Goal: Contribute content: Contribute content

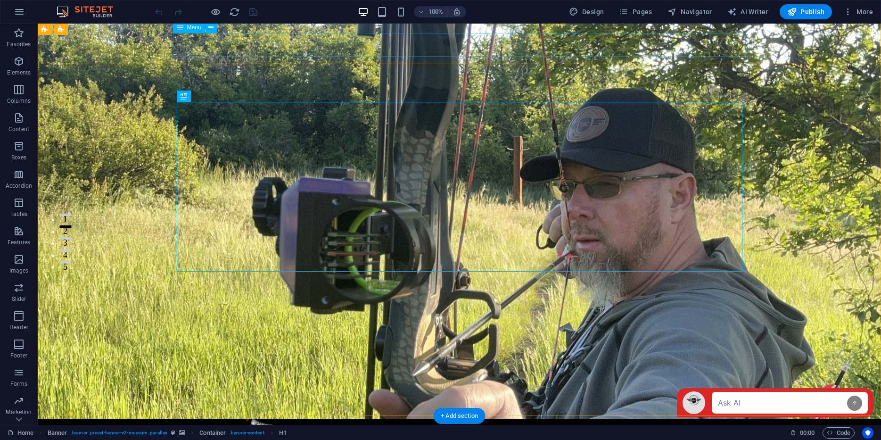
scroll to position [166, 0]
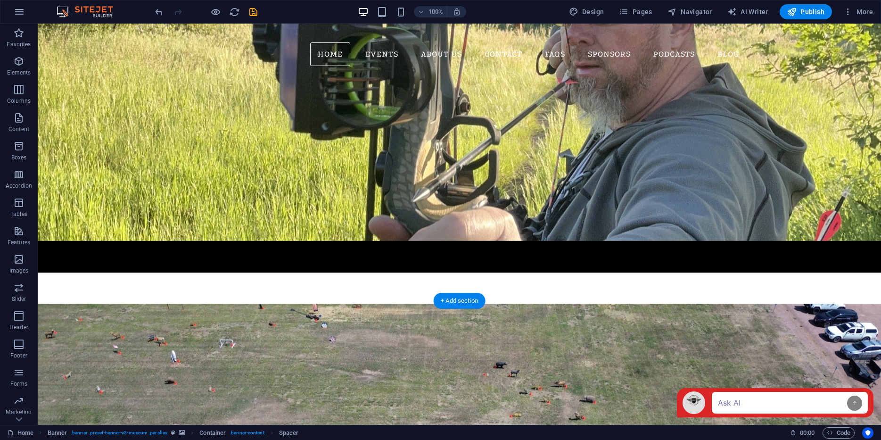
scroll to position [639, 0]
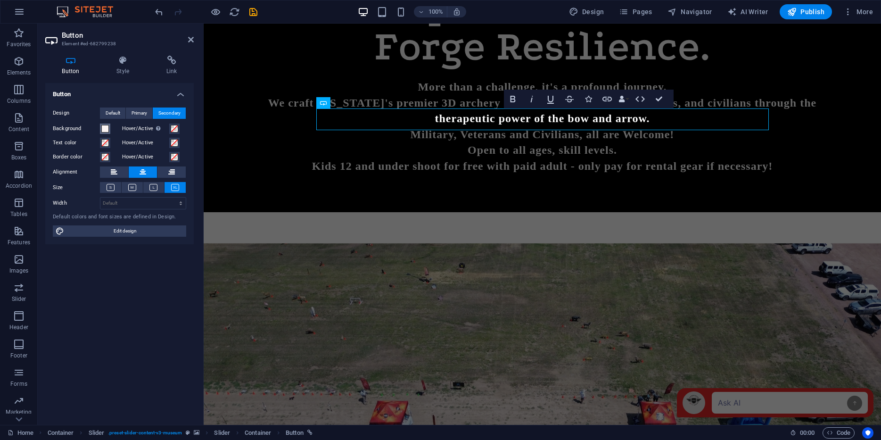
click at [107, 128] on span at bounding box center [105, 129] width 8 height 8
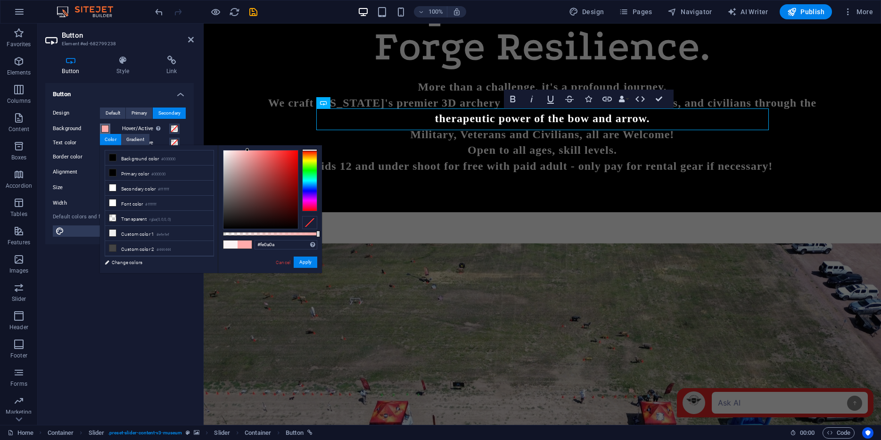
type input "#ff0000"
drag, startPoint x: 225, startPoint y: 149, endPoint x: 315, endPoint y: 148, distance: 89.6
click at [315, 148] on div "#ff0000 Supported formats #0852ed rgb(8, 82, 237) rgba(8, 82, 237, 90%) hsv(221…" at bounding box center [270, 277] width 104 height 265
click at [306, 266] on button "Apply" at bounding box center [306, 262] width 24 height 11
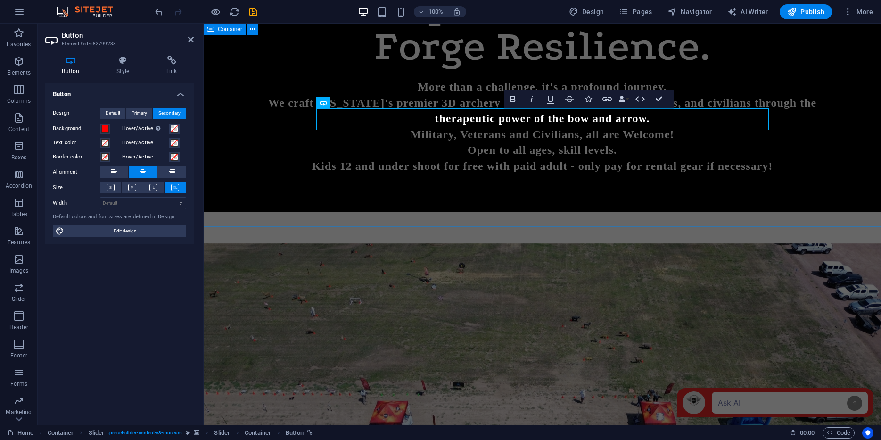
click at [459, 243] on figure at bounding box center [543, 375] width 678 height 264
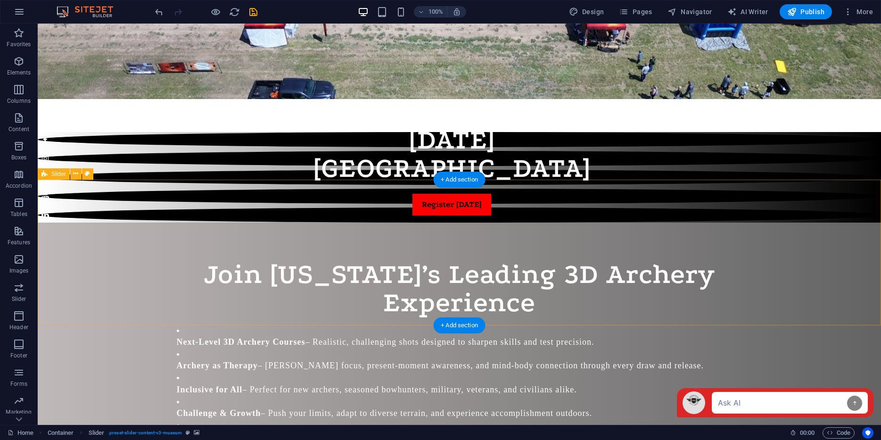
scroll to position [1048, 0]
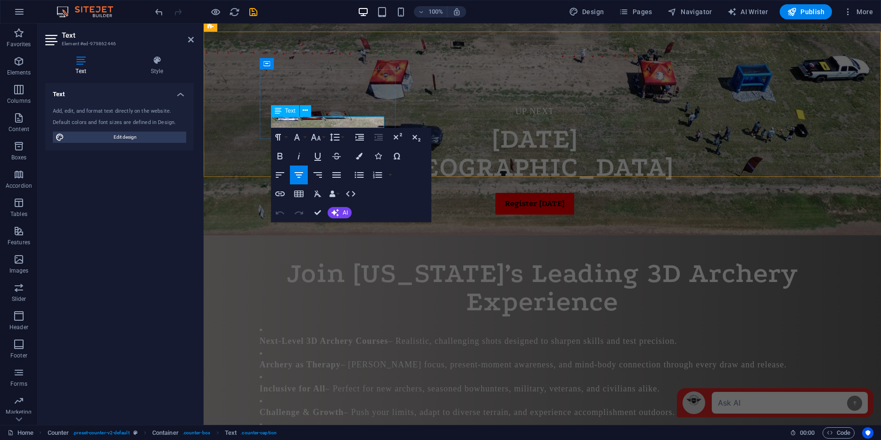
drag, startPoint x: 319, startPoint y: 118, endPoint x: 353, endPoint y: 122, distance: 34.2
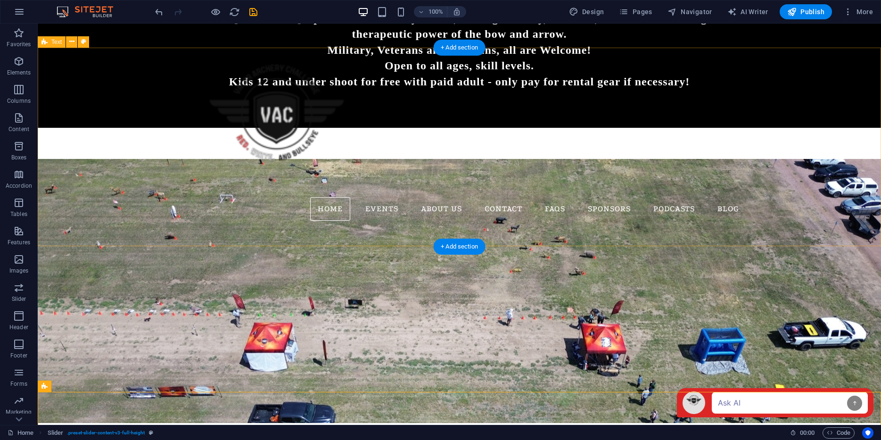
scroll to position [833, 0]
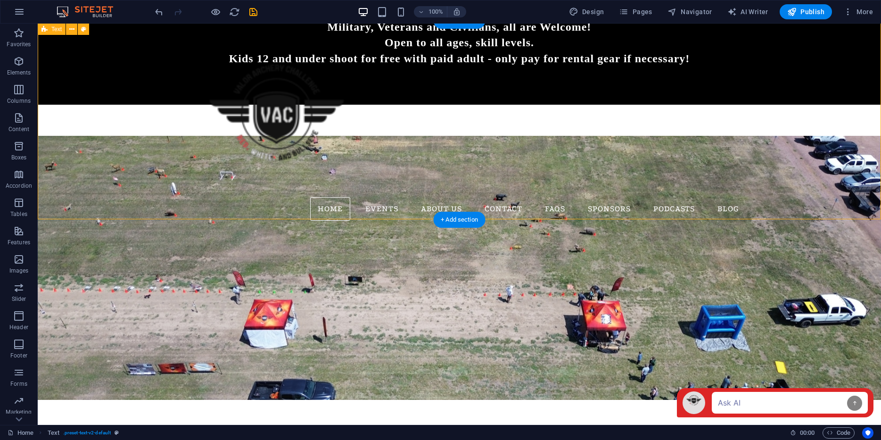
scroll to position [856, 0]
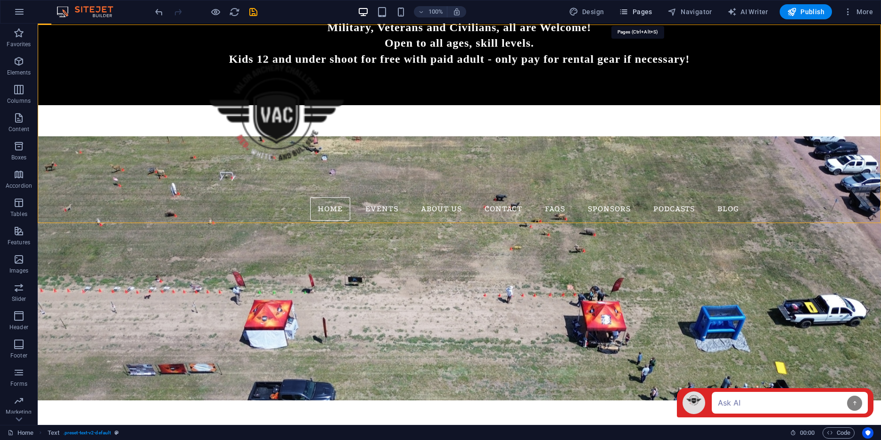
click at [644, 11] on span "Pages" at bounding box center [635, 11] width 33 height 9
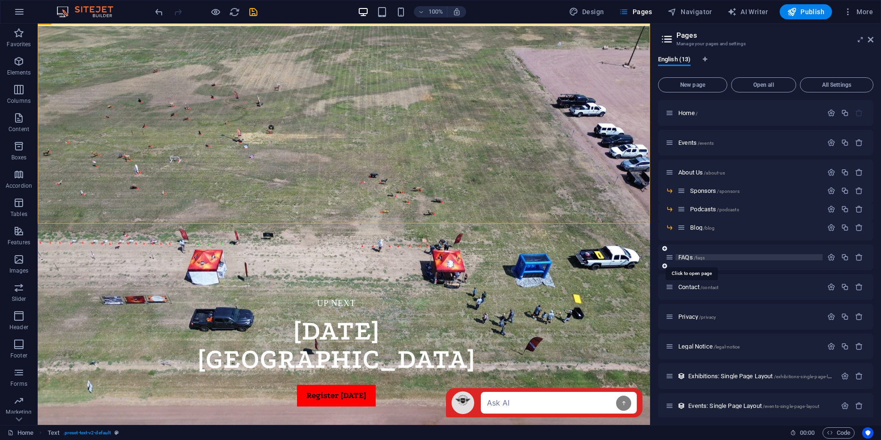
click at [685, 257] on span "FAQs /faqs" at bounding box center [692, 257] width 26 height 7
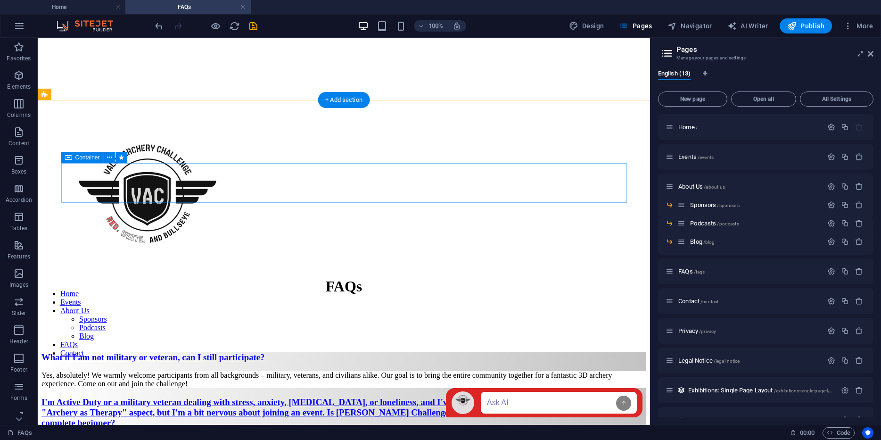
scroll to position [269, 0]
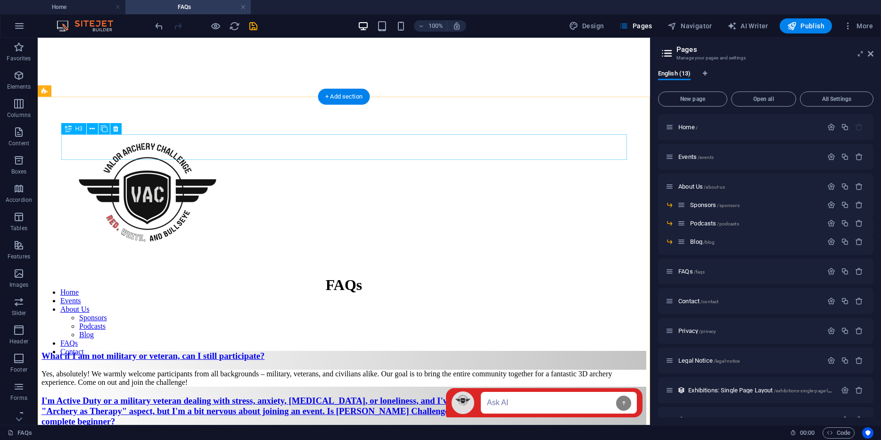
click at [421, 351] on div "What if I am not military or veteran, can I still participate?" at bounding box center [343, 356] width 605 height 10
click at [101, 130] on icon at bounding box center [104, 129] width 7 height 10
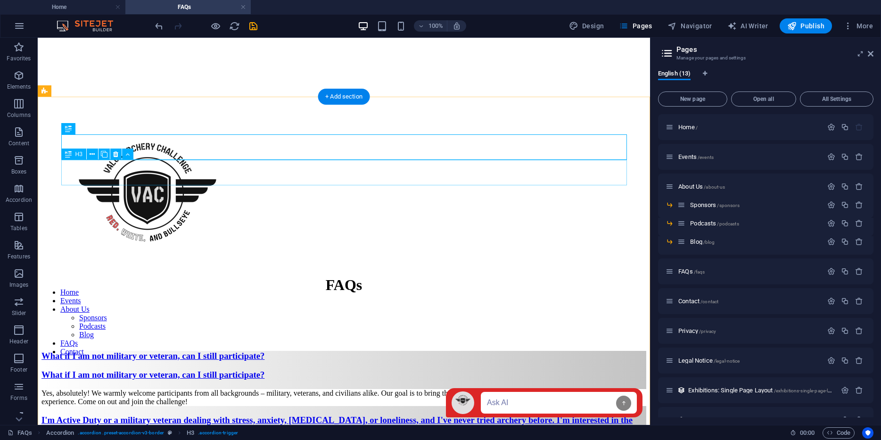
click at [156, 370] on div "What if I am not military or veteran, can I still participate?" at bounding box center [343, 375] width 605 height 10
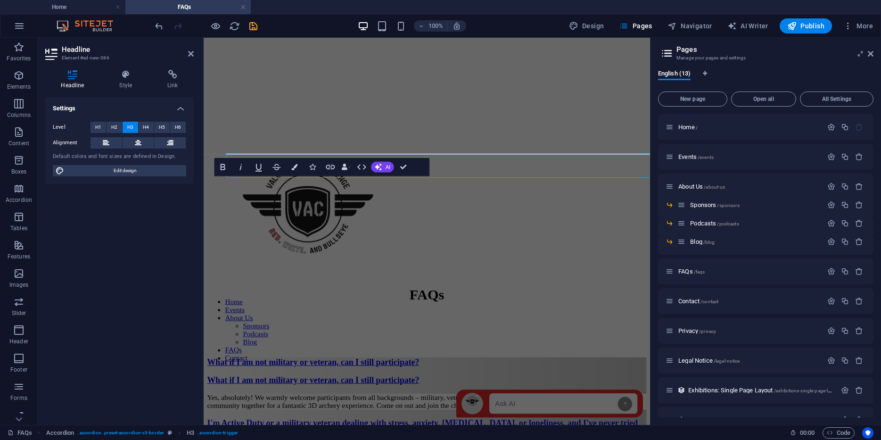
click at [156, 174] on span "Edit design" at bounding box center [125, 170] width 116 height 11
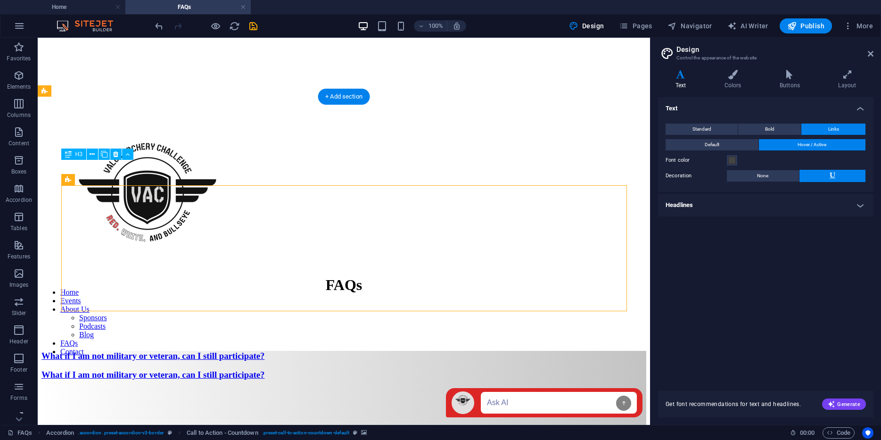
click at [335, 389] on figure at bounding box center [343, 389] width 605 height 0
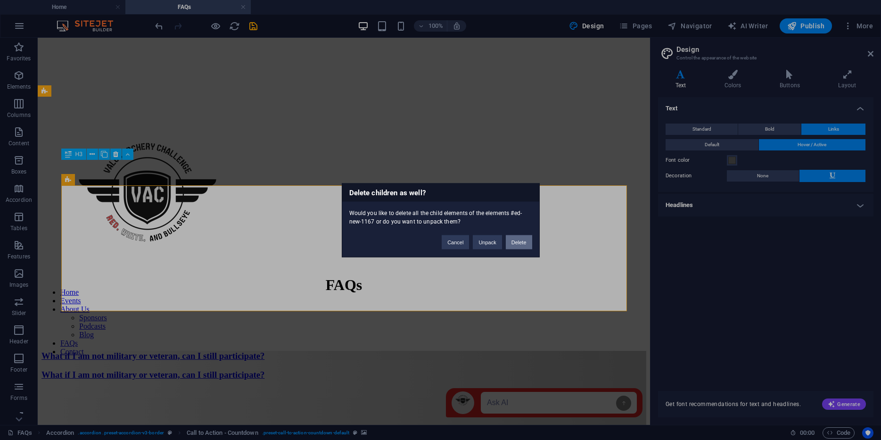
click at [521, 239] on button "Delete" at bounding box center [519, 242] width 26 height 14
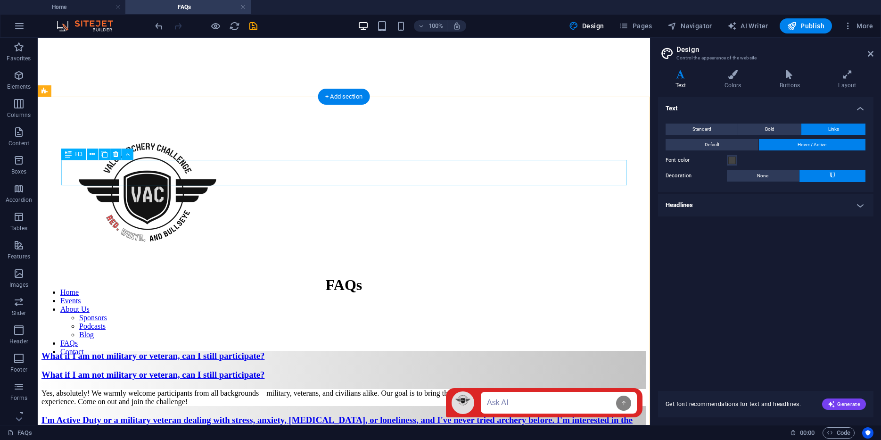
click at [157, 370] on div "What if I am not military or veteran, can I still participate?" at bounding box center [343, 375] width 605 height 10
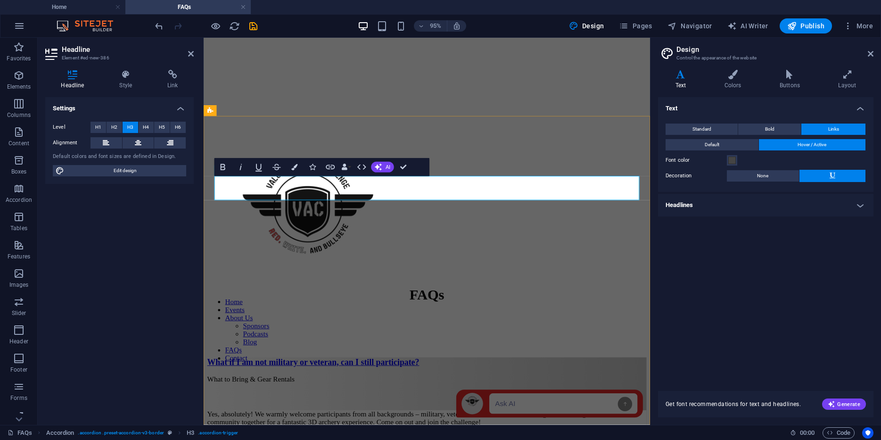
scroll to position [292, 0]
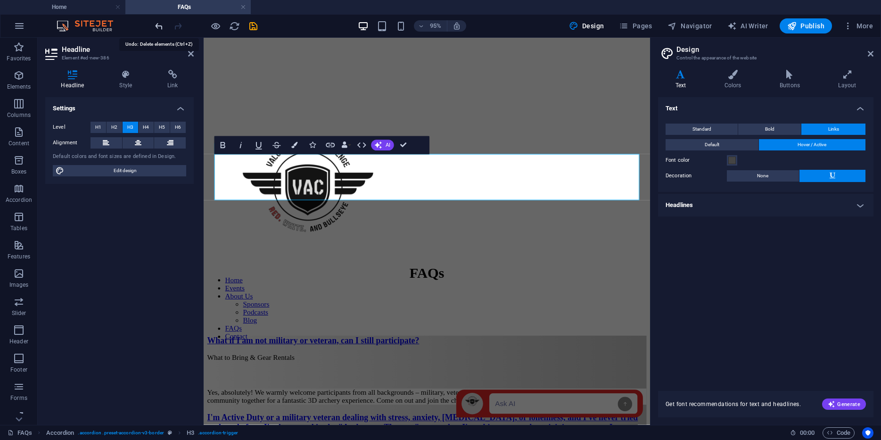
click at [154, 27] on icon "undo" at bounding box center [159, 26] width 11 height 11
click at [157, 27] on icon "undo" at bounding box center [159, 26] width 11 height 11
click at [159, 23] on icon "undo" at bounding box center [159, 26] width 11 height 11
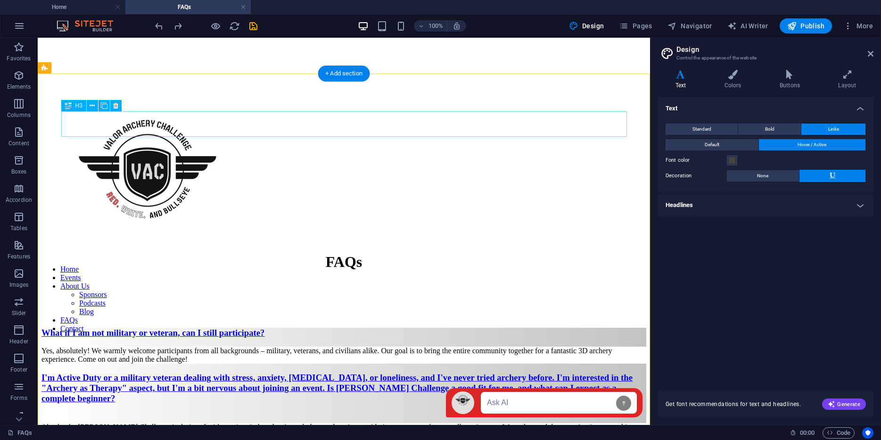
click at [230, 328] on div "What if I am not military or veteran, can I still participate?" at bounding box center [343, 333] width 605 height 10
click at [103, 106] on icon at bounding box center [104, 106] width 7 height 10
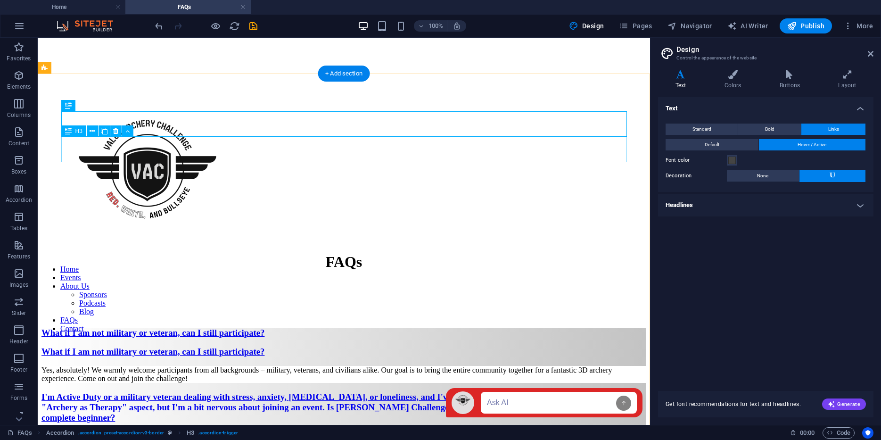
click at [183, 347] on div "What if I am not military or veteran, can I still participate?" at bounding box center [343, 352] width 605 height 10
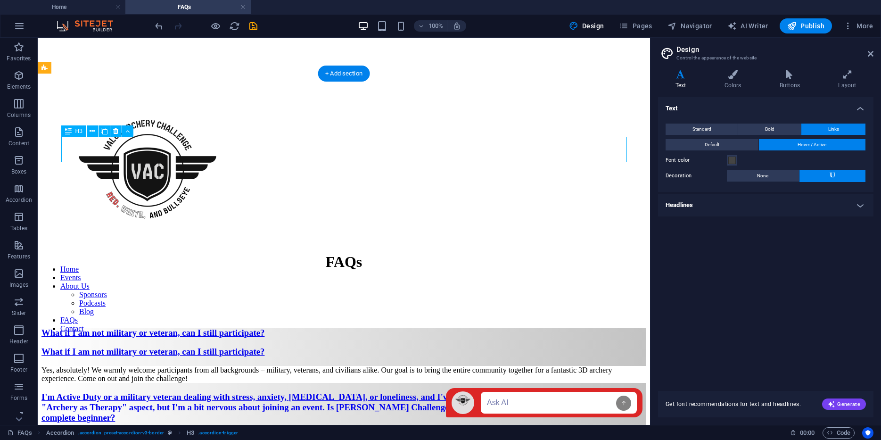
click at [183, 347] on div "What if I am not military or veteran, can I still participate?" at bounding box center [343, 352] width 605 height 10
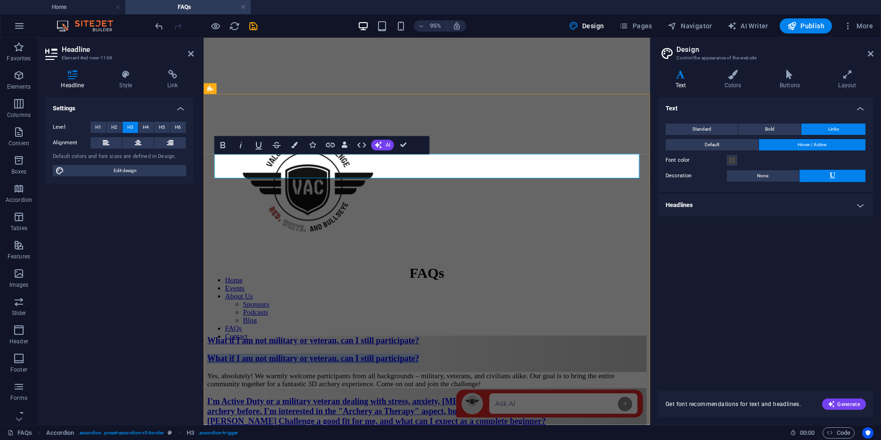
click at [430, 370] on link "What if I am not military or veteran, can I still participate?" at bounding box center [318, 375] width 223 height 10
click at [298, 389] on div "Yes, absolutely! We warmly welcome participants from all backgrounds – military…" at bounding box center [438, 397] width 463 height 17
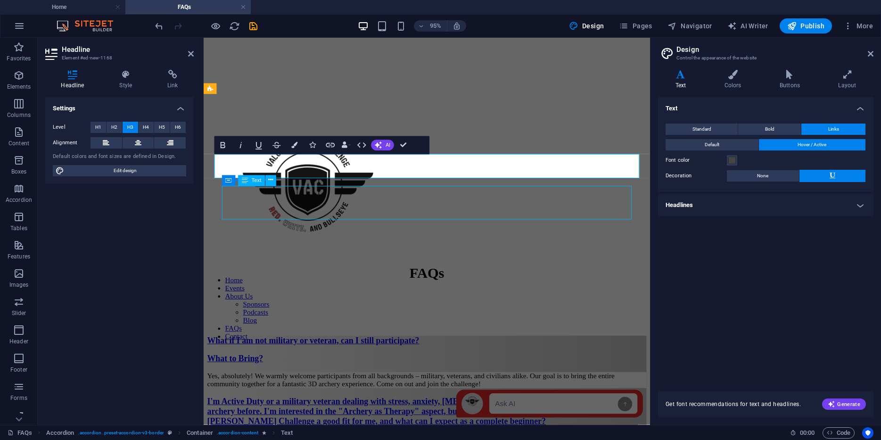
click at [459, 389] on div "Yes, absolutely! We warmly welcome participants from all backgrounds – military…" at bounding box center [438, 397] width 463 height 17
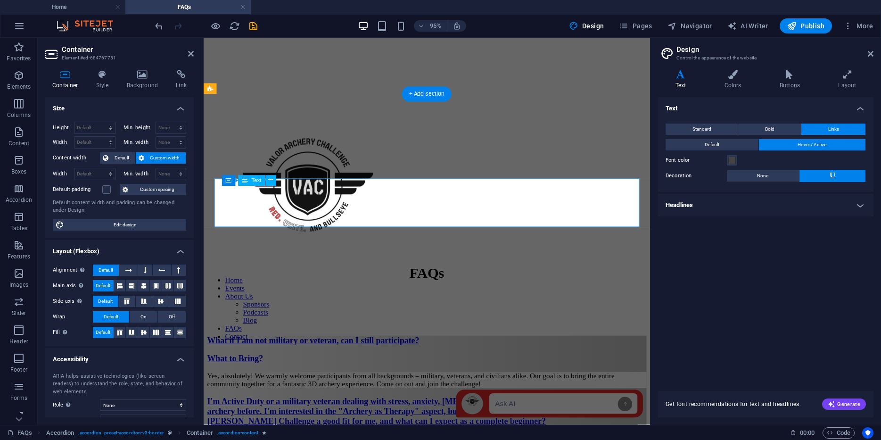
click at [298, 389] on div "Yes, absolutely! We warmly welcome participants from all backgrounds – military…" at bounding box center [438, 397] width 463 height 17
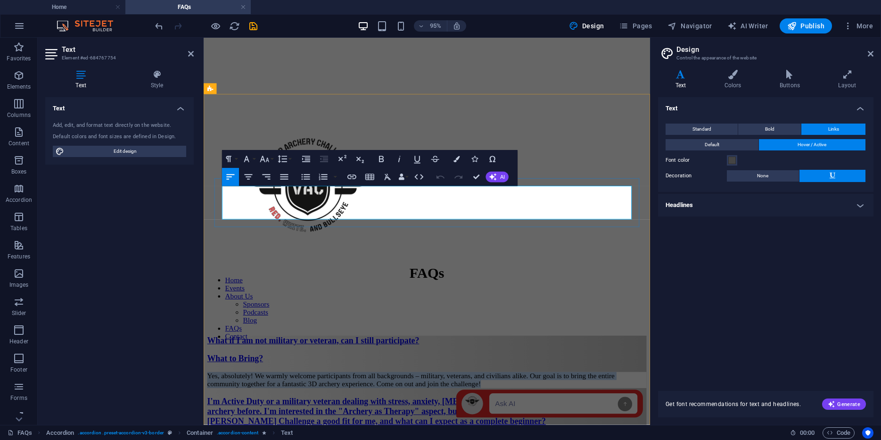
click at [298, 389] on span "Yes, absolutely! We warmly welcome participants from all backgrounds – military…" at bounding box center [421, 397] width 429 height 17
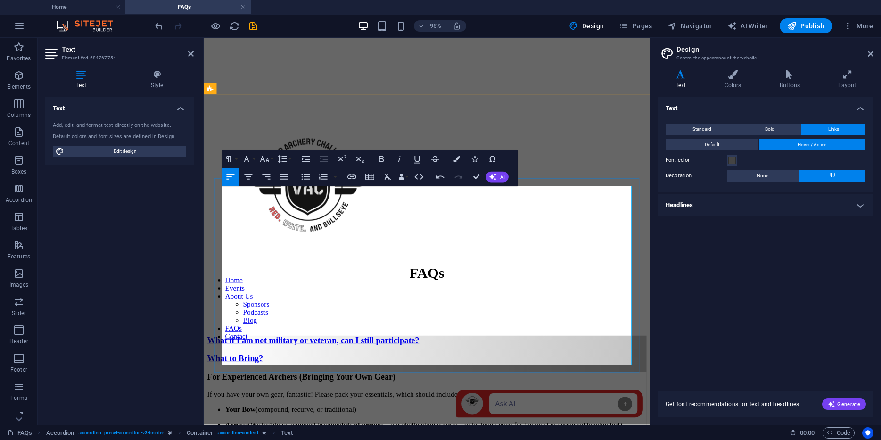
click at [295, 389] on h3 "For Experienced Archers (Bringing Your Own Gear)" at bounding box center [438, 394] width 463 height 10
click at [455, 157] on icon "button" at bounding box center [457, 159] width 6 height 6
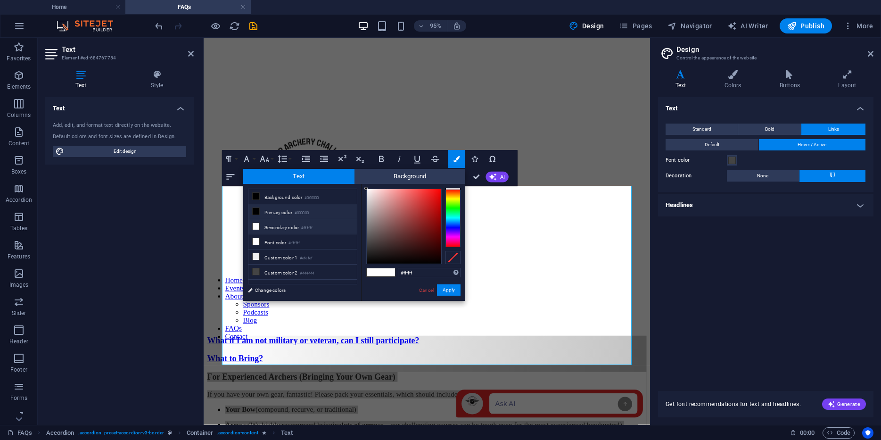
click at [265, 212] on li "Primary color #000000" at bounding box center [302, 211] width 108 height 15
click at [449, 292] on button "Apply" at bounding box center [449, 289] width 24 height 11
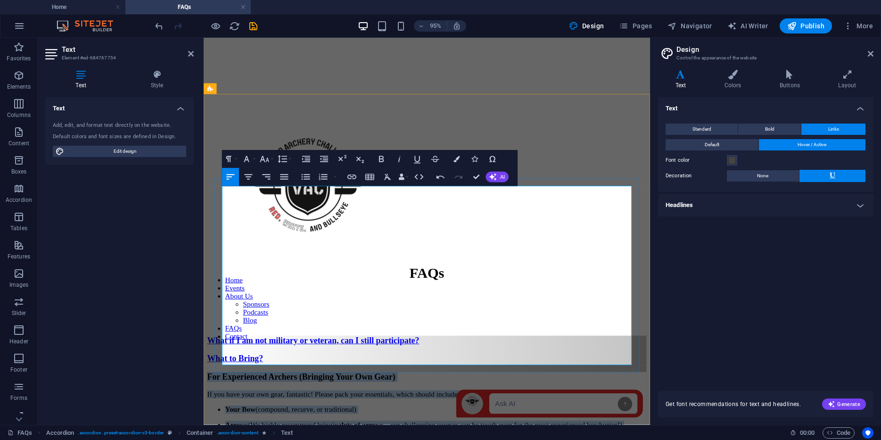
click at [334, 425] on li "Your Bow (compound, recurve, or traditional)" at bounding box center [448, 429] width 444 height 8
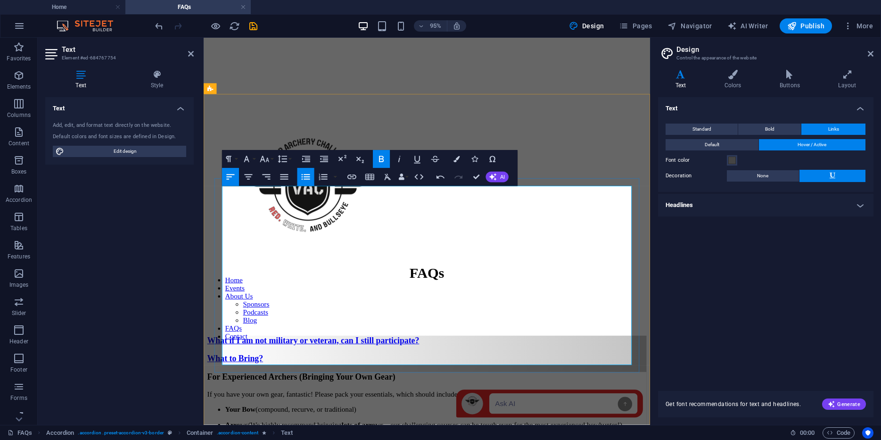
click at [267, 409] on p "If you have your own gear, fantastic! Please pack your essentials, which should…" at bounding box center [438, 413] width 463 height 8
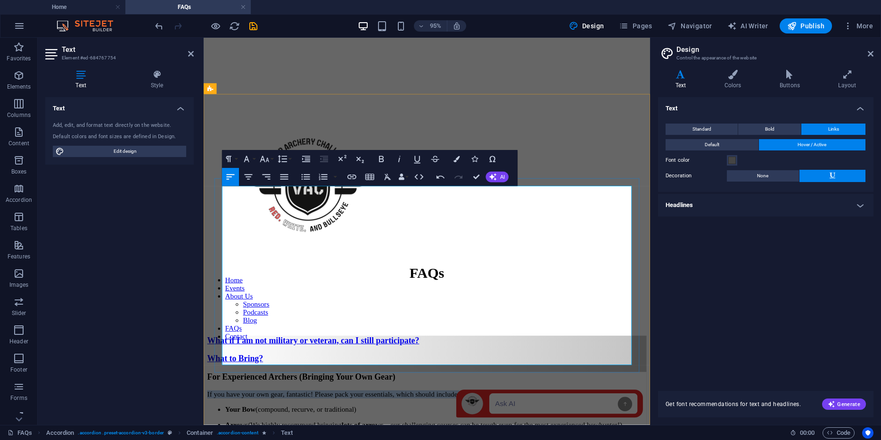
click at [267, 409] on p "If you have your own gear, fantastic! Please pack your essentials, which should…" at bounding box center [438, 413] width 463 height 8
click at [456, 157] on icon "button" at bounding box center [457, 159] width 6 height 6
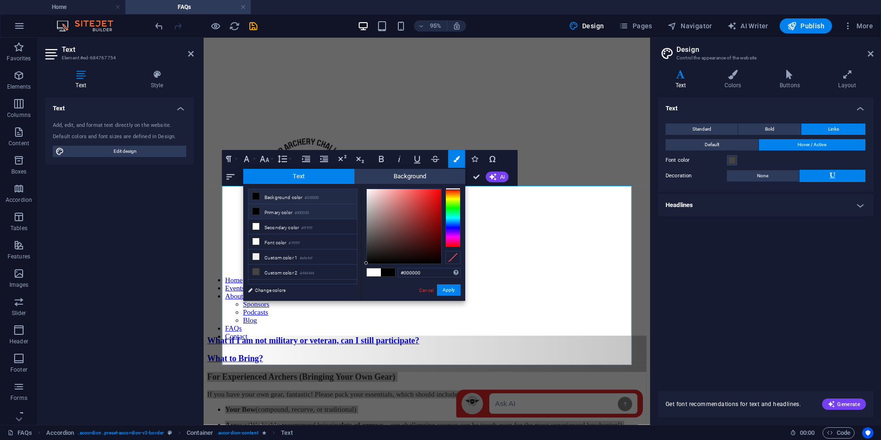
click at [261, 211] on li "Primary color #000000" at bounding box center [302, 211] width 108 height 15
click at [373, 273] on span at bounding box center [374, 272] width 14 height 8
click at [276, 212] on li "Primary color #000000" at bounding box center [302, 211] width 108 height 15
click at [449, 288] on button "Apply" at bounding box center [449, 289] width 24 height 11
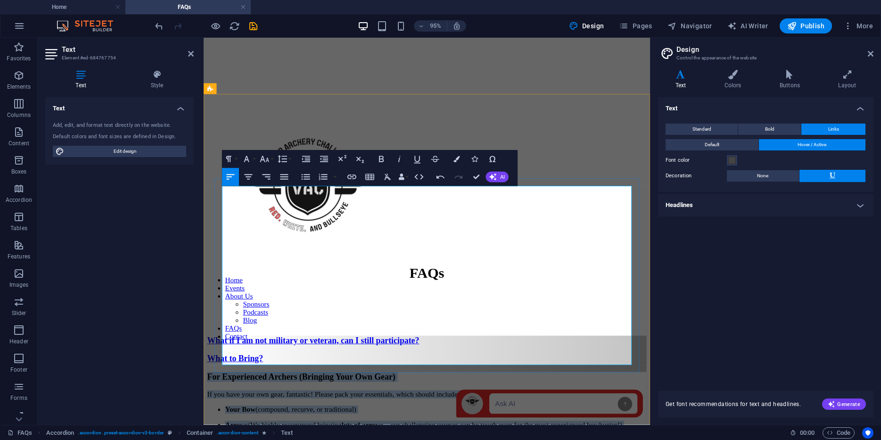
click at [431, 425] on p "Your Bow (compound, recurve, or traditional)" at bounding box center [448, 429] width 444 height 8
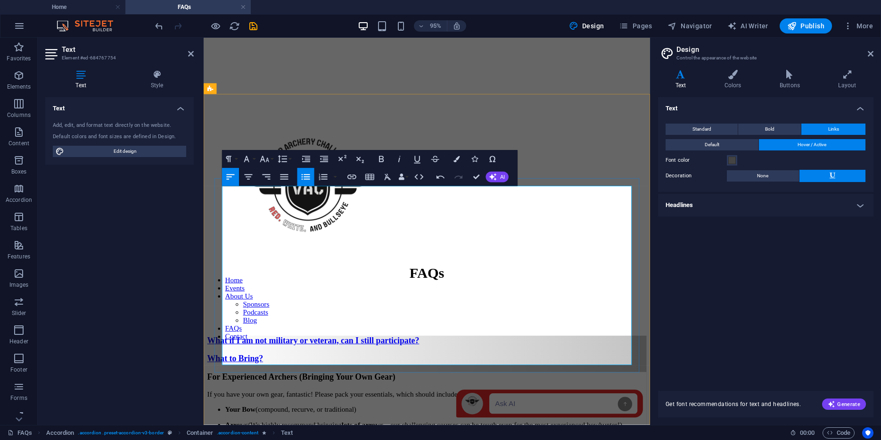
click at [278, 425] on li "Your Bow (compound, recurve, or traditional)" at bounding box center [448, 429] width 444 height 8
drag, startPoint x: 226, startPoint y: 207, endPoint x: 279, endPoint y: 235, distance: 60.1
click at [228, 409] on p "If you have your own gear, fantastic! Please pack your essentials, which should…" at bounding box center [438, 413] width 463 height 8
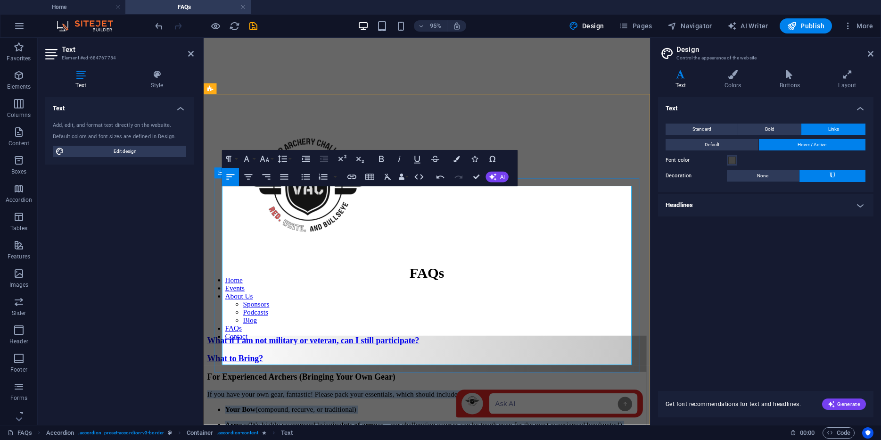
drag, startPoint x: 581, startPoint y: 376, endPoint x: 215, endPoint y: 209, distance: 401.7
click at [455, 160] on icon "button" at bounding box center [457, 159] width 6 height 6
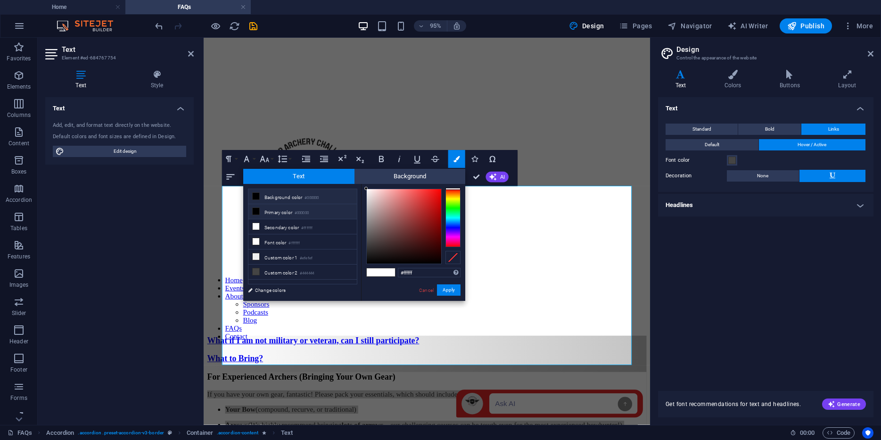
click at [272, 209] on li "Primary color #000000" at bounding box center [302, 211] width 108 height 15
type input "#000000"
click at [451, 293] on button "Apply" at bounding box center [449, 289] width 24 height 11
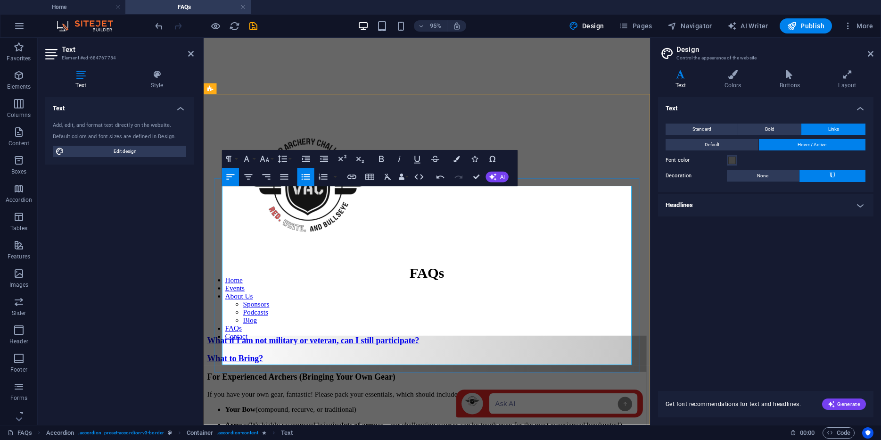
click at [240, 439] on li "Arrows (We highly recommend bringing lots of arrows —our challenging courses ca…" at bounding box center [448, 445] width 444 height 8
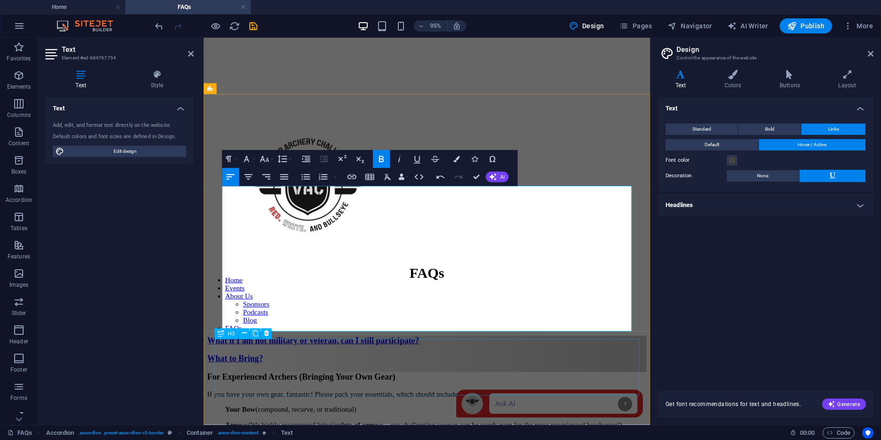
drag, startPoint x: 497, startPoint y: 285, endPoint x: 518, endPoint y: 364, distance: 82.5
click at [456, 159] on icon "button" at bounding box center [457, 159] width 6 height 6
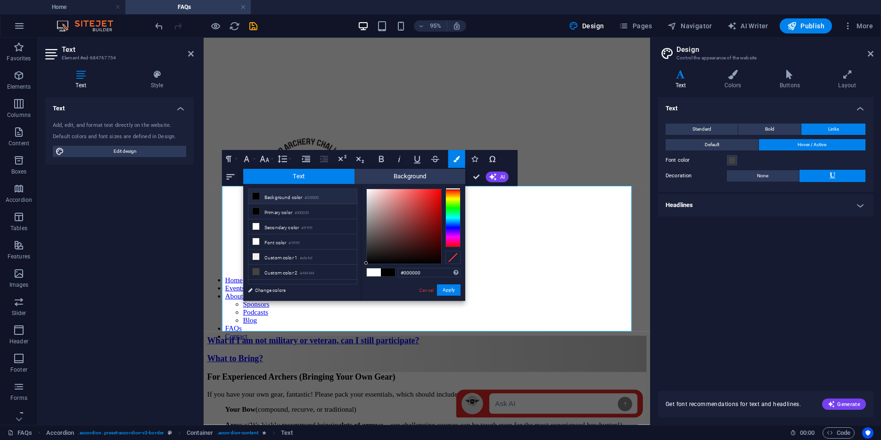
click at [387, 271] on span at bounding box center [388, 272] width 14 height 8
click at [450, 288] on button "Apply" at bounding box center [449, 289] width 24 height 11
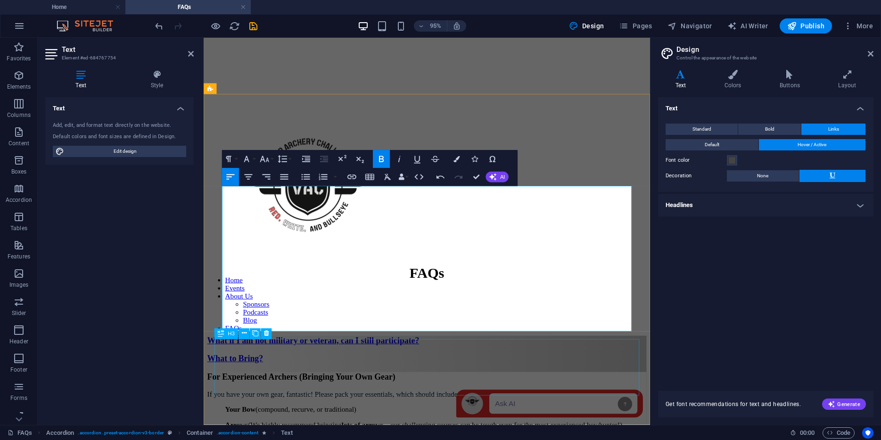
drag, startPoint x: 461, startPoint y: 290, endPoint x: 469, endPoint y: 357, distance: 67.4
click at [456, 158] on icon "button" at bounding box center [457, 159] width 6 height 6
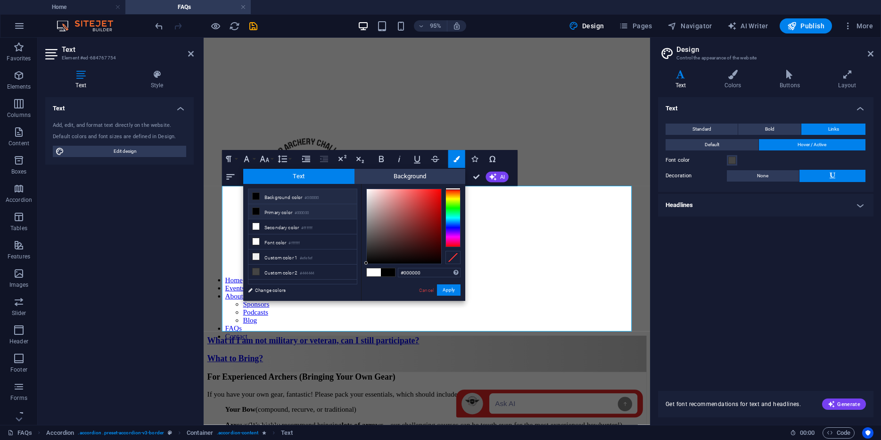
click at [290, 211] on li "Primary color #000000" at bounding box center [302, 211] width 108 height 15
click at [447, 287] on button "Apply" at bounding box center [449, 289] width 24 height 11
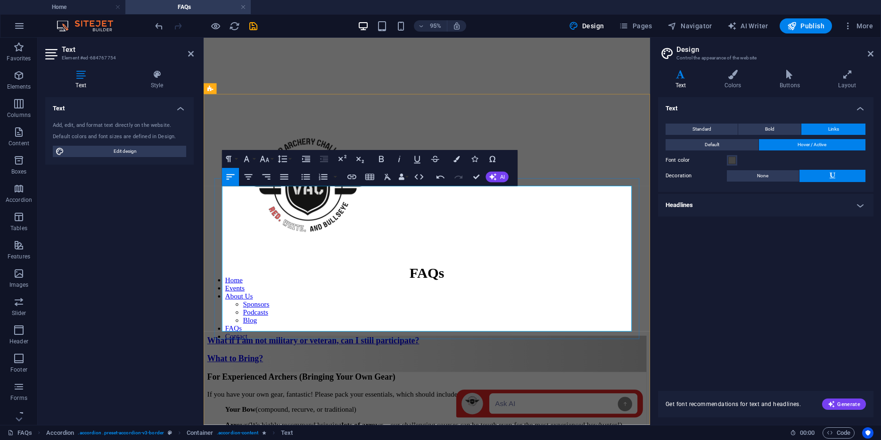
drag, startPoint x: 441, startPoint y: 316, endPoint x: 441, endPoint y: 336, distance: 19.8
click at [459, 163] on button "Colors" at bounding box center [456, 159] width 17 height 18
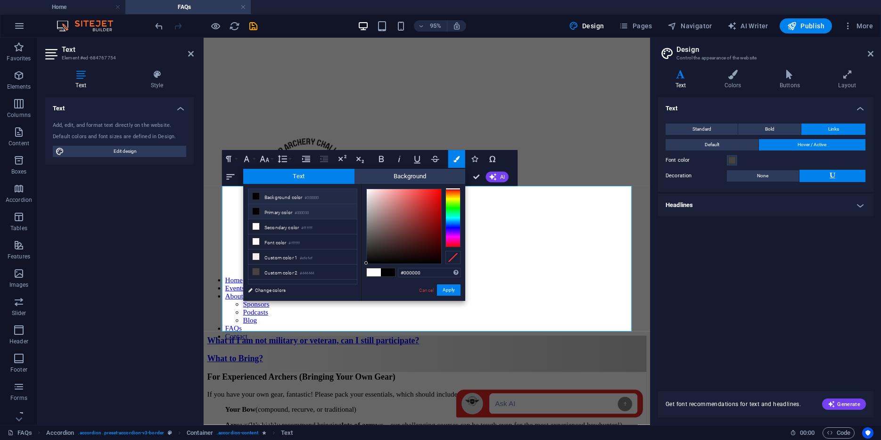
click at [273, 215] on li "Primary color #000000" at bounding box center [302, 211] width 108 height 15
click at [445, 287] on button "Apply" at bounding box center [449, 289] width 24 height 11
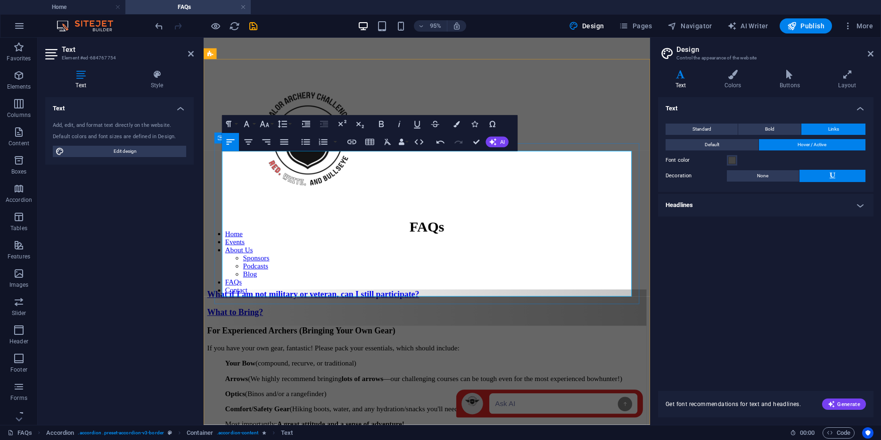
scroll to position [350, 0]
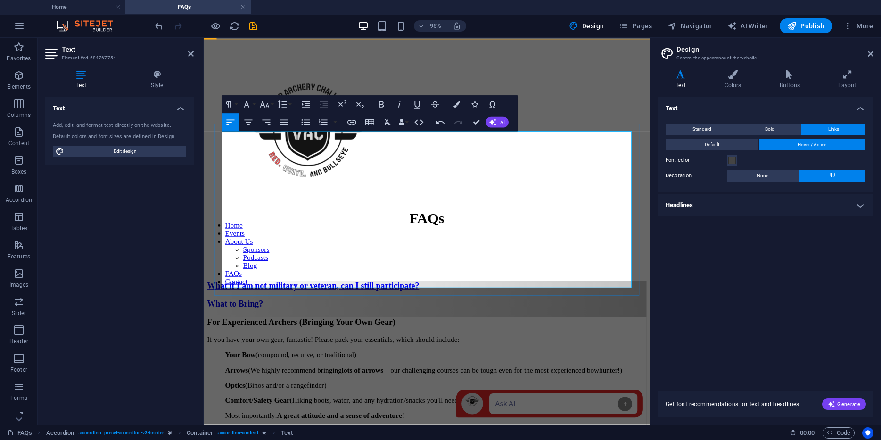
drag, startPoint x: 416, startPoint y: 293, endPoint x: 366, endPoint y: 296, distance: 49.6
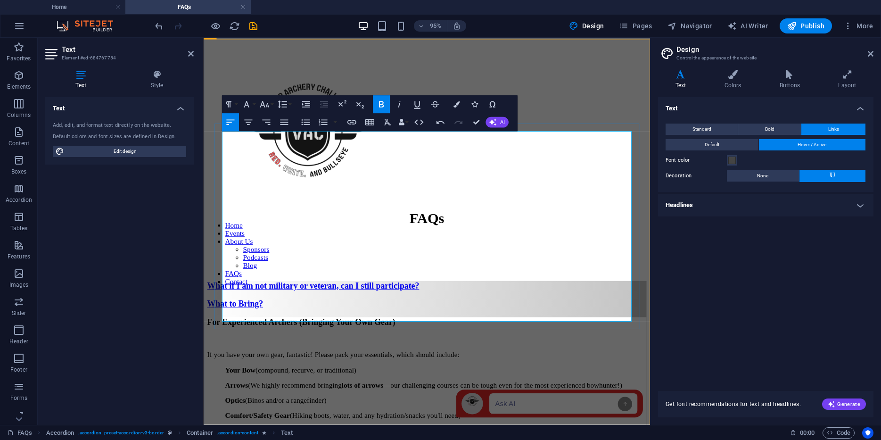
click at [244, 351] on p at bounding box center [438, 355] width 463 height 8
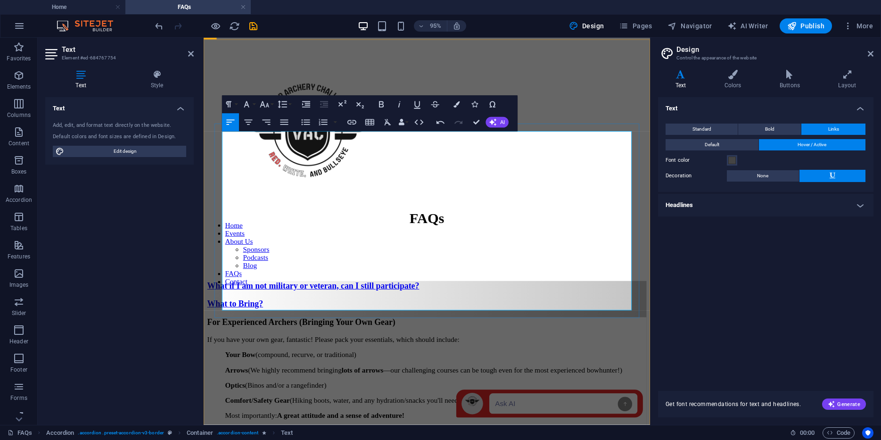
click at [356, 383] on ul "Arrows (We highly recommend bringing lots of arrows —our challenging courses ca…" at bounding box center [438, 387] width 463 height 8
click at [559, 294] on div "What if I am not military or veteran, can I still participate?" at bounding box center [438, 299] width 463 height 10
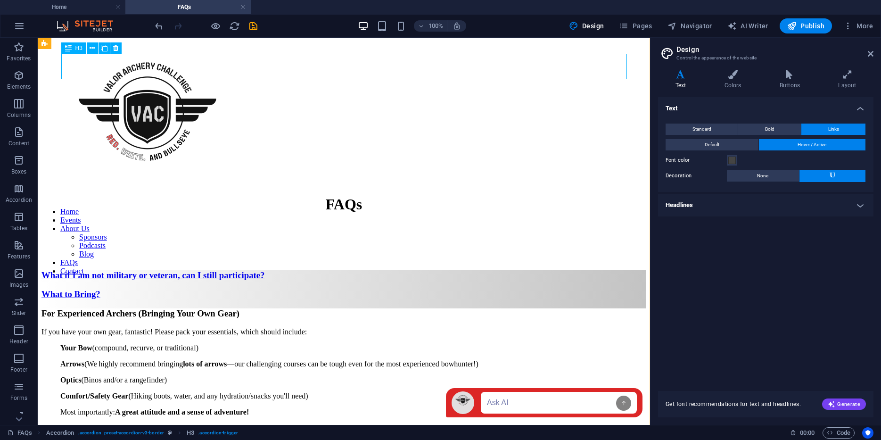
click at [616, 270] on div "What if I am not military or veteran, can I still participate?" at bounding box center [343, 275] width 605 height 10
click at [581, 270] on div "What if I am not military or veteran, can I still participate?" at bounding box center [343, 275] width 605 height 10
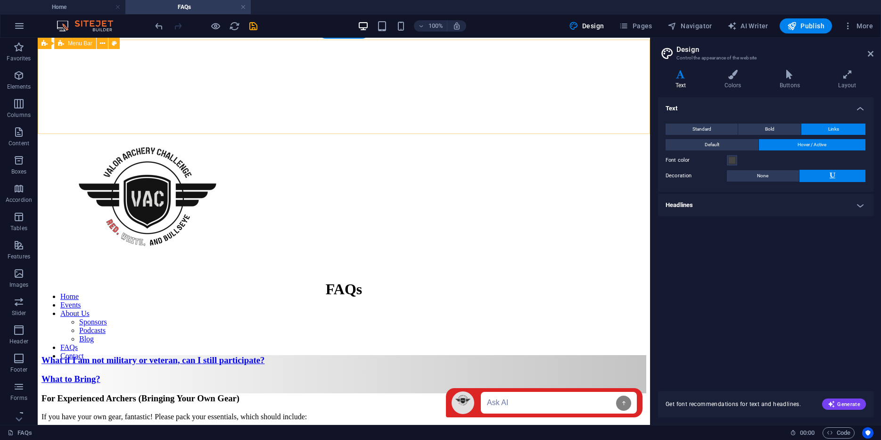
scroll to position [260, 0]
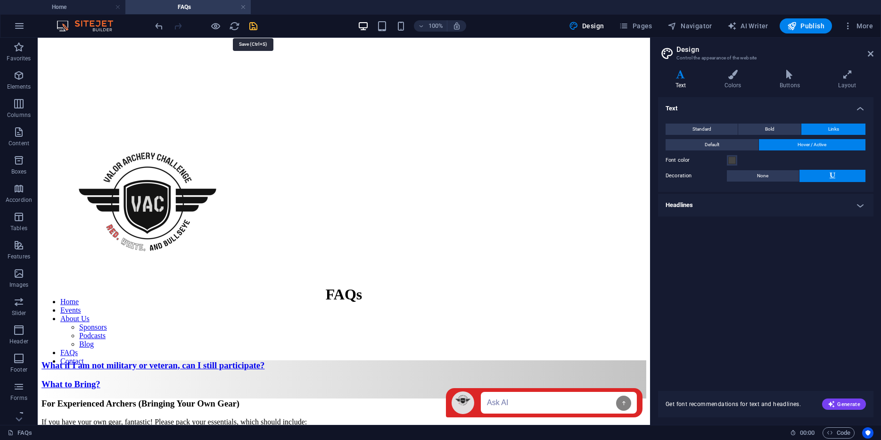
click at [253, 24] on icon "save" at bounding box center [253, 26] width 11 height 11
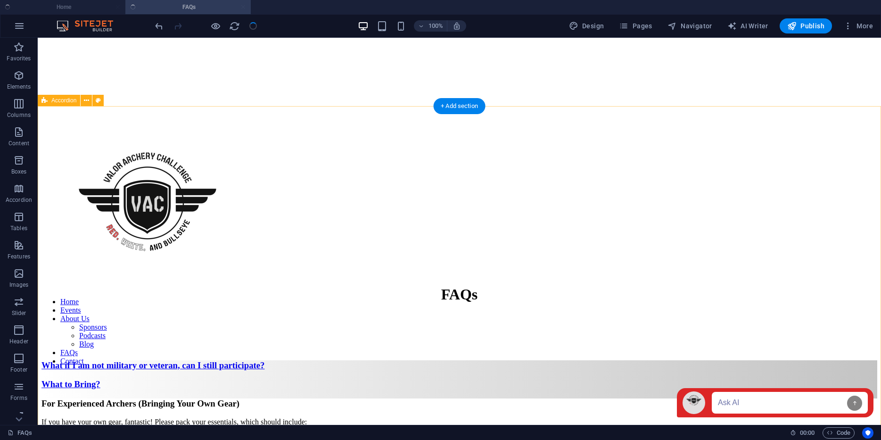
click at [283, 360] on div "What if I am not military or veteran, can I still participate?" at bounding box center [459, 365] width 836 height 10
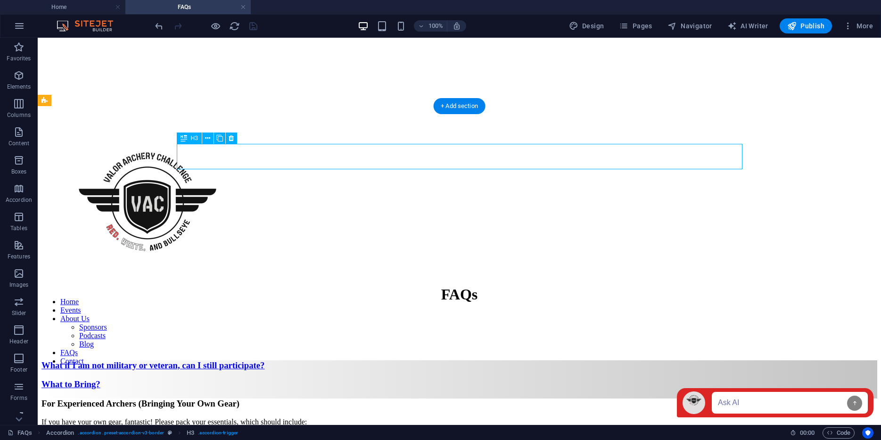
click at [283, 360] on div "What if I am not military or veteran, can I still participate?" at bounding box center [459, 365] width 836 height 10
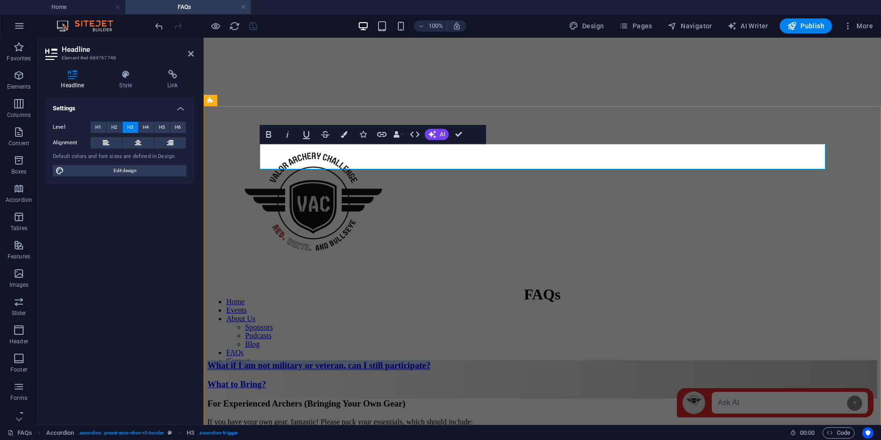
click at [283, 360] on link "What if I am not military or veteran, can I still participate?" at bounding box center [318, 365] width 223 height 10
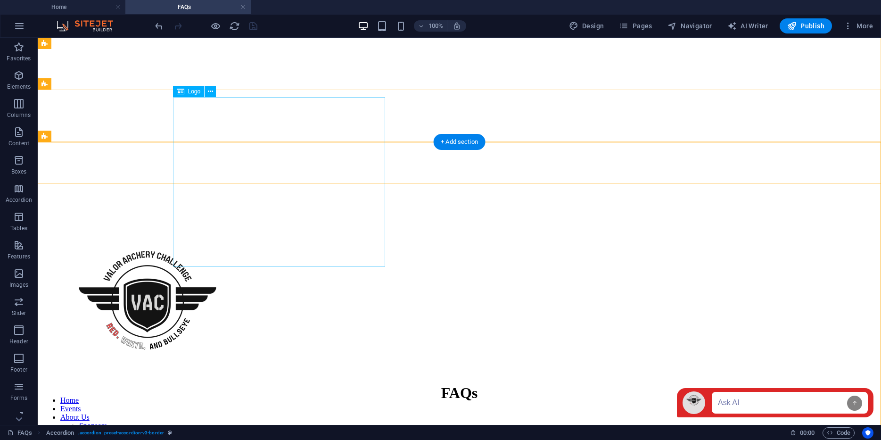
scroll to position [159, 0]
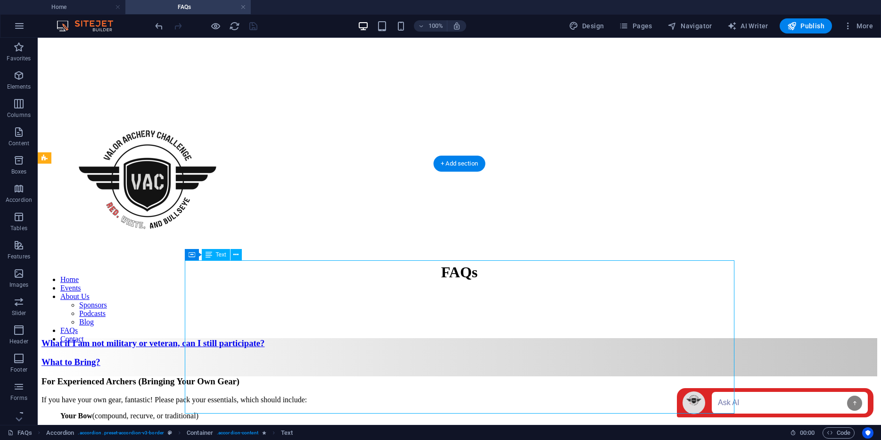
scroll to position [223, 0]
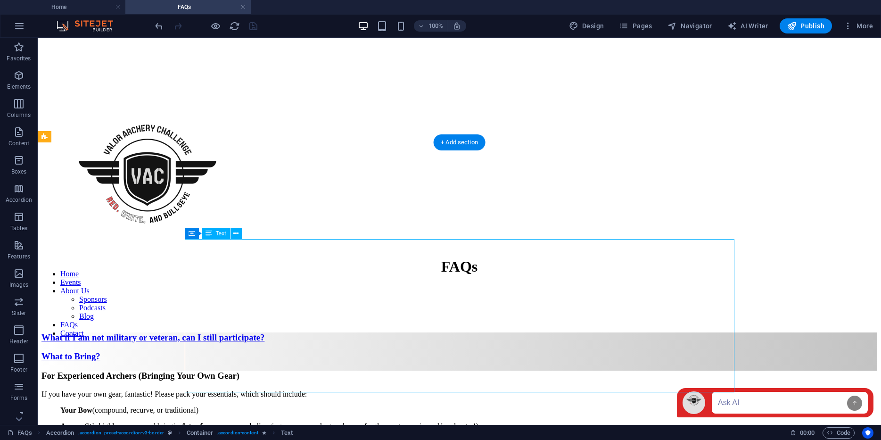
drag, startPoint x: 258, startPoint y: 386, endPoint x: 203, endPoint y: 343, distance: 70.3
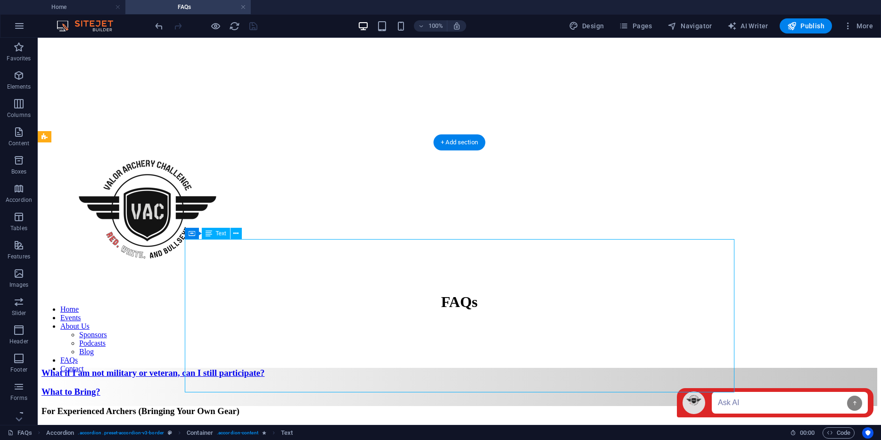
scroll to position [261, 0]
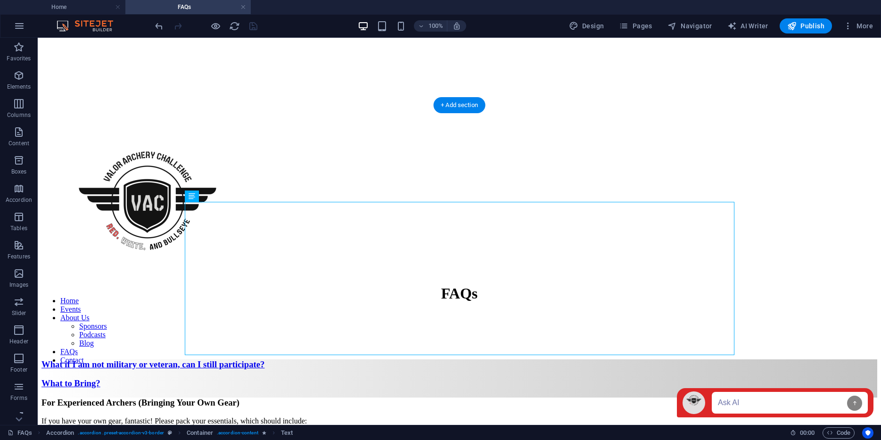
drag, startPoint x: 266, startPoint y: 387, endPoint x: 188, endPoint y: 269, distance: 141.1
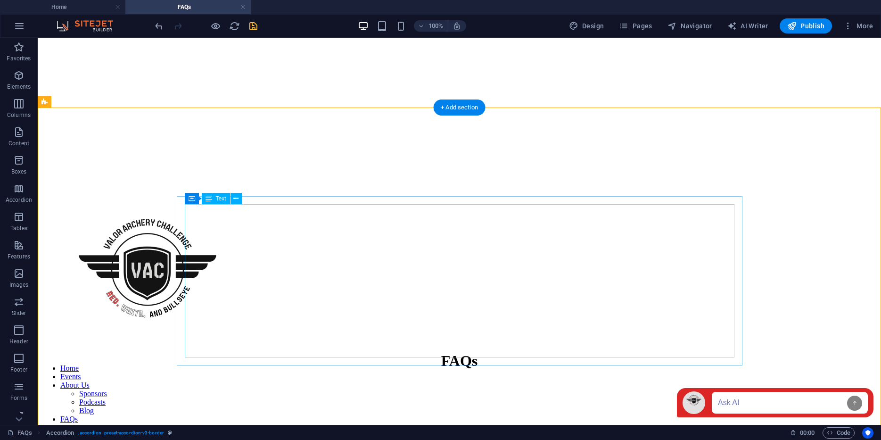
scroll to position [190, 0]
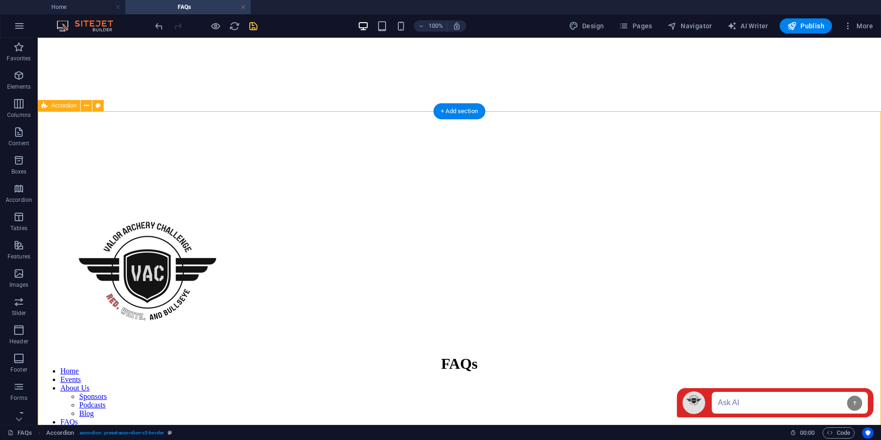
click at [181, 214] on div at bounding box center [459, 274] width 836 height 172
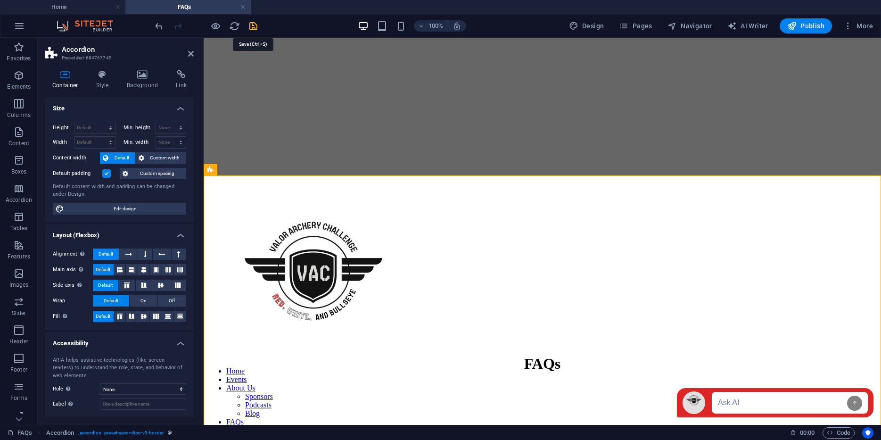
click at [255, 25] on icon "save" at bounding box center [253, 26] width 11 height 11
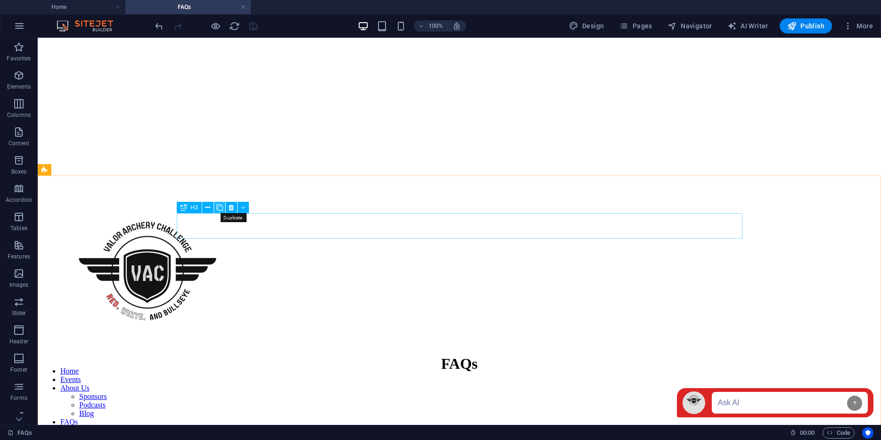
click at [221, 208] on icon at bounding box center [219, 208] width 7 height 10
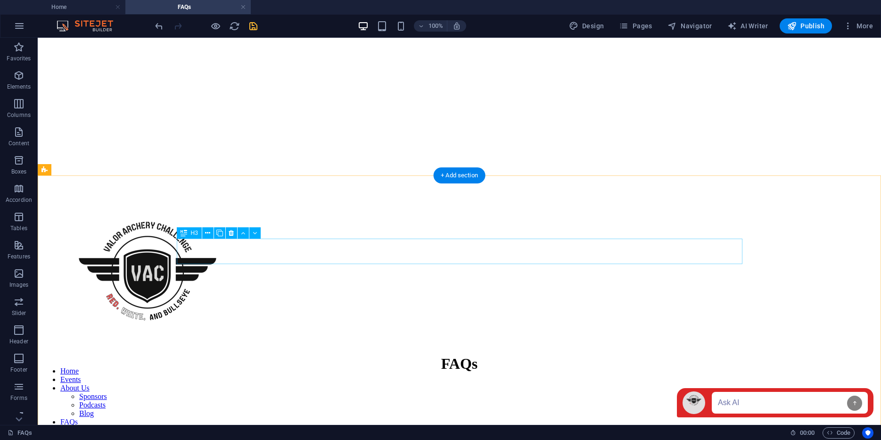
click at [229, 231] on icon at bounding box center [231, 233] width 5 height 10
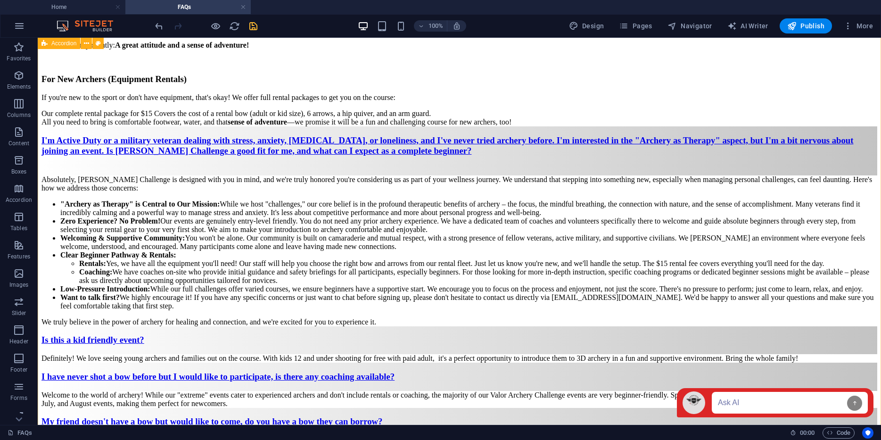
scroll to position [727, 0]
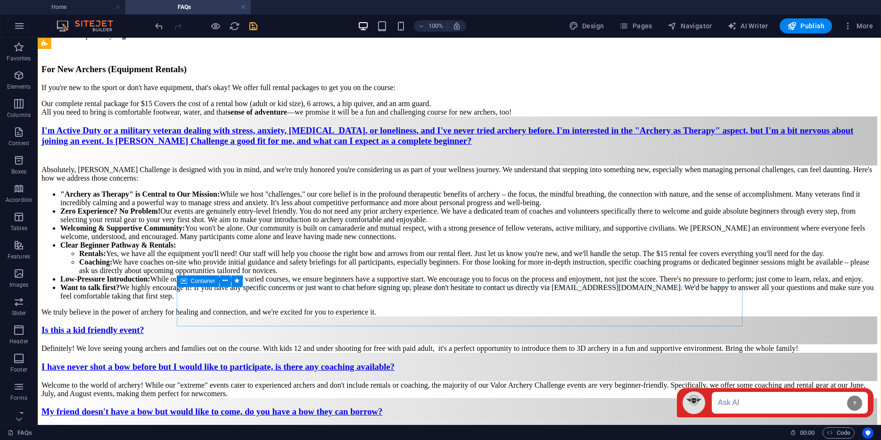
click at [315, 344] on div "Definitely! We love seeing young archers and families out on the course. With k…" at bounding box center [459, 348] width 836 height 8
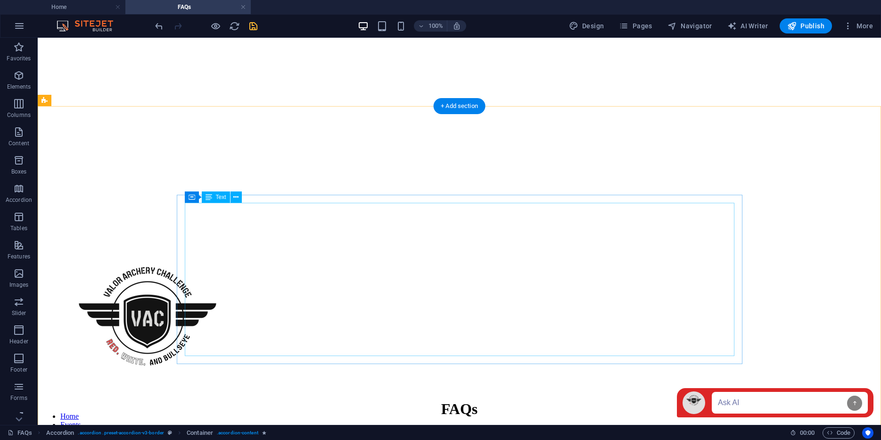
scroll to position [142, 0]
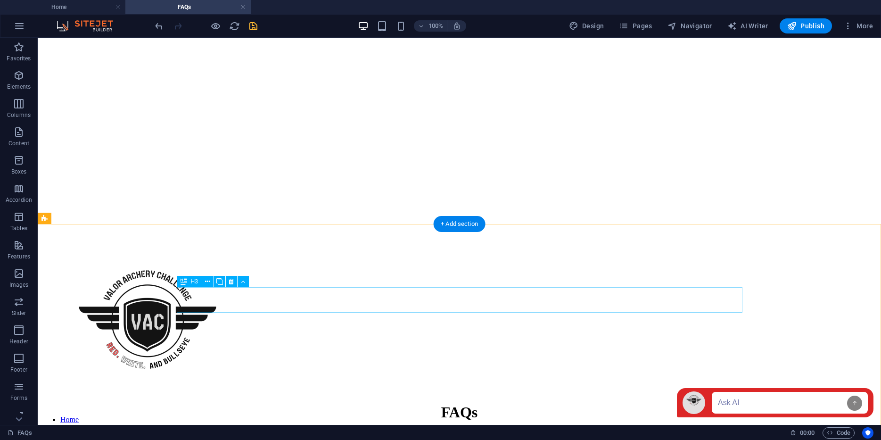
click at [241, 280] on icon at bounding box center [243, 282] width 4 height 10
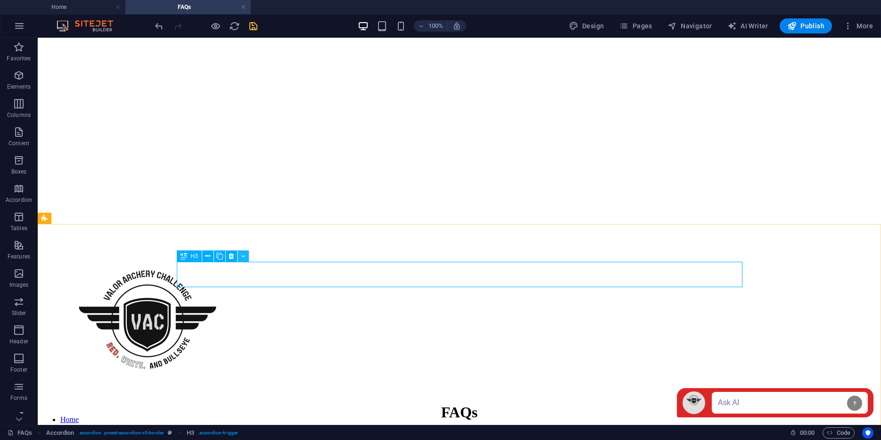
click at [240, 257] on button at bounding box center [243, 255] width 11 height 11
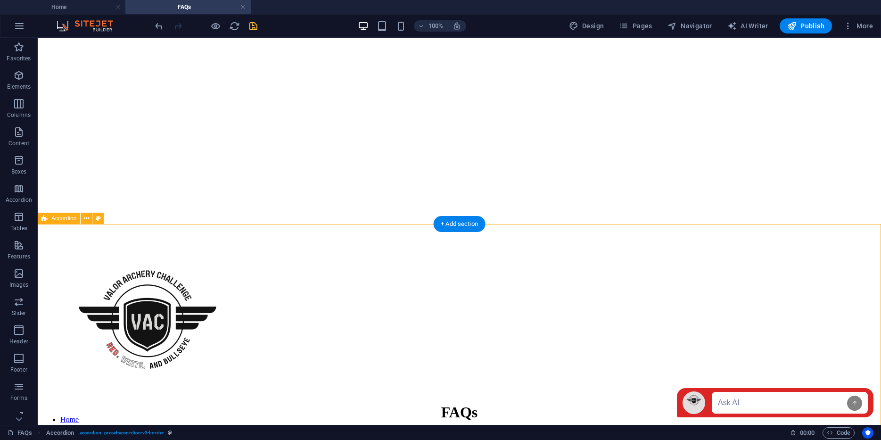
click at [20, 136] on icon "button" at bounding box center [18, 131] width 11 height 11
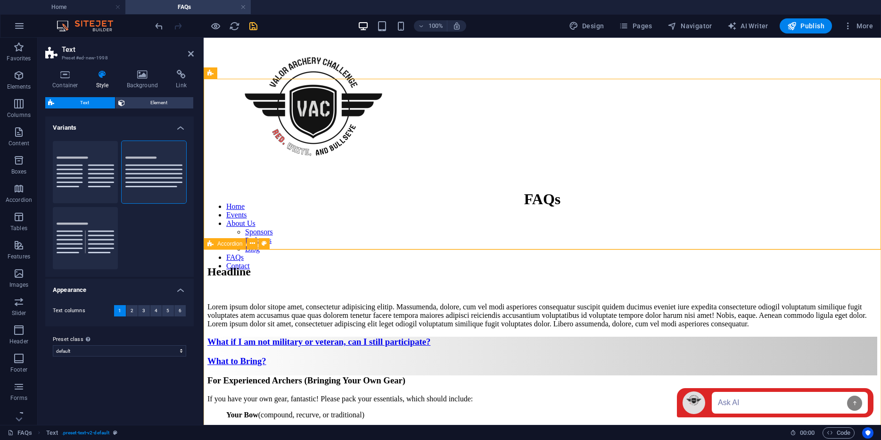
scroll to position [360, 0]
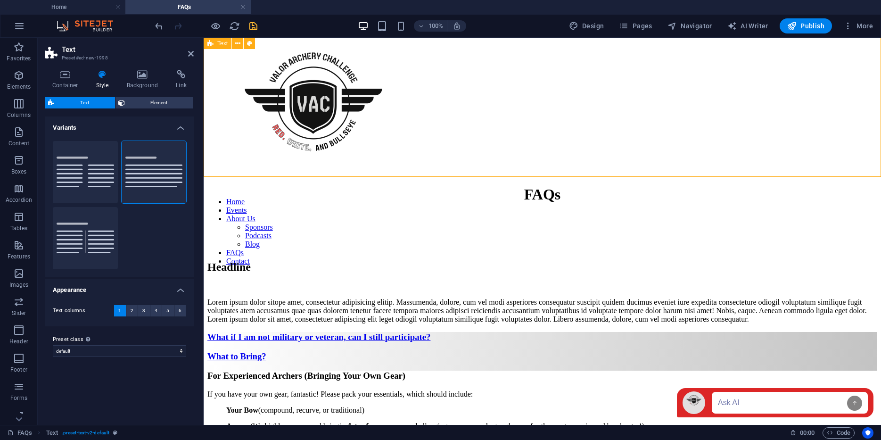
click at [223, 261] on div "Headline Lorem ipsum dolor sitope amet, consectetur adipisicing elitip. Massume…" at bounding box center [542, 292] width 670 height 63
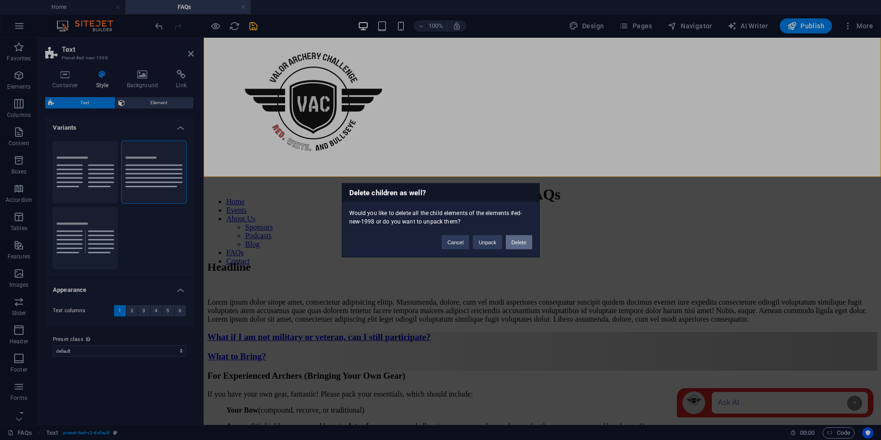
click at [526, 241] on button "Delete" at bounding box center [519, 242] width 26 height 14
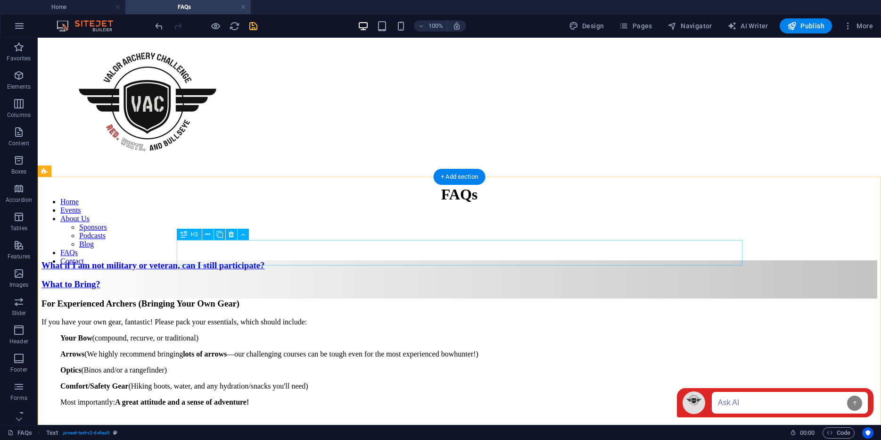
scroll to position [189, 0]
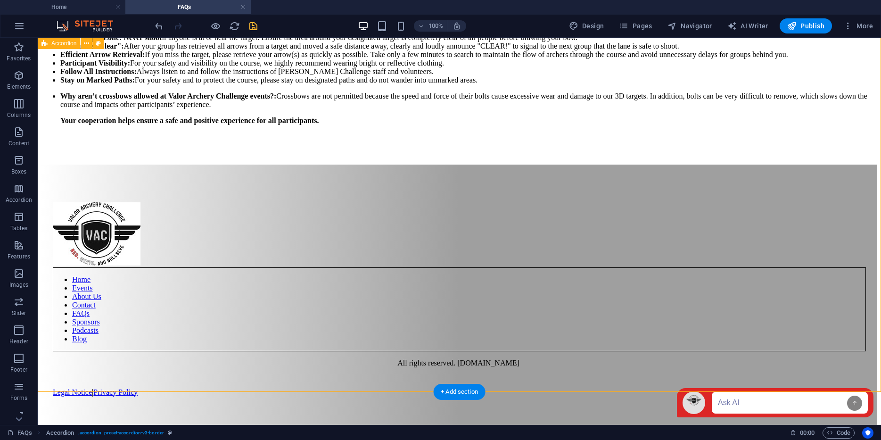
scroll to position [1515, 0]
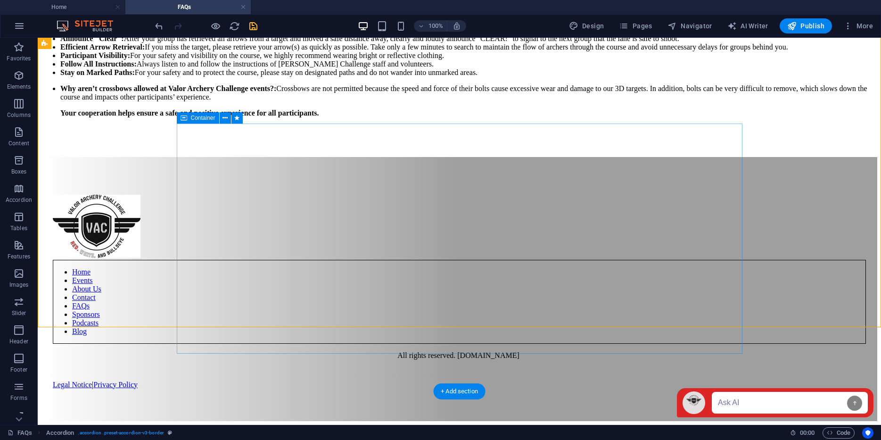
click at [180, 149] on div "Safety is our top priority at Valor Archery Challenge. Adhering to these simple…" at bounding box center [459, 75] width 836 height 148
click at [276, 127] on div "Safety is our top priority at Valor Archery Challenge. Adhering to these simple…" at bounding box center [459, 75] width 836 height 148
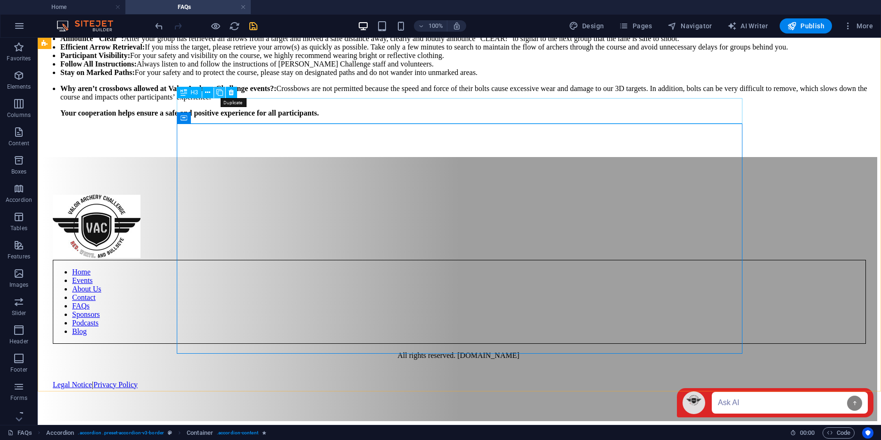
click at [218, 91] on icon at bounding box center [219, 93] width 7 height 10
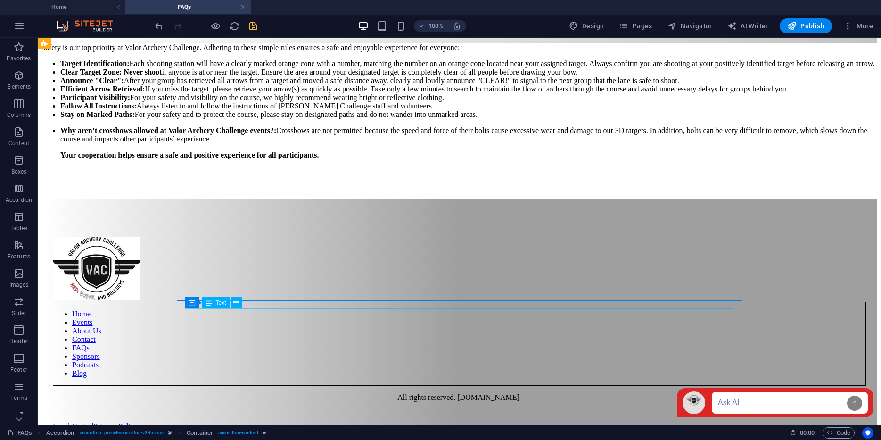
scroll to position [1594, 0]
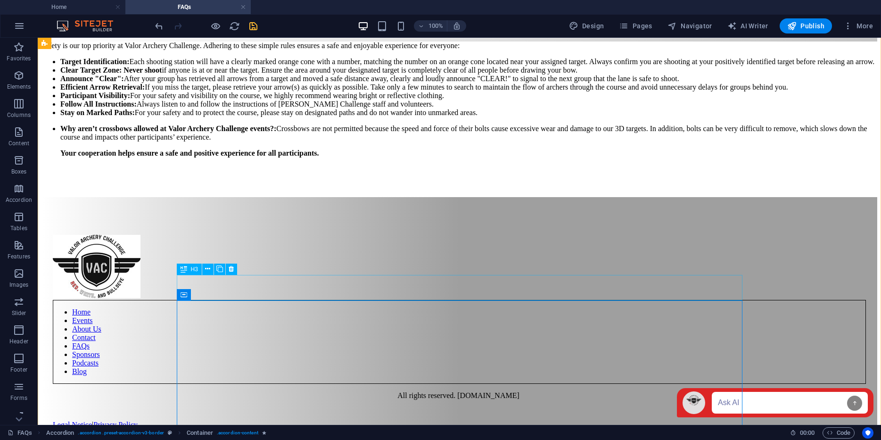
click at [614, 33] on div "What are the safety rules on the course?" at bounding box center [459, 27] width 836 height 10
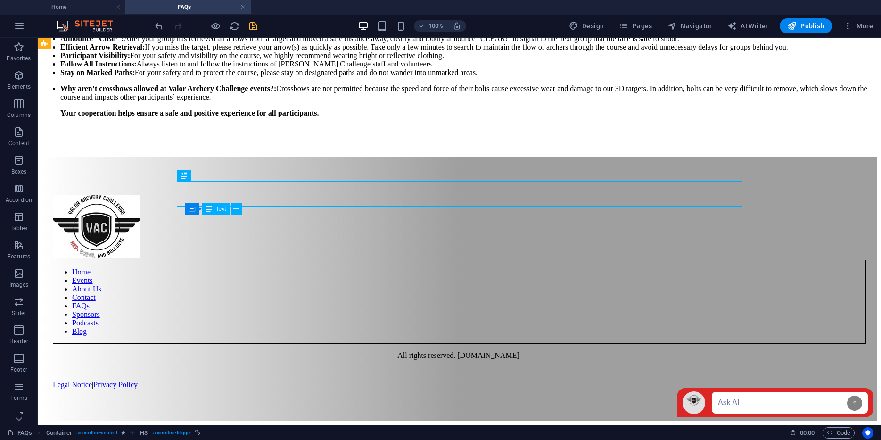
scroll to position [1702, 0]
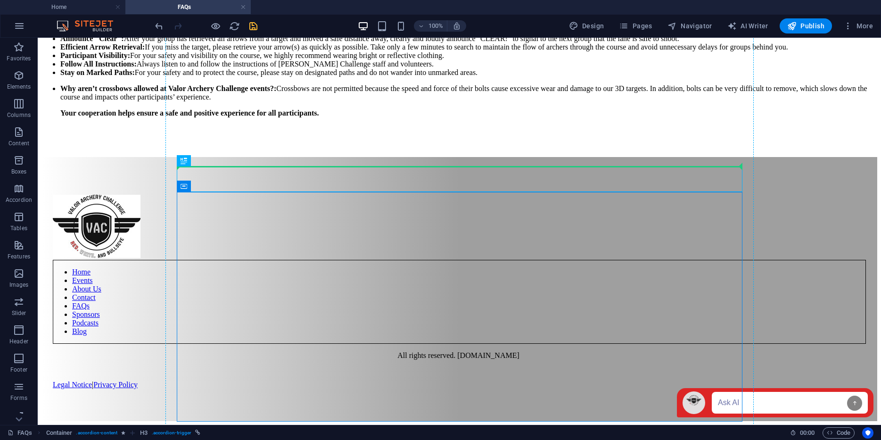
drag, startPoint x: 739, startPoint y: 207, endPoint x: 736, endPoint y: 150, distance: 56.7
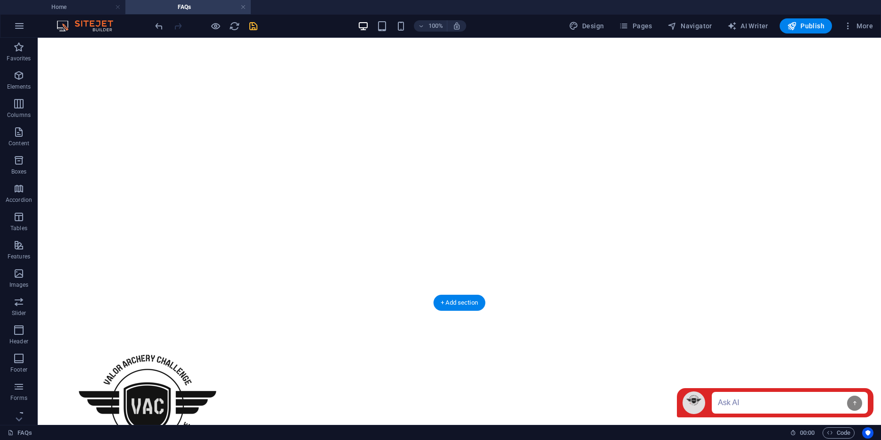
scroll to position [90, 0]
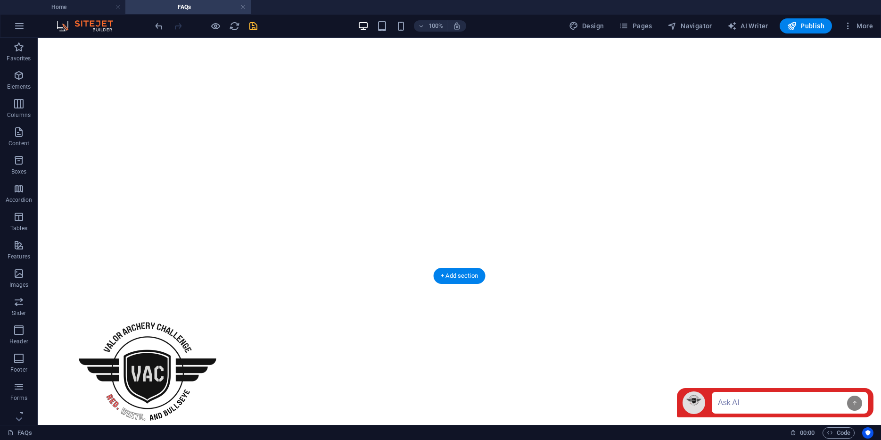
drag, startPoint x: 736, startPoint y: 181, endPoint x: 647, endPoint y: 337, distance: 179.1
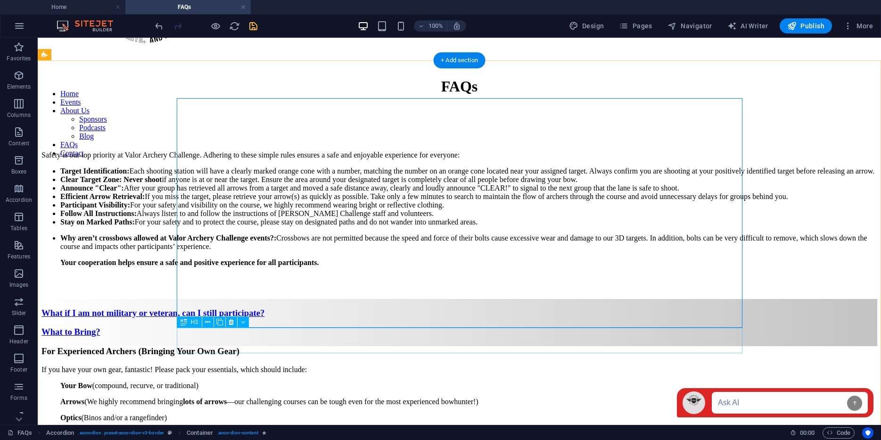
scroll to position [287, 0]
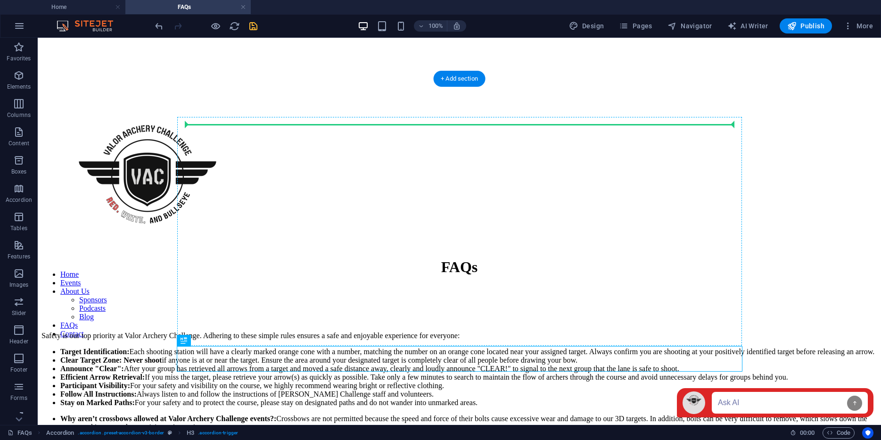
drag, startPoint x: 493, startPoint y: 355, endPoint x: 490, endPoint y: 206, distance: 149.5
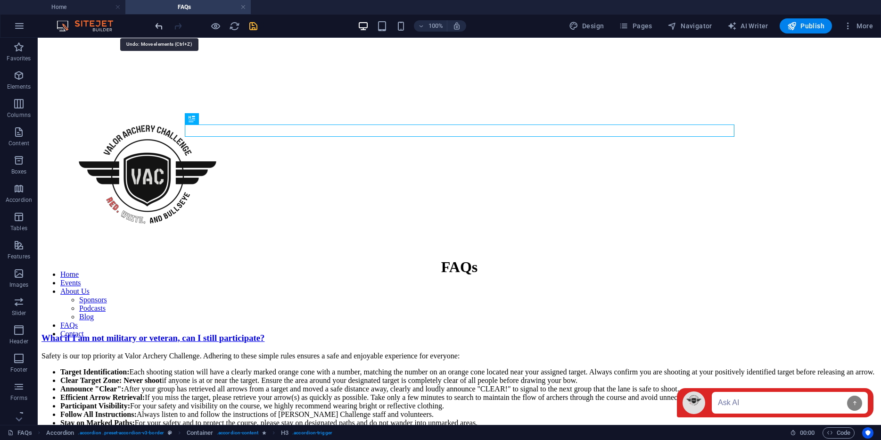
click at [157, 25] on icon "undo" at bounding box center [159, 26] width 11 height 11
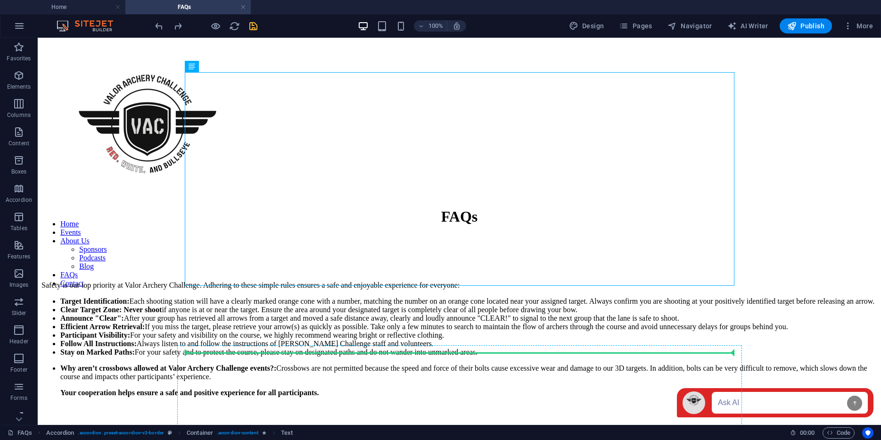
scroll to position [344, 0]
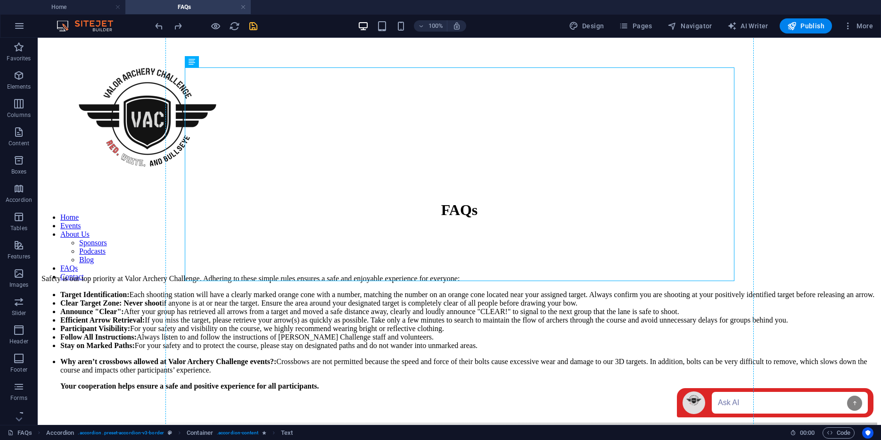
drag, startPoint x: 501, startPoint y: 271, endPoint x: 495, endPoint y: 312, distance: 41.0
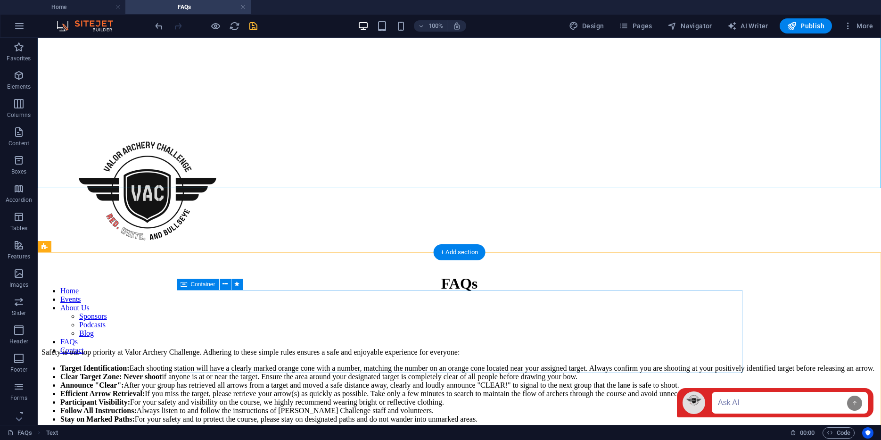
scroll to position [224, 0]
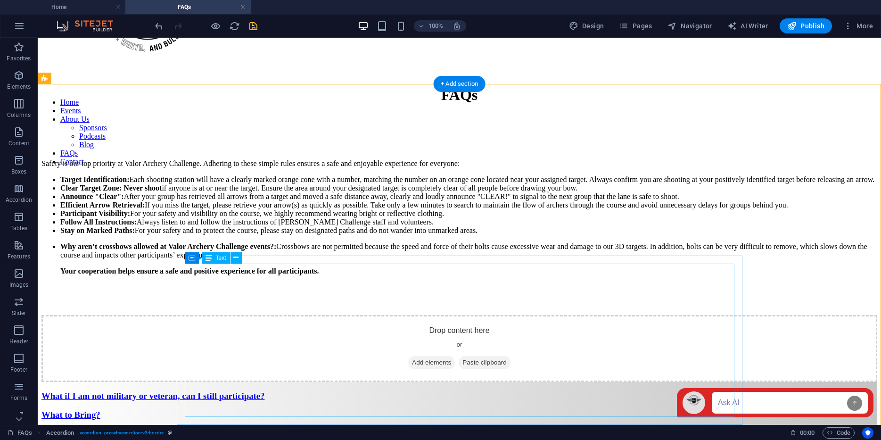
scroll to position [462, 0]
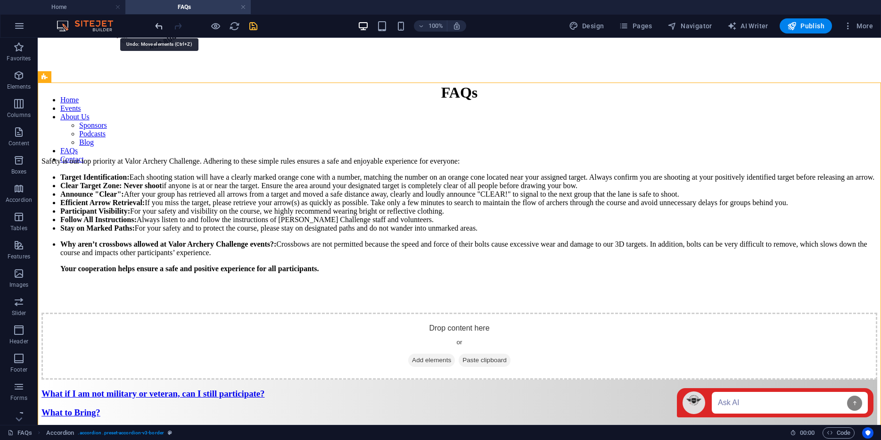
click at [159, 22] on icon "undo" at bounding box center [159, 26] width 11 height 11
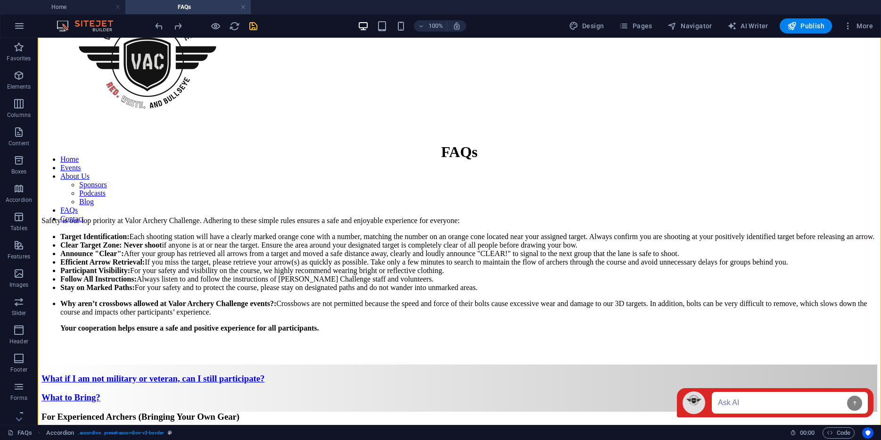
scroll to position [405, 0]
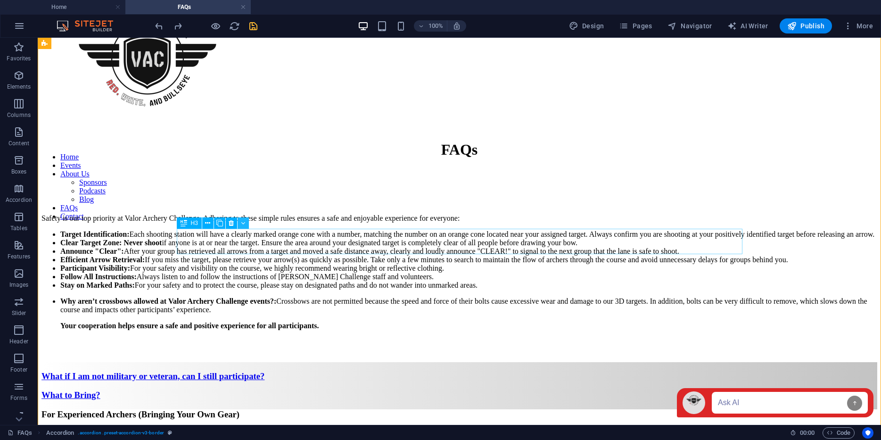
click at [241, 223] on icon at bounding box center [243, 223] width 4 height 10
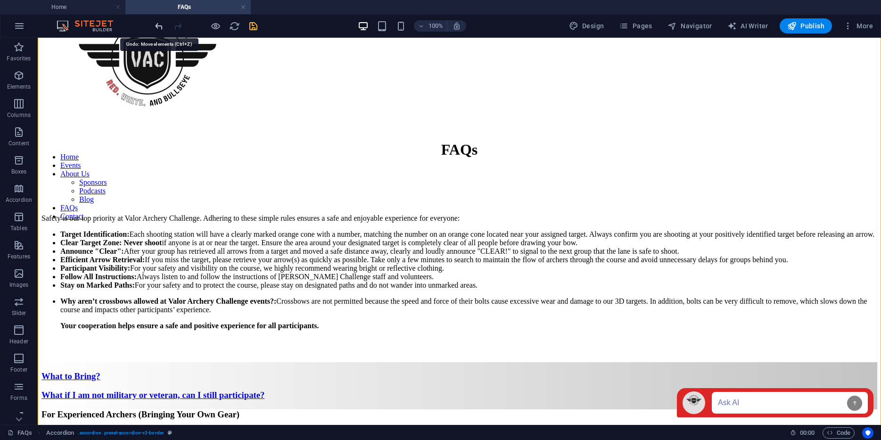
click at [157, 24] on icon "undo" at bounding box center [159, 26] width 11 height 11
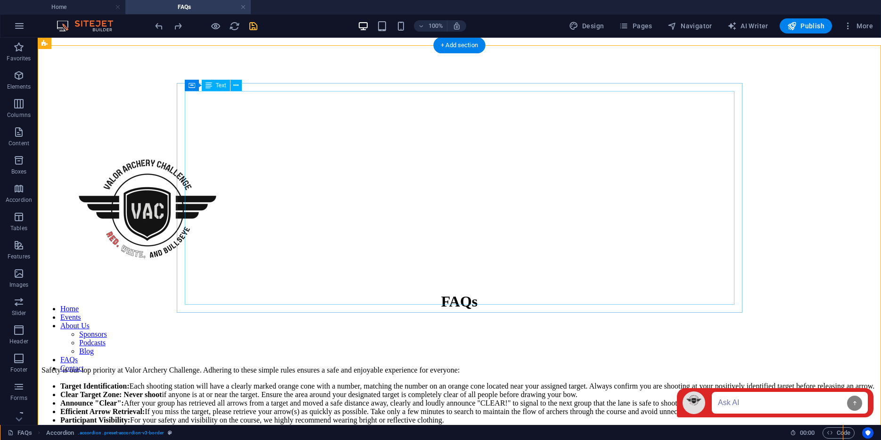
scroll to position [250, 0]
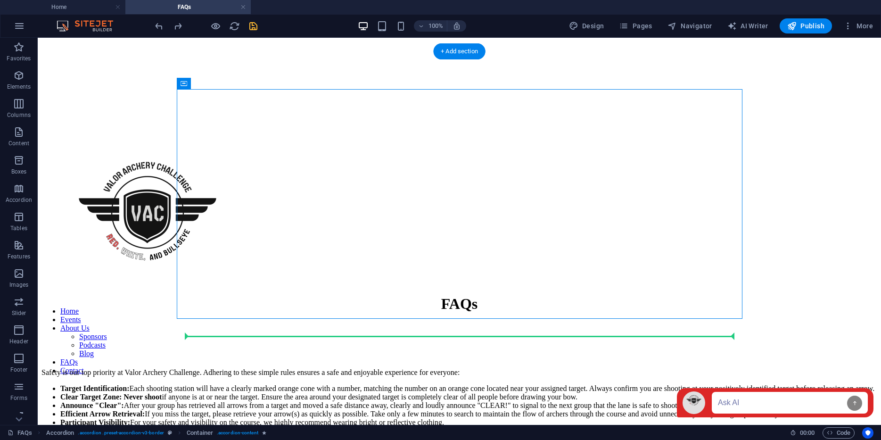
drag, startPoint x: 181, startPoint y: 225, endPoint x: 186, endPoint y: 334, distance: 108.6
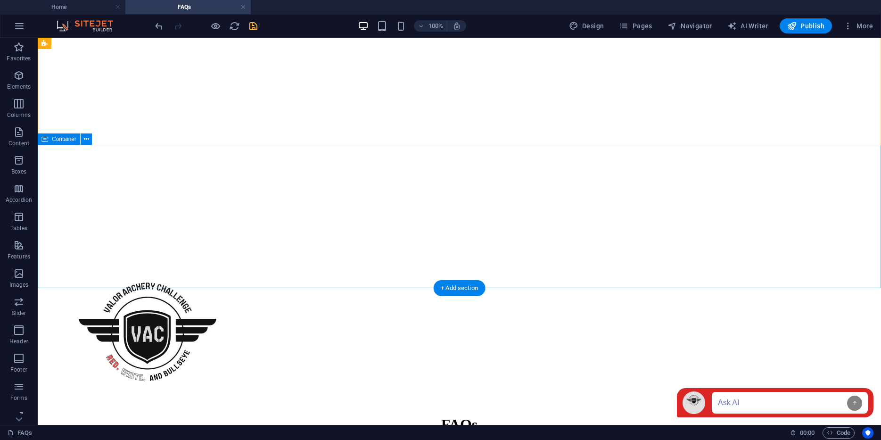
scroll to position [57, 0]
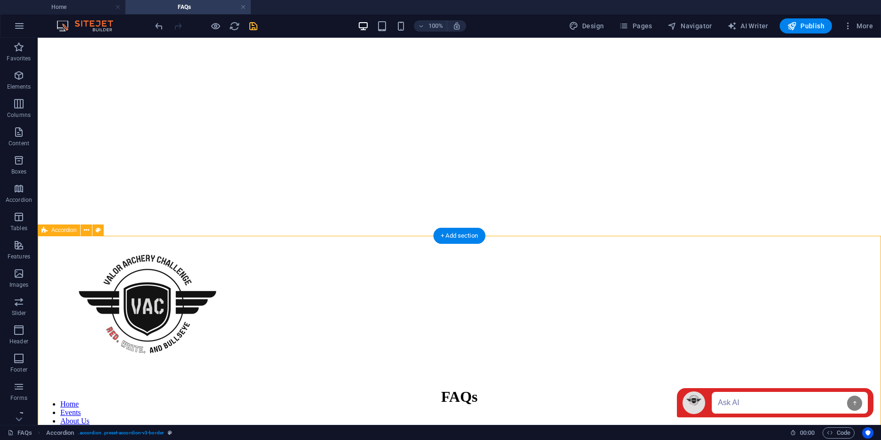
scroll to position [177, 0]
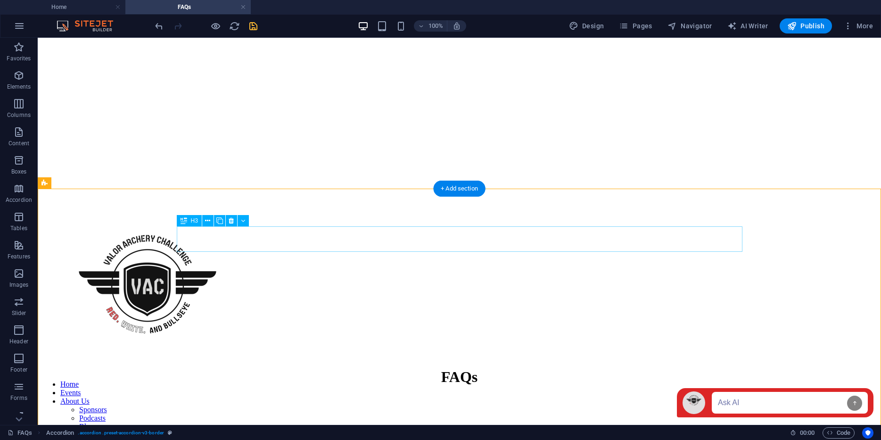
click at [331, 439] on div "What if I am not military or veteran, can I still participate?" at bounding box center [459, 448] width 836 height 10
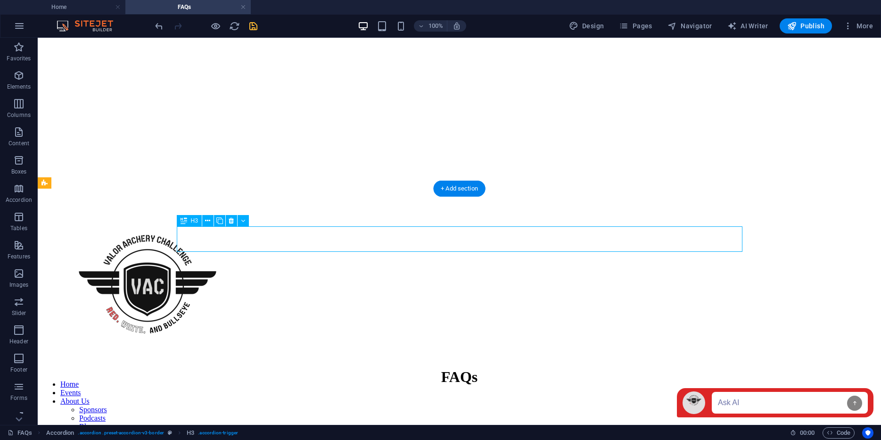
click at [331, 439] on div "What if I am not military or veteran, can I still participate?" at bounding box center [459, 448] width 836 height 10
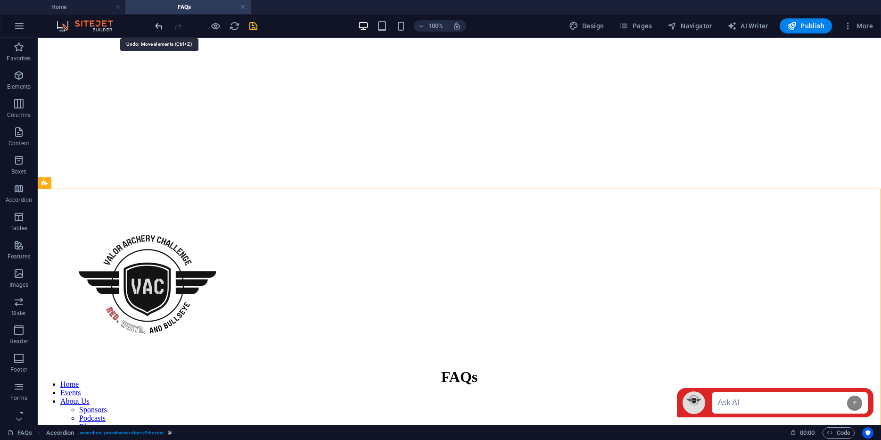
click at [157, 25] on icon "undo" at bounding box center [159, 26] width 11 height 11
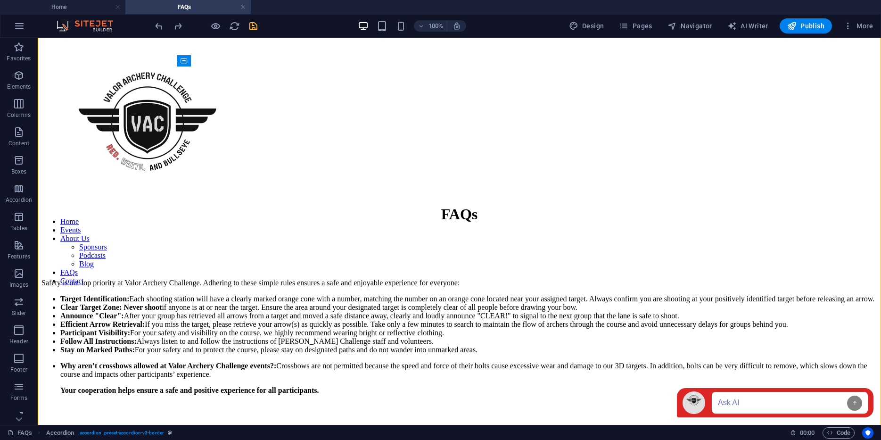
scroll to position [341, 0]
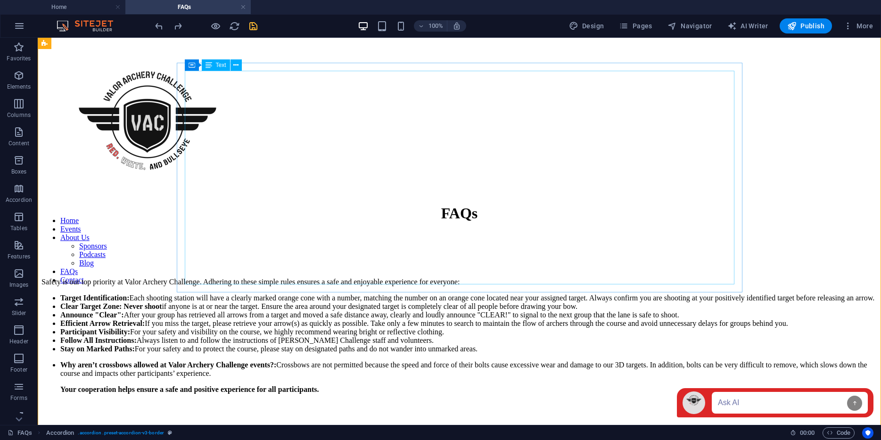
click at [545, 278] on div "Safety is our top priority at Valor Archery Challenge. Adhering to these simple…" at bounding box center [459, 352] width 836 height 148
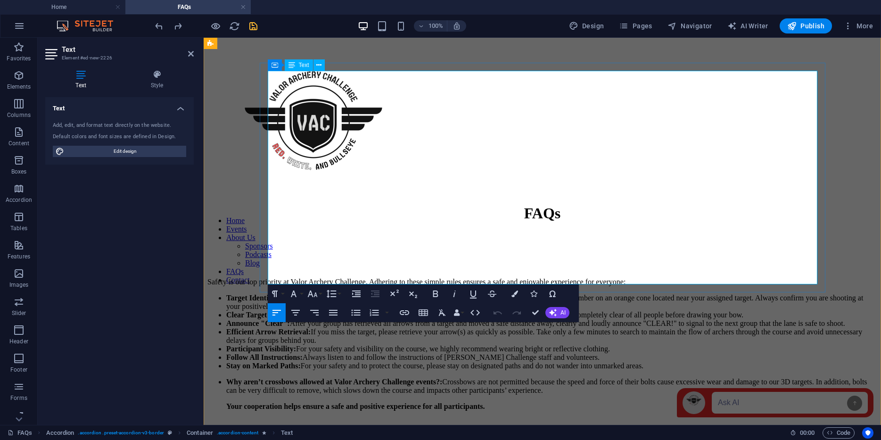
click at [624, 378] on li "Why aren’t crossbows allowed at Valor Archery Challenge events? : Crossbows are…" at bounding box center [551, 402] width 651 height 49
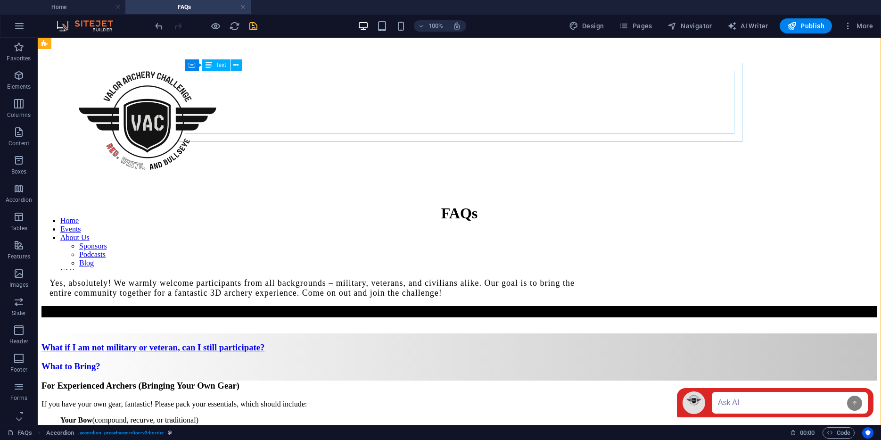
click at [361, 306] on h3 at bounding box center [459, 311] width 836 height 11
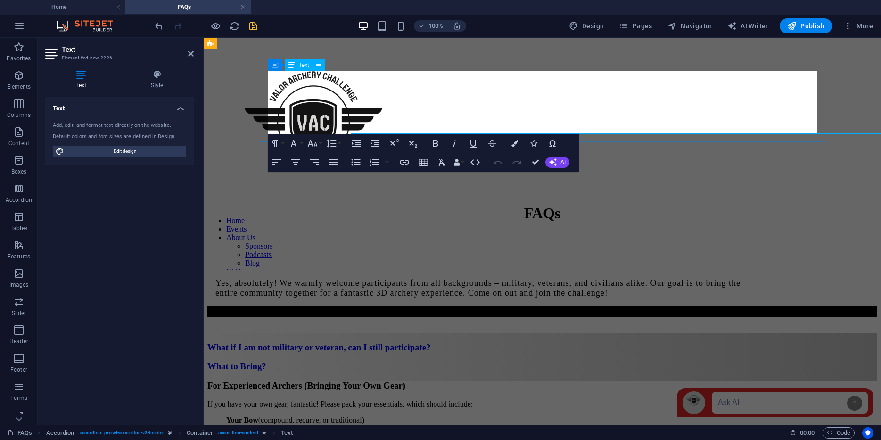
click at [361, 306] on h3 at bounding box center [542, 311] width 670 height 11
drag, startPoint x: 696, startPoint y: 97, endPoint x: 693, endPoint y: 131, distance: 33.6
click at [693, 270] on div "Yes, absolutely! We warmly welcome participants from all backgrounds – military…" at bounding box center [542, 301] width 670 height 63
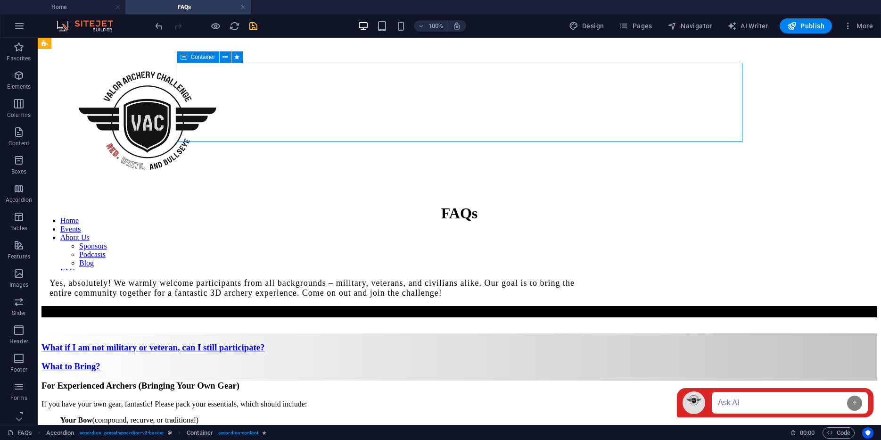
scroll to position [262, 0]
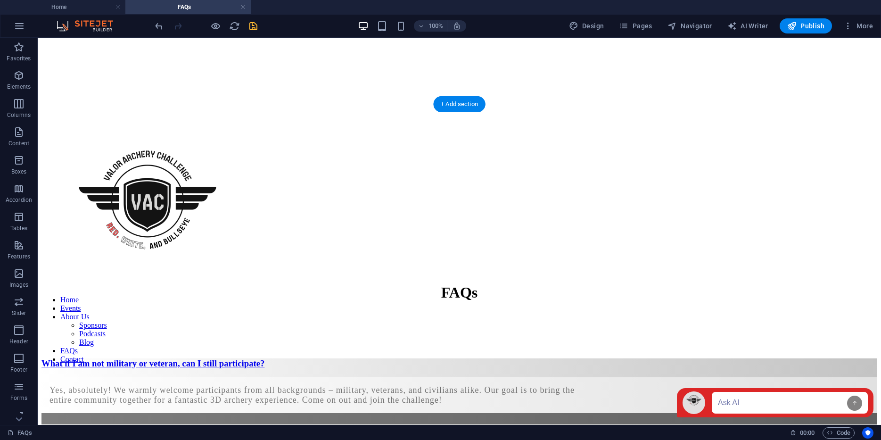
drag, startPoint x: 181, startPoint y: 94, endPoint x: 180, endPoint y: 154, distance: 59.9
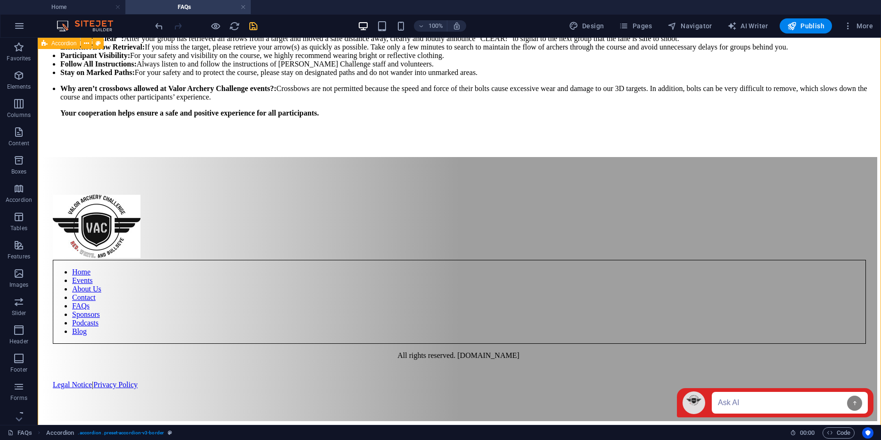
scroll to position [1604, 0]
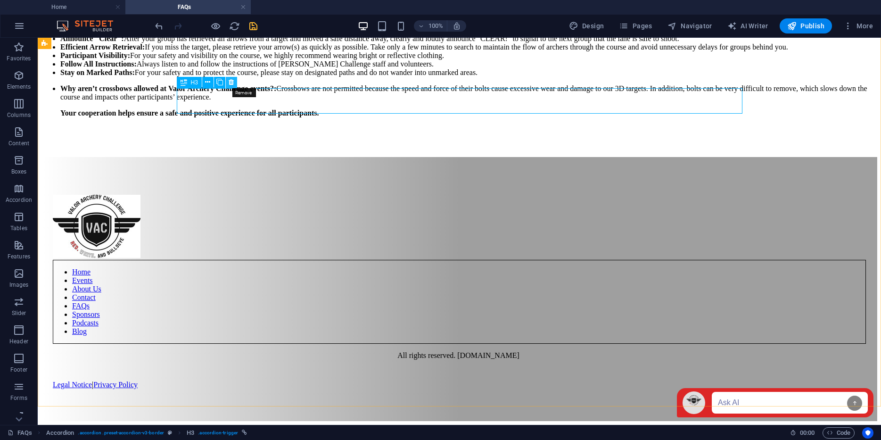
click at [230, 82] on icon at bounding box center [231, 82] width 5 height 10
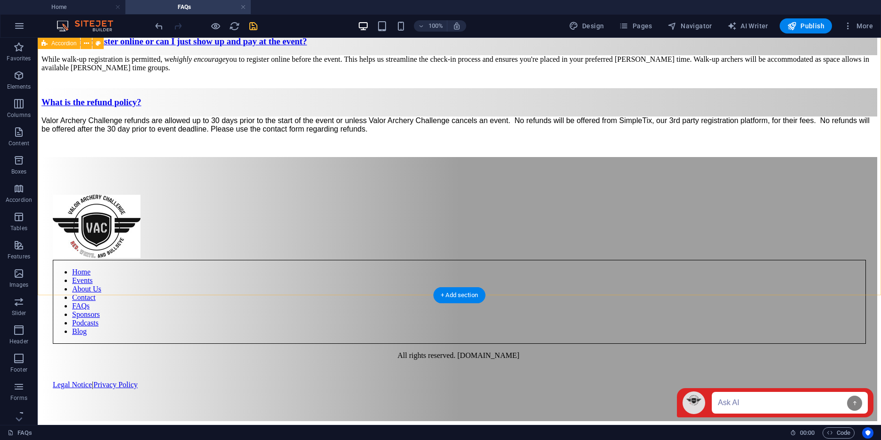
scroll to position [1460, 0]
click at [155, 25] on icon "undo" at bounding box center [159, 26] width 11 height 11
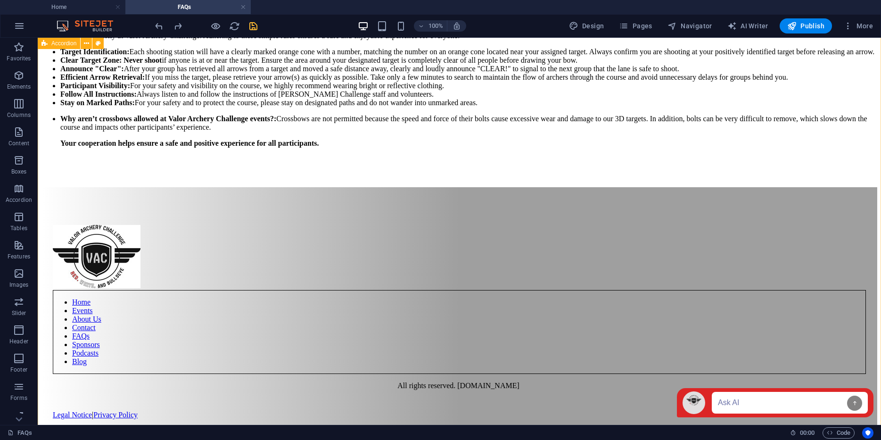
scroll to position [1542, 0]
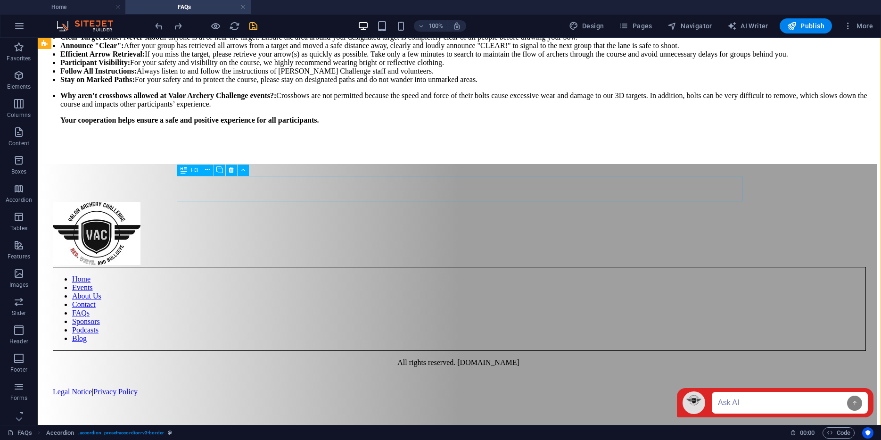
click at [230, 171] on icon at bounding box center [231, 170] width 5 height 10
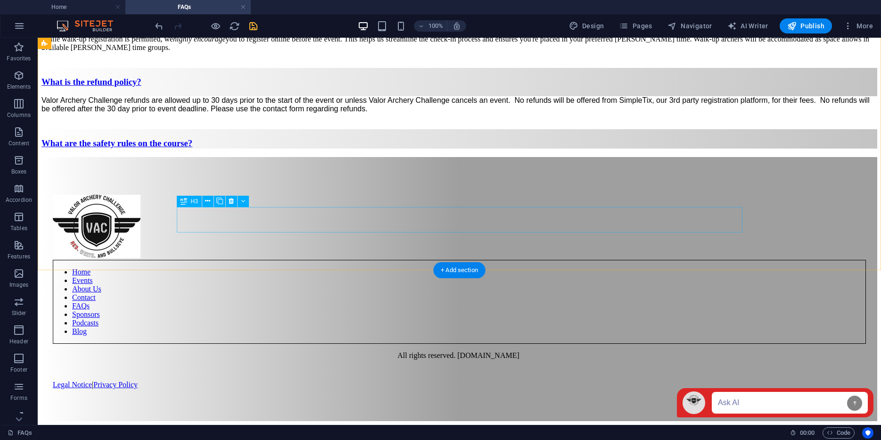
click at [286, 149] on div "What are the safety rules on the course?" at bounding box center [459, 143] width 836 height 10
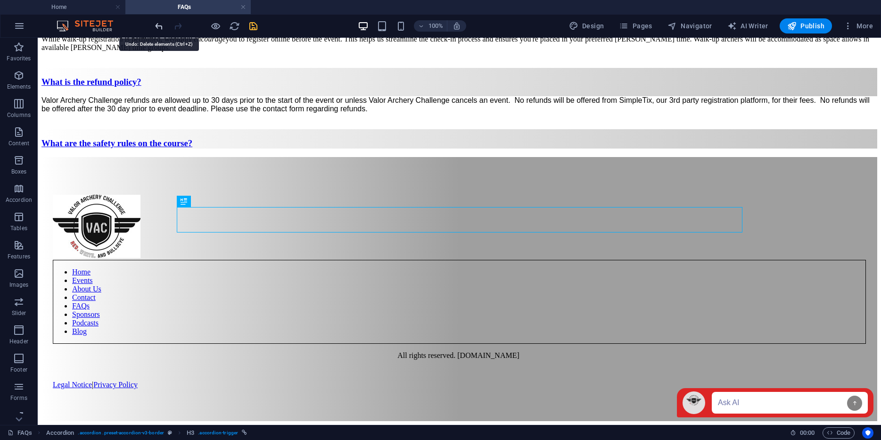
click at [157, 25] on icon "undo" at bounding box center [159, 26] width 11 height 11
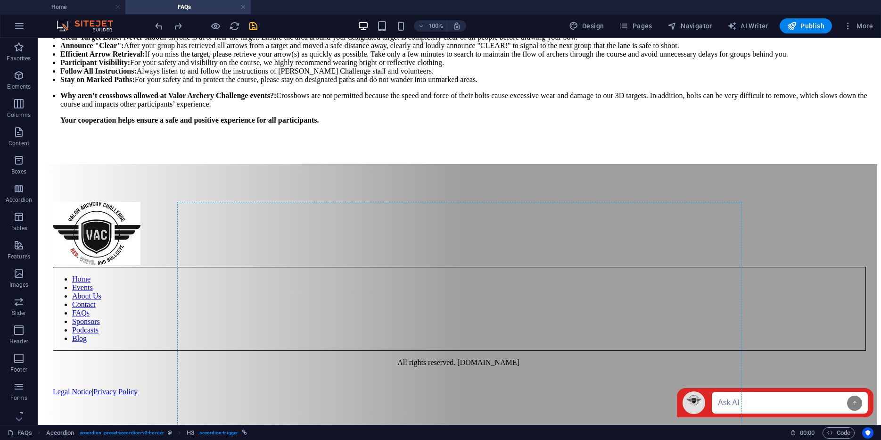
drag, startPoint x: 392, startPoint y: 164, endPoint x: 390, endPoint y: 200, distance: 36.8
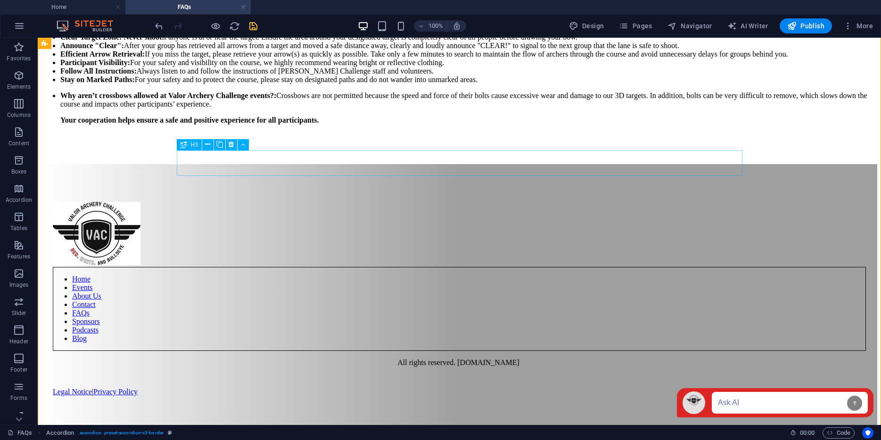
click at [232, 147] on icon at bounding box center [231, 145] width 5 height 10
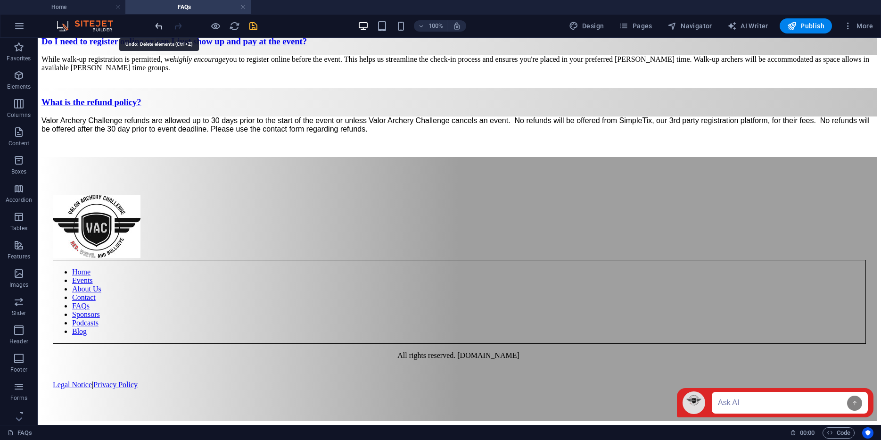
click at [157, 27] on icon "undo" at bounding box center [159, 26] width 11 height 11
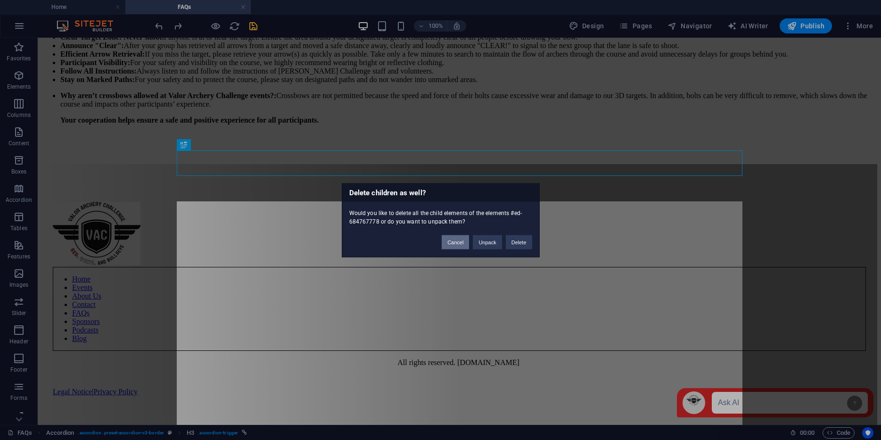
click at [462, 244] on button "Cancel" at bounding box center [455, 242] width 27 height 14
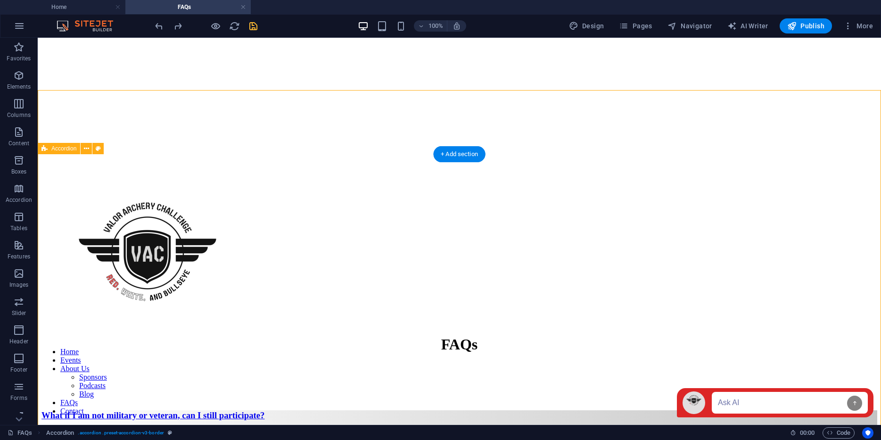
scroll to position [212, 0]
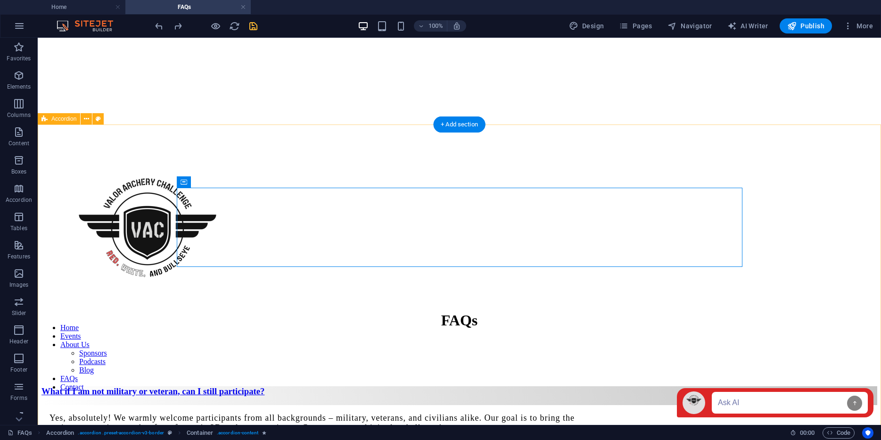
scroll to position [230, 0]
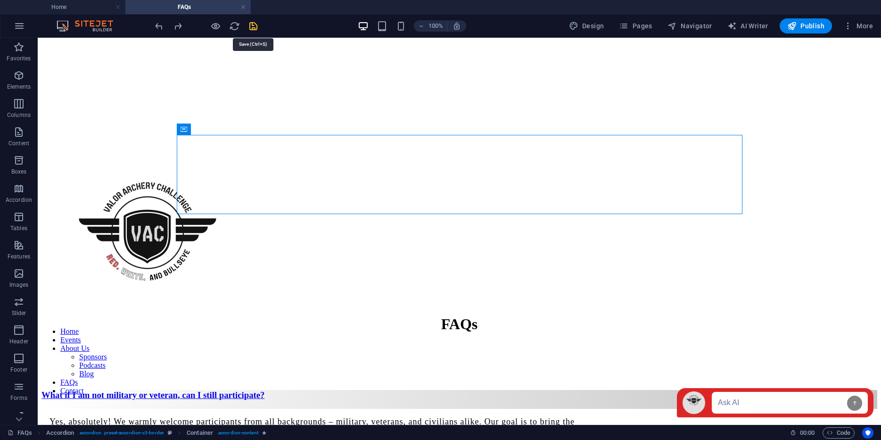
click at [252, 25] on icon "save" at bounding box center [253, 26] width 11 height 11
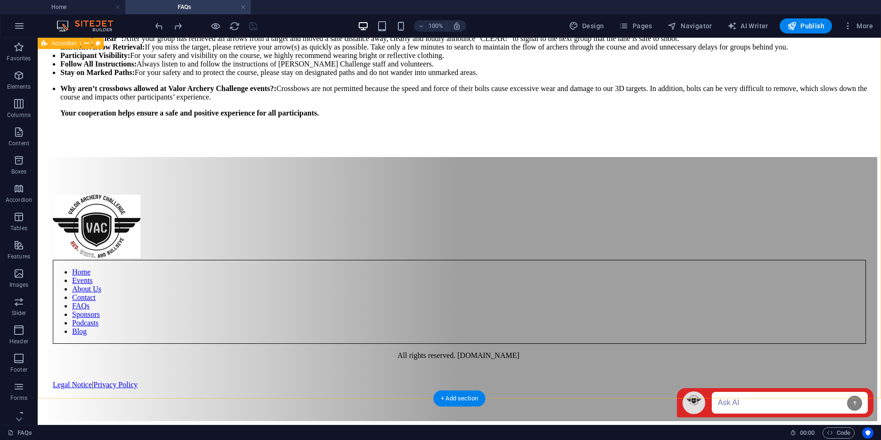
scroll to position [1551, 0]
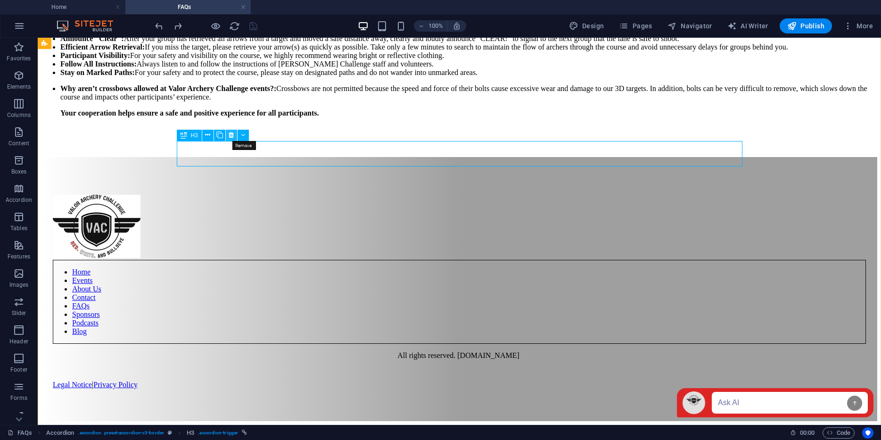
click at [233, 132] on icon at bounding box center [231, 135] width 5 height 10
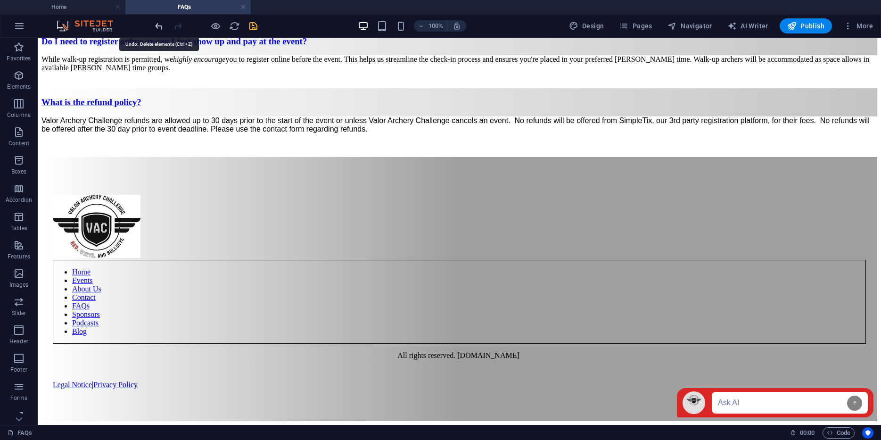
click at [157, 27] on icon "undo" at bounding box center [159, 26] width 11 height 11
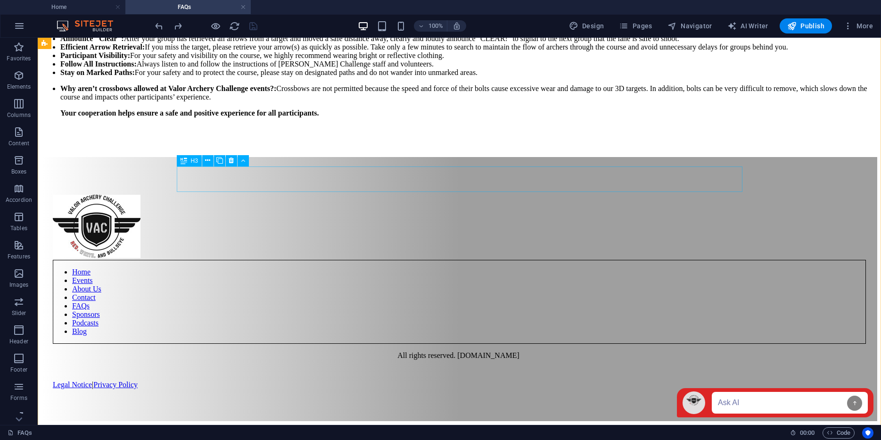
click at [231, 160] on icon at bounding box center [231, 161] width 5 height 10
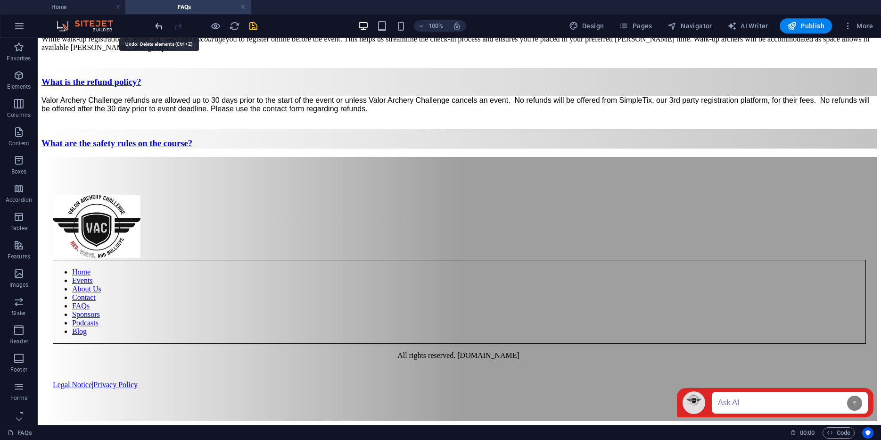
click at [161, 27] on icon "undo" at bounding box center [159, 26] width 11 height 11
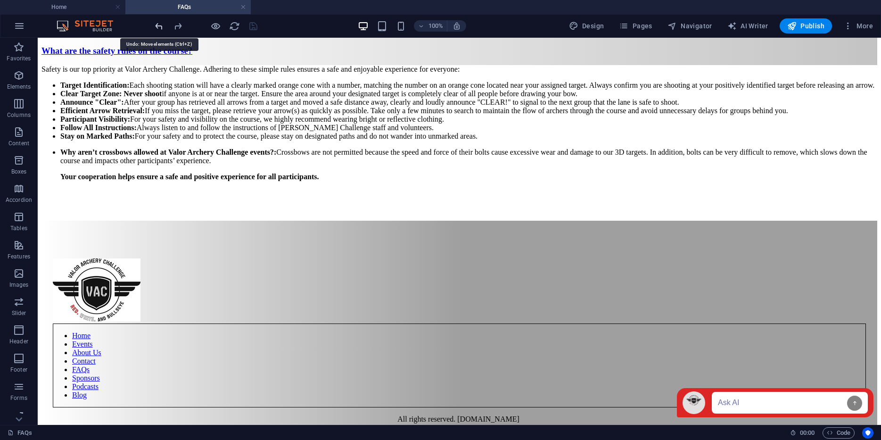
scroll to position [1551, 0]
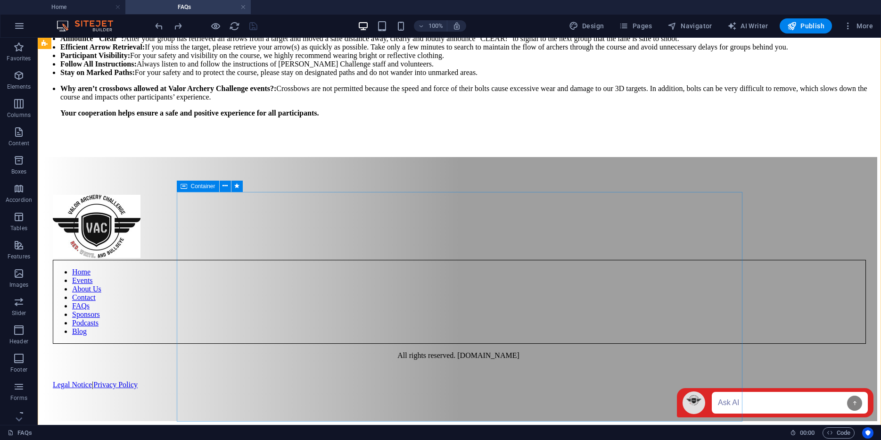
click at [254, 149] on div "Safety is our top priority at Valor Archery Challenge. Adhering to these simple…" at bounding box center [459, 75] width 836 height 148
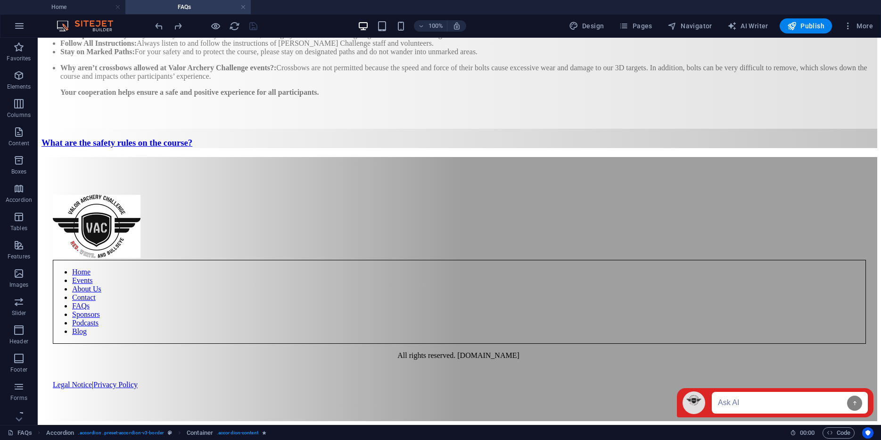
drag, startPoint x: 254, startPoint y: 197, endPoint x: 257, endPoint y: 169, distance: 27.5
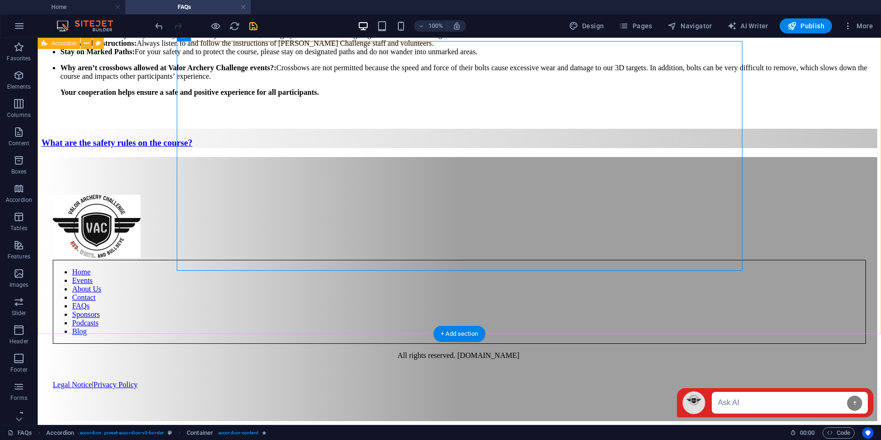
scroll to position [1702, 0]
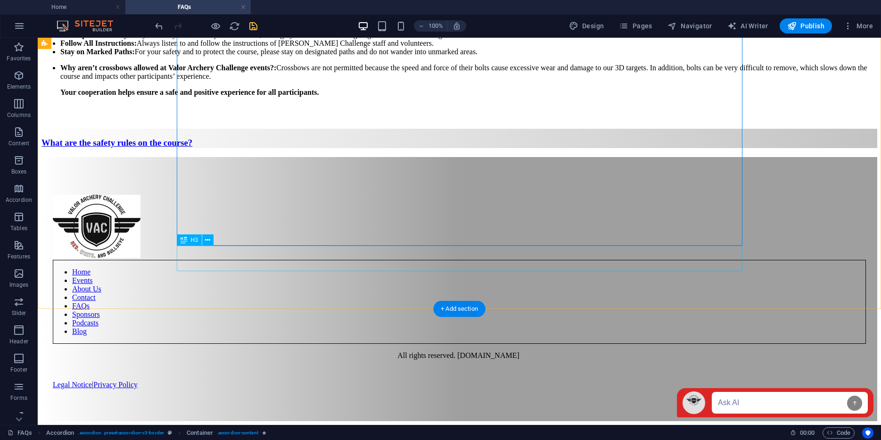
click at [406, 148] on div "What are the safety rules on the course?" at bounding box center [459, 143] width 836 height 10
click at [253, 148] on div "What are the safety rules on the course?" at bounding box center [459, 143] width 836 height 10
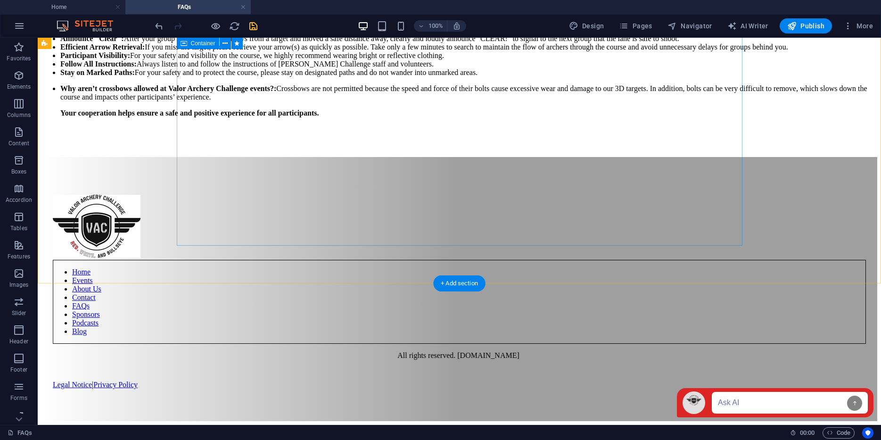
click at [178, 125] on div "Safety is our top priority at Valor Archery Challenge. Adhering to these simple…" at bounding box center [459, 75] width 836 height 148
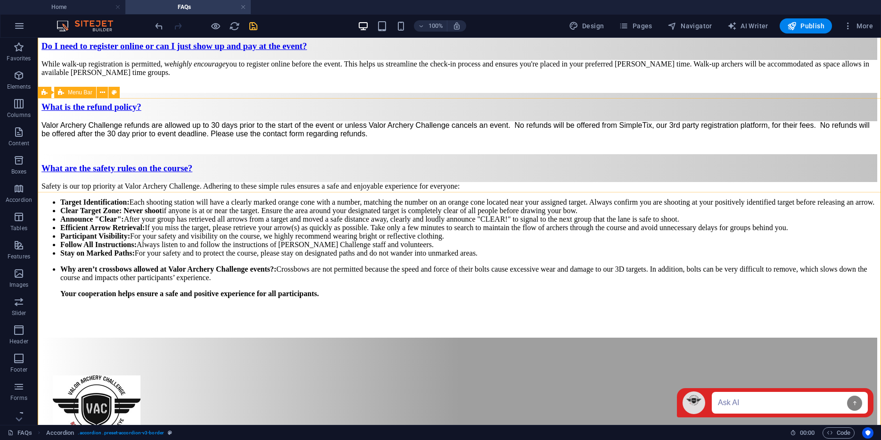
scroll to position [1347, 0]
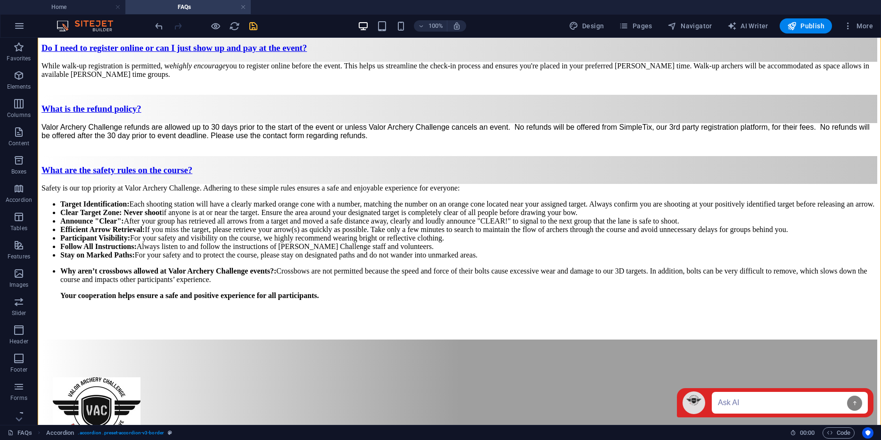
click at [251, 28] on icon "save" at bounding box center [253, 26] width 11 height 11
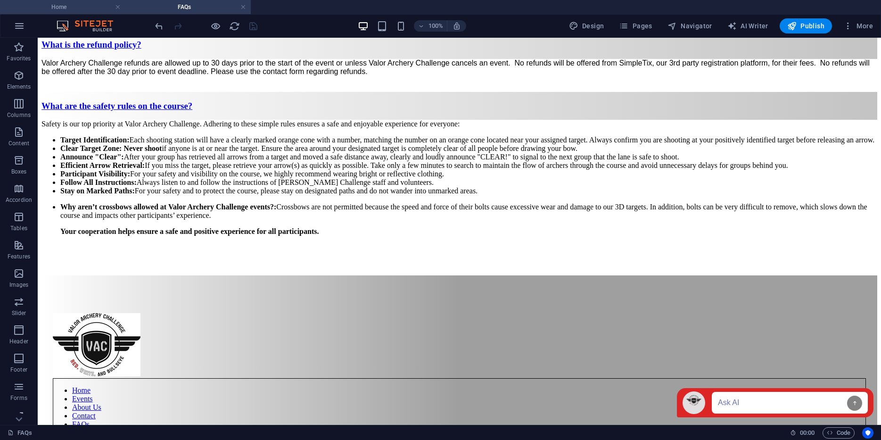
click at [77, 10] on h4 "Home" at bounding box center [62, 7] width 125 height 10
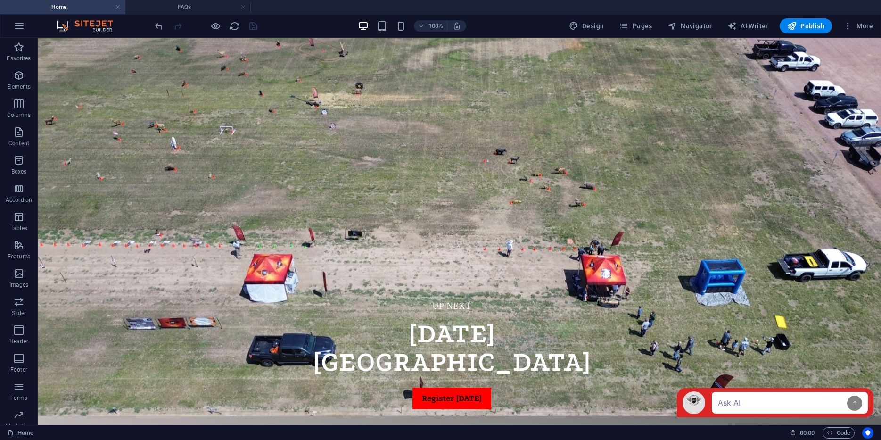
scroll to position [0, 0]
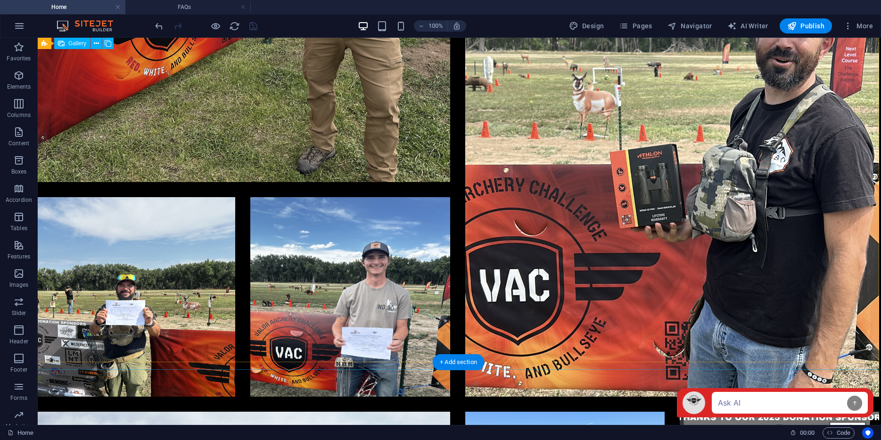
scroll to position [3046, 2]
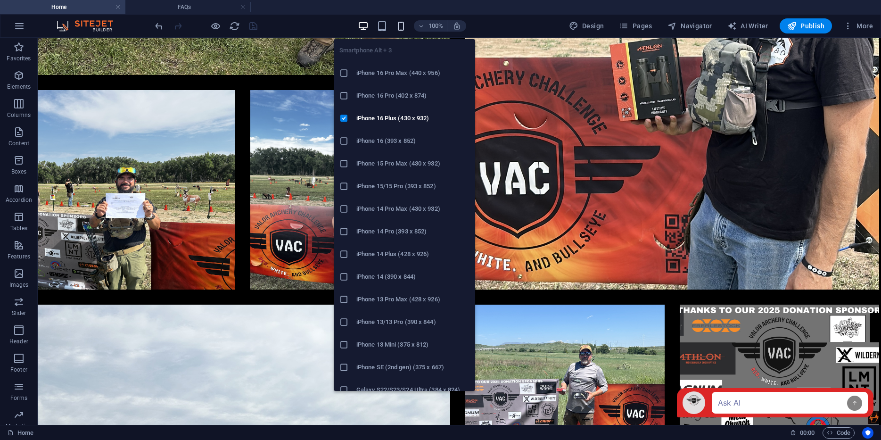
click at [405, 23] on icon "button" at bounding box center [401, 26] width 11 height 11
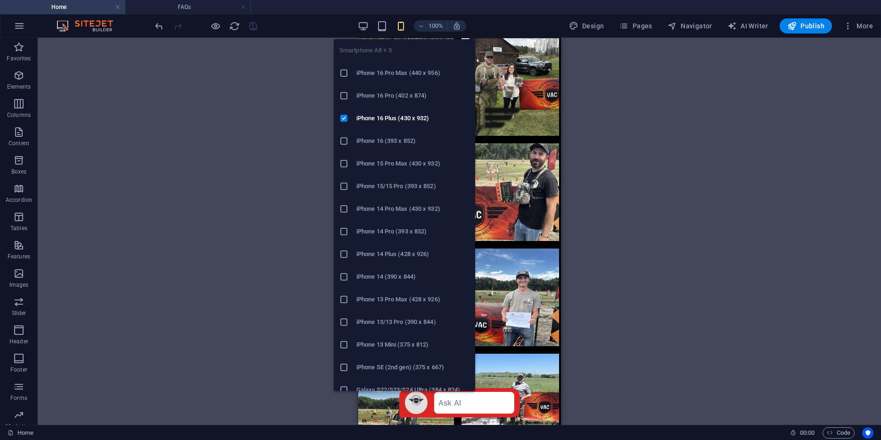
scroll to position [2236, 2]
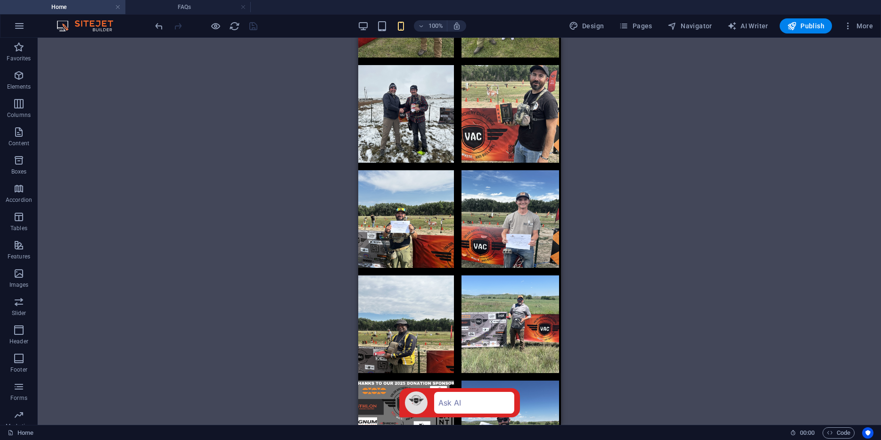
click at [231, 166] on div "H1 Banner Banner Container Banner Menu Bar Menu Text Spacer Container Slider Sl…" at bounding box center [460, 231] width 844 height 387
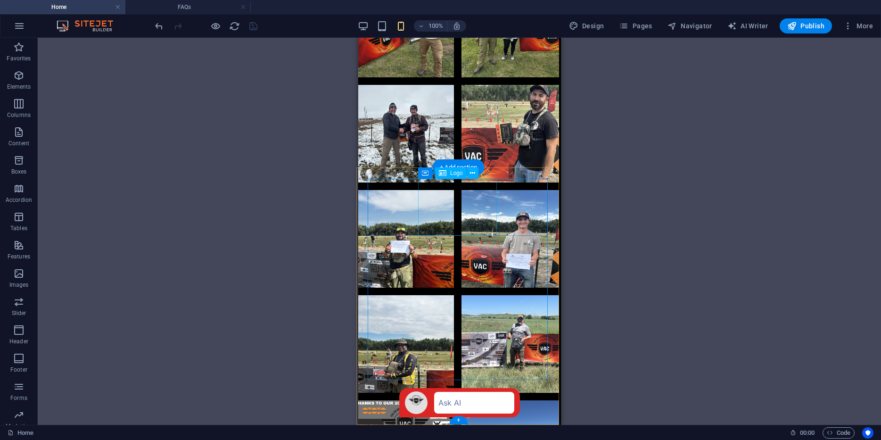
select select "px"
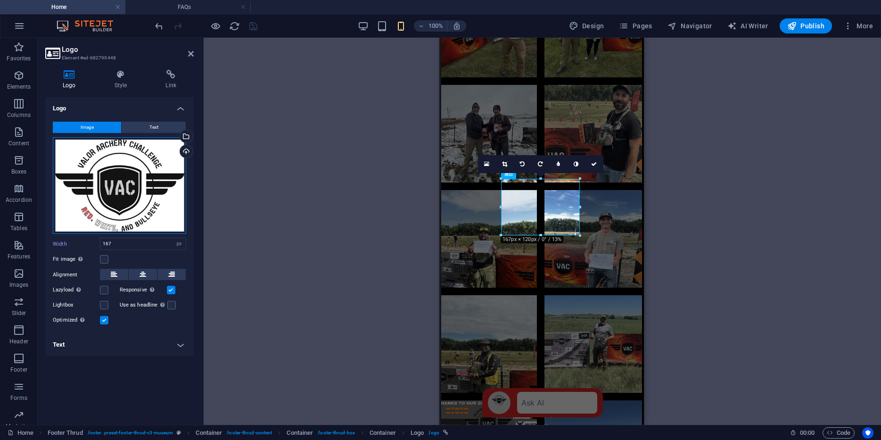
click at [161, 158] on div "Drag files here, click to choose files or select files from Files or our free s…" at bounding box center [119, 185] width 133 height 97
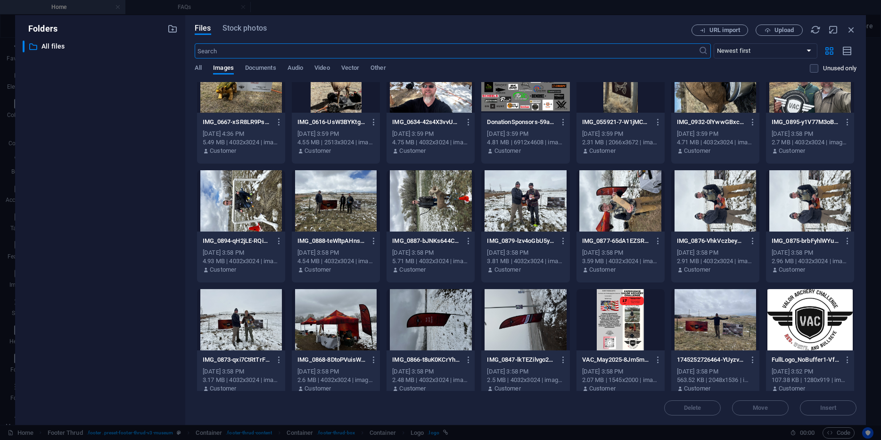
scroll to position [3369, 0]
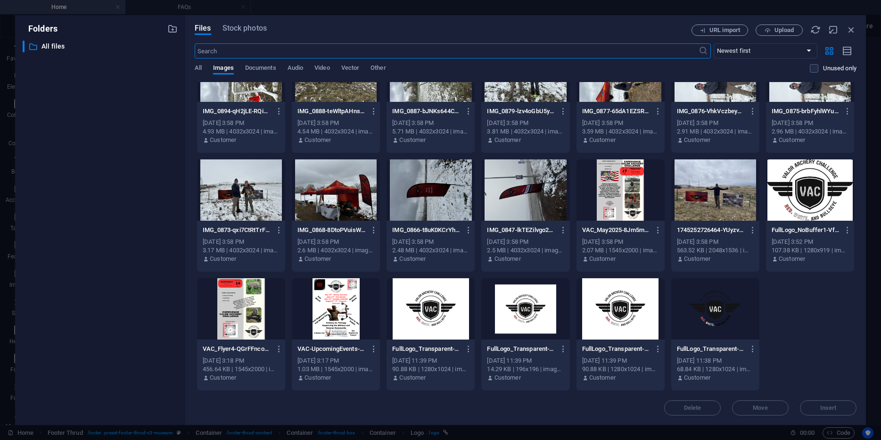
click at [614, 301] on div at bounding box center [621, 308] width 88 height 61
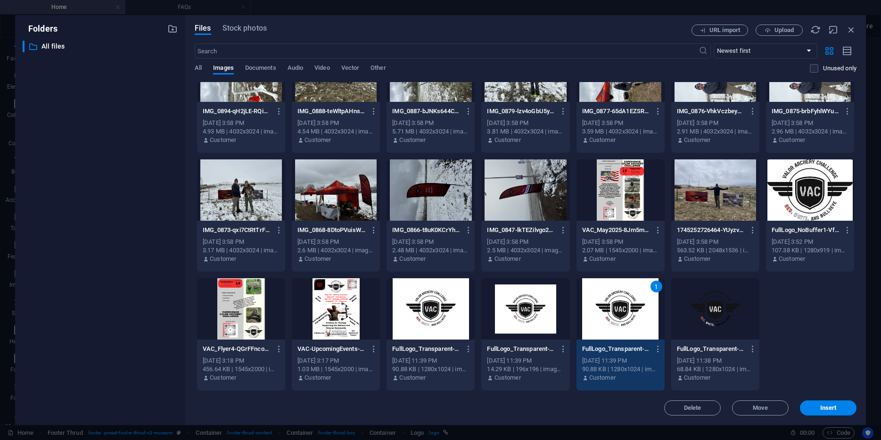
click at [614, 301] on div "1" at bounding box center [621, 308] width 88 height 61
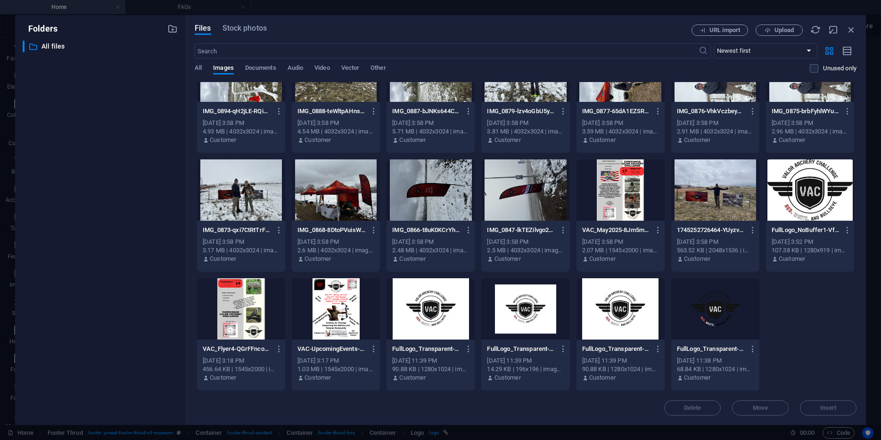
click at [630, 311] on div at bounding box center [621, 308] width 88 height 61
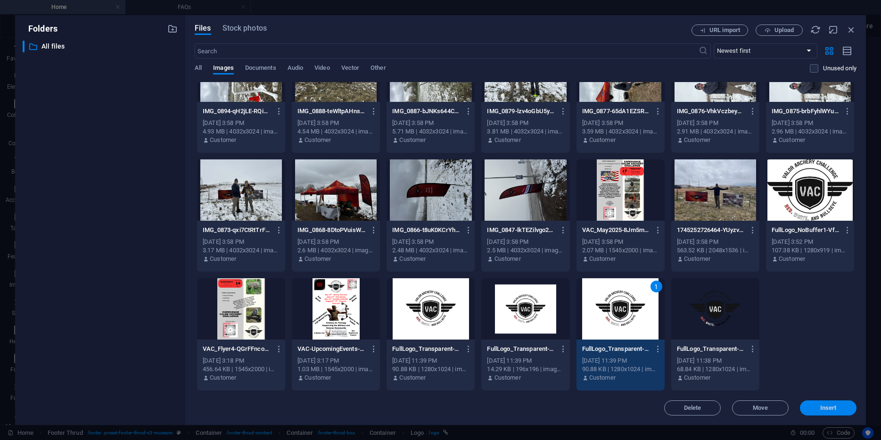
click at [839, 406] on span "Insert" at bounding box center [828, 408] width 49 height 6
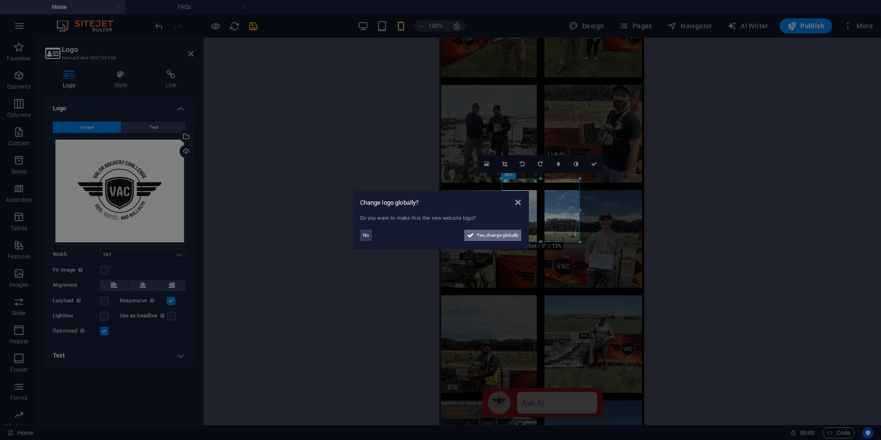
click at [482, 237] on span "Yes, change globally" at bounding box center [498, 235] width 42 height 11
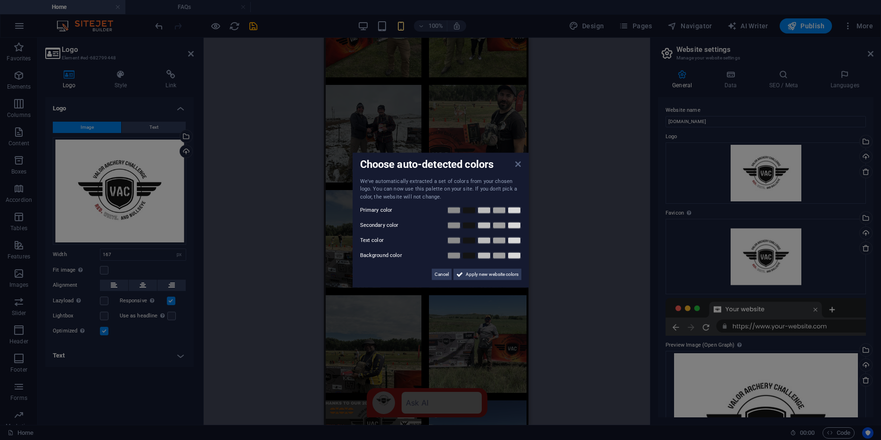
click at [519, 164] on icon at bounding box center [518, 164] width 6 height 8
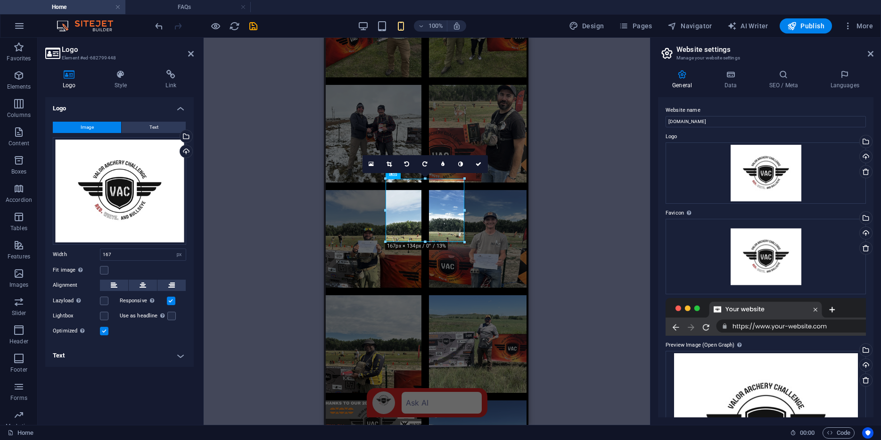
click at [254, 204] on div "H1 Banner Container Banner Menu Bar Menu Text Spacer Container Slider Slider Co…" at bounding box center [427, 231] width 447 height 387
click at [148, 181] on div "Drag files here, click to choose files or select files from Files or our free s…" at bounding box center [119, 191] width 133 height 108
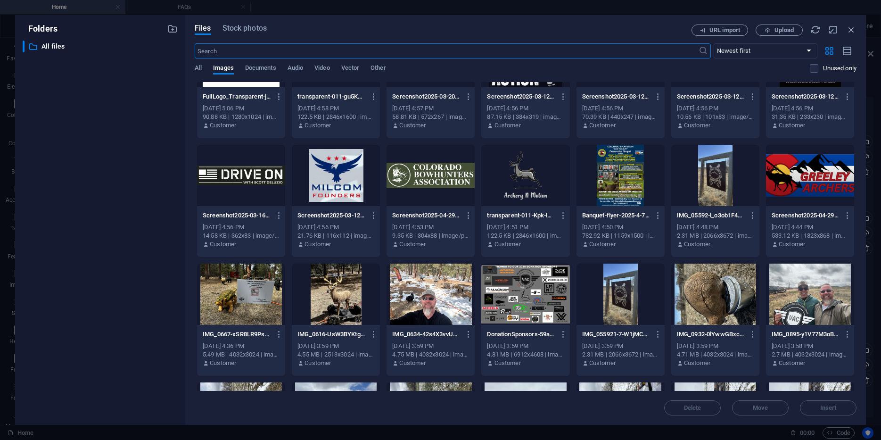
scroll to position [3369, 0]
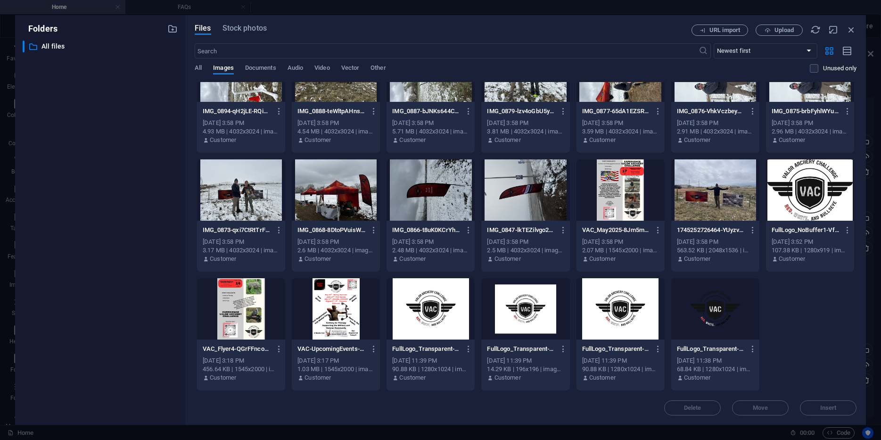
click at [712, 300] on div at bounding box center [715, 308] width 88 height 61
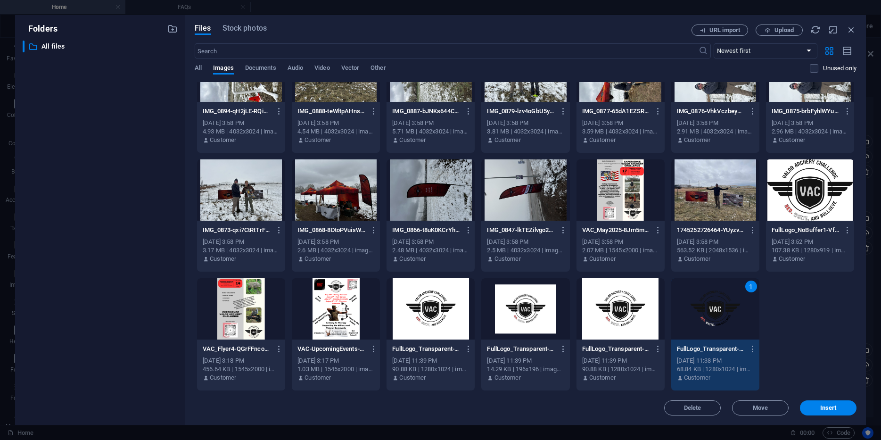
click at [712, 300] on div "1" at bounding box center [715, 308] width 88 height 61
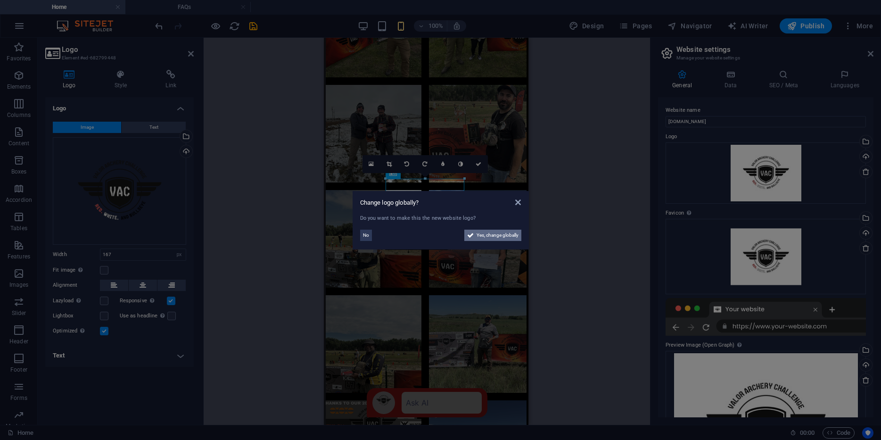
click at [483, 234] on span "Yes, change globally" at bounding box center [498, 235] width 42 height 11
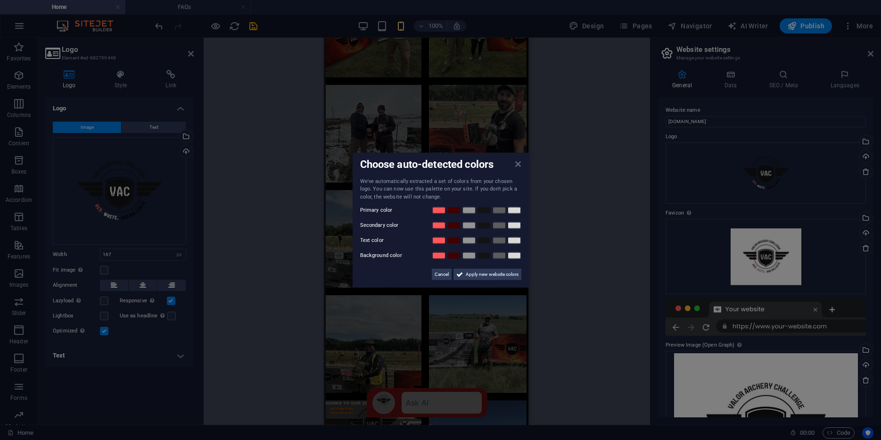
click at [520, 166] on icon at bounding box center [518, 164] width 6 height 8
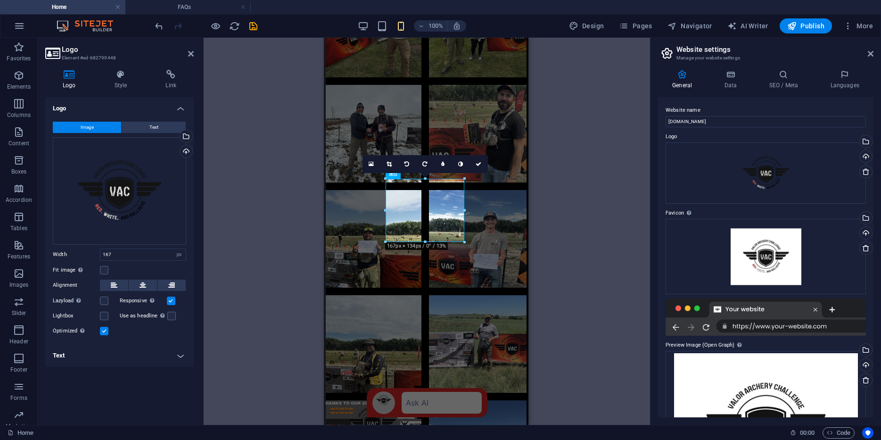
click at [256, 165] on div "H1 Banner Container Banner Menu Bar Menu Text Spacer Container Slider Slider Co…" at bounding box center [427, 231] width 447 height 387
click at [254, 24] on icon "save" at bounding box center [253, 26] width 11 height 11
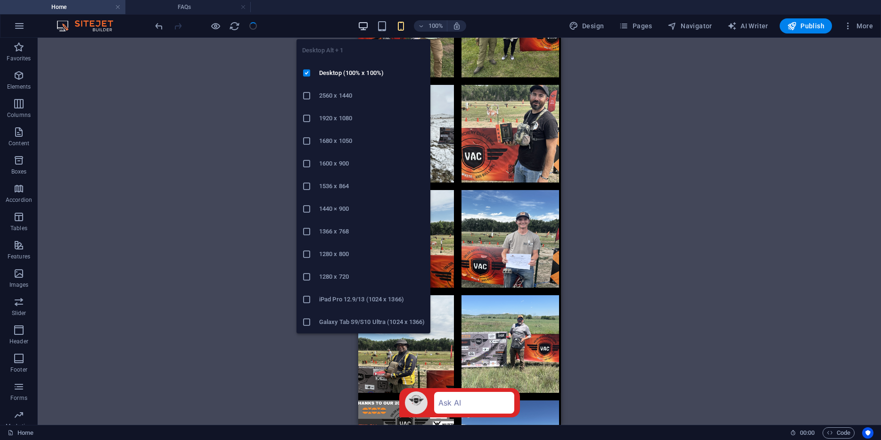
click at [364, 23] on icon "button" at bounding box center [363, 26] width 11 height 11
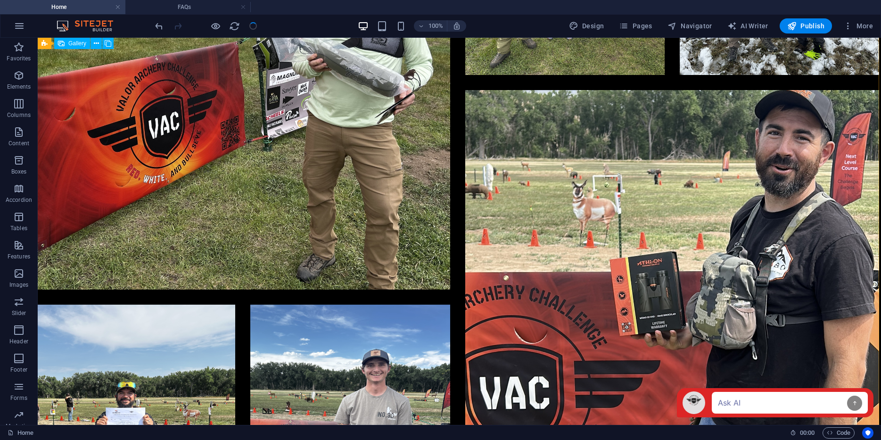
scroll to position [3054, 2]
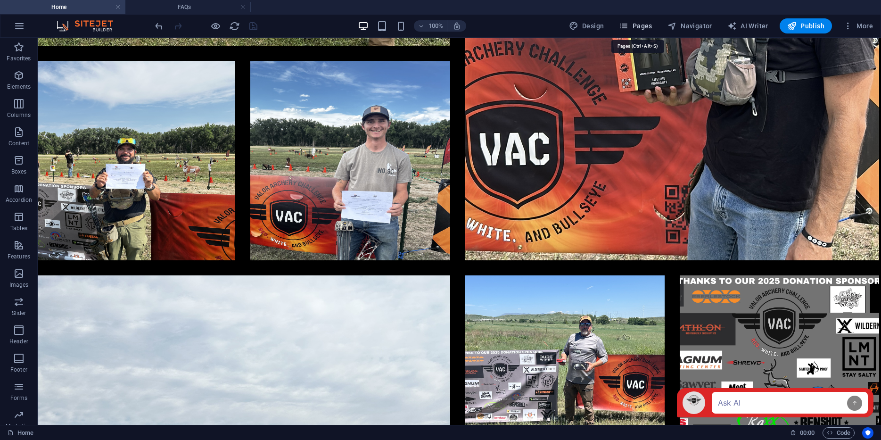
click at [632, 24] on span "Pages" at bounding box center [635, 25] width 33 height 9
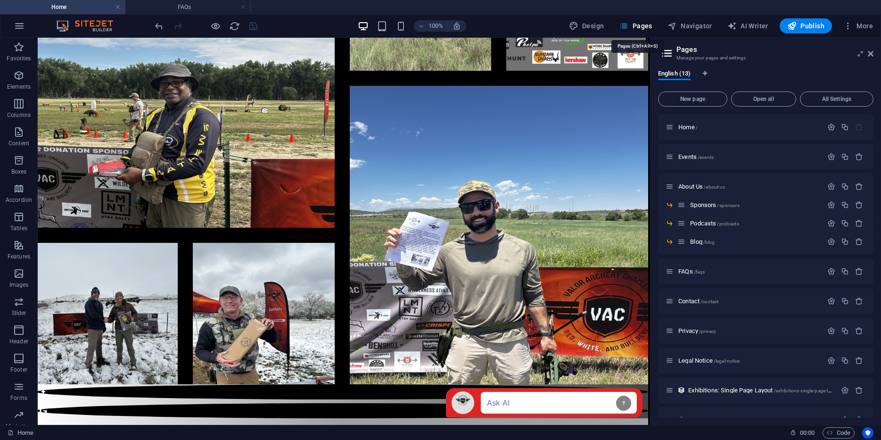
scroll to position [2533, 2]
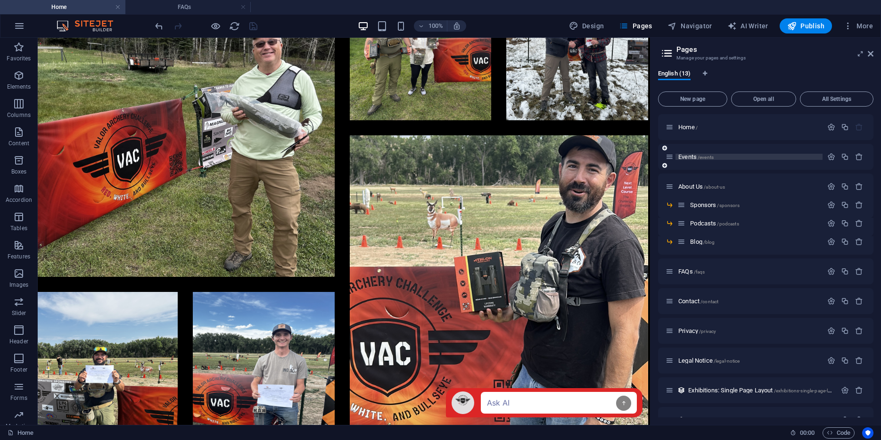
click at [687, 156] on span "Events /events" at bounding box center [696, 156] width 35 height 7
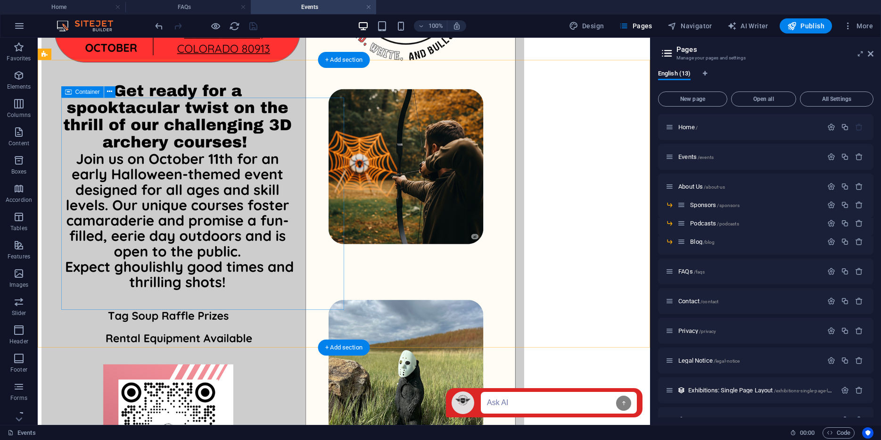
scroll to position [1254, 0]
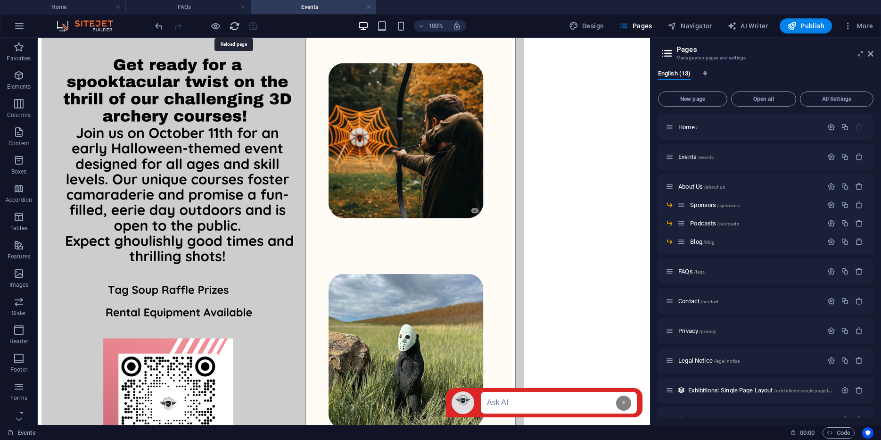
click at [236, 28] on icon "reload" at bounding box center [234, 26] width 11 height 11
click at [207, 10] on h4 "FAQs" at bounding box center [187, 7] width 125 height 10
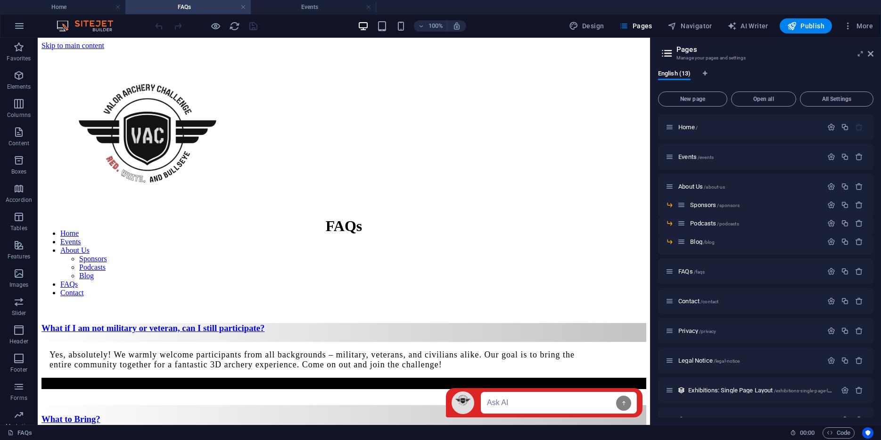
scroll to position [1347, 0]
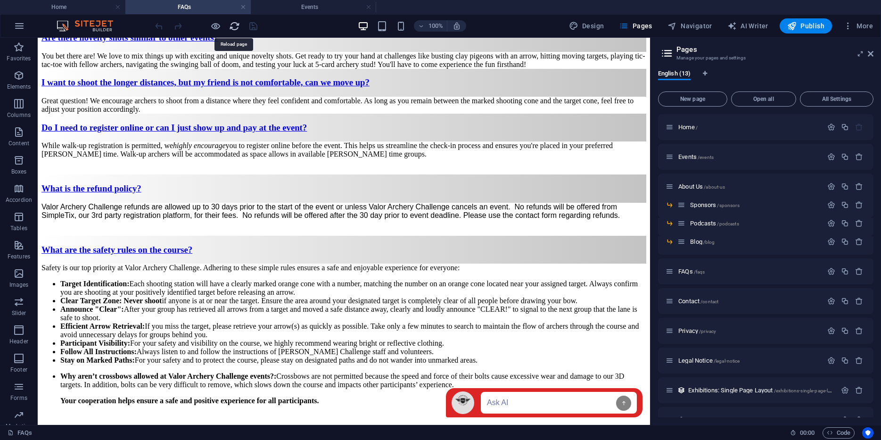
click at [239, 27] on icon "reload" at bounding box center [234, 26] width 11 height 11
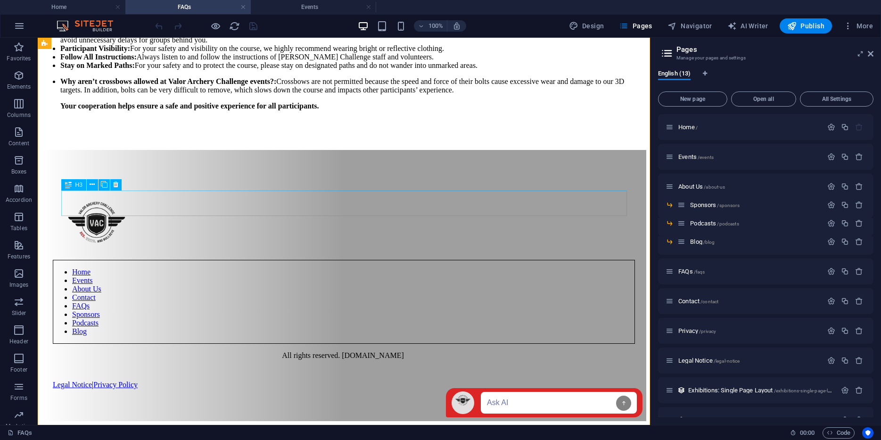
scroll to position [1722, 0]
click at [686, 184] on span "About Us /about-us" at bounding box center [702, 186] width 47 height 7
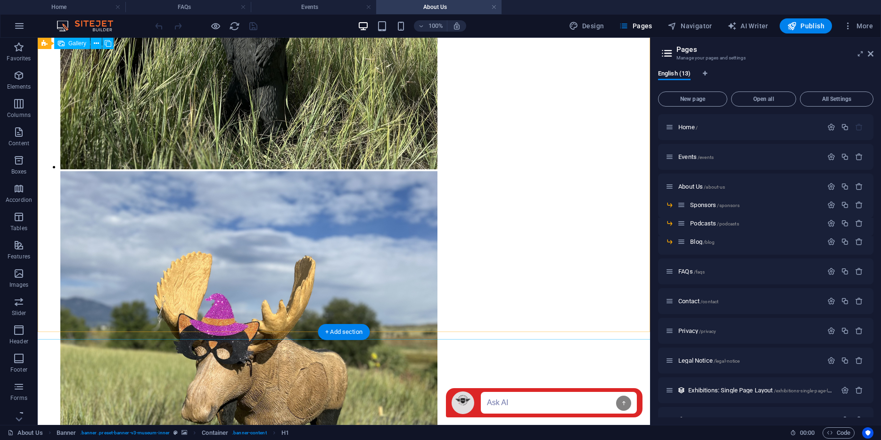
scroll to position [1417, 0]
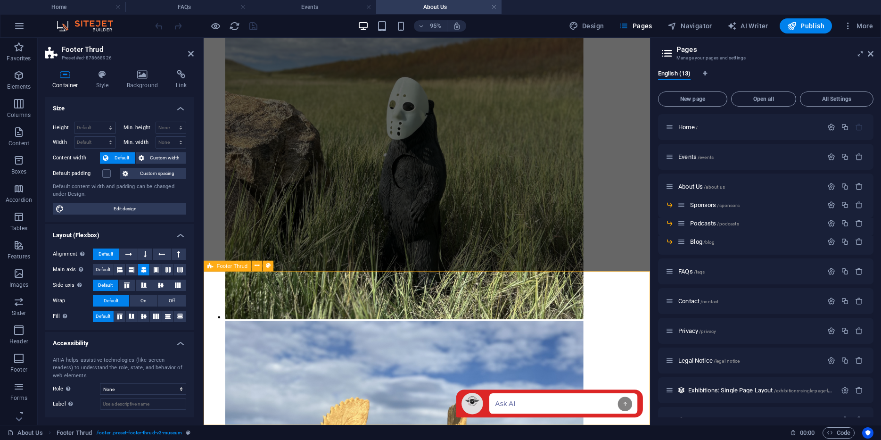
click at [143, 75] on icon at bounding box center [143, 74] width 46 height 9
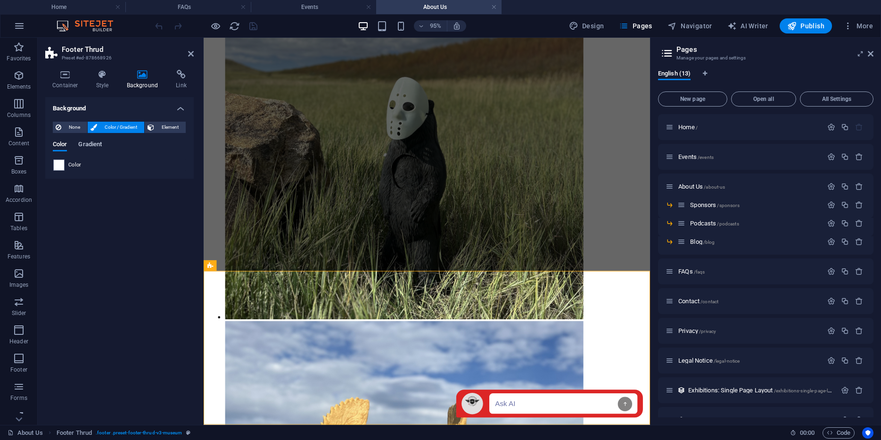
click at [91, 146] on span "Gradient" at bounding box center [90, 145] width 24 height 13
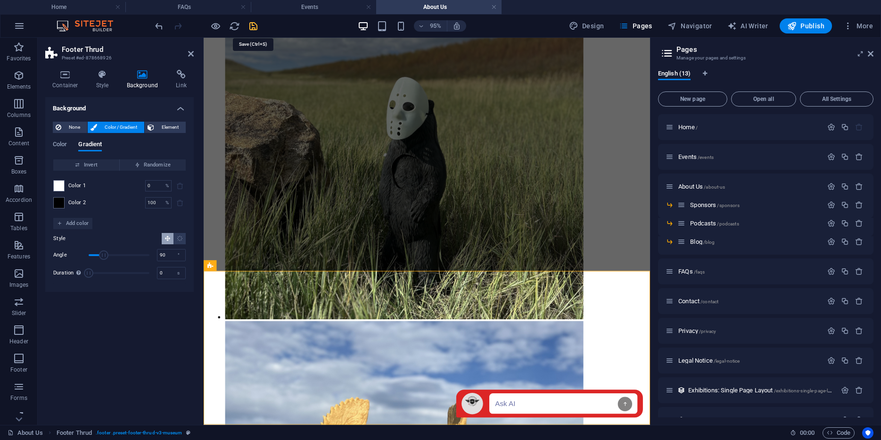
click at [253, 31] on icon "save" at bounding box center [253, 26] width 11 height 11
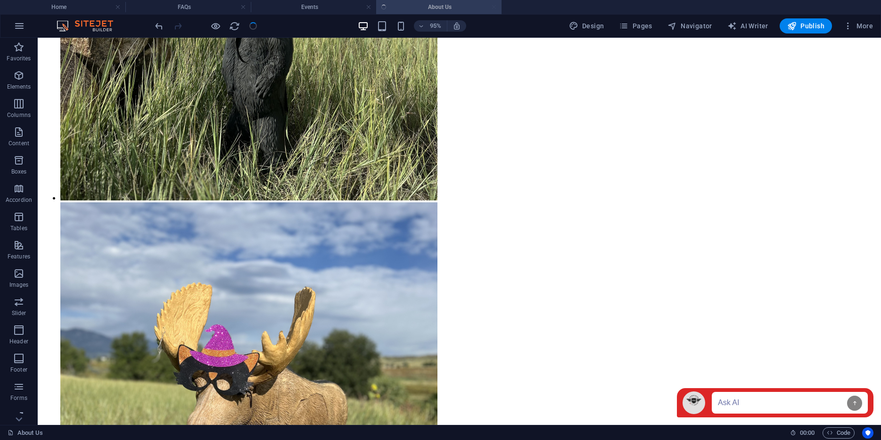
scroll to position [1764, 0]
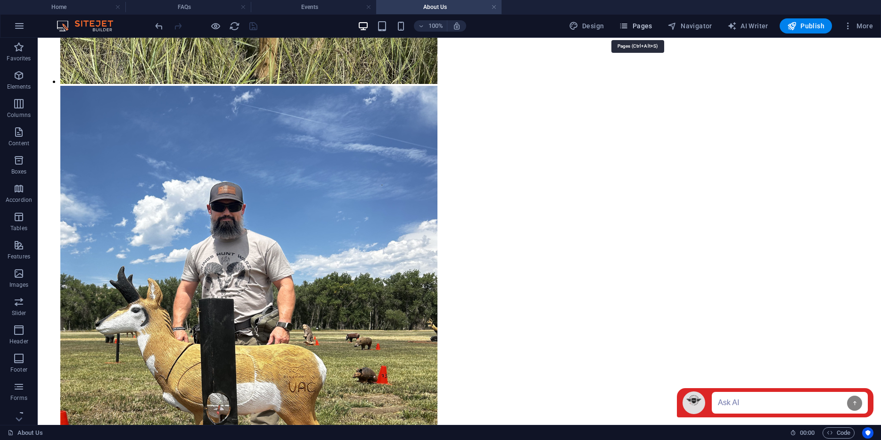
click at [637, 20] on button "Pages" at bounding box center [635, 25] width 41 height 15
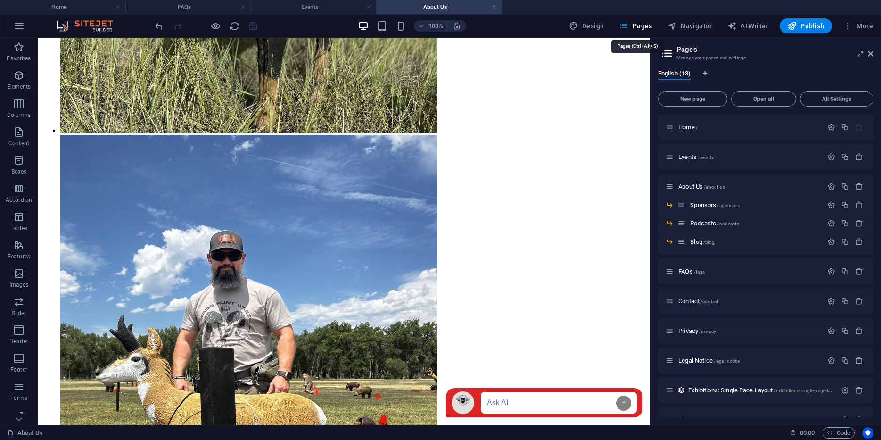
scroll to position [1417, 0]
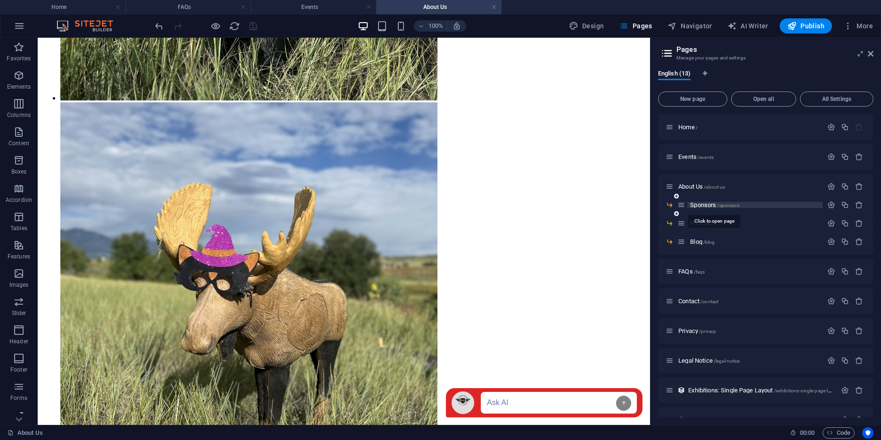
click at [705, 202] on span "Sponsors /sponsors" at bounding box center [714, 204] width 49 height 7
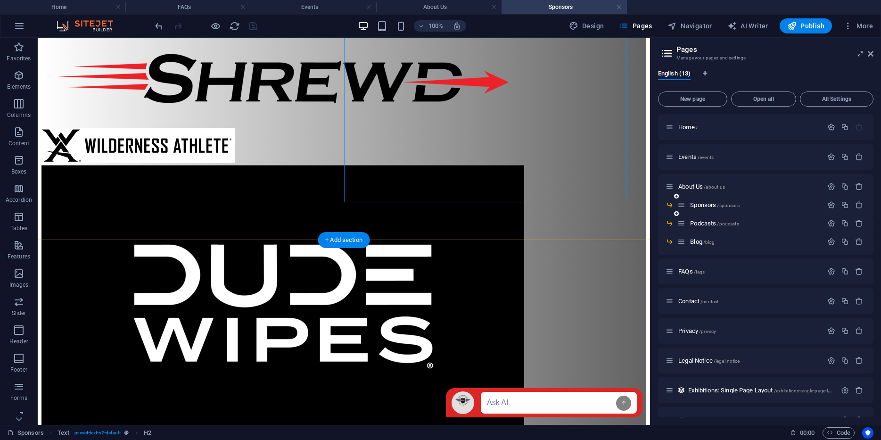
scroll to position [1340, 0]
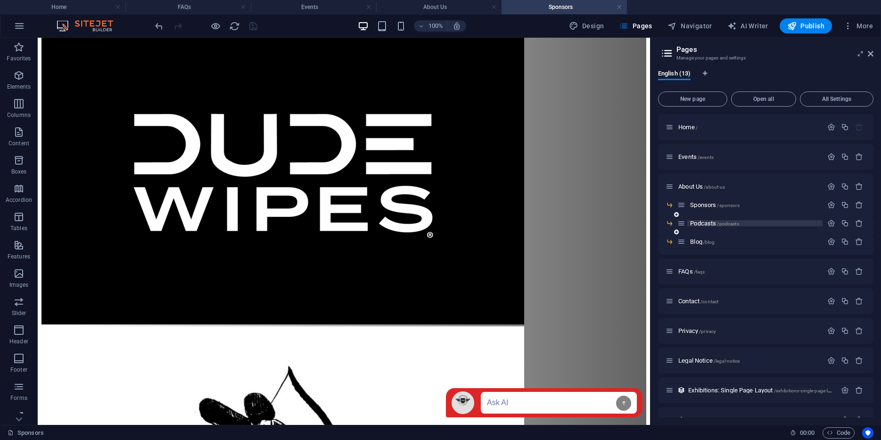
click at [705, 222] on span "Podcasts /podcasts" at bounding box center [714, 223] width 49 height 7
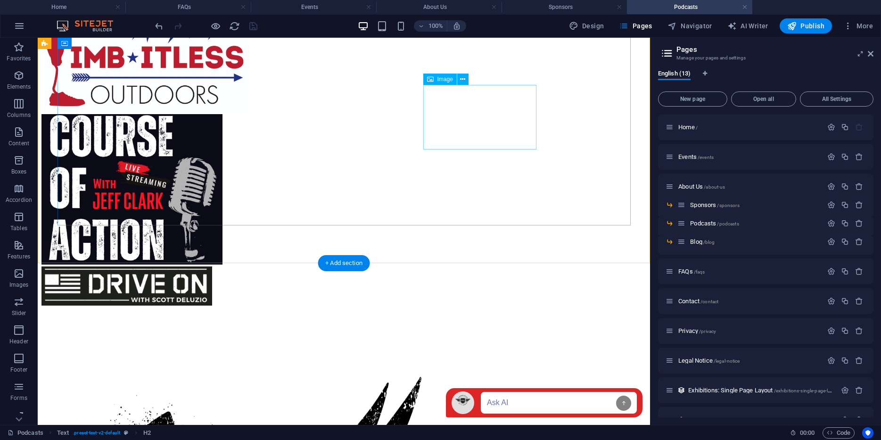
scroll to position [636, 0]
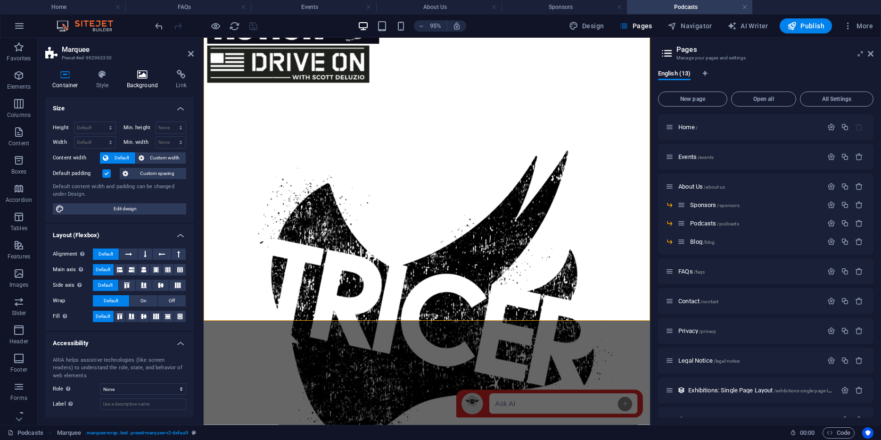
click at [144, 74] on icon at bounding box center [143, 74] width 46 height 9
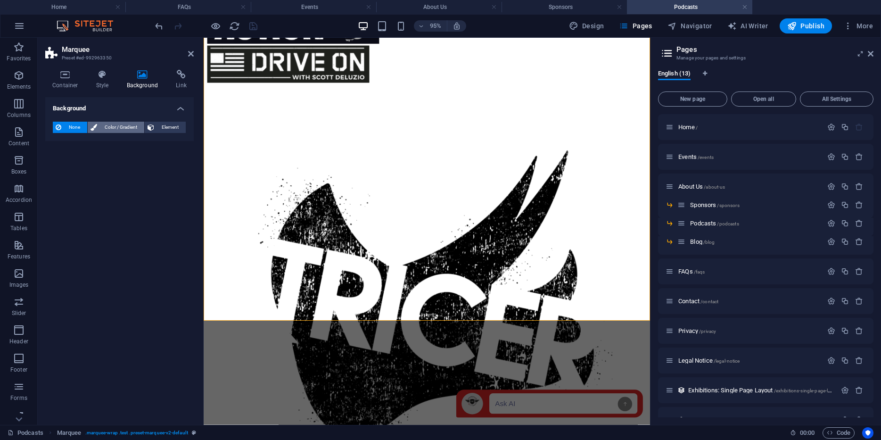
click at [107, 128] on span "Color / Gradient" at bounding box center [120, 127] width 41 height 11
click at [83, 145] on span "Gradient" at bounding box center [90, 145] width 24 height 13
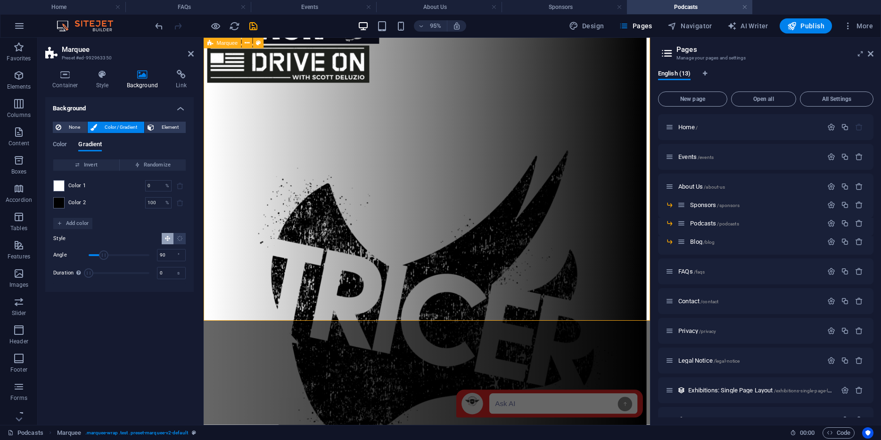
click at [249, 24] on icon "save" at bounding box center [253, 26] width 11 height 11
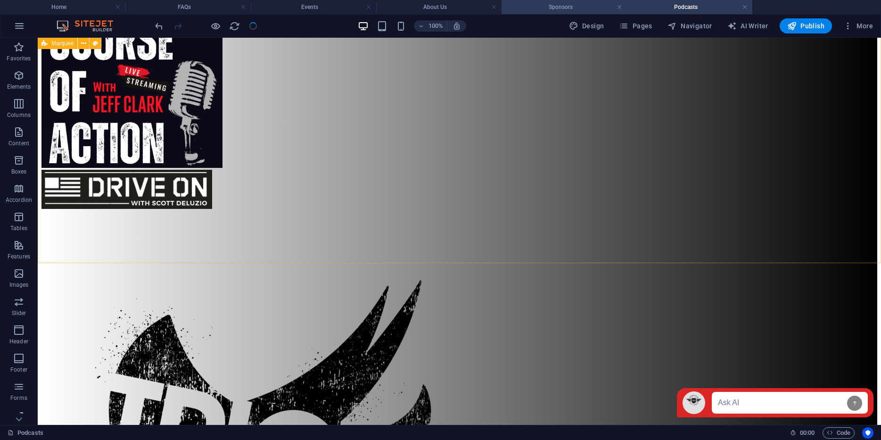
click at [537, 8] on h4 "Sponsors" at bounding box center [564, 7] width 125 height 10
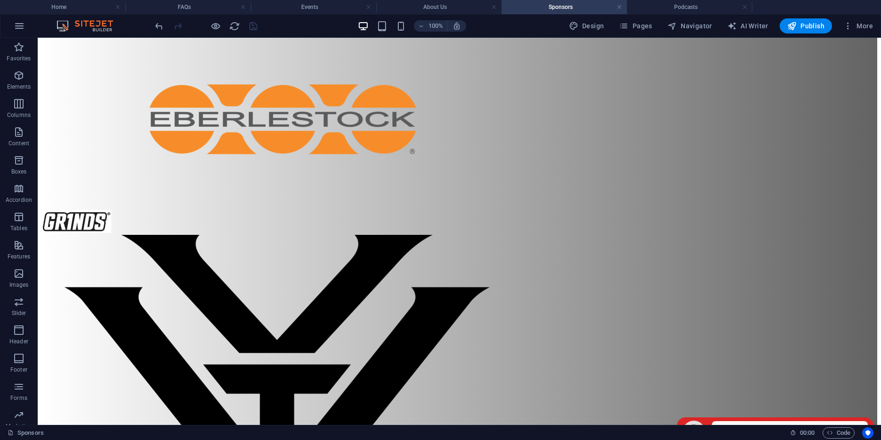
scroll to position [647, 0]
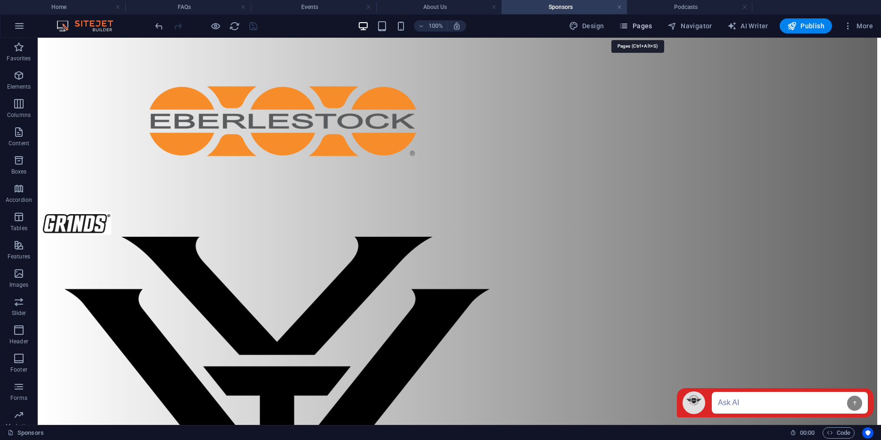
click at [647, 25] on span "Pages" at bounding box center [635, 25] width 33 height 9
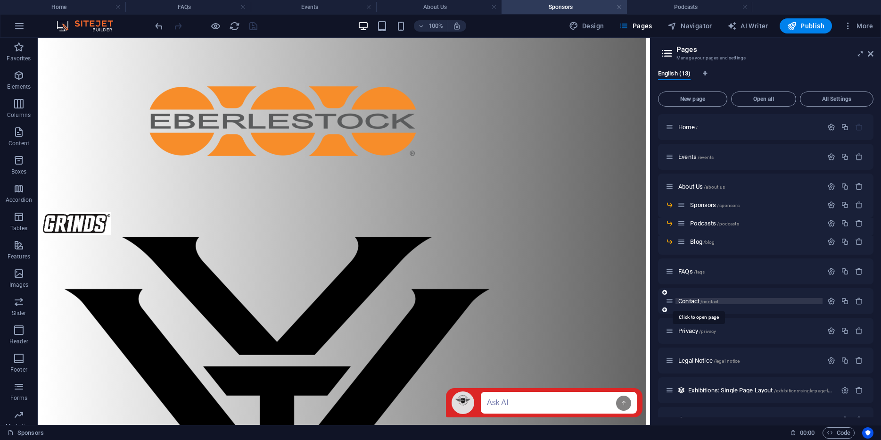
click at [687, 298] on span "Contact /contact" at bounding box center [699, 301] width 40 height 7
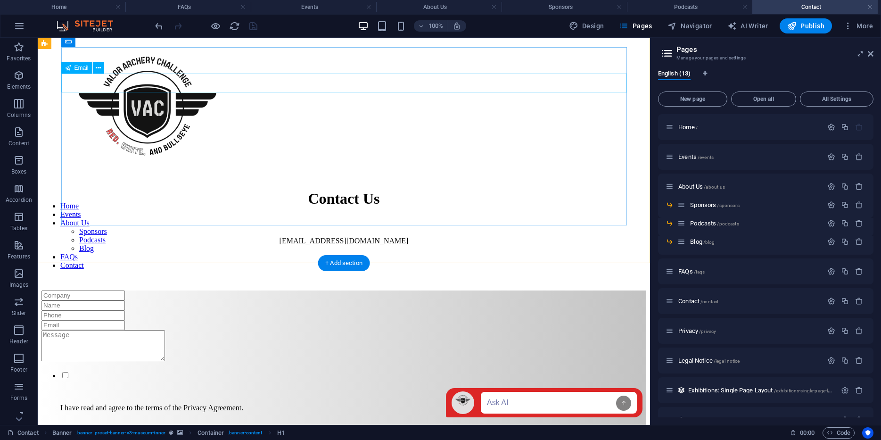
scroll to position [380, 0]
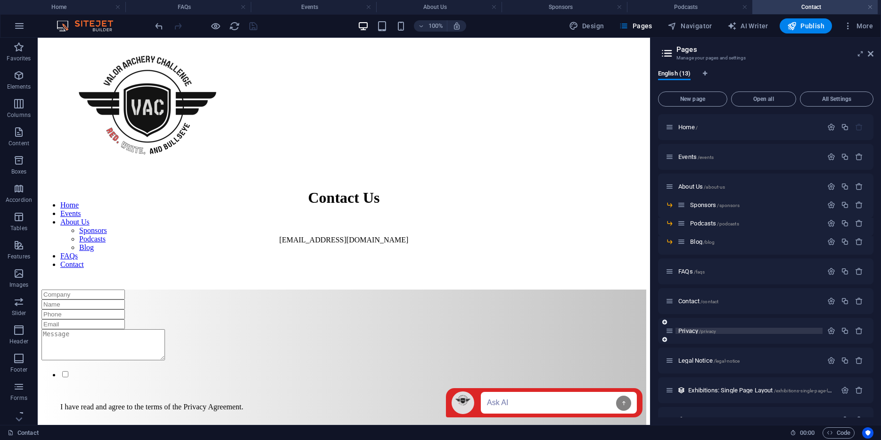
click at [685, 329] on span "Privacy /privacy" at bounding box center [698, 330] width 38 height 7
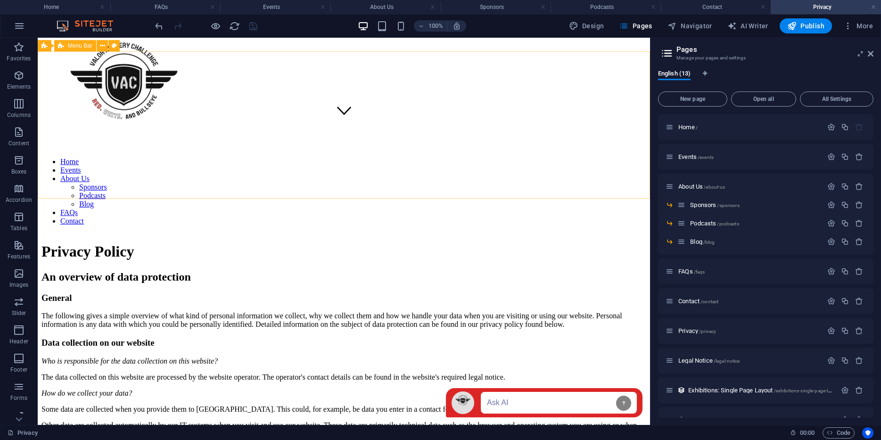
scroll to position [298, 0]
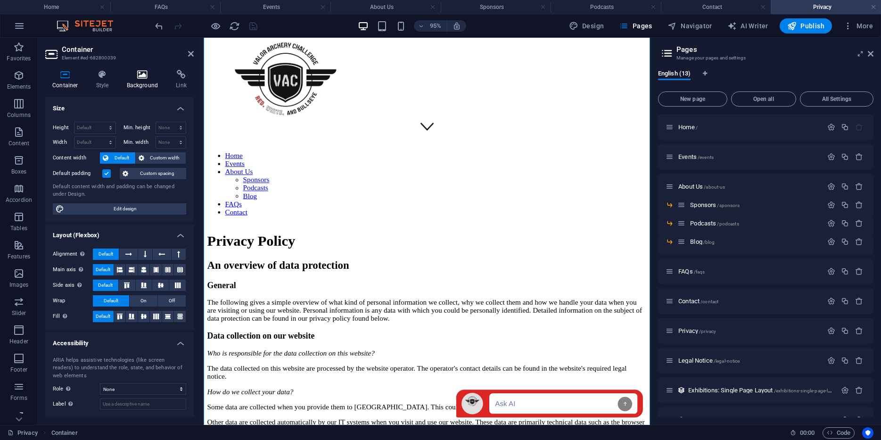
click at [145, 76] on icon at bounding box center [143, 74] width 46 height 9
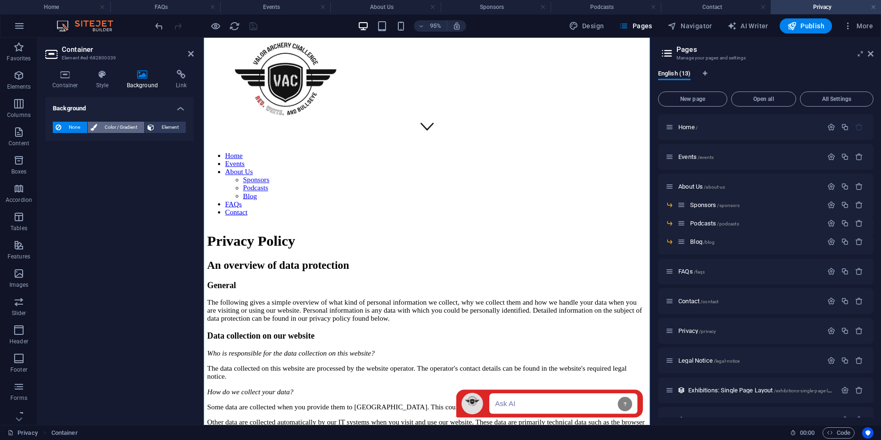
click at [110, 130] on span "Color / Gradient" at bounding box center [120, 127] width 41 height 11
click at [86, 147] on span "Gradient" at bounding box center [90, 145] width 24 height 13
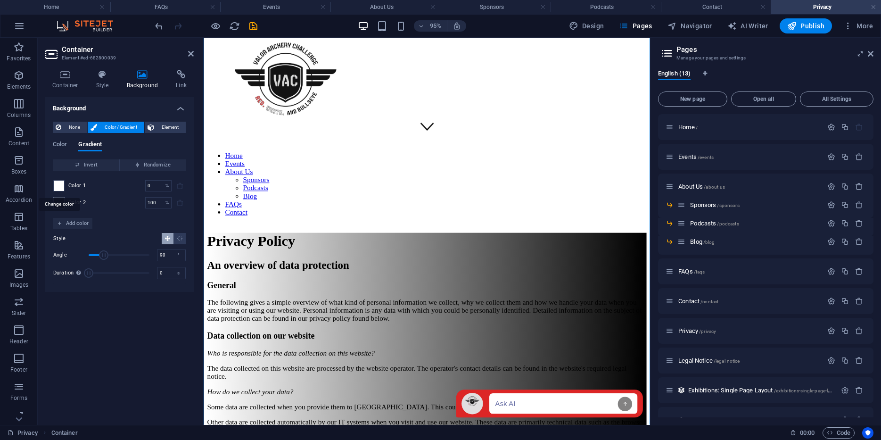
click at [60, 185] on span at bounding box center [59, 186] width 10 height 10
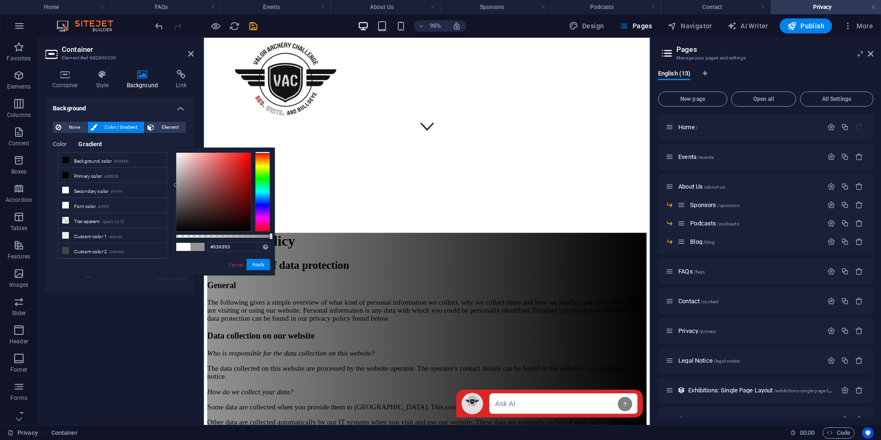
drag, startPoint x: 175, startPoint y: 151, endPoint x: 170, endPoint y: 185, distance: 34.3
click at [171, 185] on div "#939393 Supported formats #0852ed rgb(8, 82, 237) rgba(8, 82, 237, 90%) hsv(221…" at bounding box center [223, 280] width 104 height 265
click at [197, 246] on span at bounding box center [197, 247] width 14 height 8
click at [184, 246] on span at bounding box center [183, 247] width 14 height 8
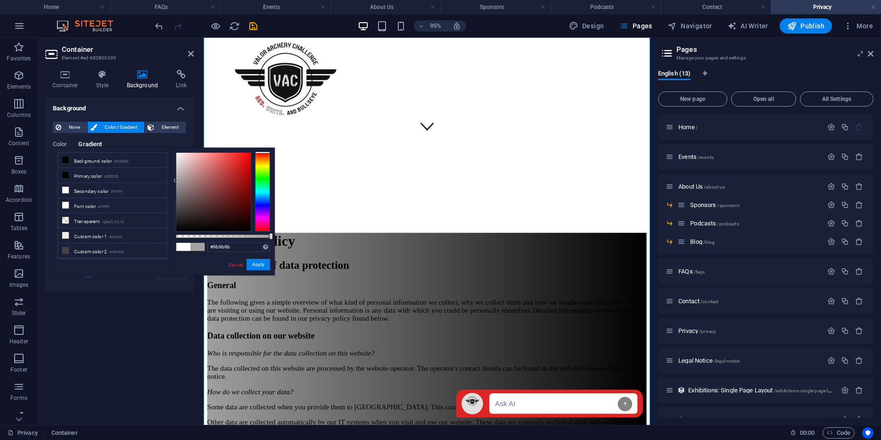
type input "#999999"
drag, startPoint x: 175, startPoint y: 151, endPoint x: 173, endPoint y: 183, distance: 32.1
click at [173, 183] on div "#999999 Supported formats #0852ed rgb(8, 82, 237) rgba(8, 82, 237, 90%) hsv(221…" at bounding box center [223, 280] width 104 height 265
click at [255, 263] on button "Apply" at bounding box center [259, 264] width 24 height 11
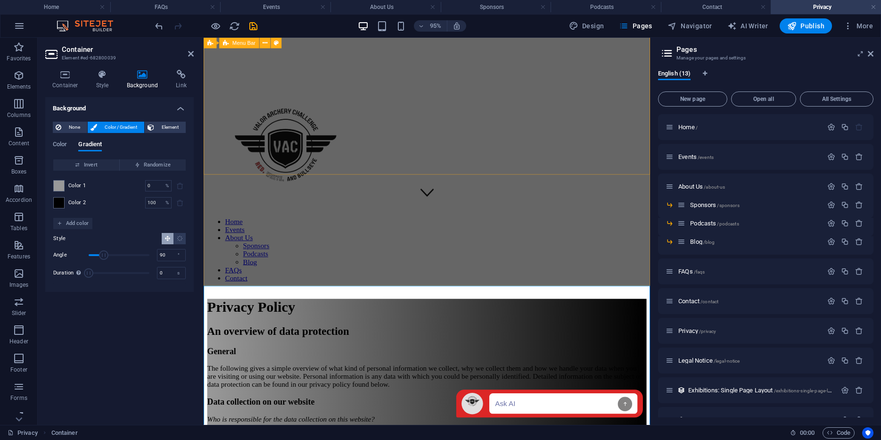
scroll to position [0, 0]
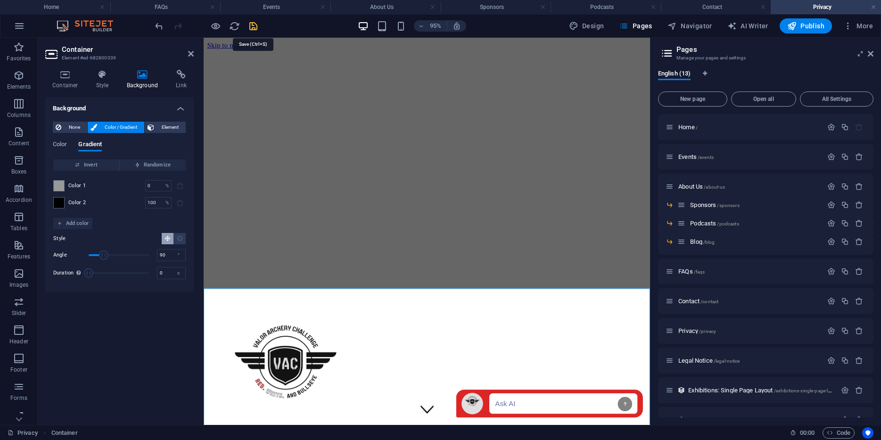
click at [250, 27] on icon "save" at bounding box center [253, 26] width 11 height 11
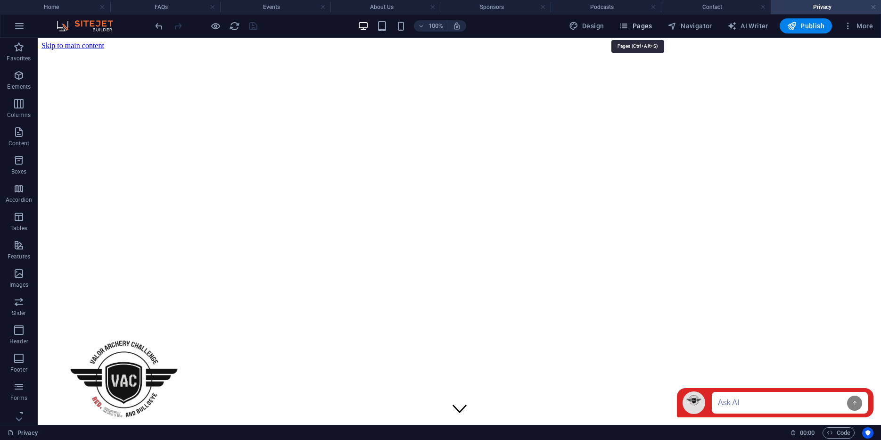
click at [649, 25] on span "Pages" at bounding box center [635, 25] width 33 height 9
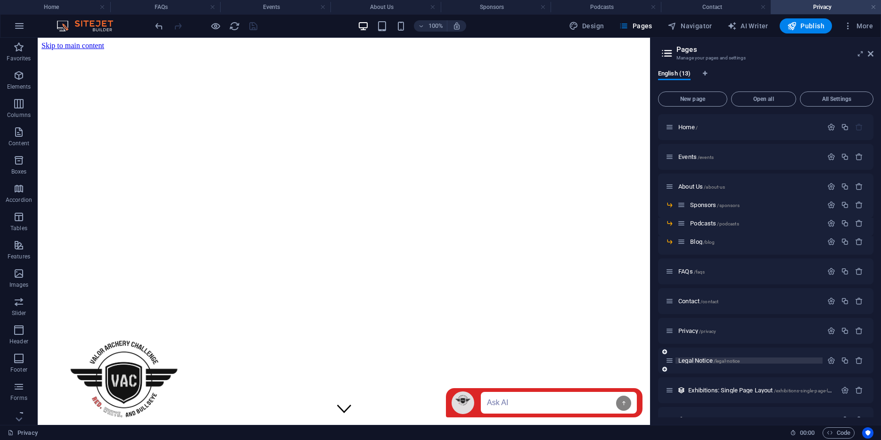
click at [697, 360] on span "Legal Notice /legal-notice" at bounding box center [709, 360] width 61 height 7
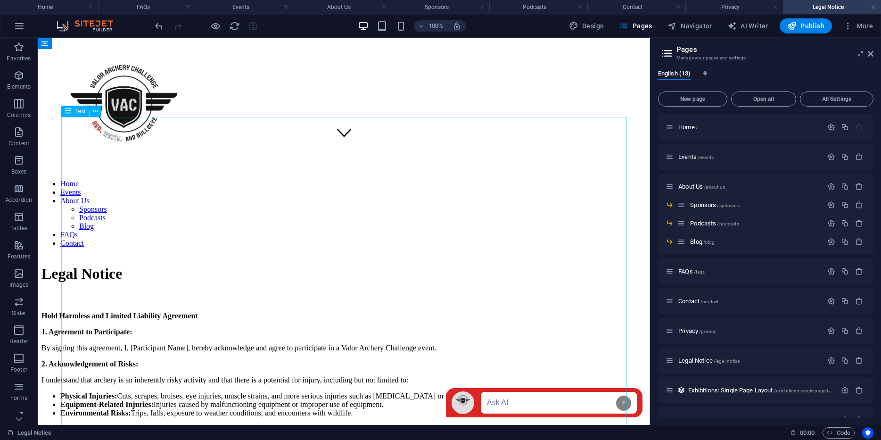
scroll to position [275, 0]
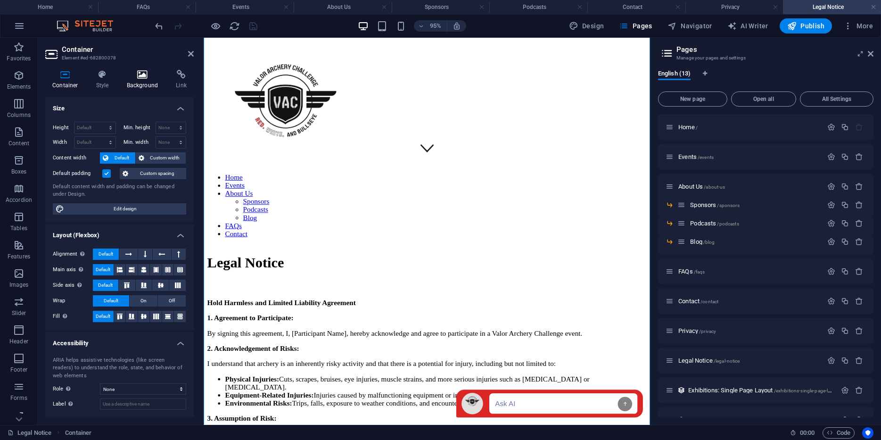
click at [138, 77] on icon at bounding box center [143, 74] width 46 height 9
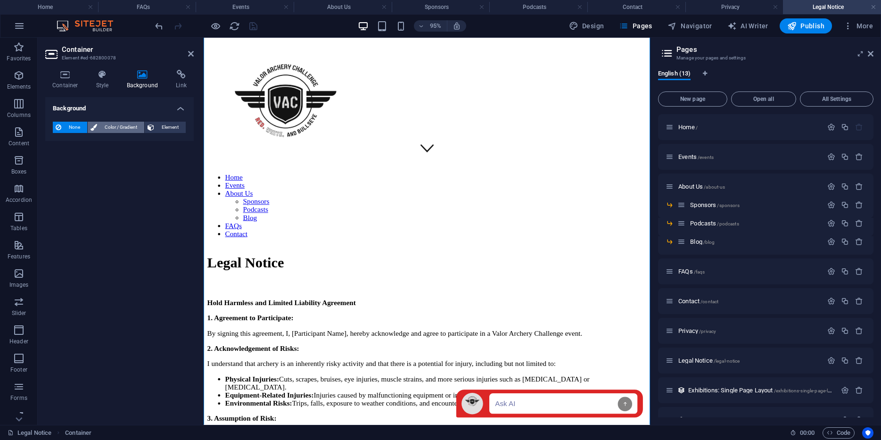
click at [104, 126] on span "Color / Gradient" at bounding box center [120, 127] width 41 height 11
click at [93, 146] on span "Gradient" at bounding box center [90, 145] width 24 height 13
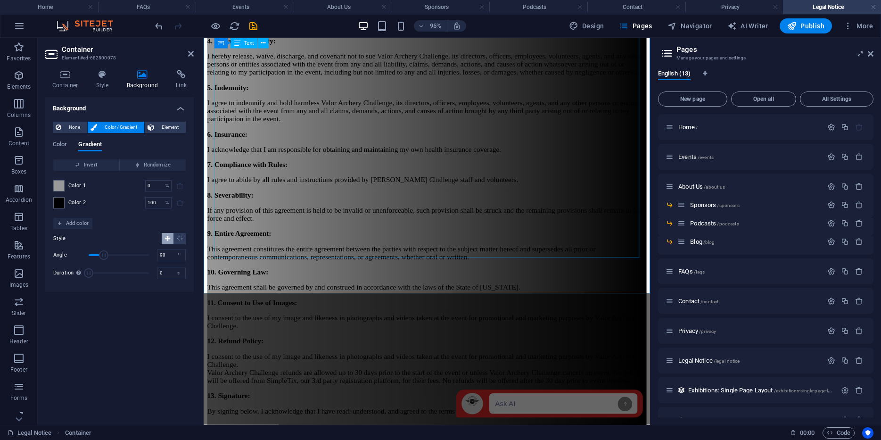
scroll to position [753, 0]
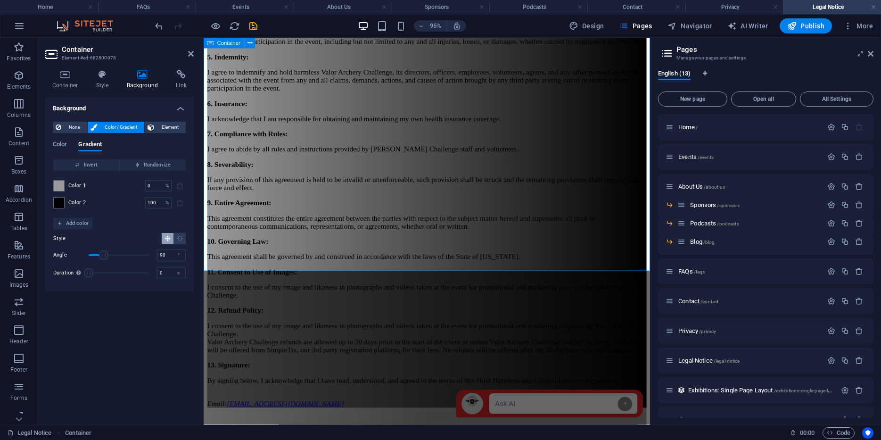
click at [284, 265] on div "Legal Notice Hold Harmless and Limited Liability Agreement 1. Agreement to Part…" at bounding box center [438, 106] width 463 height 639
click at [251, 25] on icon "save" at bounding box center [253, 26] width 11 height 11
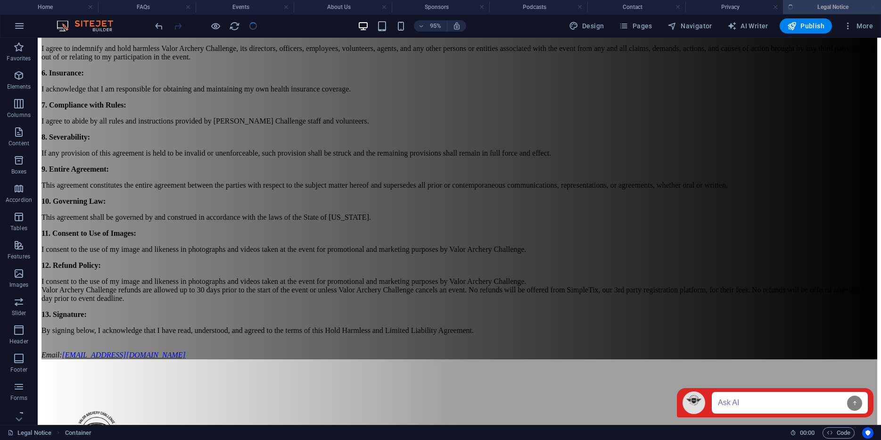
scroll to position [706, 0]
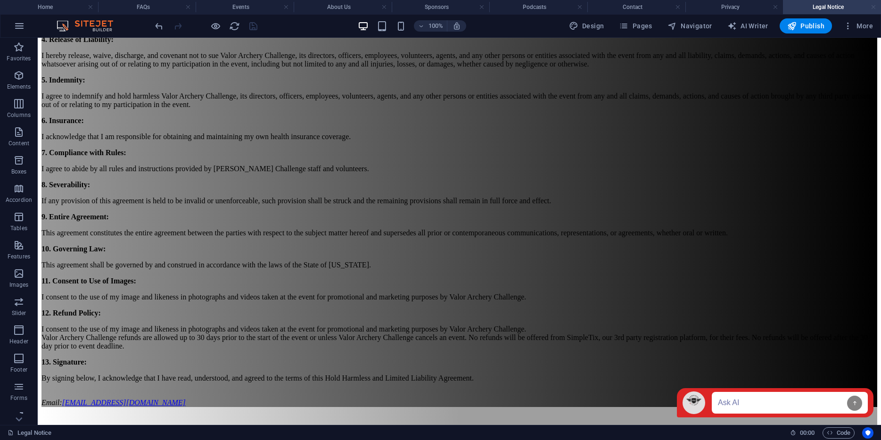
click at [876, 7] on link at bounding box center [874, 7] width 6 height 9
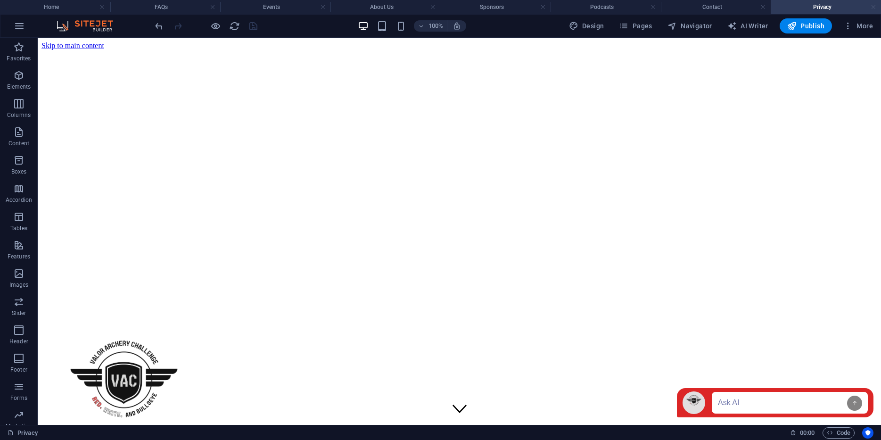
click at [871, 6] on link at bounding box center [874, 7] width 6 height 9
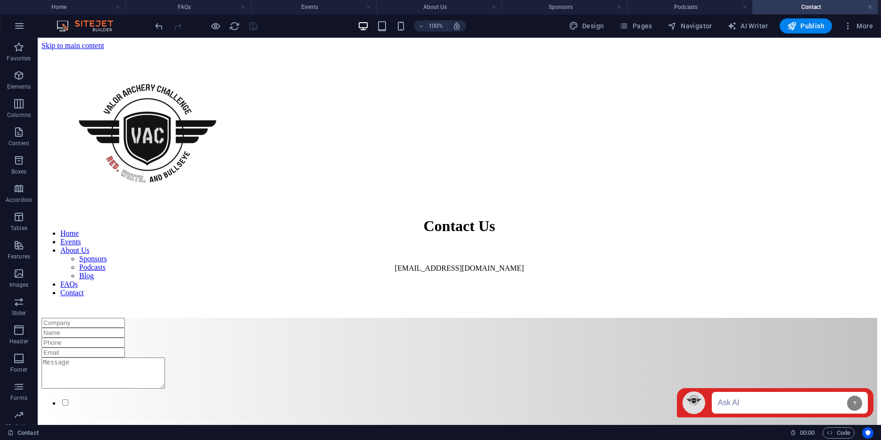
scroll to position [341, 0]
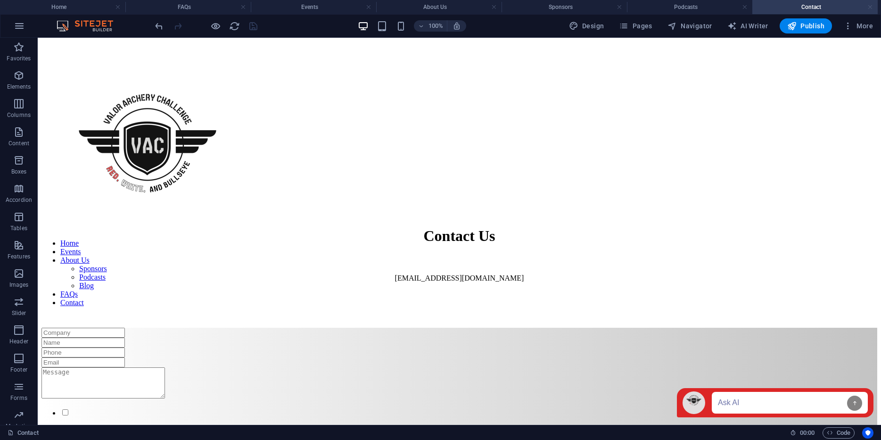
click at [870, 6] on link at bounding box center [871, 7] width 6 height 9
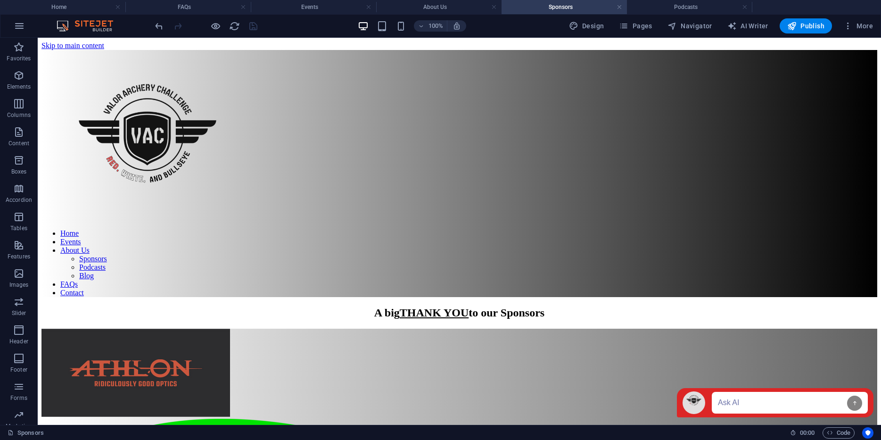
scroll to position [647, 0]
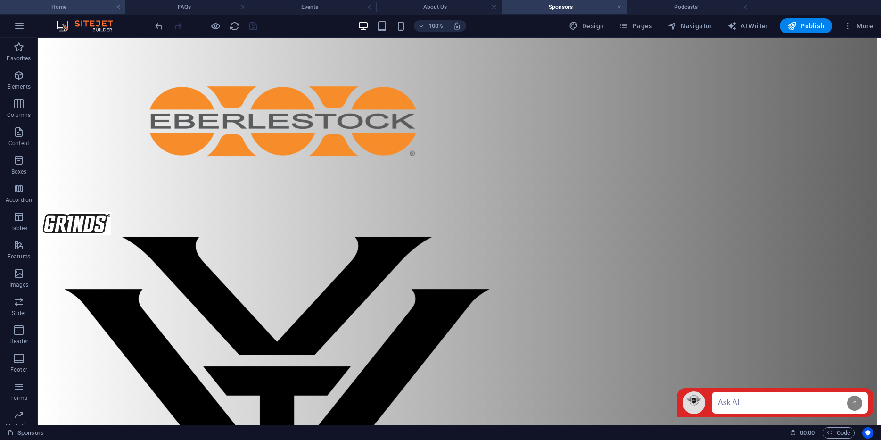
click at [97, 11] on h4 "Home" at bounding box center [62, 7] width 125 height 10
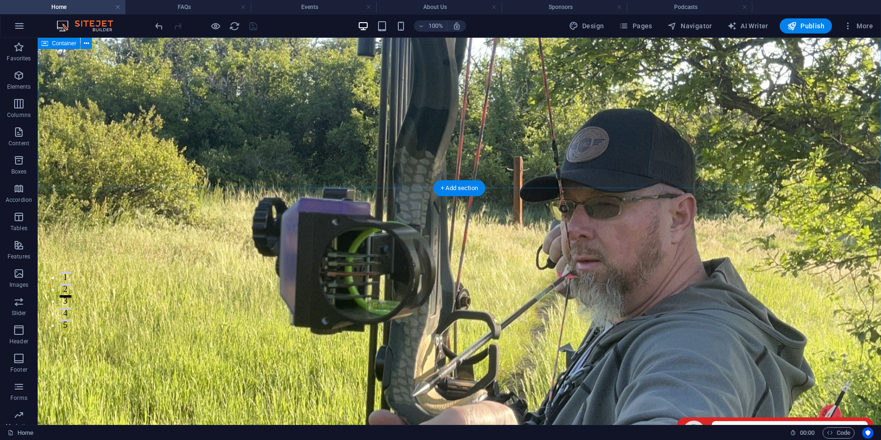
scroll to position [0, 0]
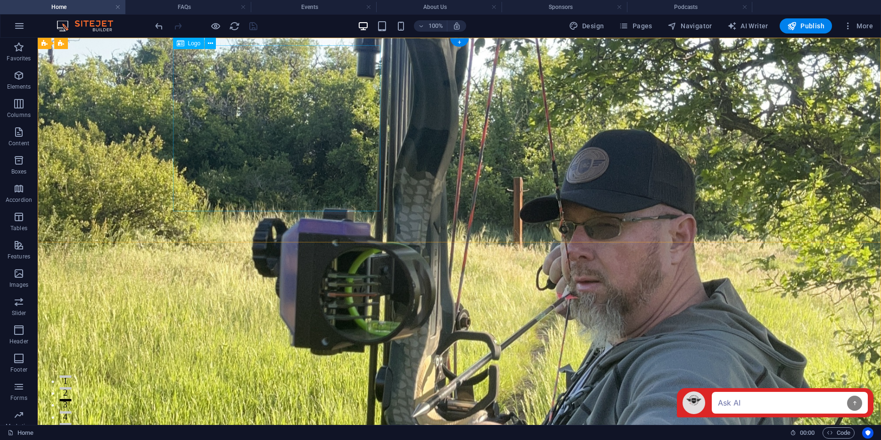
select select "px"
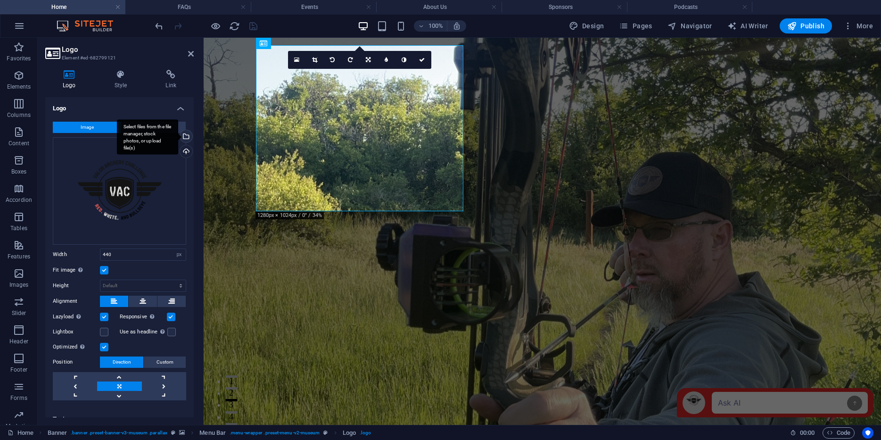
click at [185, 134] on div "Select files from the file manager, stock photos, or upload file(s)" at bounding box center [185, 137] width 14 height 14
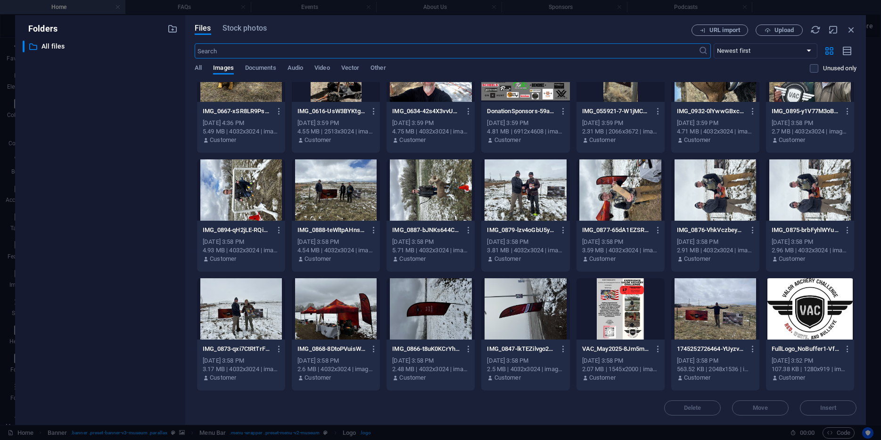
scroll to position [3369, 0]
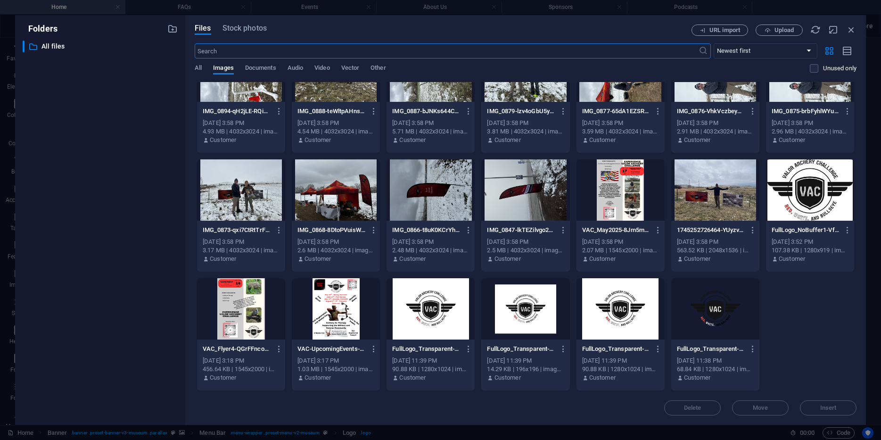
click at [606, 307] on div at bounding box center [621, 308] width 88 height 61
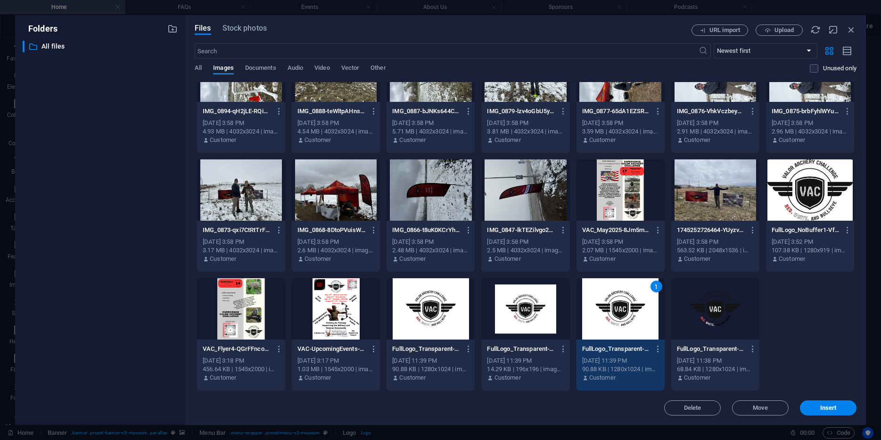
click at [606, 307] on div "1" at bounding box center [621, 308] width 88 height 61
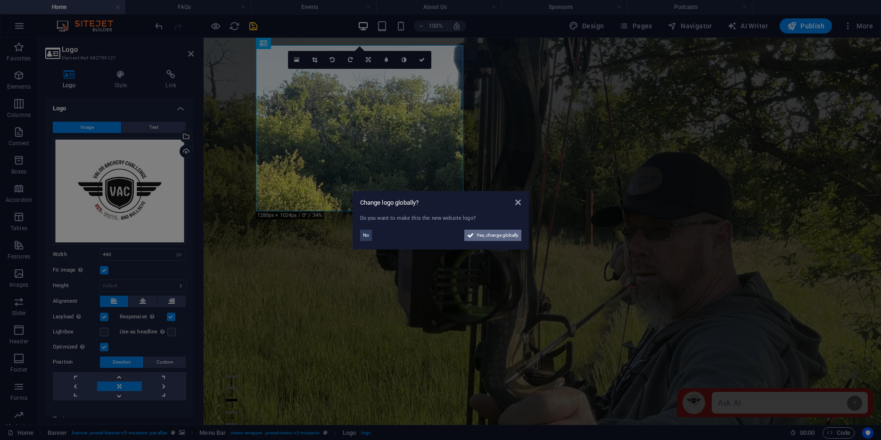
click at [500, 235] on span "Yes, change globally" at bounding box center [498, 235] width 42 height 11
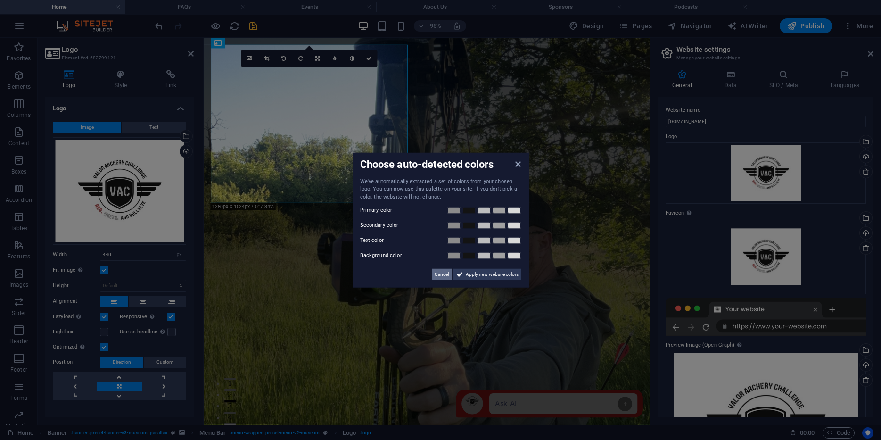
click at [441, 277] on span "Cancel" at bounding box center [442, 274] width 14 height 11
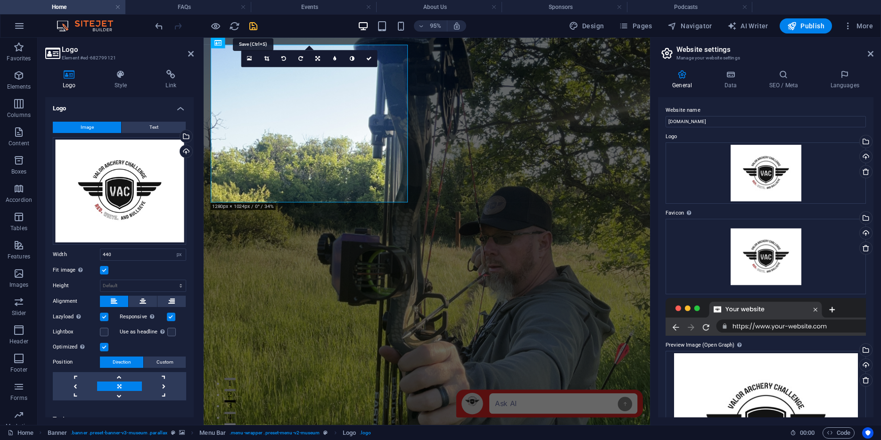
click at [250, 25] on icon "save" at bounding box center [253, 26] width 11 height 11
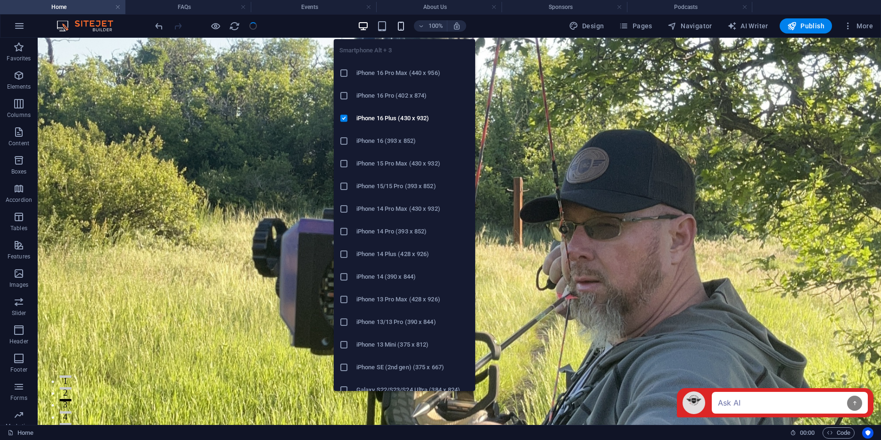
click at [405, 23] on icon "button" at bounding box center [401, 26] width 11 height 11
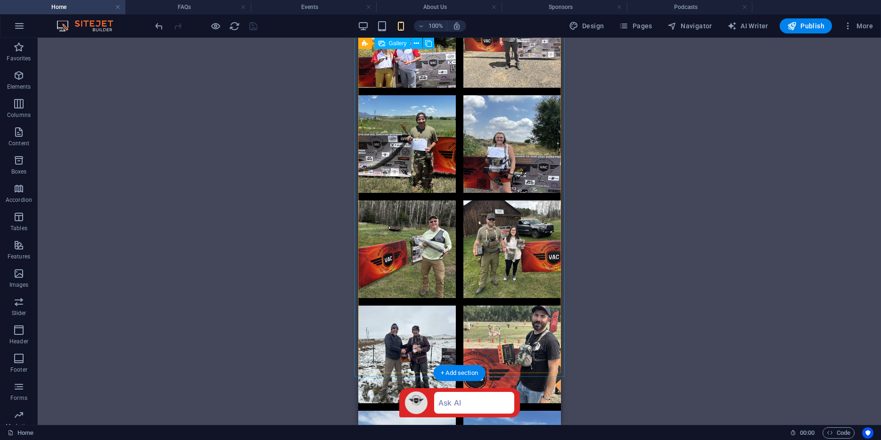
scroll to position [2232, 0]
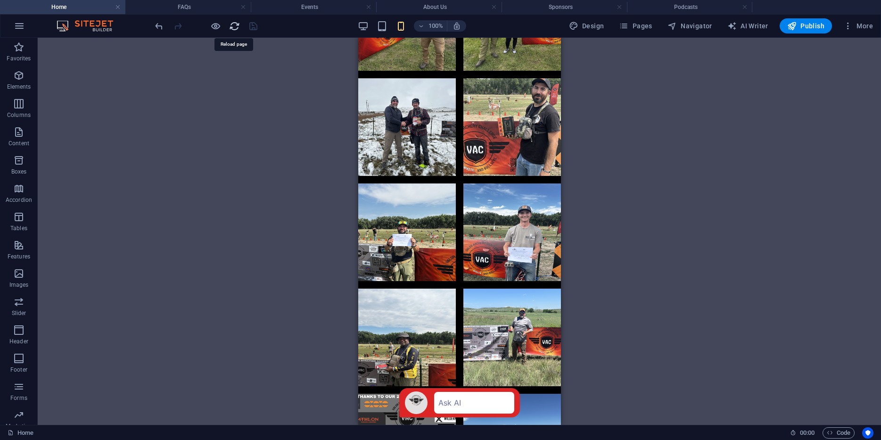
click at [234, 25] on icon "reload" at bounding box center [234, 26] width 11 height 11
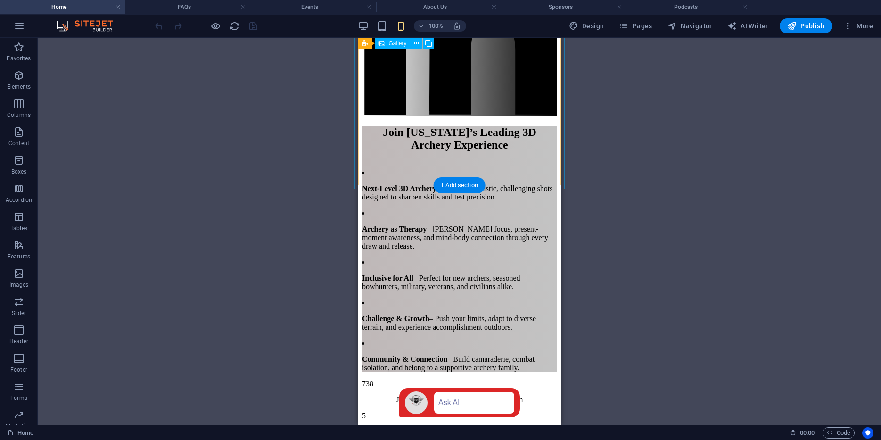
scroll to position [2217, 0]
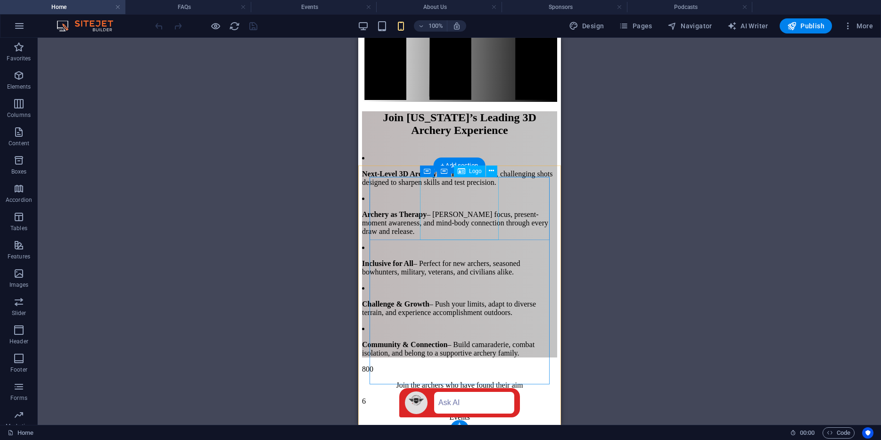
select select "px"
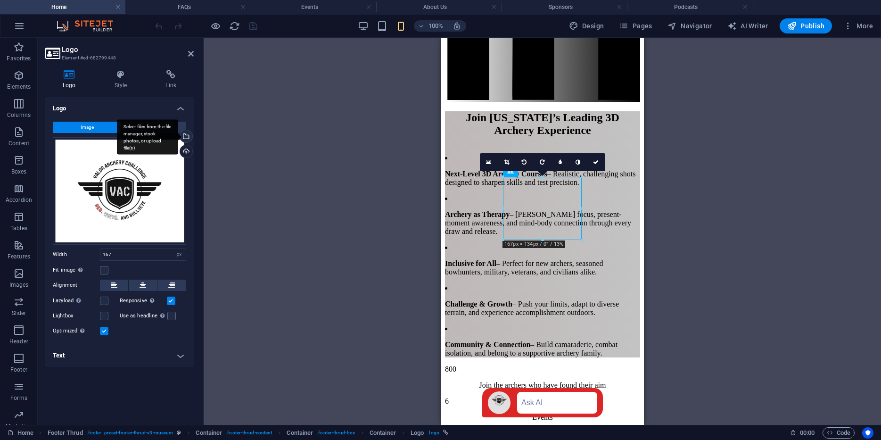
click at [186, 137] on div "Select files from the file manager, stock photos, or upload file(s)" at bounding box center [185, 137] width 14 height 14
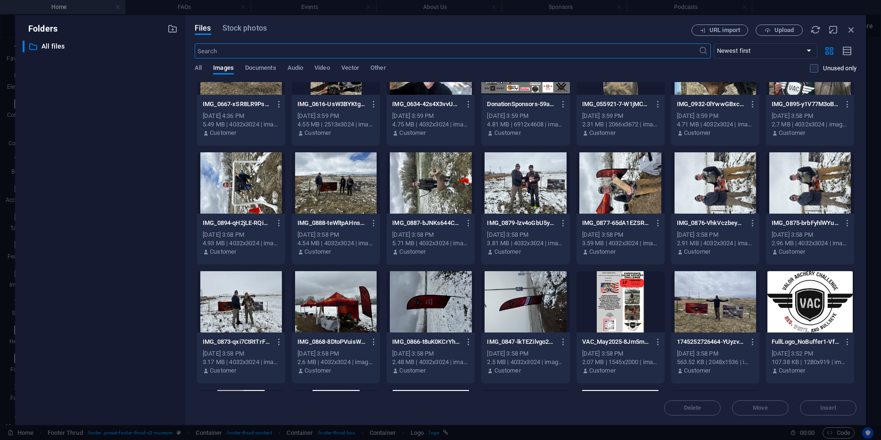
scroll to position [3369, 0]
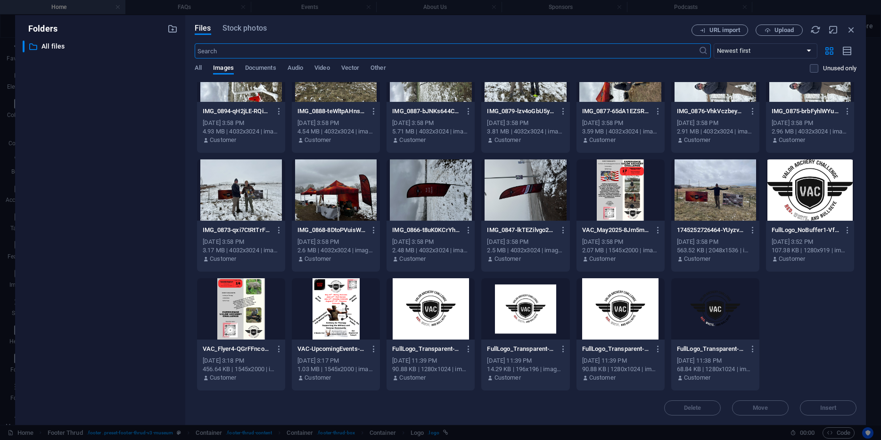
click at [733, 312] on div at bounding box center [715, 308] width 88 height 61
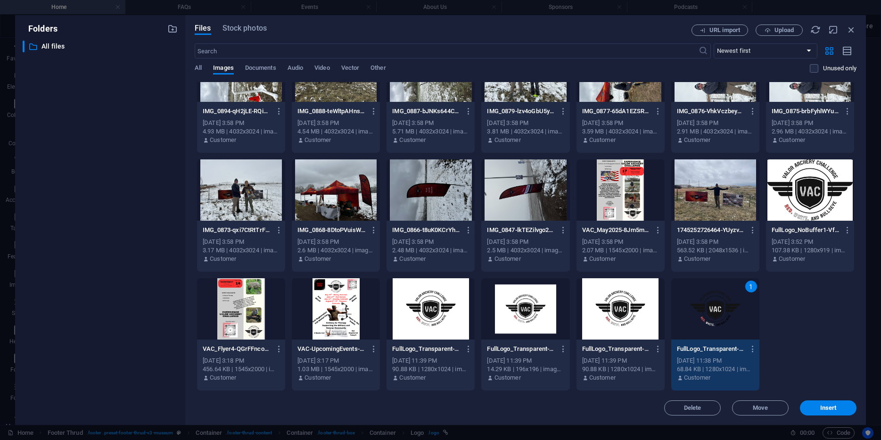
click at [733, 312] on div "1" at bounding box center [715, 308] width 88 height 61
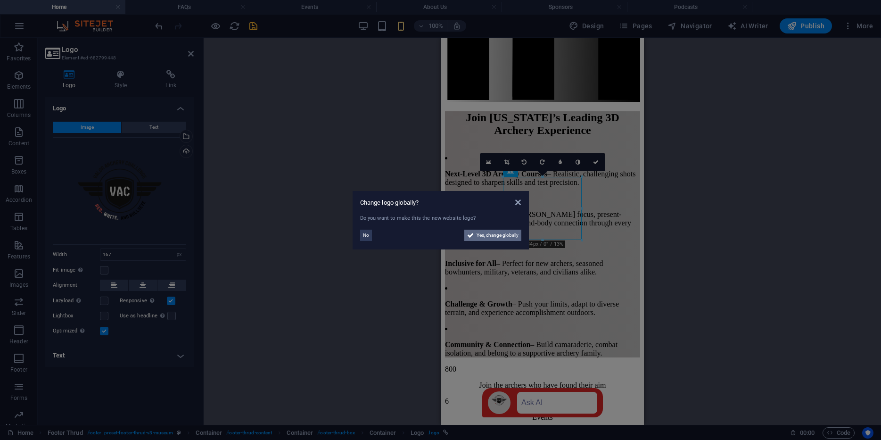
click at [494, 234] on span "Yes, change globally" at bounding box center [498, 235] width 42 height 11
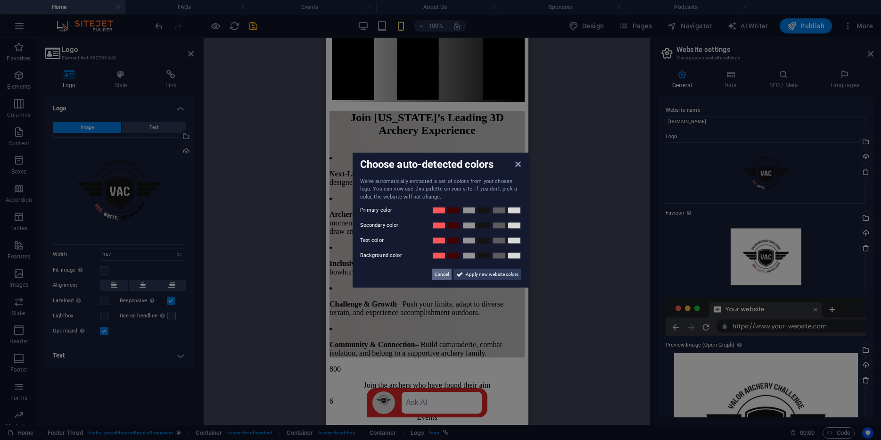
click at [439, 276] on span "Cancel" at bounding box center [442, 274] width 14 height 11
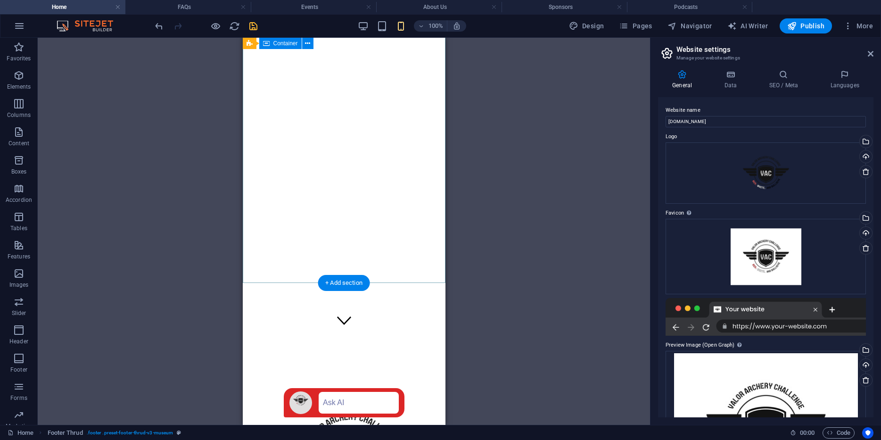
scroll to position [0, 0]
click at [254, 23] on icon "save" at bounding box center [253, 26] width 11 height 11
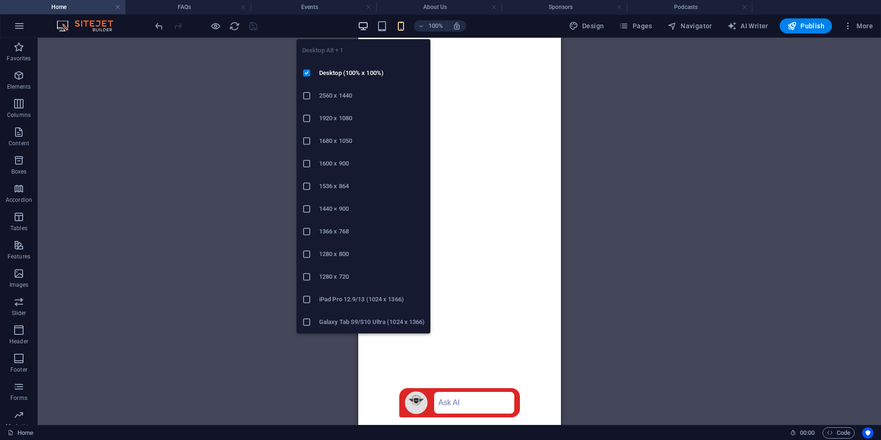
click at [360, 25] on icon "button" at bounding box center [363, 26] width 11 height 11
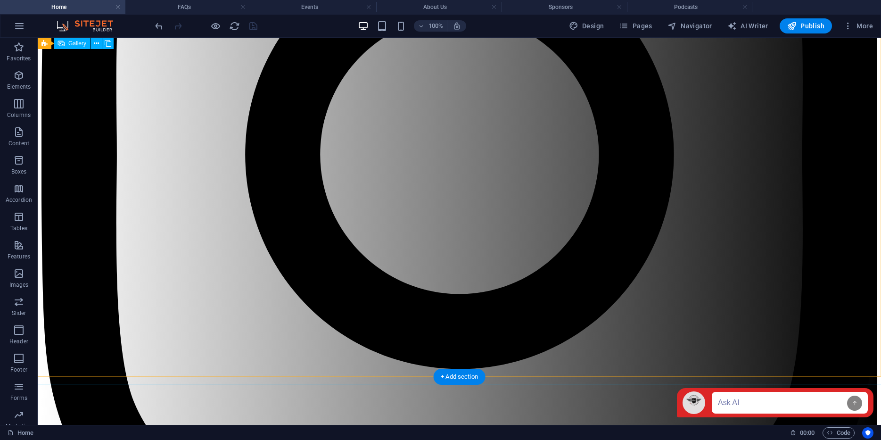
scroll to position [3054, 0]
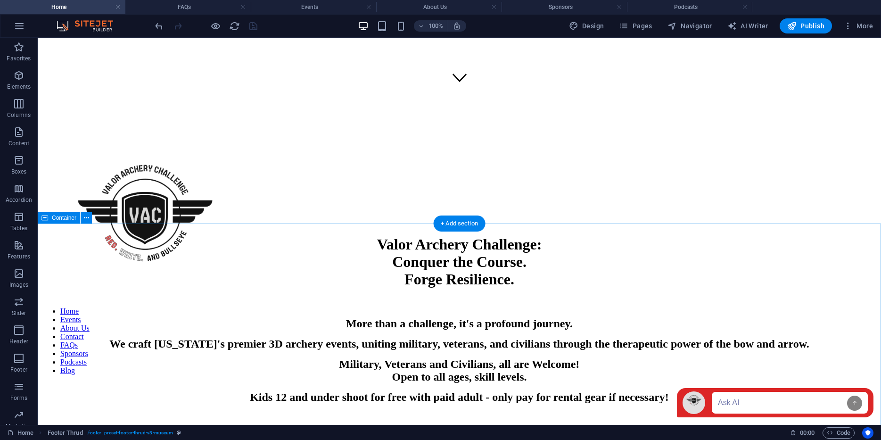
scroll to position [331, 0]
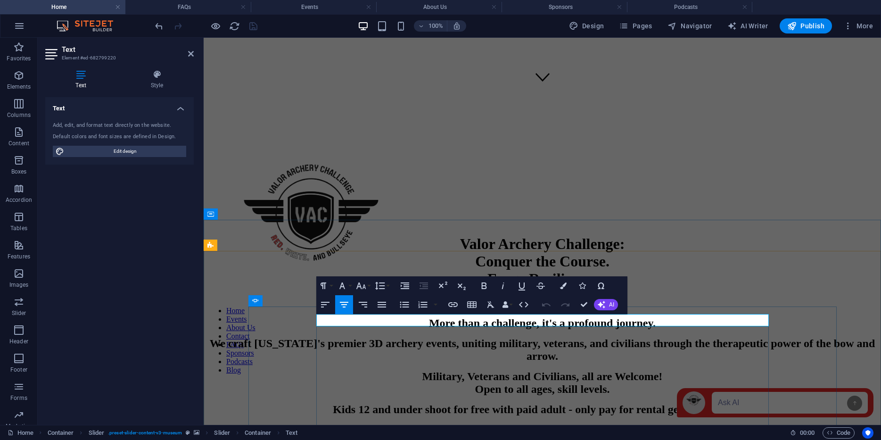
click at [487, 289] on icon "button" at bounding box center [484, 285] width 11 height 11
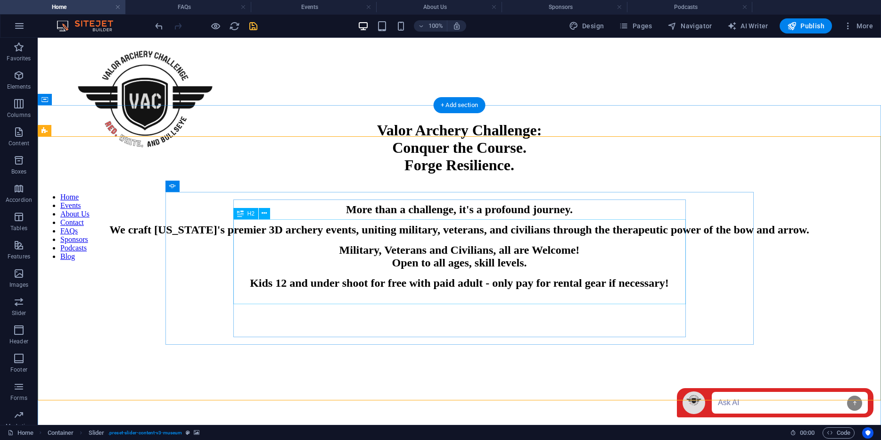
scroll to position [447, 0]
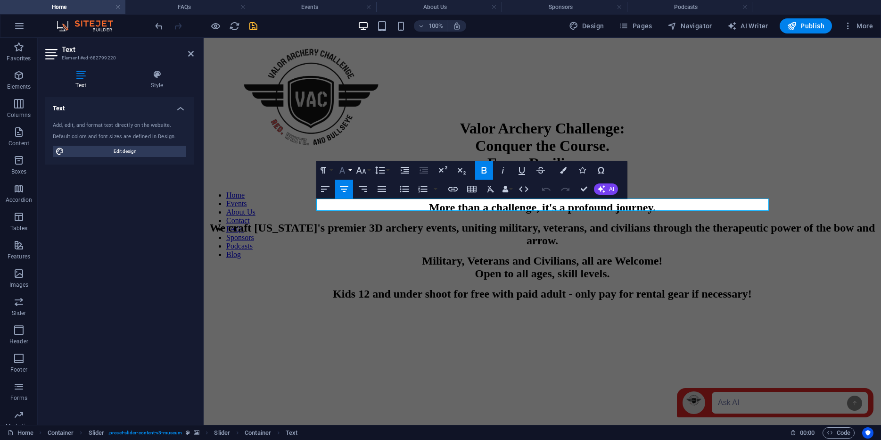
click at [345, 171] on icon "button" at bounding box center [342, 170] width 11 height 11
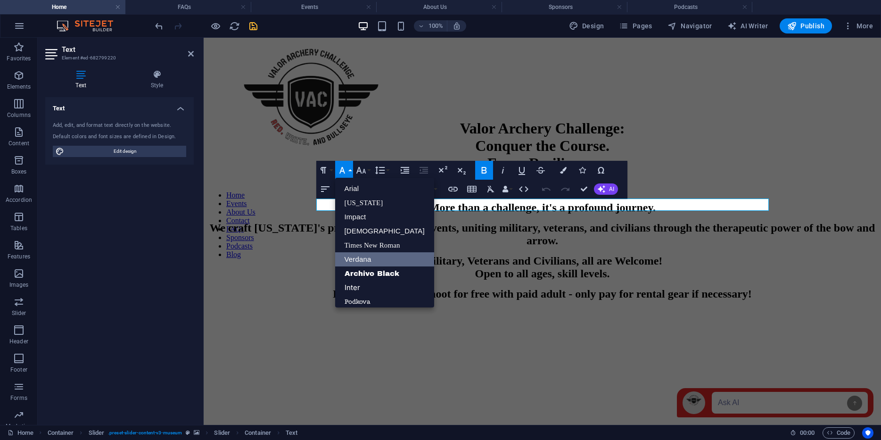
click at [354, 261] on link "Verdana" at bounding box center [384, 259] width 99 height 14
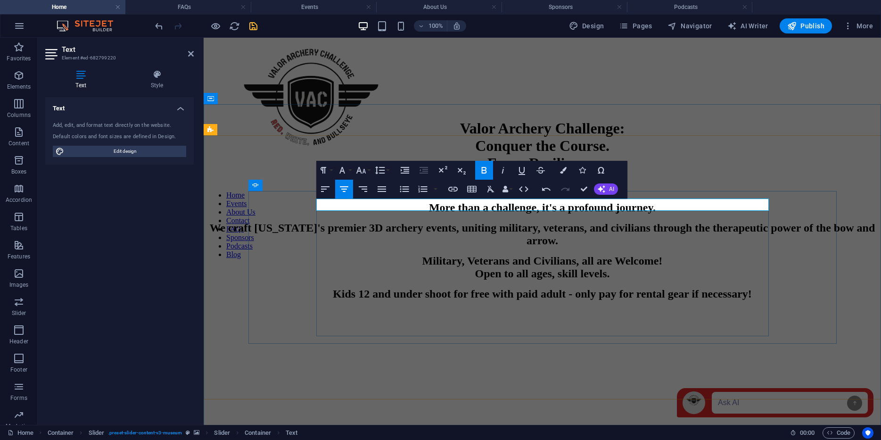
click at [350, 172] on button "Font Family" at bounding box center [344, 170] width 18 height 19
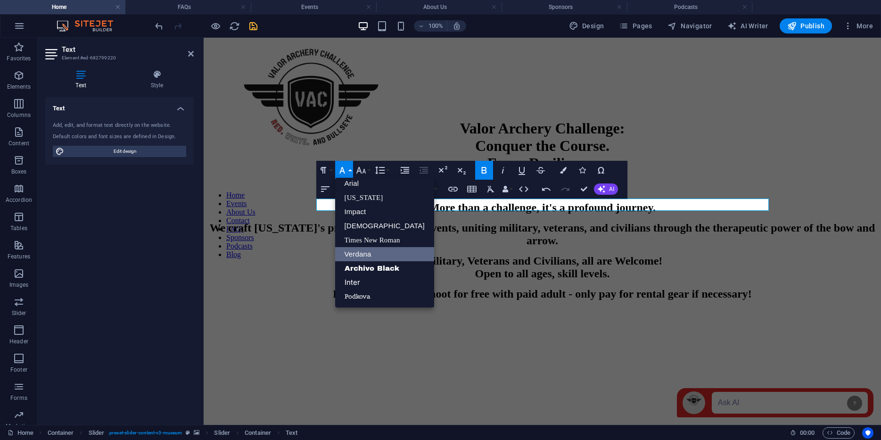
scroll to position [5, 0]
click at [360, 257] on link "Verdana" at bounding box center [384, 254] width 99 height 14
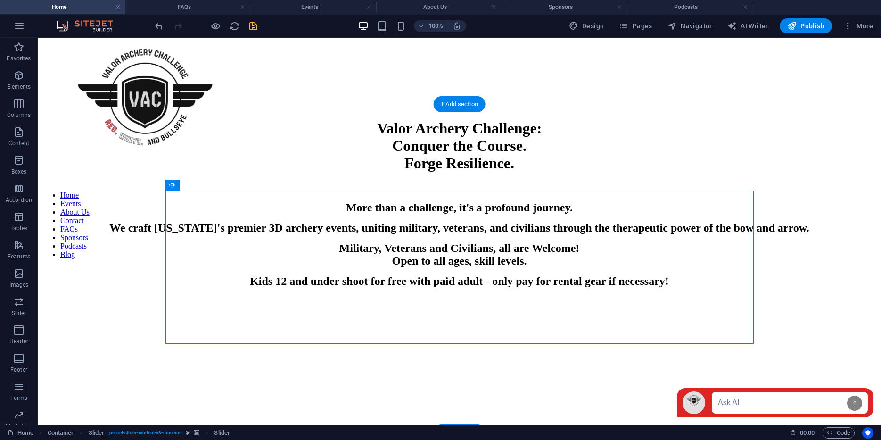
click at [266, 326] on figure at bounding box center [459, 326] width 836 height 0
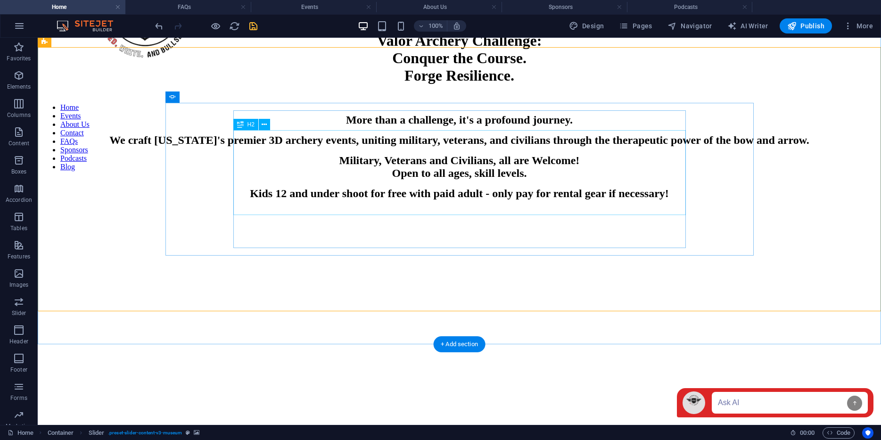
scroll to position [536, 0]
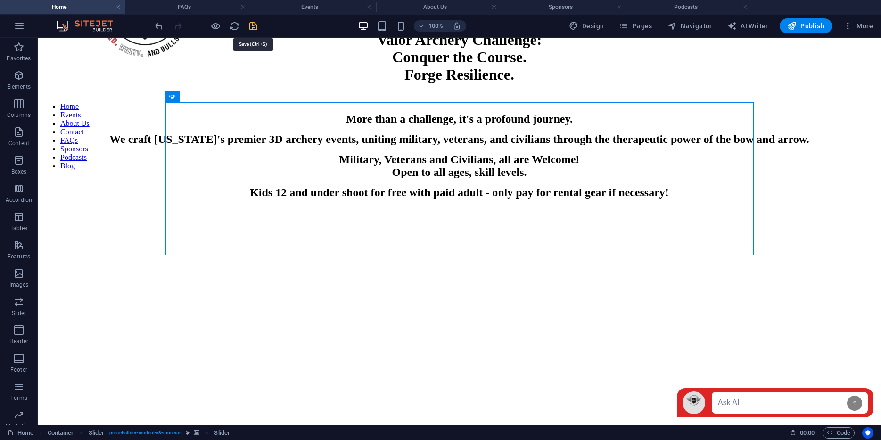
click at [252, 25] on icon "save" at bounding box center [253, 26] width 11 height 11
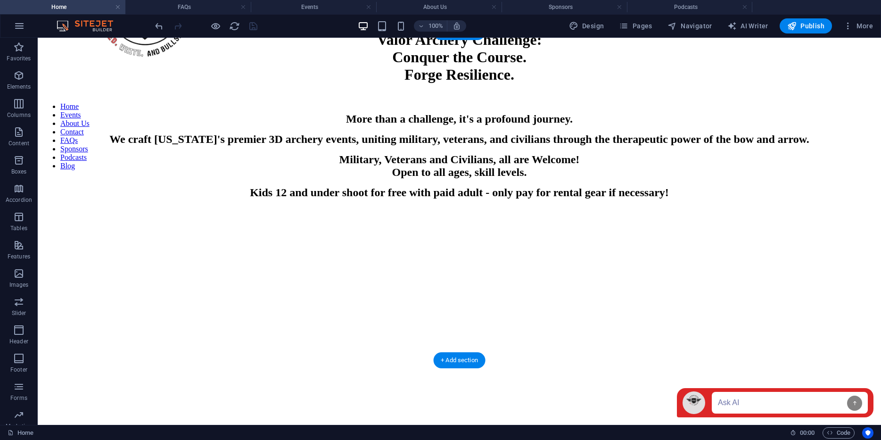
scroll to position [0, 0]
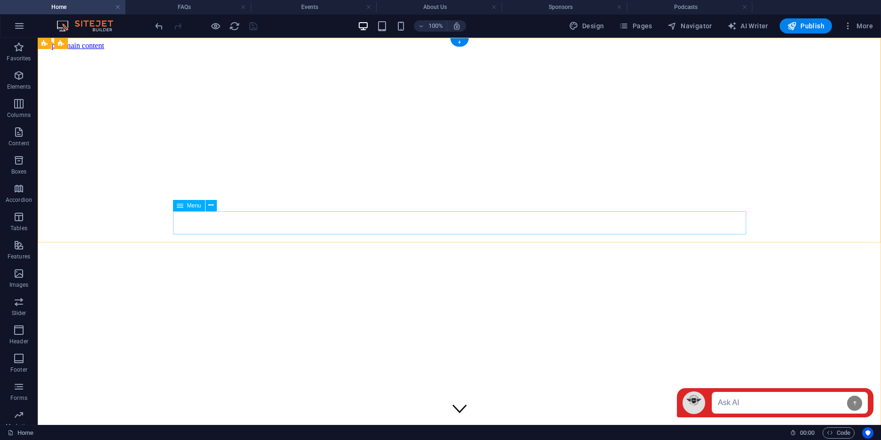
select select
select select "1"
select select
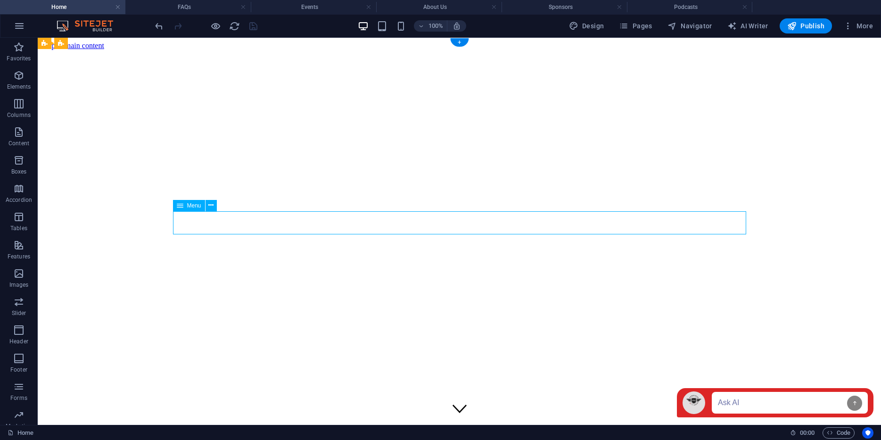
select select "2"
select select
select select "7"
select select
select select "6"
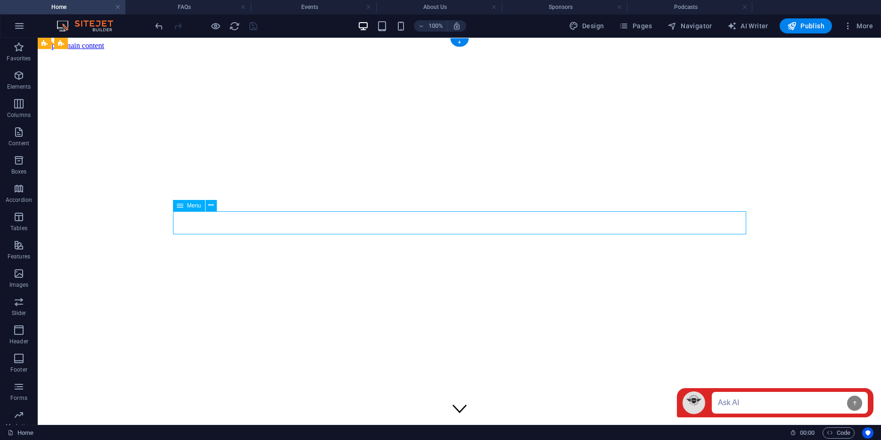
select select
select select "3"
select select "4"
select select "5"
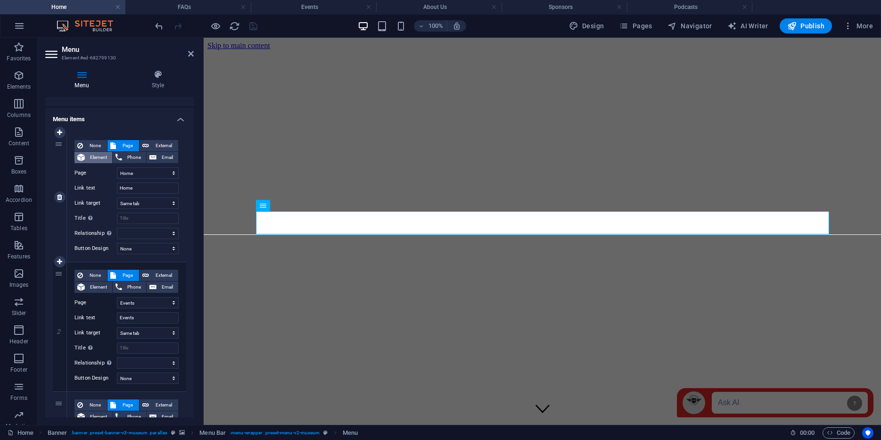
scroll to position [61, 0]
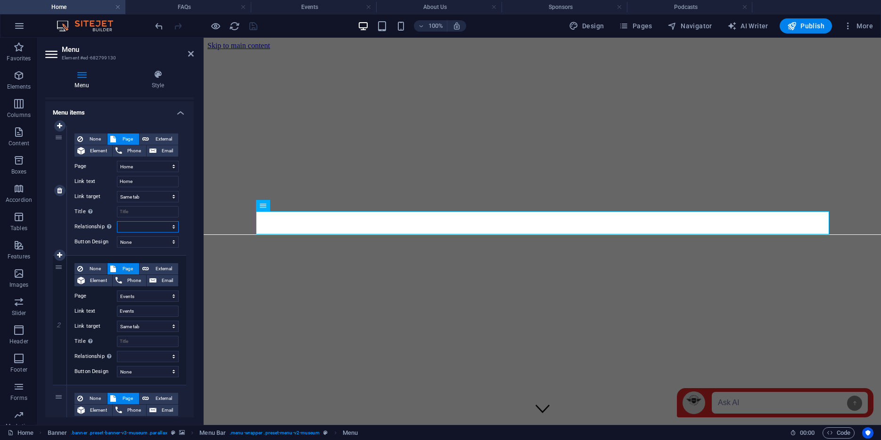
click at [137, 229] on select "alternate author bookmark external help license next nofollow noreferrer noopen…" at bounding box center [148, 226] width 62 height 11
select select
click at [117, 221] on select "alternate author bookmark external help license next nofollow noreferrer noopen…" at bounding box center [148, 226] width 62 height 11
select select
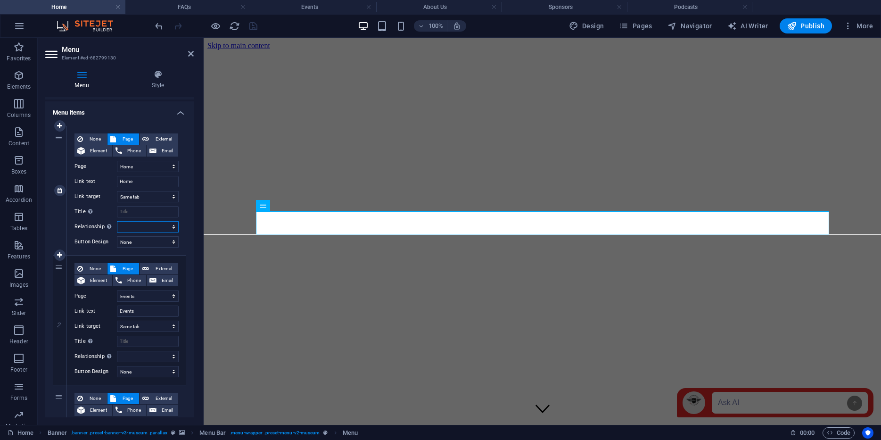
select select
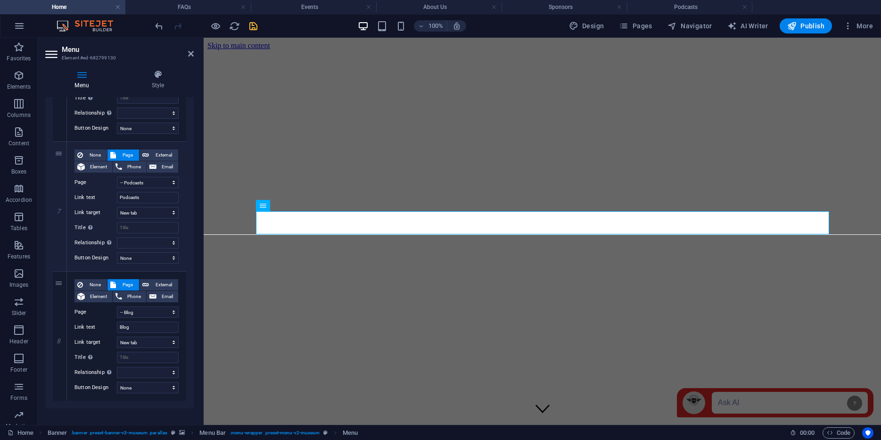
scroll to position [833, 0]
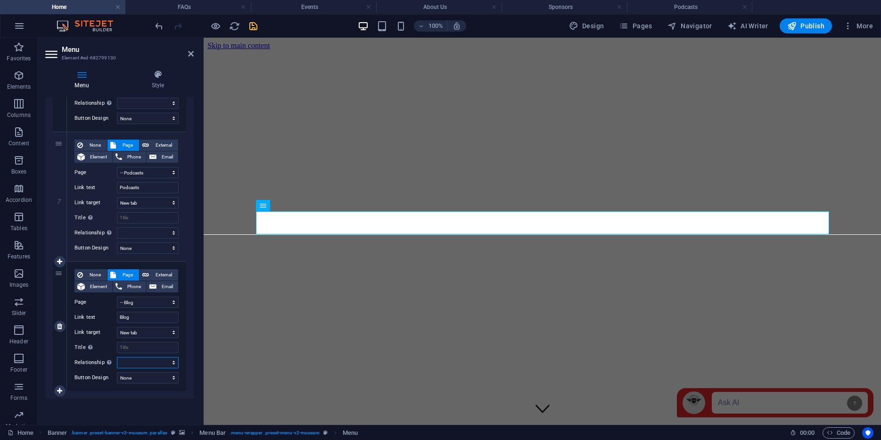
click at [134, 363] on select "alternate author bookmark external help license next nofollow noreferrer noopen…" at bounding box center [148, 362] width 62 height 11
select select
click at [117, 357] on select "alternate author bookmark external help license next nofollow noreferrer noopen…" at bounding box center [148, 362] width 62 height 11
select select
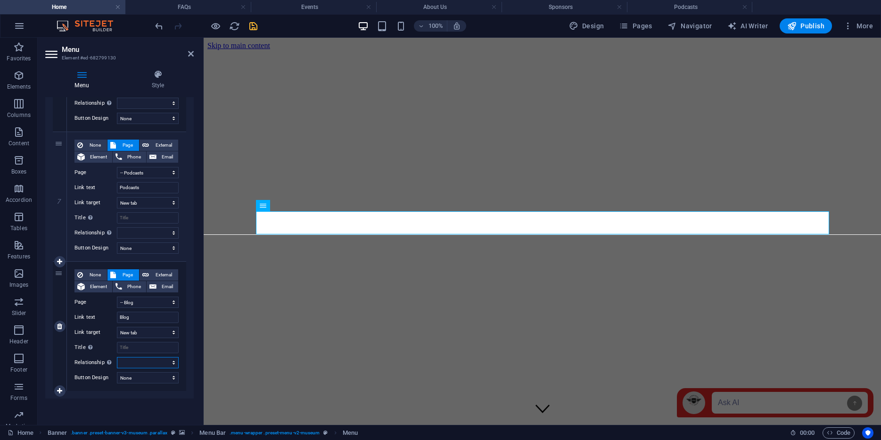
select select
click at [187, 70] on icon at bounding box center [158, 74] width 72 height 9
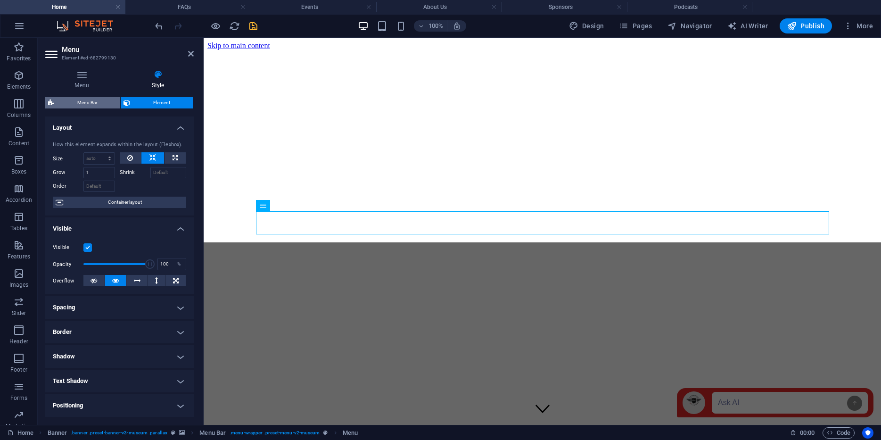
click at [90, 99] on span "Menu Bar" at bounding box center [87, 102] width 60 height 11
select select "rem"
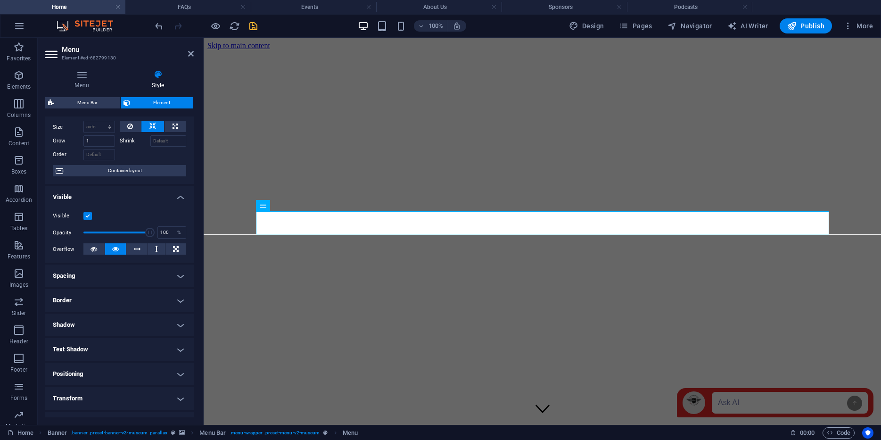
scroll to position [31, 0]
click at [106, 169] on span "Container layout" at bounding box center [124, 171] width 117 height 11
select select "rem"
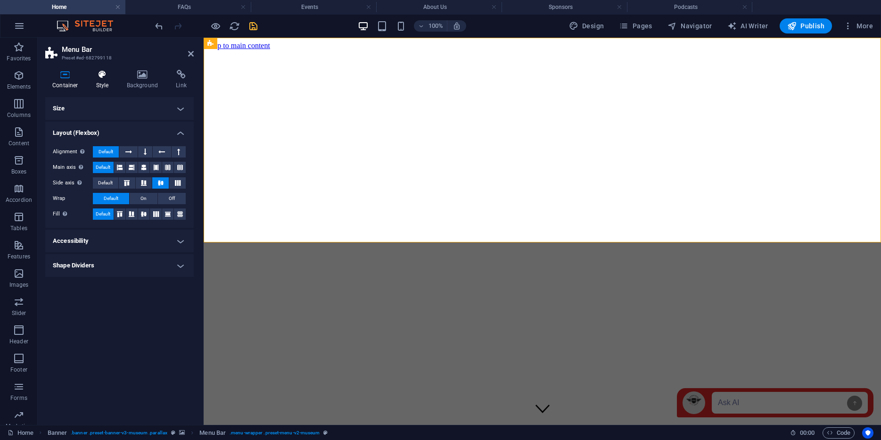
click at [97, 80] on h4 "Style" at bounding box center [104, 80] width 31 height 20
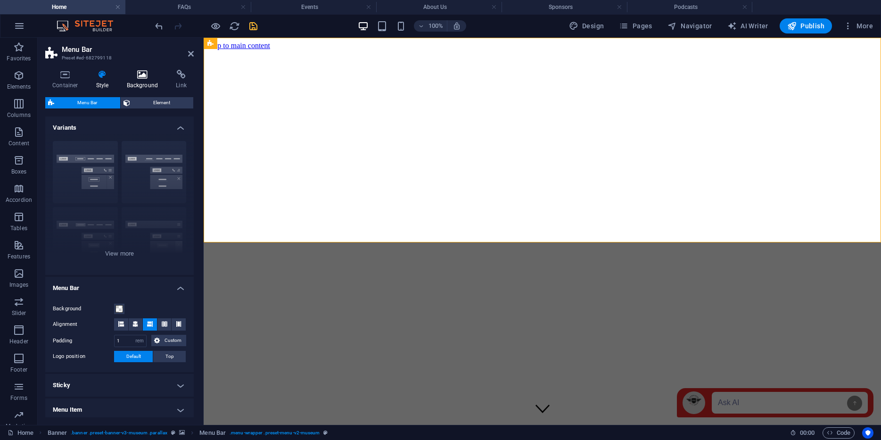
click at [141, 78] on icon at bounding box center [143, 74] width 46 height 9
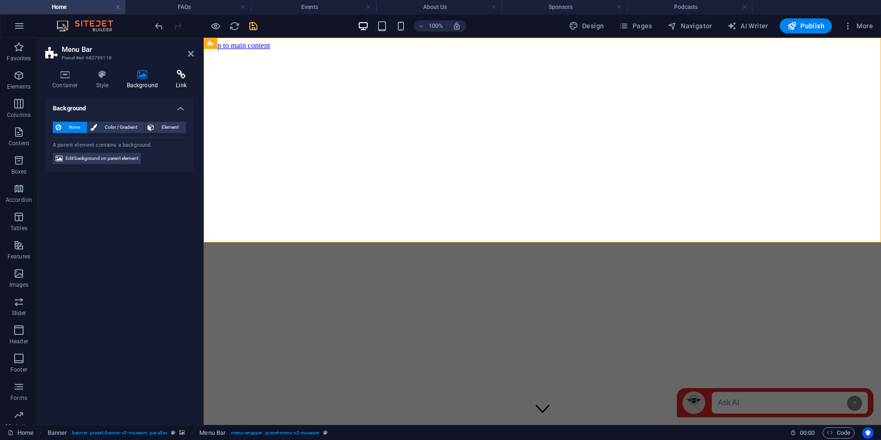
click at [183, 75] on icon at bounding box center [181, 74] width 25 height 9
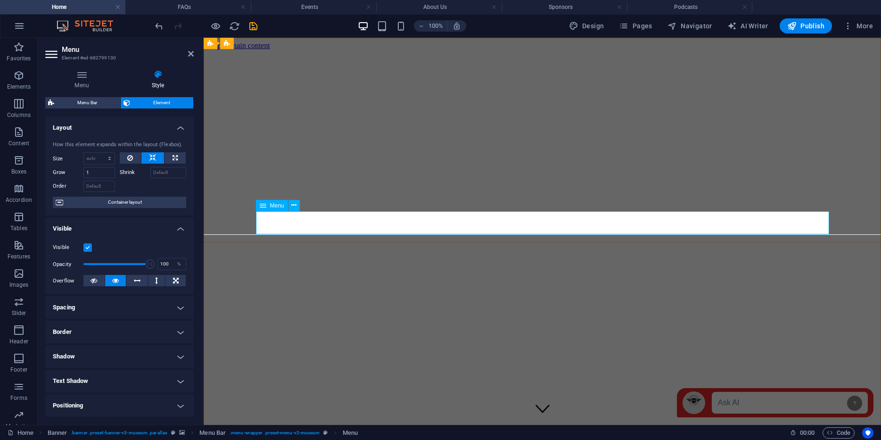
click at [271, 206] on span "Menu" at bounding box center [277, 206] width 14 height 6
click at [296, 206] on icon at bounding box center [293, 205] width 5 height 10
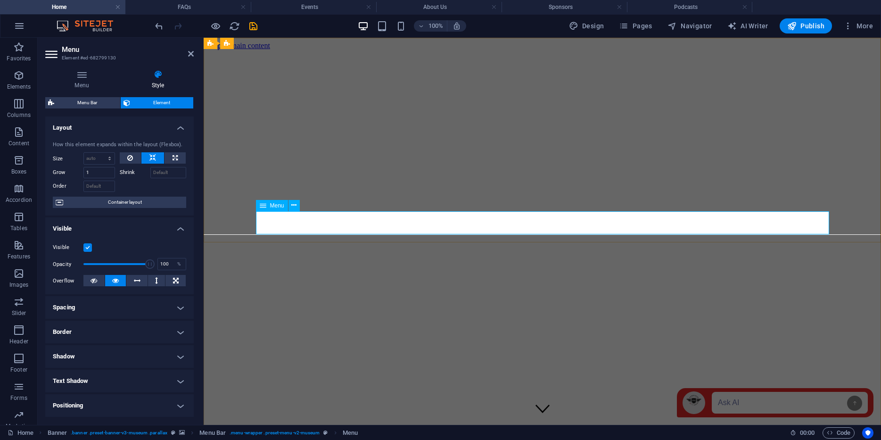
click at [164, 44] on header "Menu Element #ed-682799130" at bounding box center [119, 50] width 149 height 25
click at [188, 55] on icon at bounding box center [191, 54] width 6 height 8
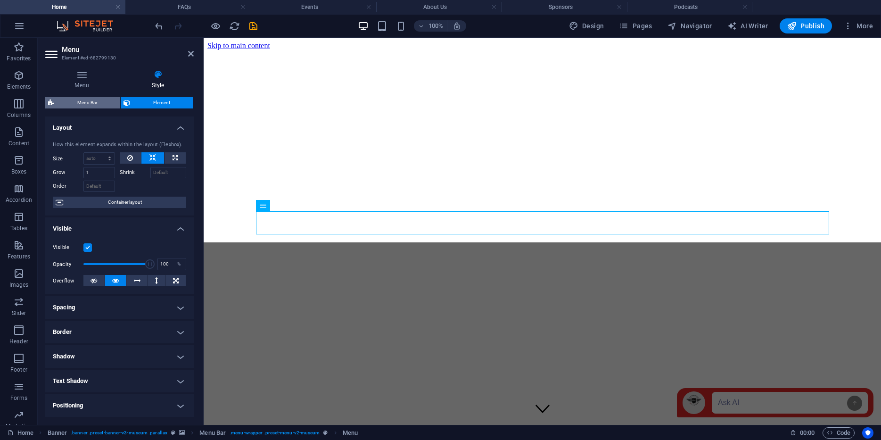
click at [74, 101] on span "Menu Bar" at bounding box center [87, 102] width 60 height 11
select select "rem"
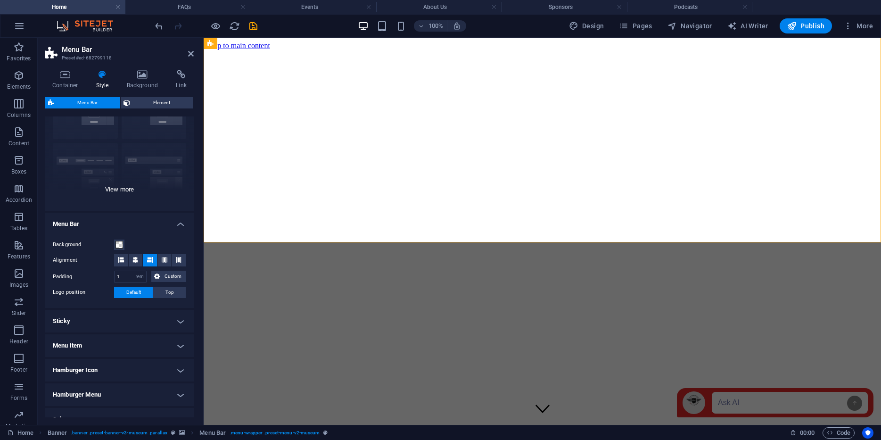
scroll to position [115, 0]
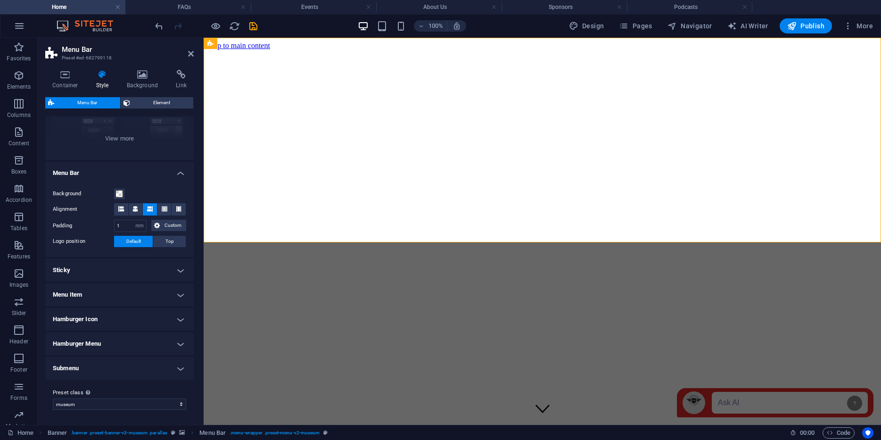
click at [113, 316] on h4 "Hamburger Icon" at bounding box center [119, 319] width 149 height 23
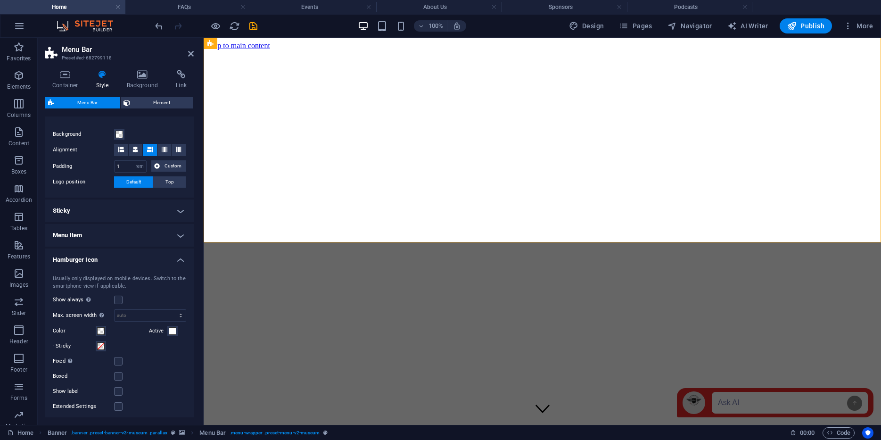
scroll to position [0, 0]
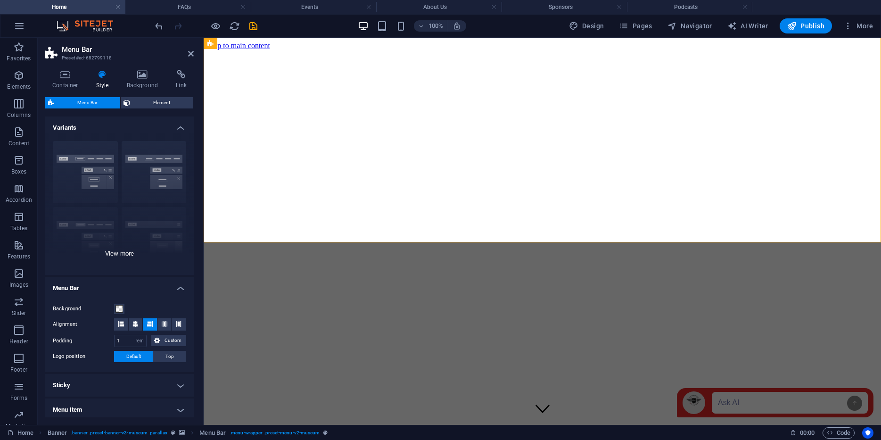
click at [133, 161] on div "Border Centered Default Fixed Loki Trigger Wide XXL" at bounding box center [119, 203] width 149 height 141
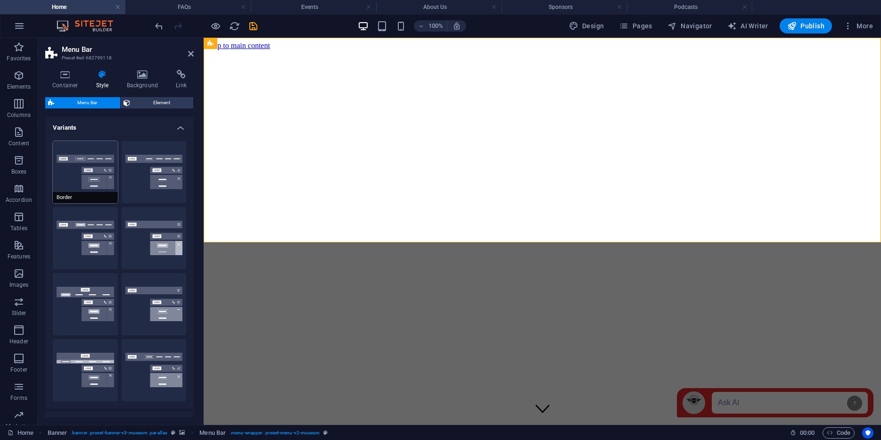
click at [94, 162] on button "Border" at bounding box center [85, 172] width 65 height 62
click at [136, 129] on h4 "Variants" at bounding box center [119, 124] width 149 height 17
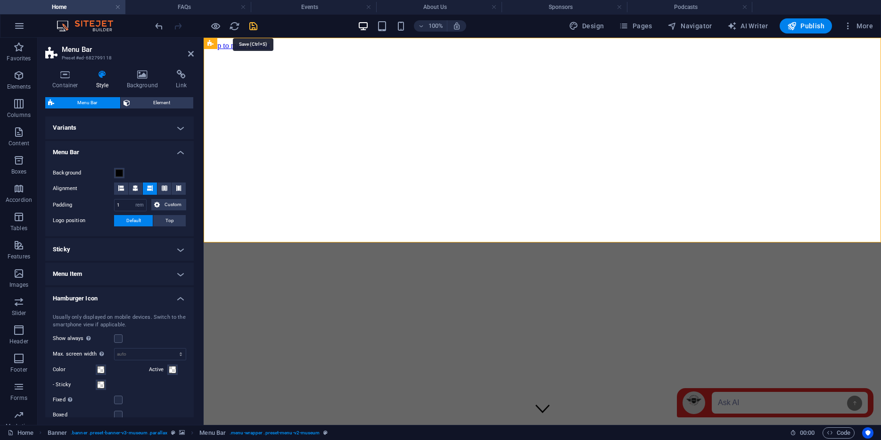
click at [255, 24] on icon "save" at bounding box center [253, 26] width 11 height 11
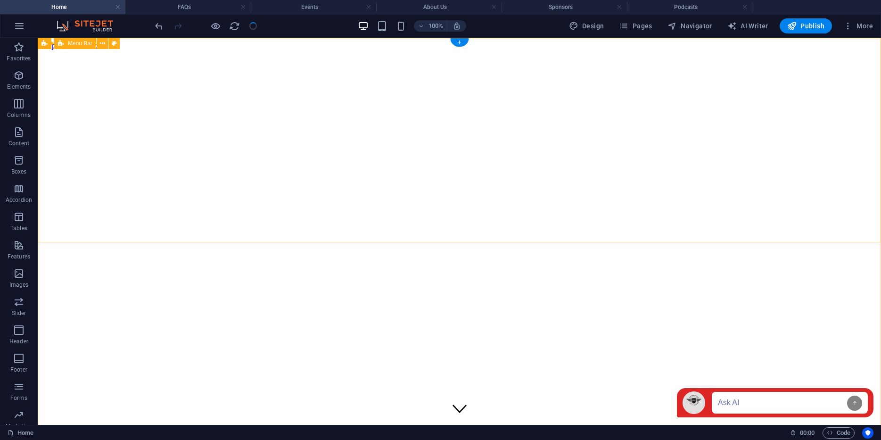
select select "rem"
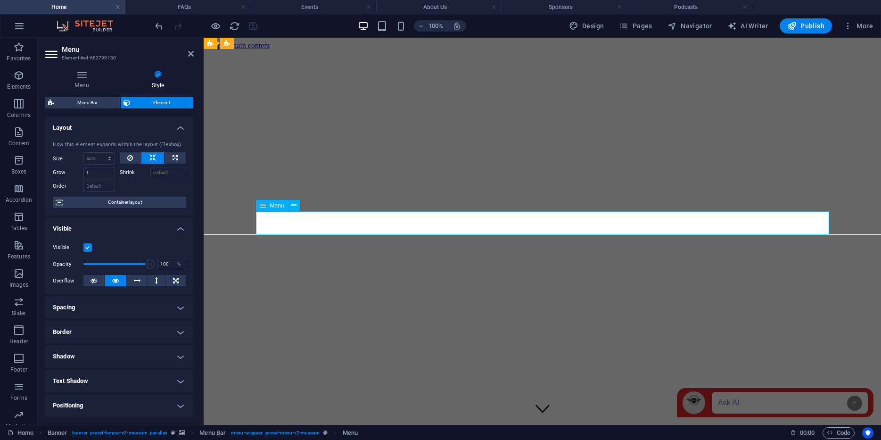
click at [262, 207] on icon at bounding box center [263, 205] width 7 height 11
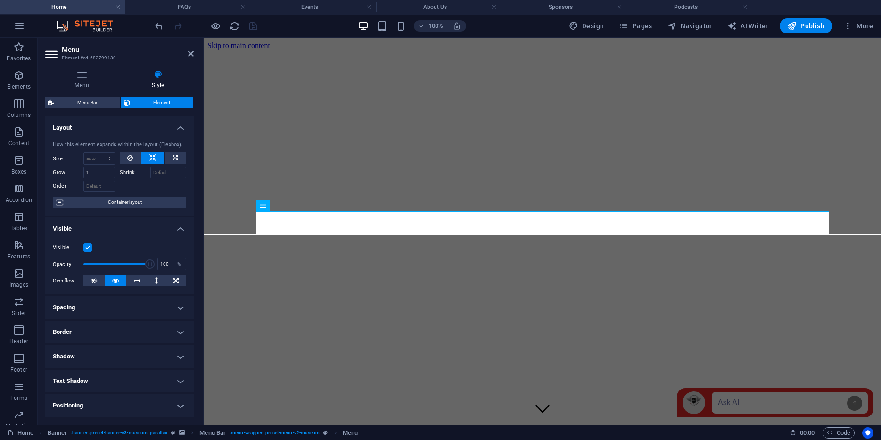
click at [99, 385] on h4 "Text Shadow" at bounding box center [119, 381] width 149 height 23
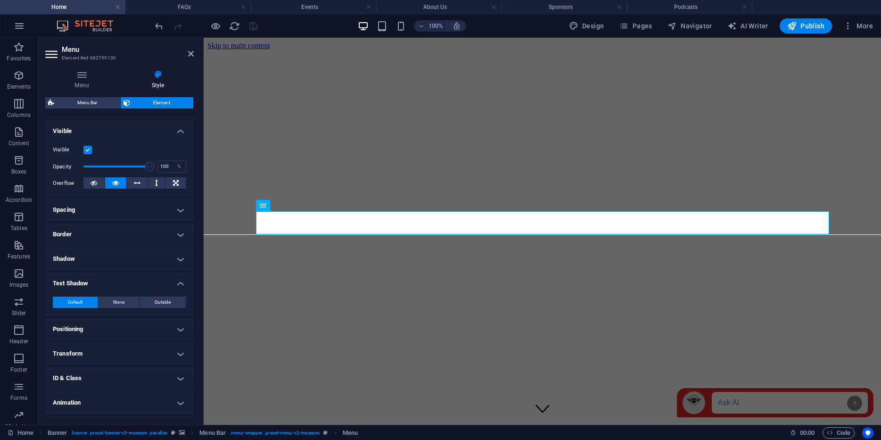
scroll to position [99, 0]
click at [155, 299] on span "Outside" at bounding box center [163, 300] width 16 height 11
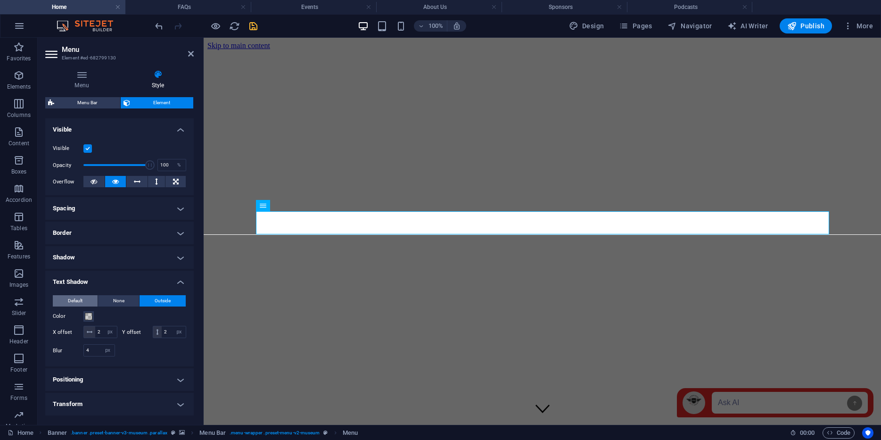
click at [69, 297] on span "Default" at bounding box center [75, 300] width 15 height 11
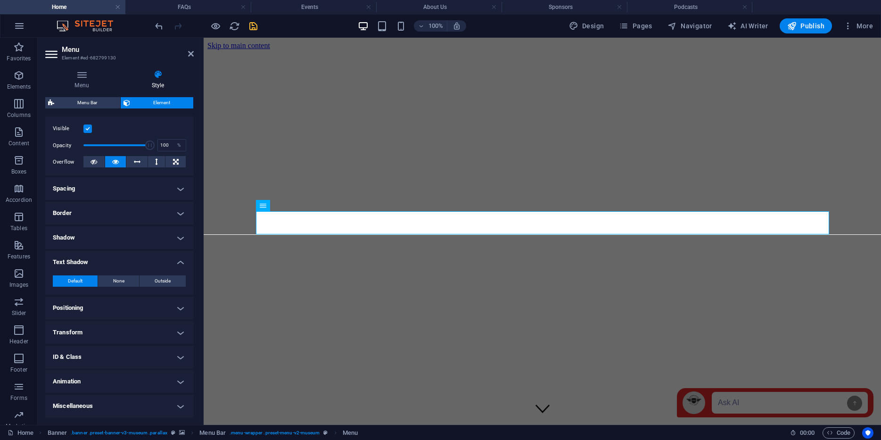
click at [81, 306] on h4 "Positioning" at bounding box center [119, 308] width 149 height 23
click at [81, 306] on h4 "Positioning" at bounding box center [119, 305] width 149 height 17
click at [83, 384] on h4 "Animation" at bounding box center [119, 381] width 149 height 23
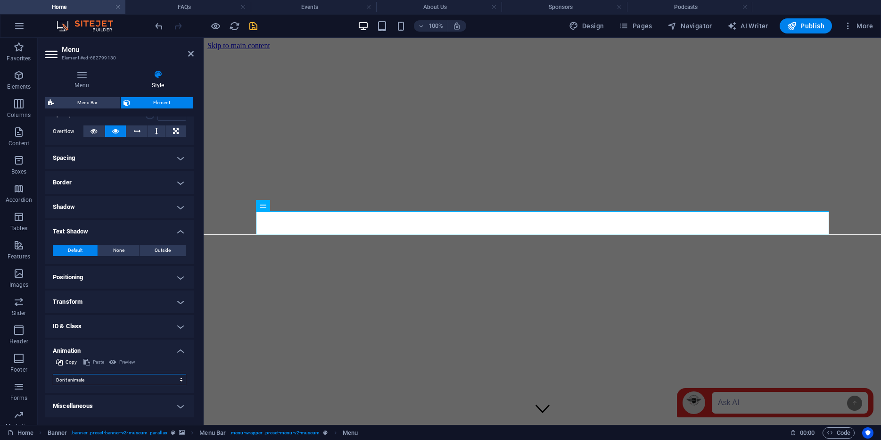
click at [85, 381] on select "Don't animate Show / Hide Slide up/down Zoom in/out Slide left to right Slide r…" at bounding box center [119, 379] width 133 height 11
click at [53, 374] on select "Don't animate Show / Hide Slide up/down Zoom in/out Slide left to right Slide r…" at bounding box center [119, 379] width 133 height 11
click at [88, 393] on ul "Layout How this element expands within the layout (Flexbox). Size Default auto …" at bounding box center [119, 192] width 149 height 451
click at [88, 401] on h4 "Miscellaneous" at bounding box center [119, 406] width 149 height 23
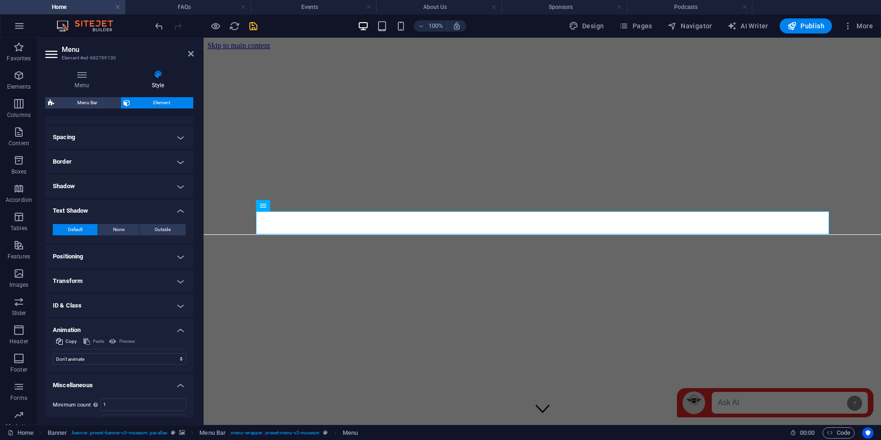
scroll to position [208, 0]
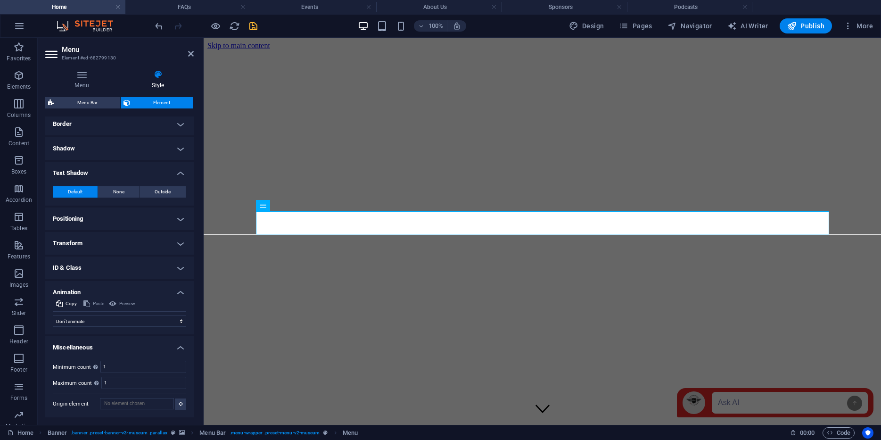
click at [196, 136] on div "Menu Style Menu Auto Custom Create custom menu items for this menu. Recommended…" at bounding box center [120, 243] width 164 height 363
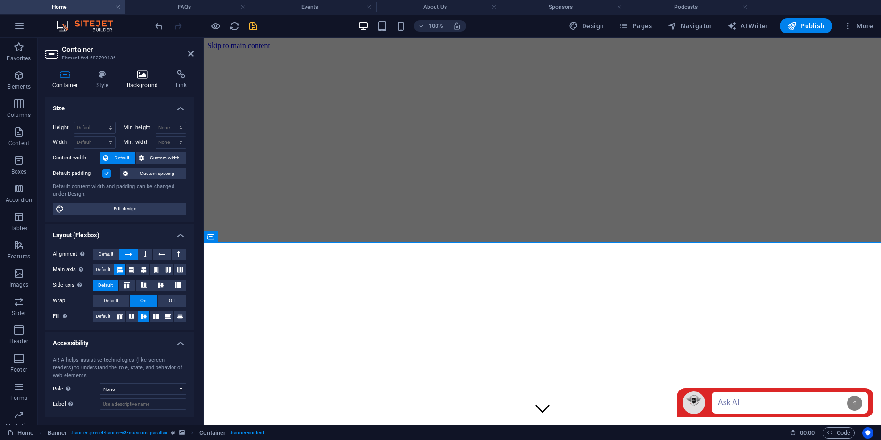
click at [140, 81] on h4 "Background" at bounding box center [145, 80] width 50 height 20
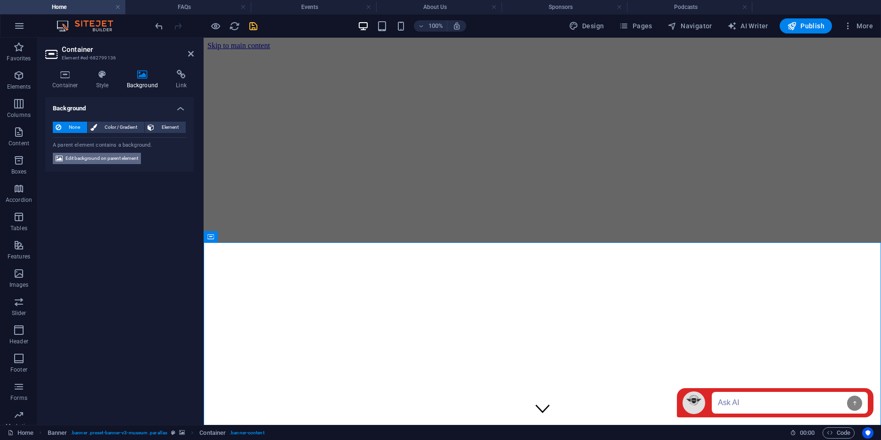
click at [101, 155] on span "Edit background on parent element" at bounding box center [102, 158] width 73 height 11
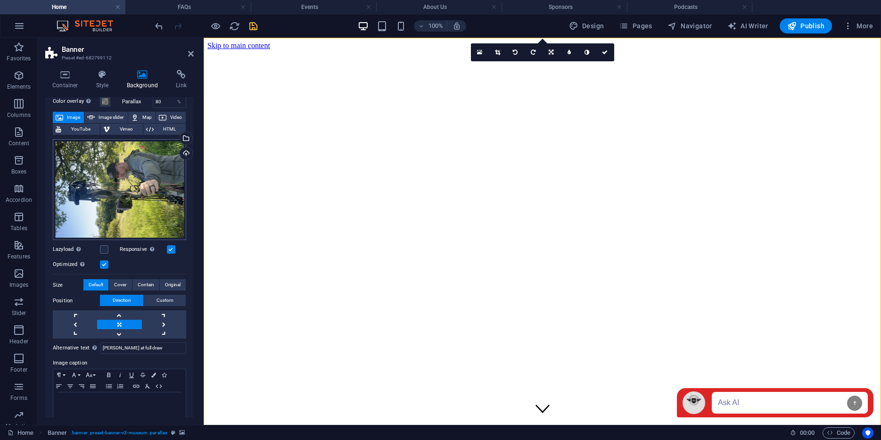
scroll to position [52, 0]
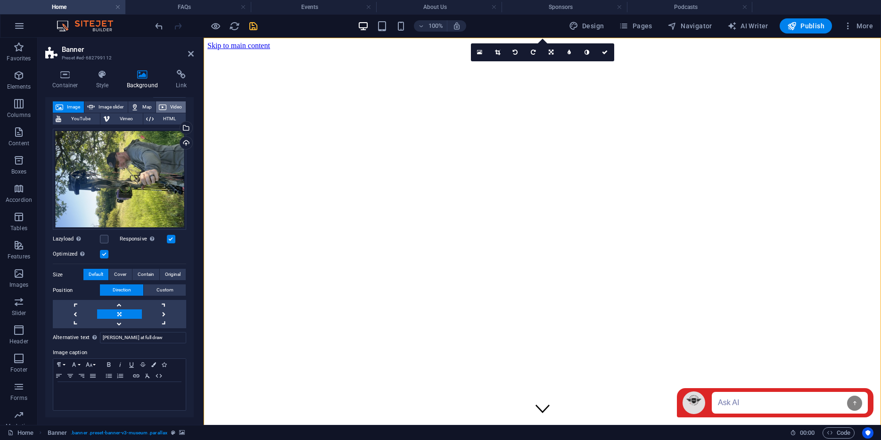
click at [170, 107] on span "Video" at bounding box center [176, 106] width 14 height 11
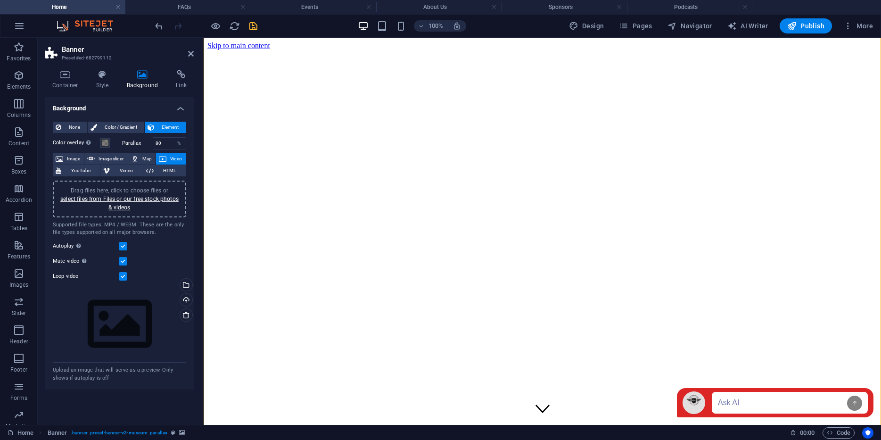
scroll to position [0, 0]
click at [75, 157] on span "Image" at bounding box center [73, 158] width 15 height 11
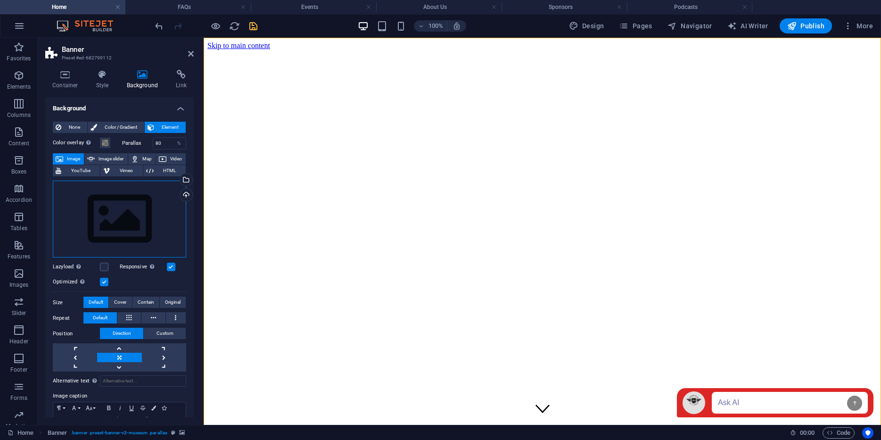
click at [146, 231] on div "Drag files here, click to choose files or select files from Files or our free s…" at bounding box center [119, 219] width 133 height 77
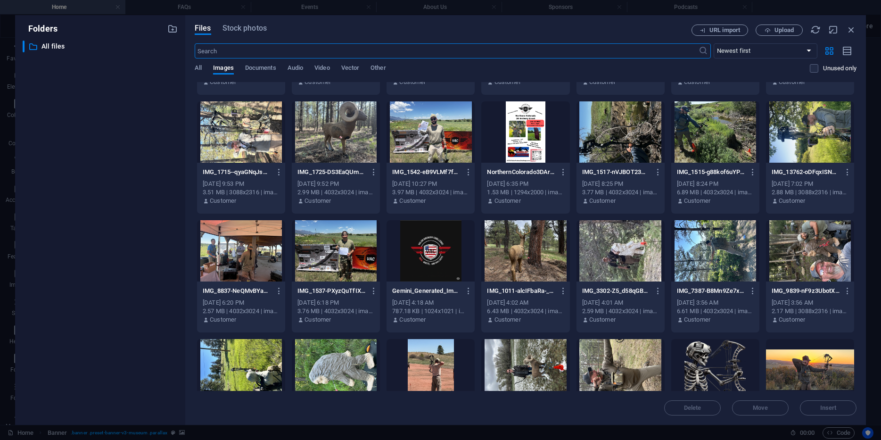
scroll to position [816, 0]
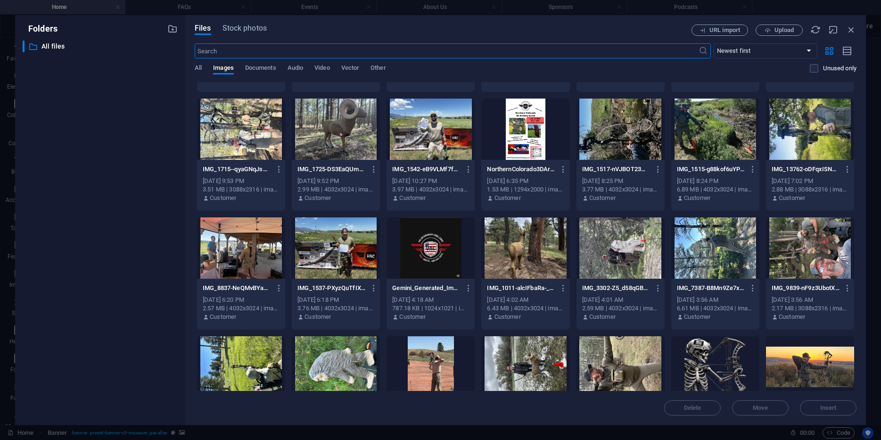
click at [820, 131] on div at bounding box center [810, 129] width 88 height 61
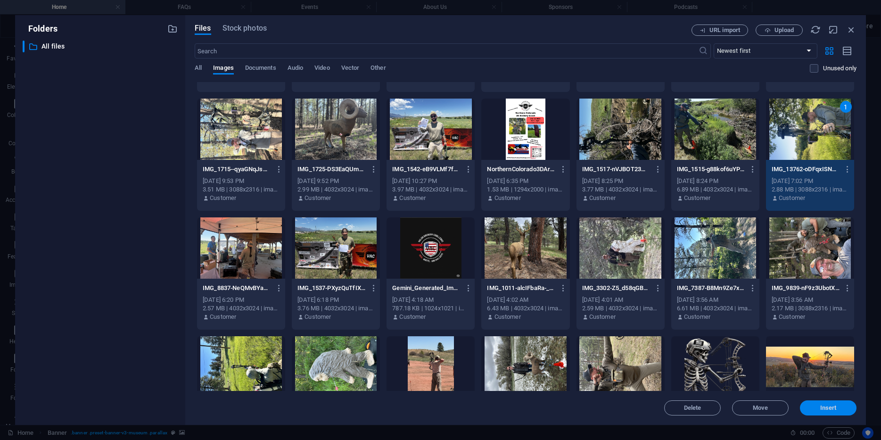
click at [831, 411] on button "Insert" at bounding box center [828, 407] width 57 height 15
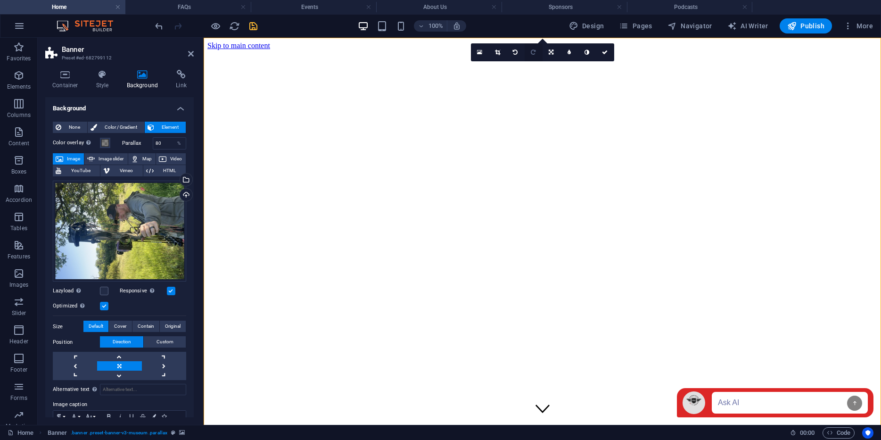
click at [535, 52] on icon at bounding box center [533, 53] width 5 height 6
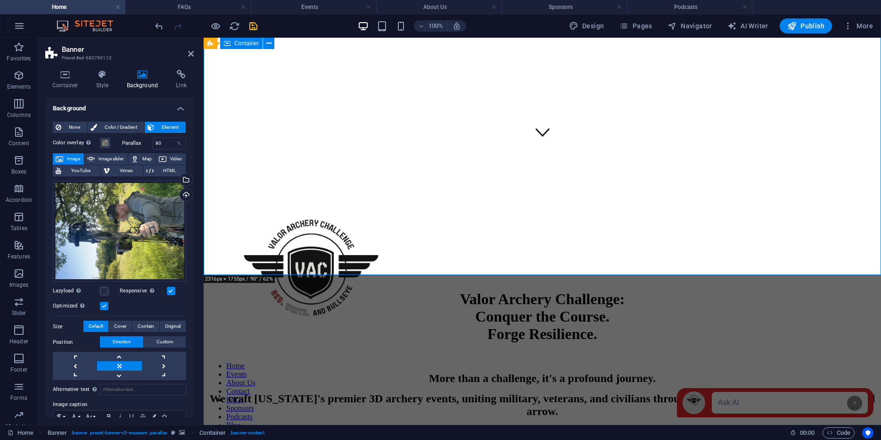
scroll to position [279, 0]
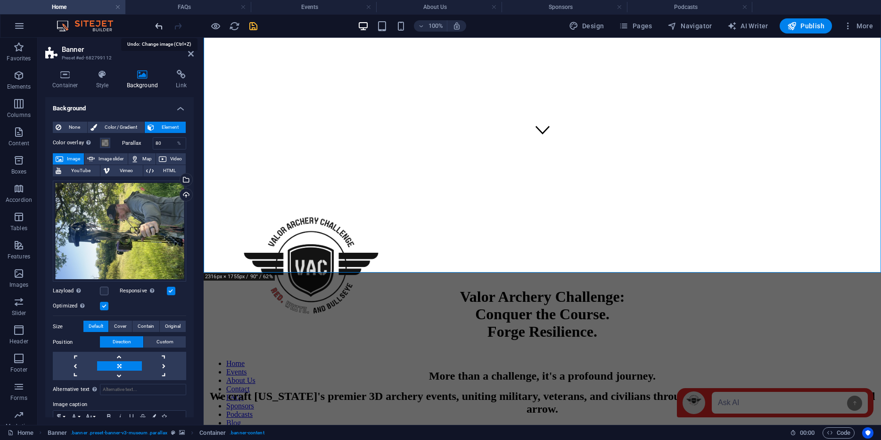
click at [157, 25] on icon "undo" at bounding box center [159, 26] width 11 height 11
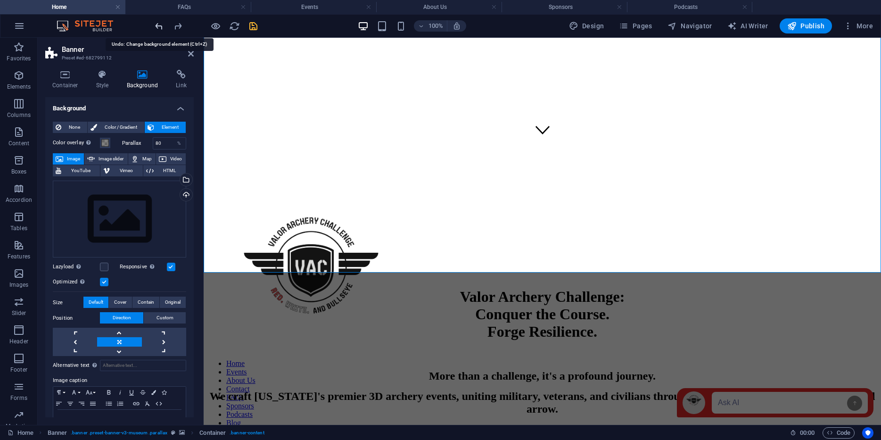
click at [157, 25] on icon "undo" at bounding box center [159, 26] width 11 height 11
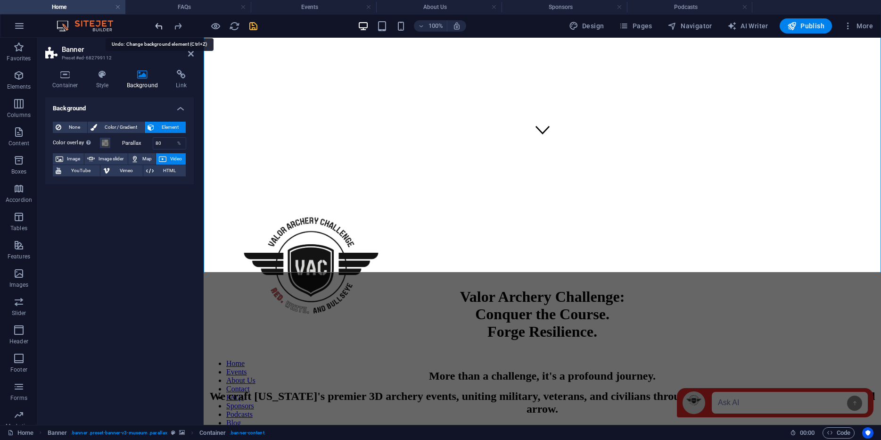
click at [157, 25] on icon "undo" at bounding box center [159, 26] width 11 height 11
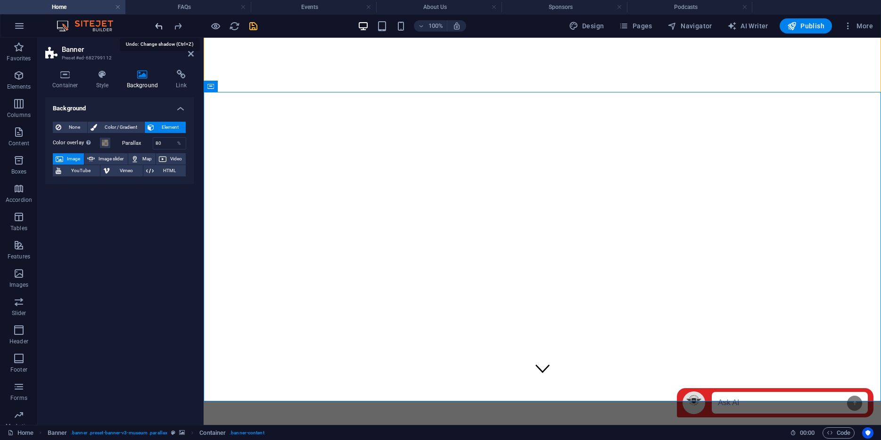
scroll to position [0, 0]
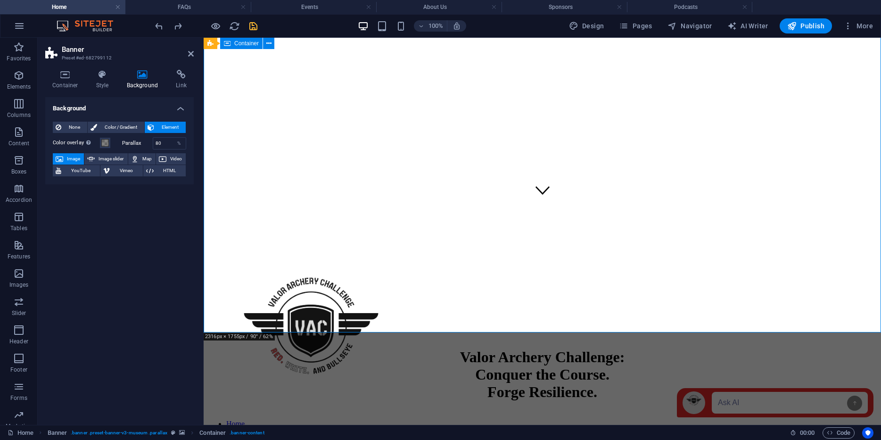
scroll to position [219, 0]
click at [255, 24] on icon "save" at bounding box center [253, 26] width 11 height 11
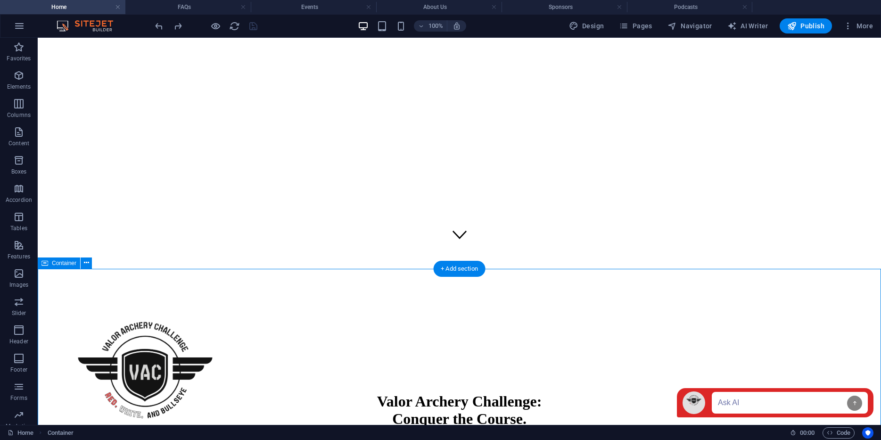
scroll to position [173, 0]
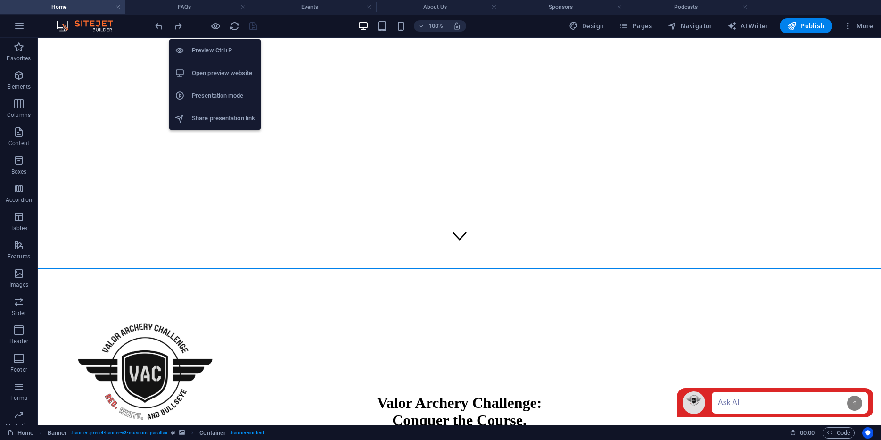
click at [208, 77] on h6 "Open preview website" at bounding box center [223, 72] width 63 height 11
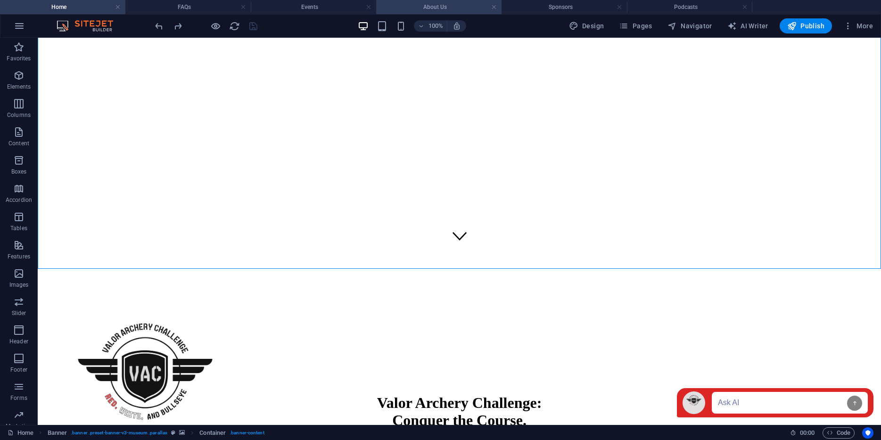
click at [445, 11] on h4 "About Us" at bounding box center [438, 7] width 125 height 10
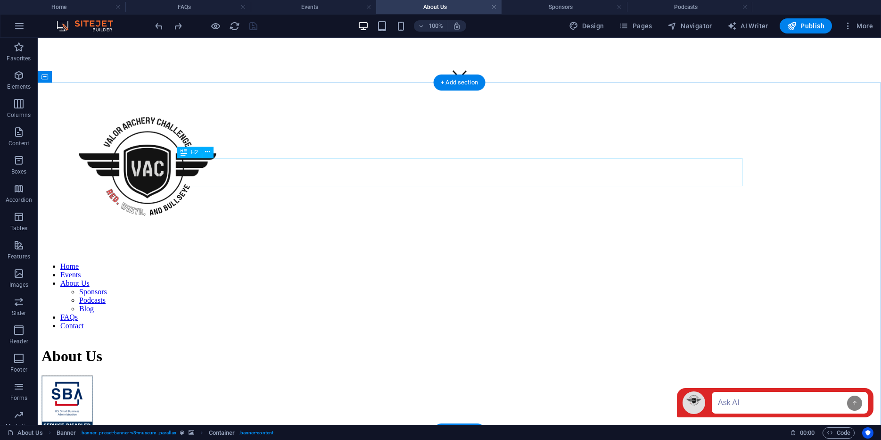
scroll to position [356, 0]
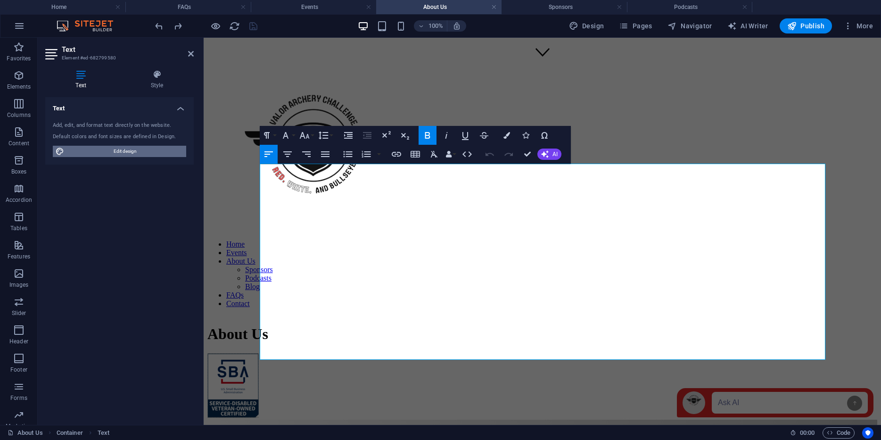
click at [135, 148] on span "Edit design" at bounding box center [125, 151] width 116 height 11
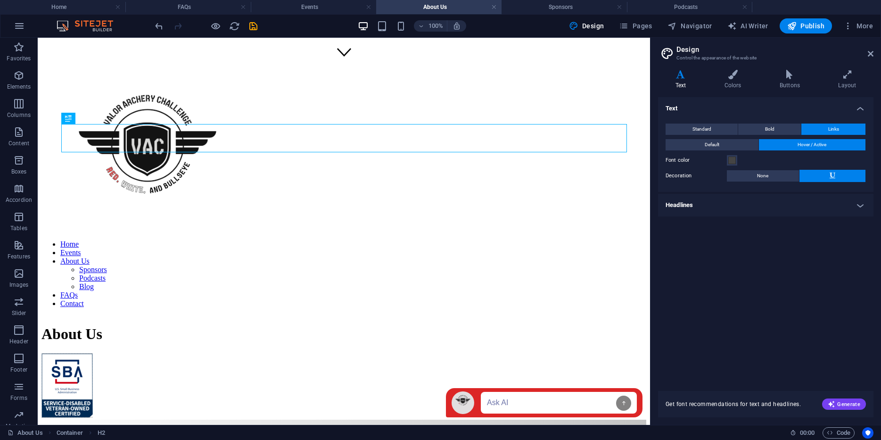
click at [691, 235] on div "Text Standard Bold Links Font color Font ver Font size 18 rem px Line height 1.…" at bounding box center [765, 238] width 215 height 282
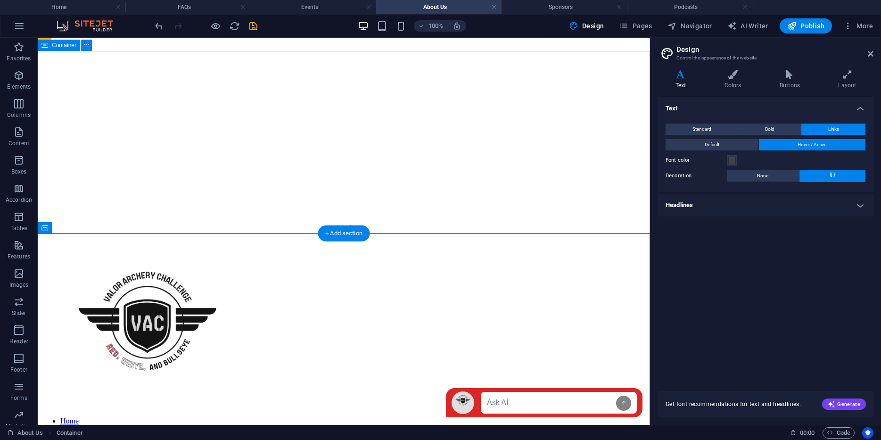
scroll to position [114, 0]
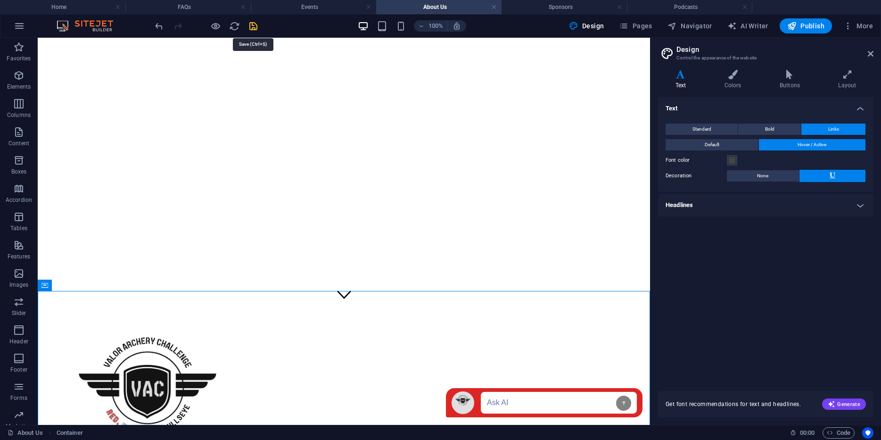
click at [252, 23] on icon "save" at bounding box center [253, 26] width 11 height 11
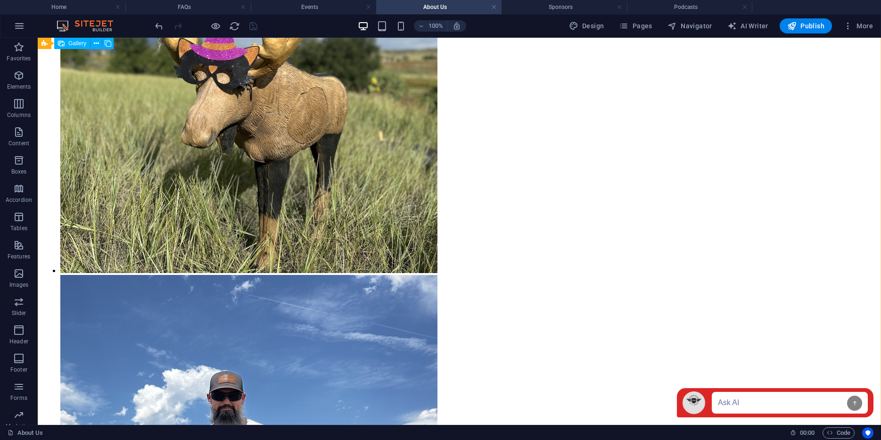
scroll to position [1764, 0]
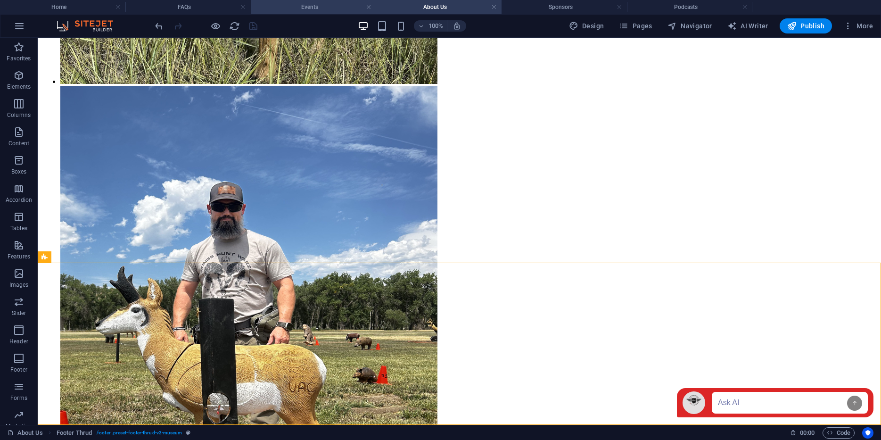
click at [315, 0] on li "Events" at bounding box center [313, 7] width 125 height 14
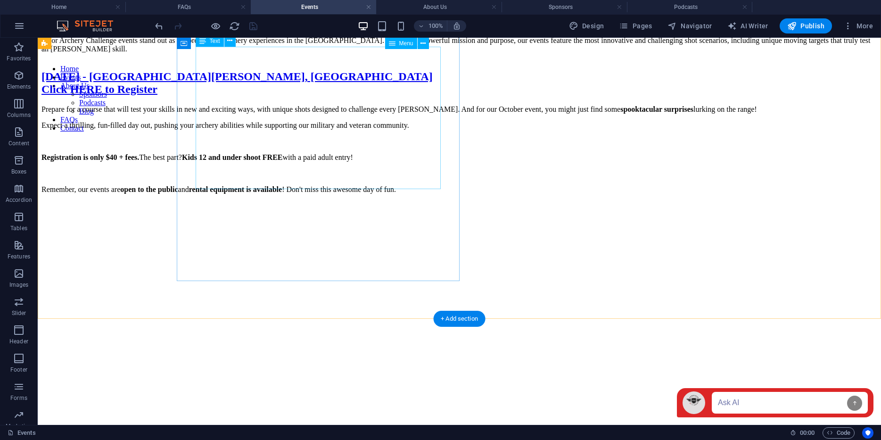
scroll to position [540, 0]
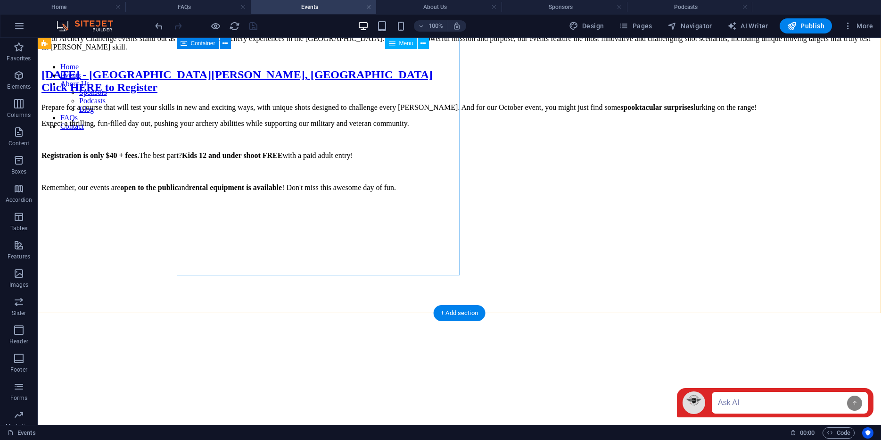
click at [318, 192] on div "October 11th 2025 - Fort Carson, CO Click HERE to Register Prepare for a course…" at bounding box center [459, 130] width 836 height 124
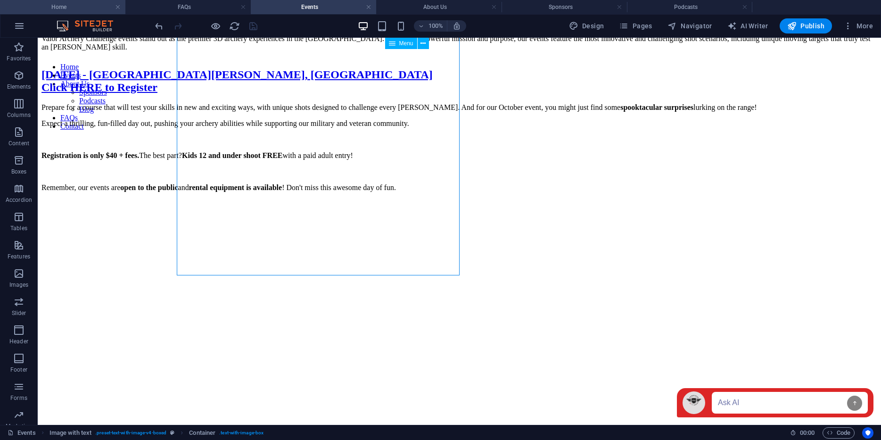
click at [42, 6] on h4 "Home" at bounding box center [62, 7] width 125 height 10
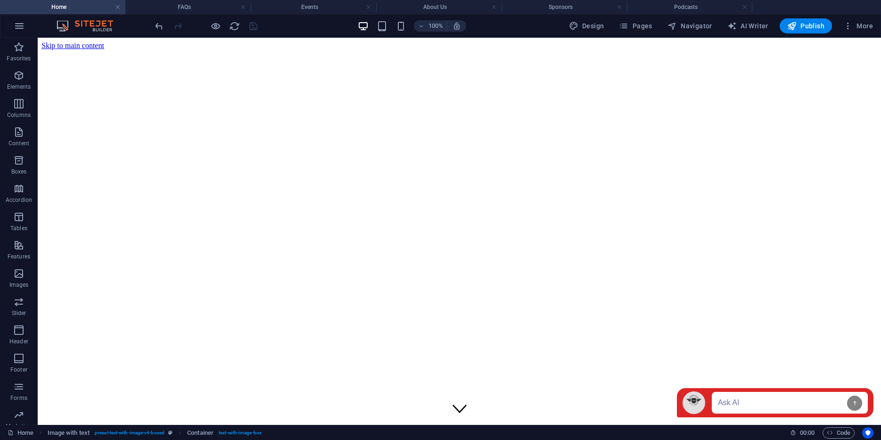
scroll to position [173, 0]
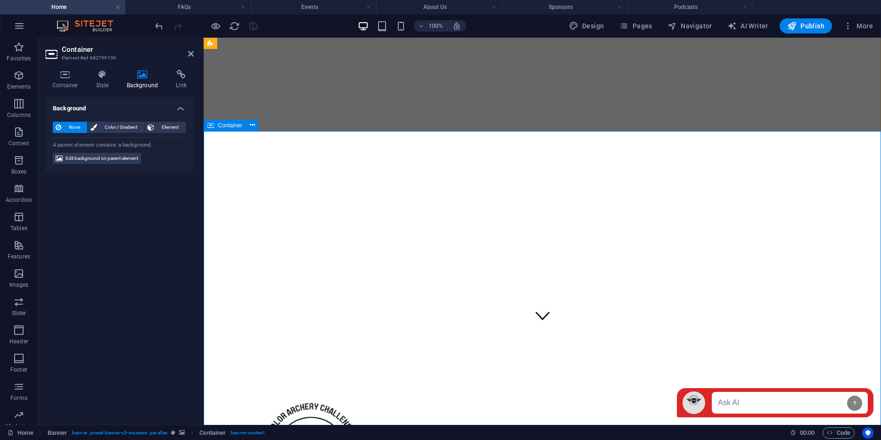
scroll to position [88, 0]
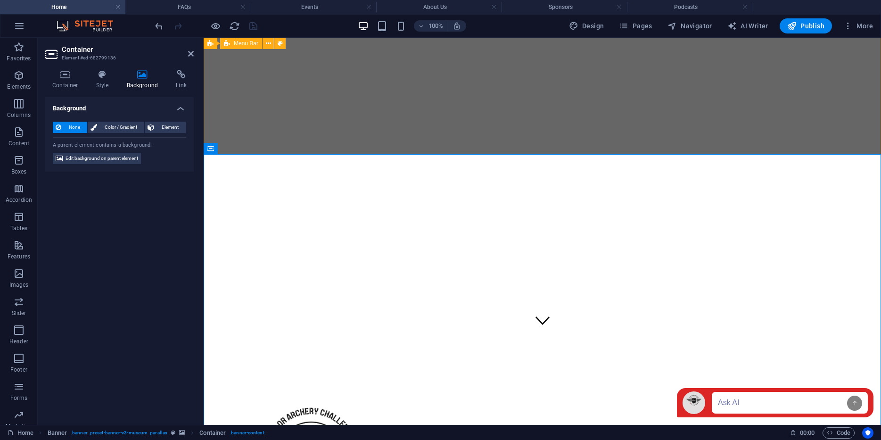
click at [237, 374] on div "Home Events About Us Contact FAQs Sponsors Podcasts Blog" at bounding box center [542, 421] width 670 height 94
select select "rem"
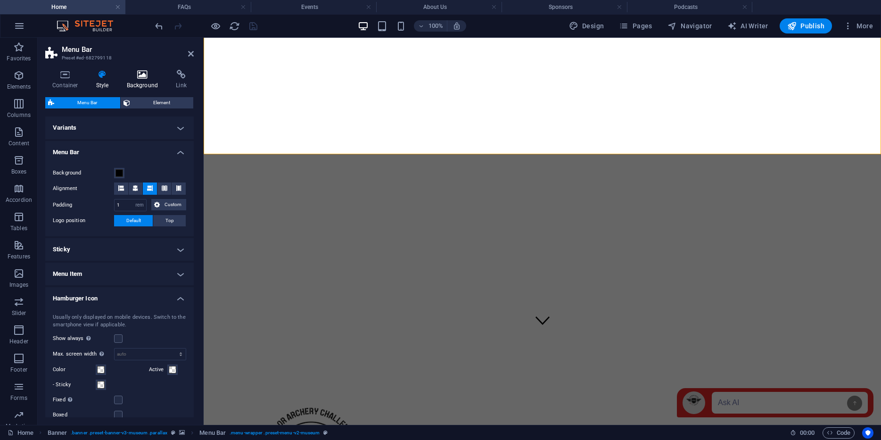
click at [143, 72] on icon at bounding box center [143, 74] width 46 height 9
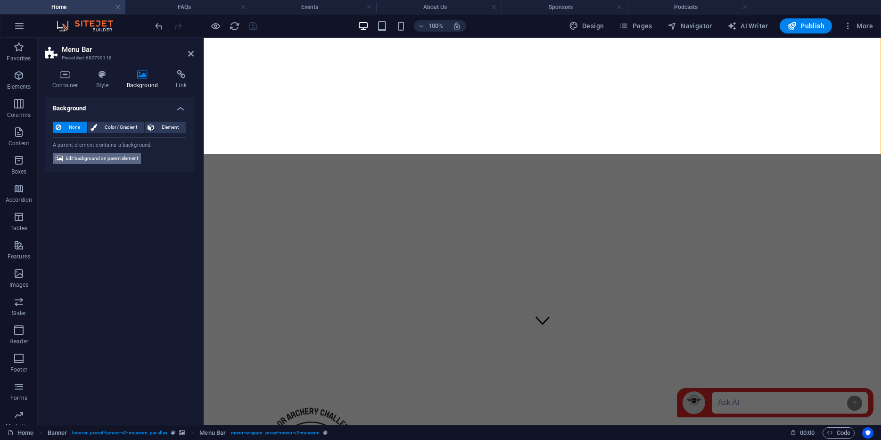
click at [95, 160] on span "Edit background on parent element" at bounding box center [102, 158] width 73 height 11
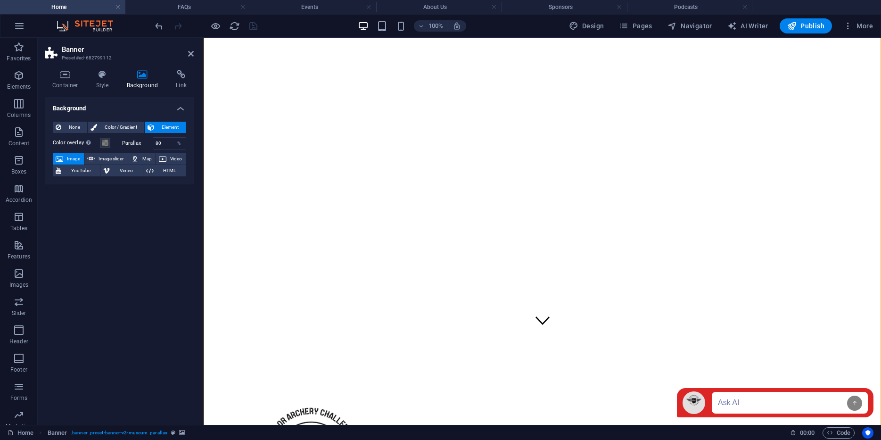
click at [68, 160] on span "Image" at bounding box center [73, 158] width 15 height 11
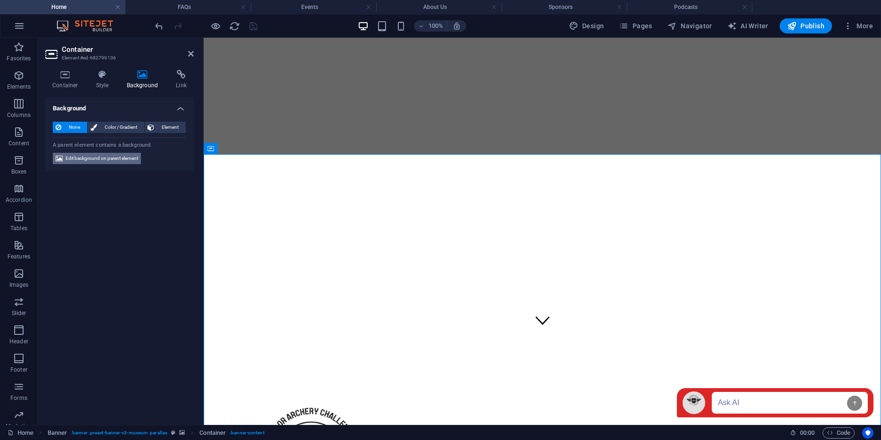
click at [96, 161] on span "Edit background on parent element" at bounding box center [102, 158] width 73 height 11
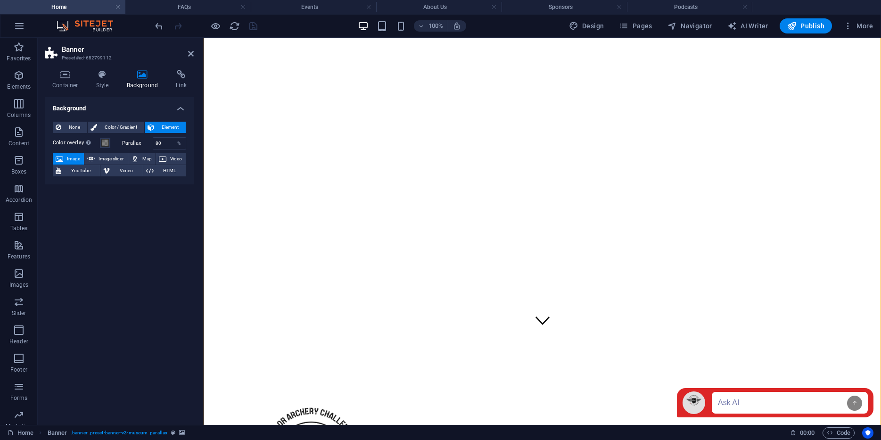
click at [72, 159] on span "Image" at bounding box center [73, 158] width 15 height 11
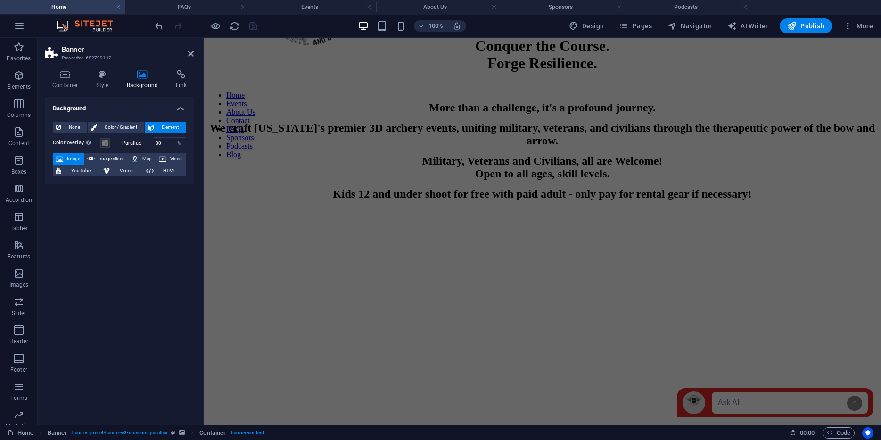
scroll to position [560, 0]
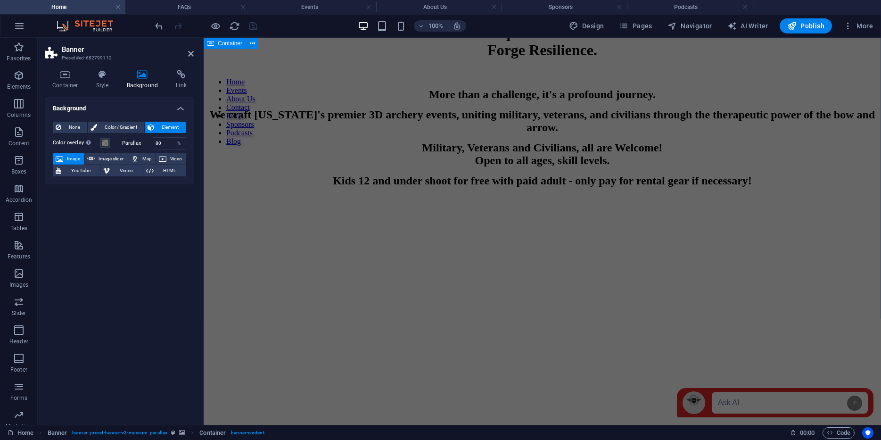
click at [221, 226] on figure at bounding box center [542, 226] width 670 height 0
select select "px"
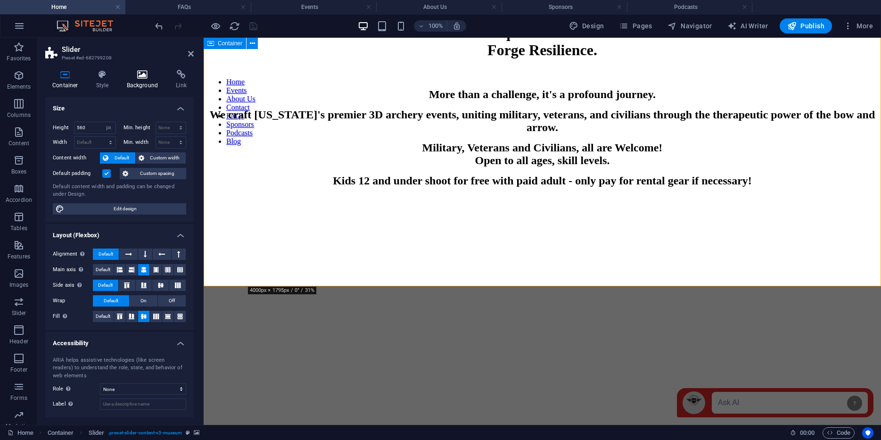
click at [143, 71] on icon at bounding box center [143, 74] width 46 height 9
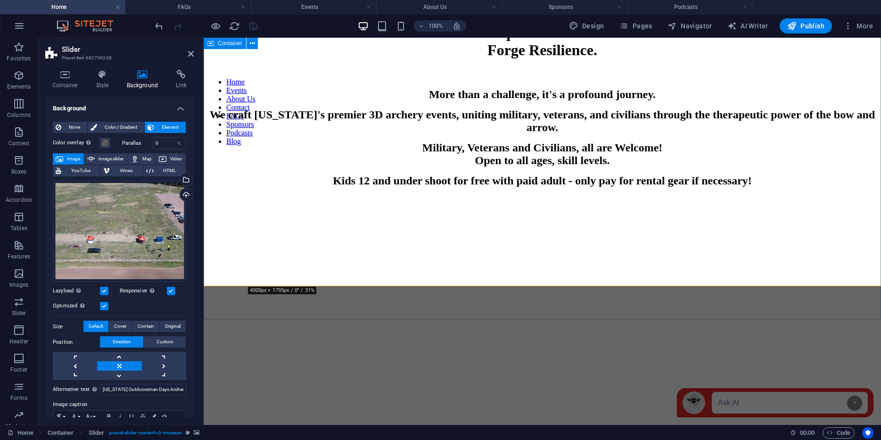
click at [249, 226] on figure at bounding box center [542, 226] width 670 height 0
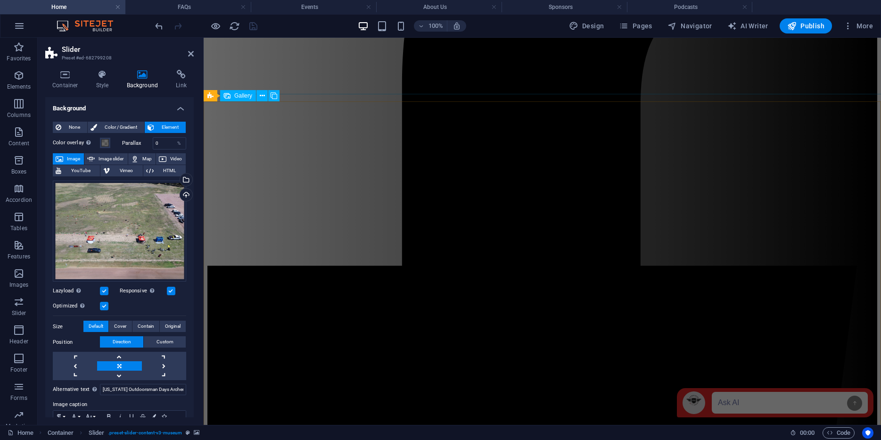
scroll to position [1309, 0]
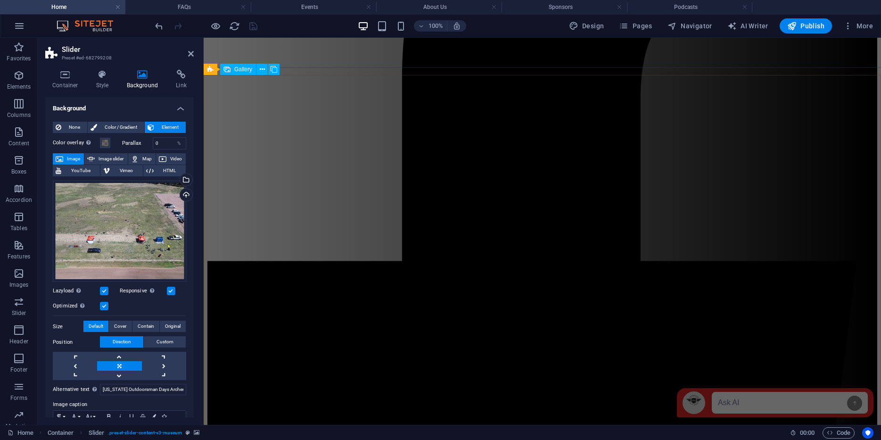
select select "4"
select select "px"
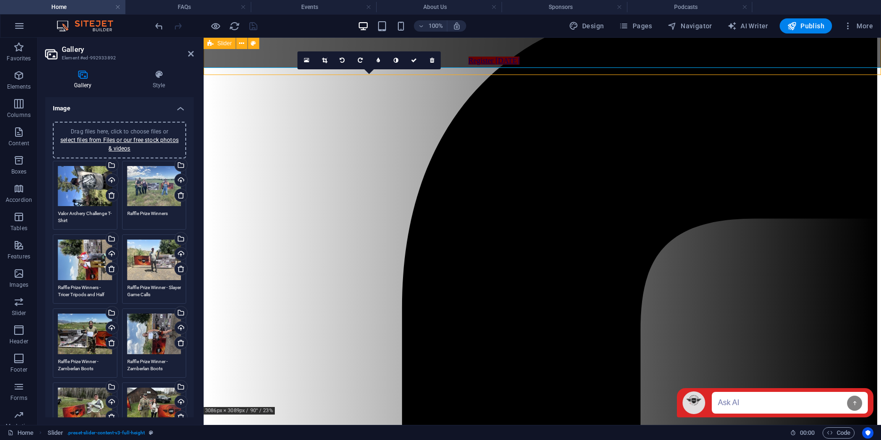
select select "region"
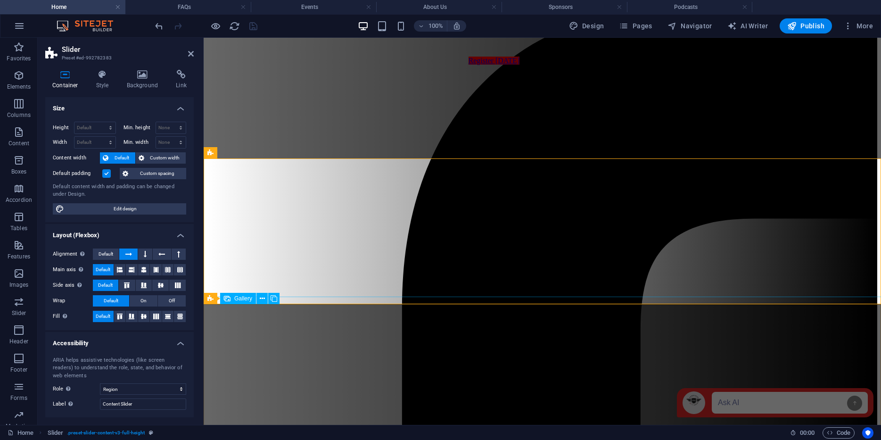
select select "4"
select select "px"
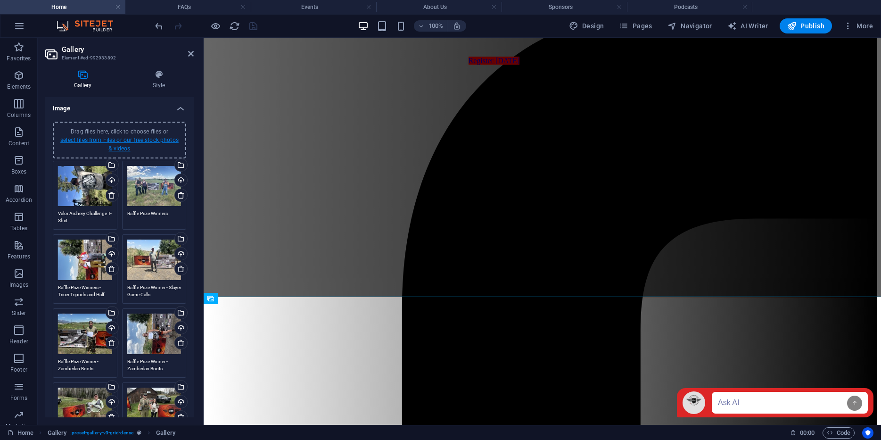
click at [93, 141] on link "select files from Files or our free stock photos & videos" at bounding box center [119, 144] width 118 height 15
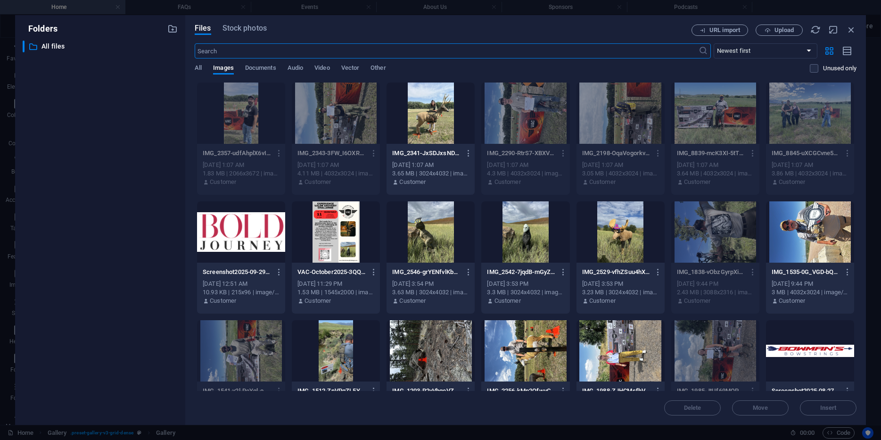
scroll to position [1151, 0]
click at [853, 29] on icon "button" at bounding box center [851, 30] width 10 height 10
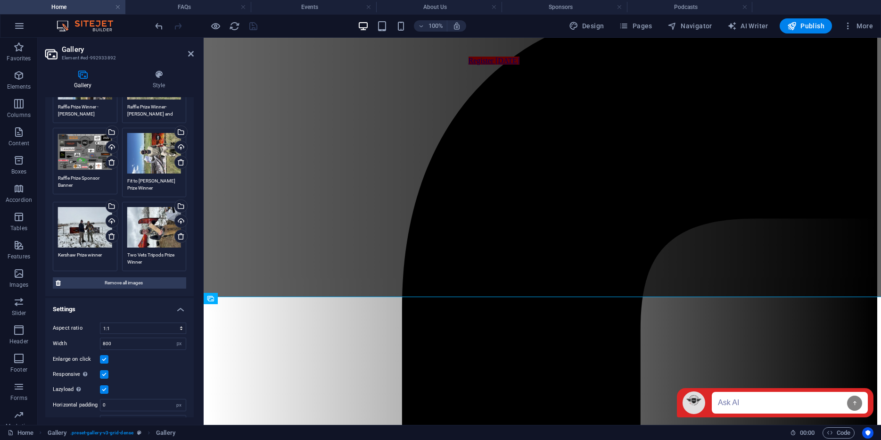
scroll to position [616, 0]
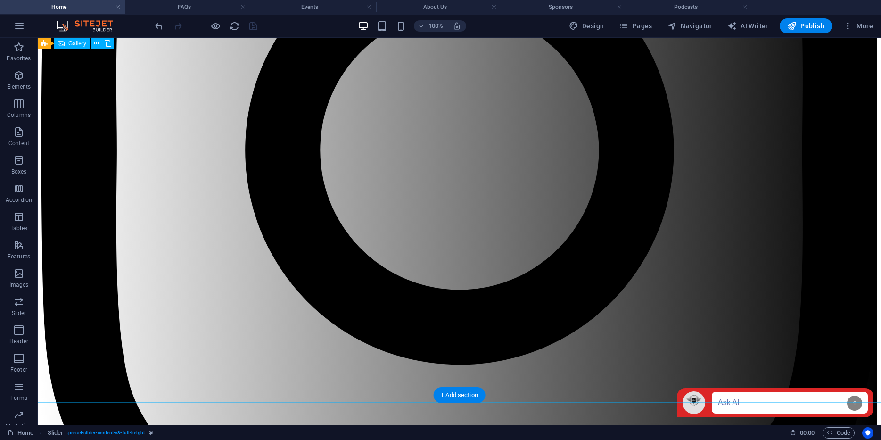
scroll to position [3054, 0]
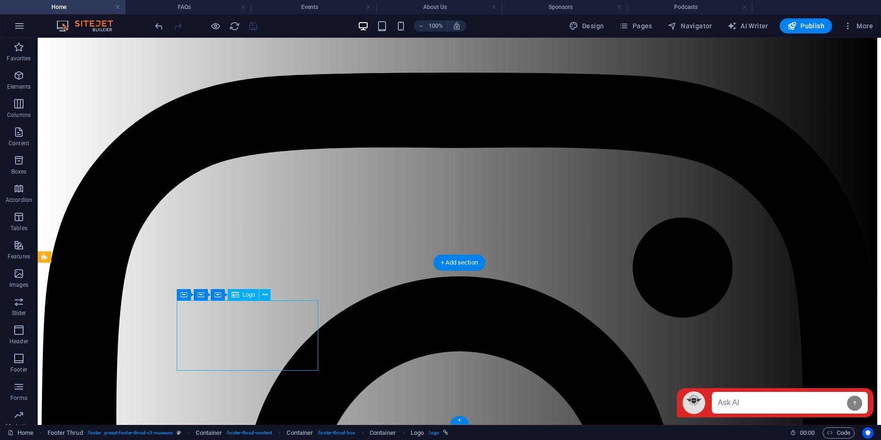
select select "px"
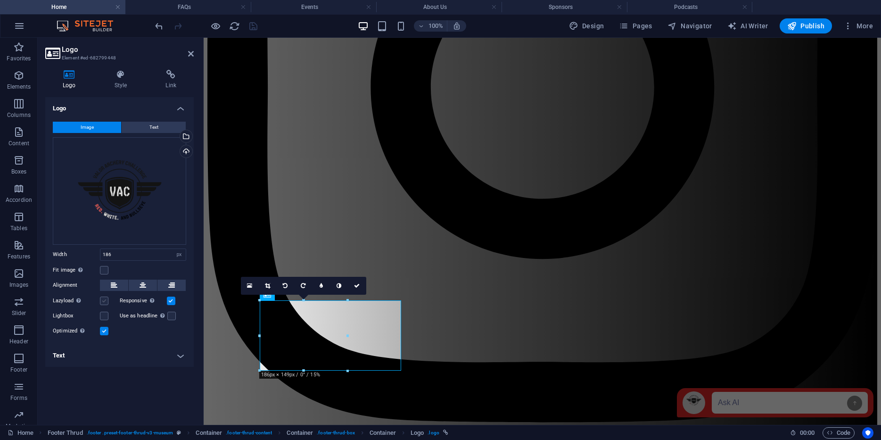
click at [107, 302] on label at bounding box center [104, 301] width 8 height 8
click at [0, 0] on input "Lazyload Loading images after the page loads improves page speed." at bounding box center [0, 0] width 0 height 0
click at [107, 271] on label at bounding box center [104, 270] width 8 height 8
click at [0, 0] on input "Fit image Automatically fit image to a fixed width and height" at bounding box center [0, 0] width 0 height 0
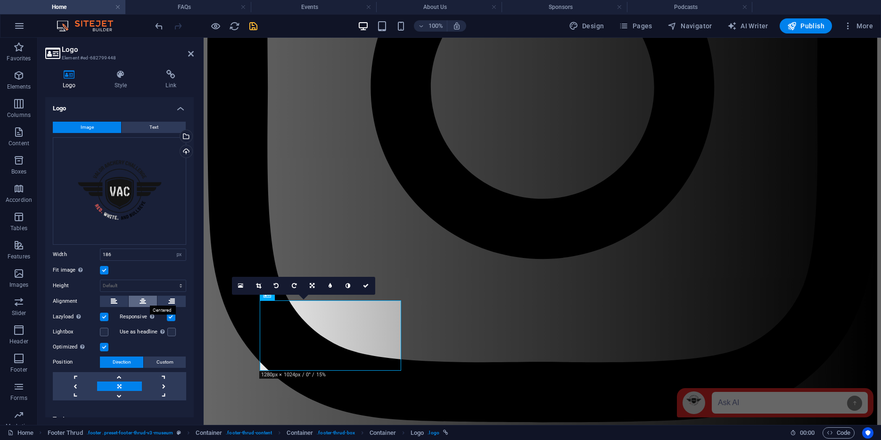
click at [140, 298] on icon at bounding box center [143, 301] width 7 height 11
click at [252, 23] on icon "save" at bounding box center [253, 26] width 11 height 11
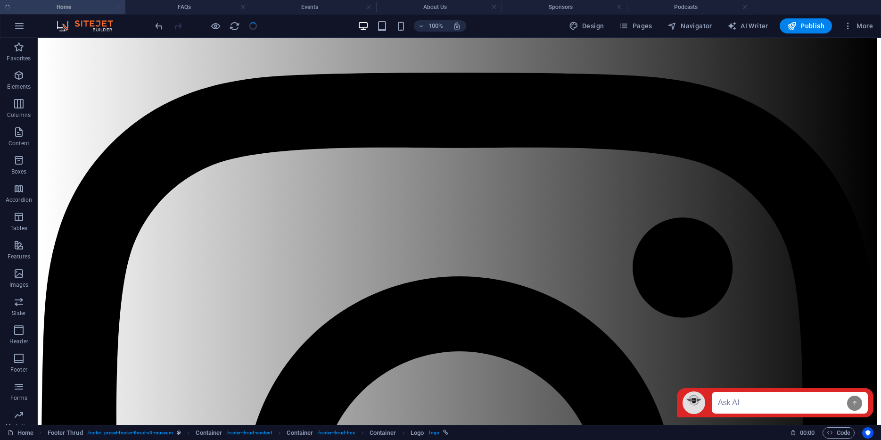
scroll to position [3054, 0]
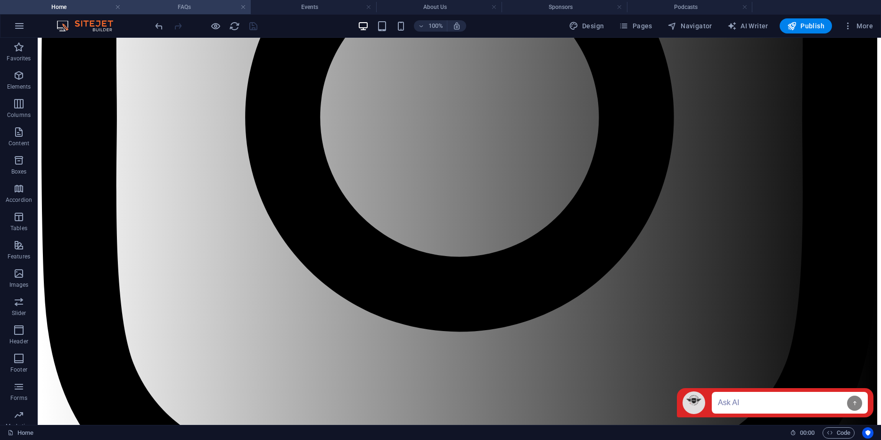
click at [201, 7] on h4 "FAQs" at bounding box center [187, 7] width 125 height 10
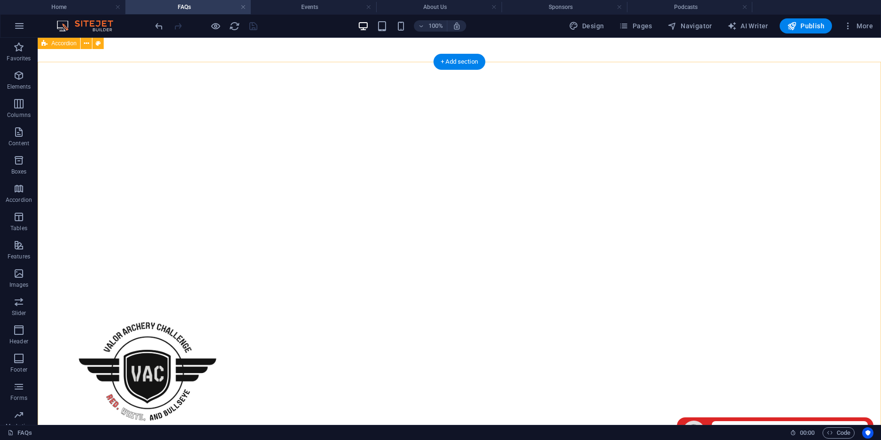
scroll to position [0, 0]
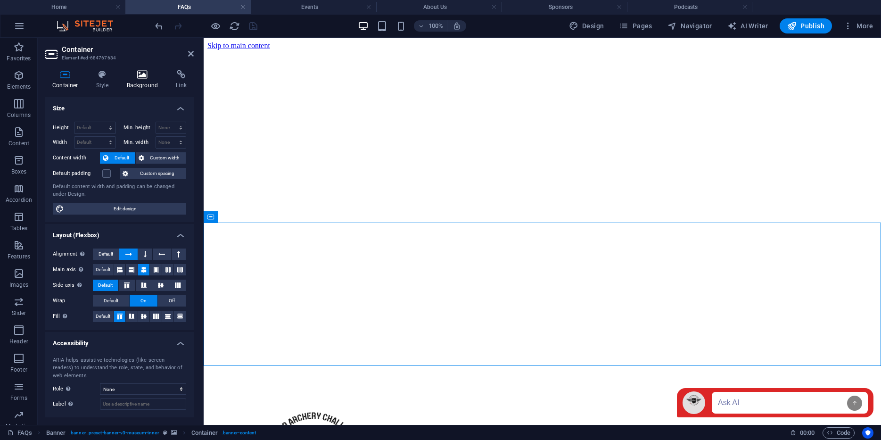
click at [141, 70] on icon at bounding box center [143, 74] width 46 height 9
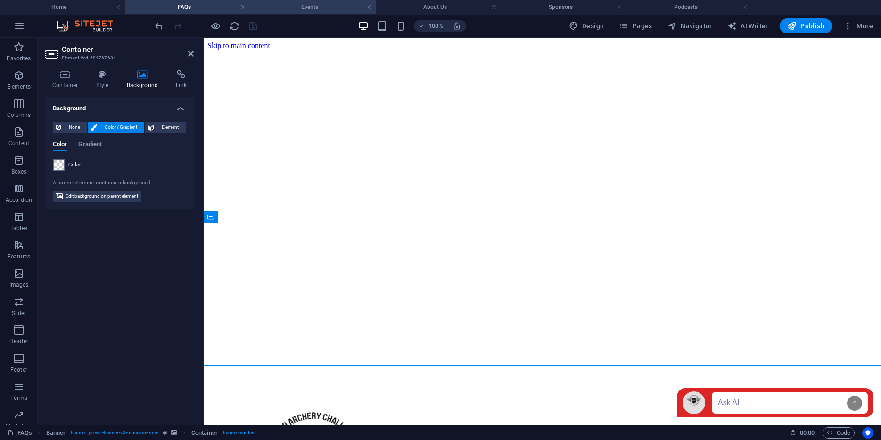
click at [290, 7] on h4 "Events" at bounding box center [313, 7] width 125 height 10
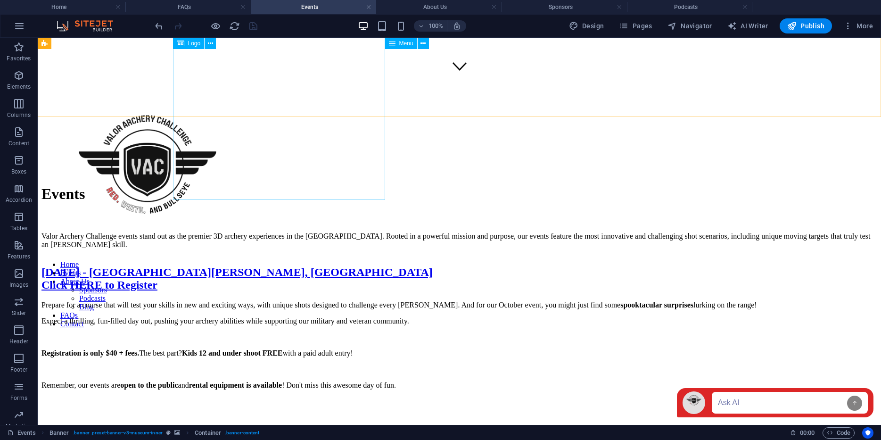
scroll to position [265, 0]
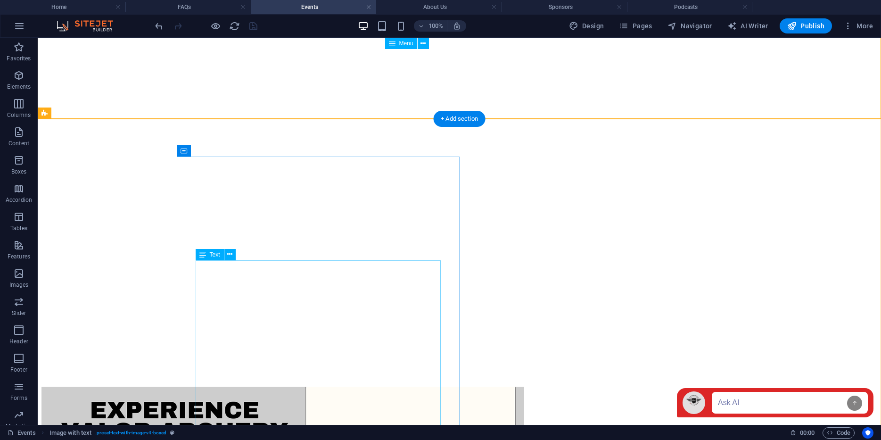
scroll to position [801, 0]
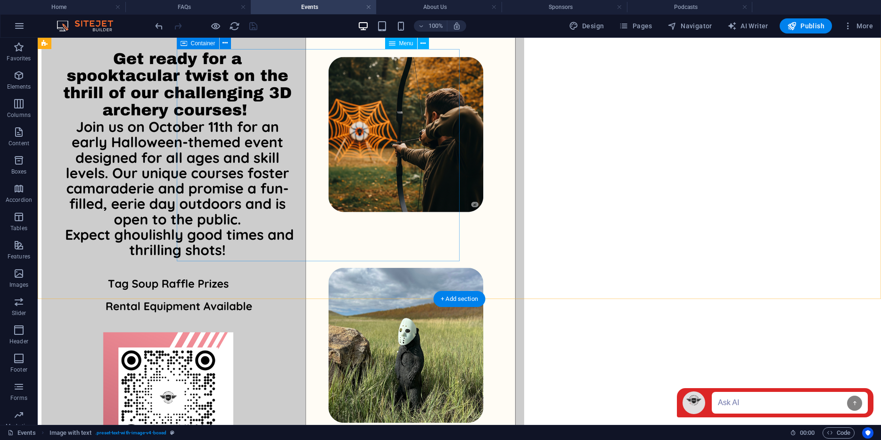
scroll to position [1254, 0]
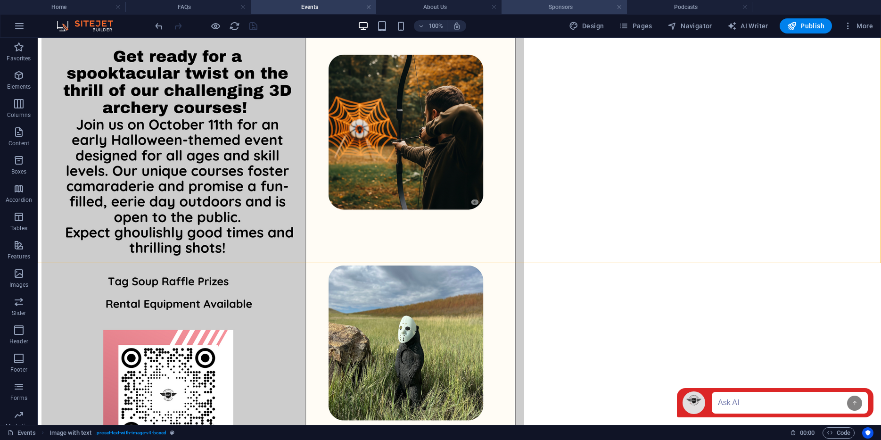
click at [530, 5] on h4 "Sponsors" at bounding box center [564, 7] width 125 height 10
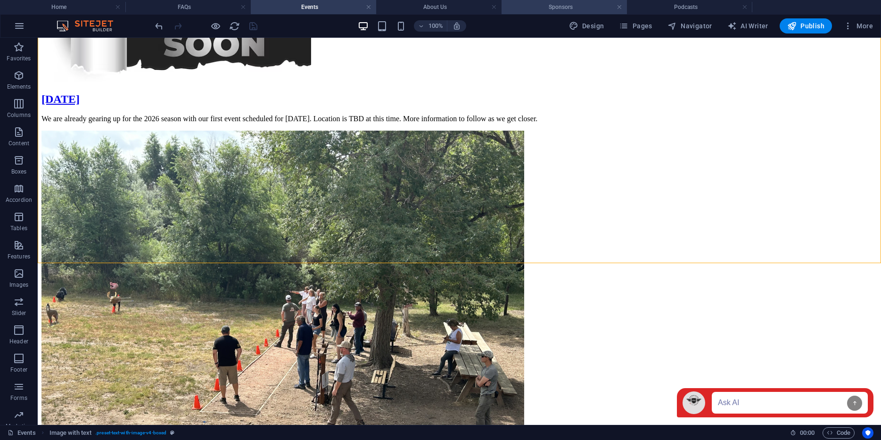
scroll to position [647, 0]
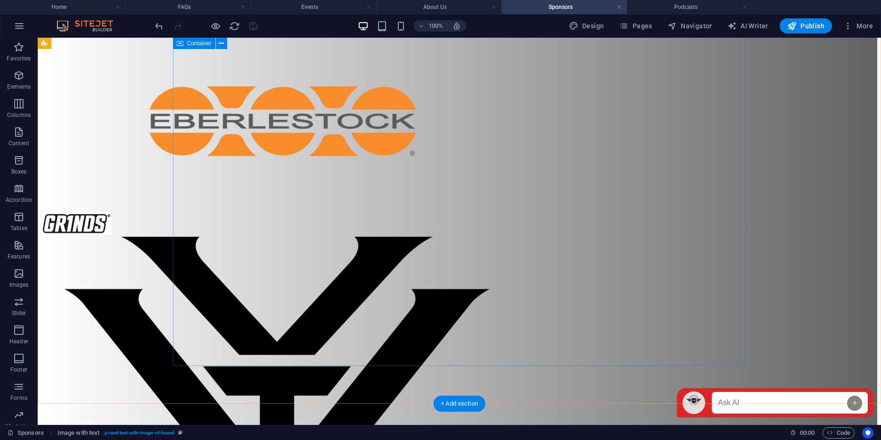
select select "marquee"
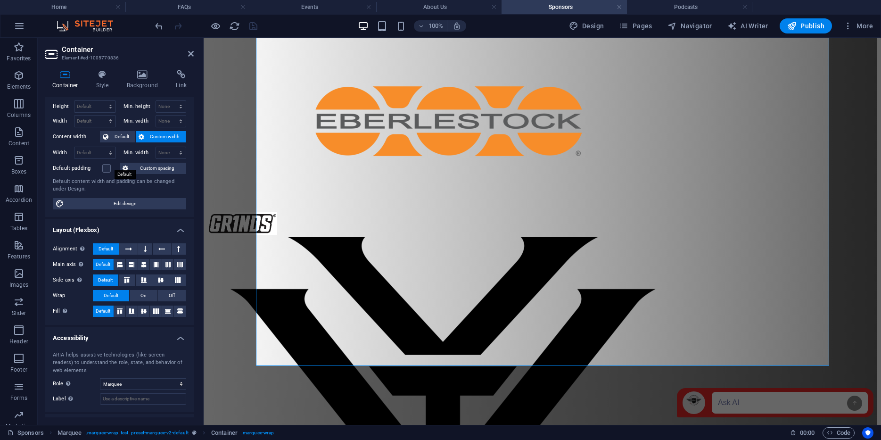
scroll to position [0, 0]
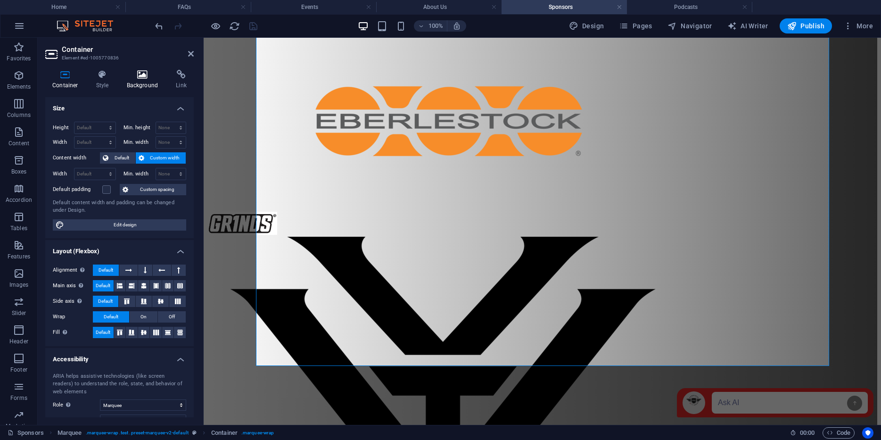
click at [146, 73] on icon at bounding box center [143, 74] width 46 height 9
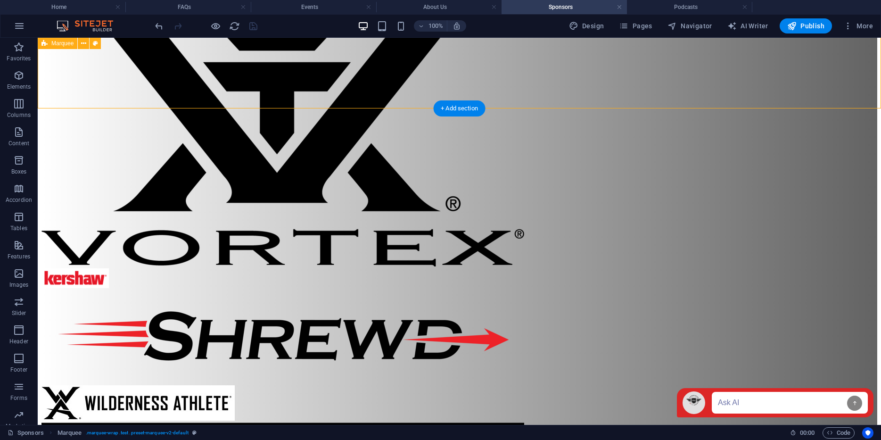
scroll to position [958, 0]
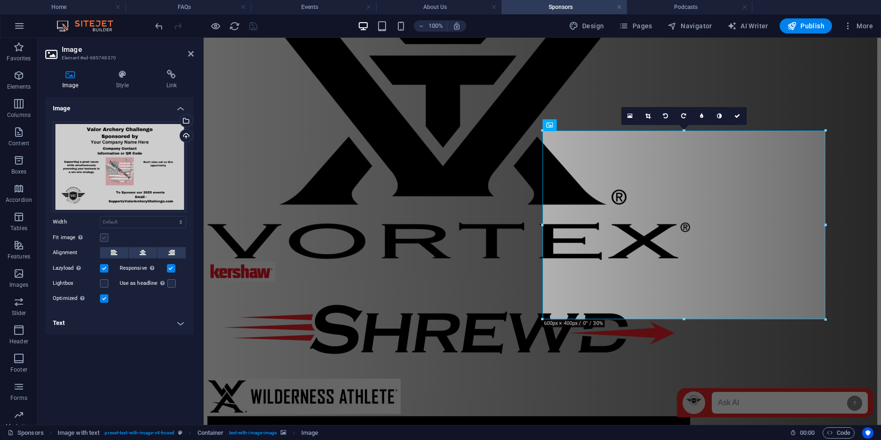
click at [106, 240] on label at bounding box center [104, 237] width 8 height 8
click at [0, 0] on input "Fit image Automatically fit image to a fixed width and height" at bounding box center [0, 0] width 0 height 0
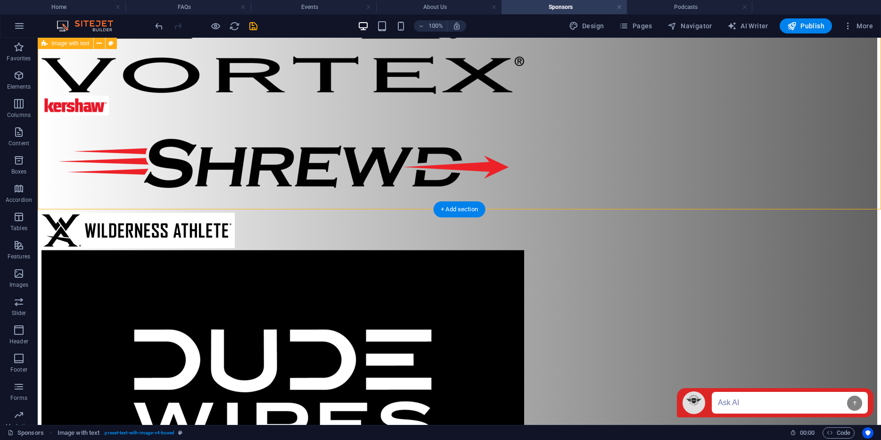
scroll to position [1158, 0]
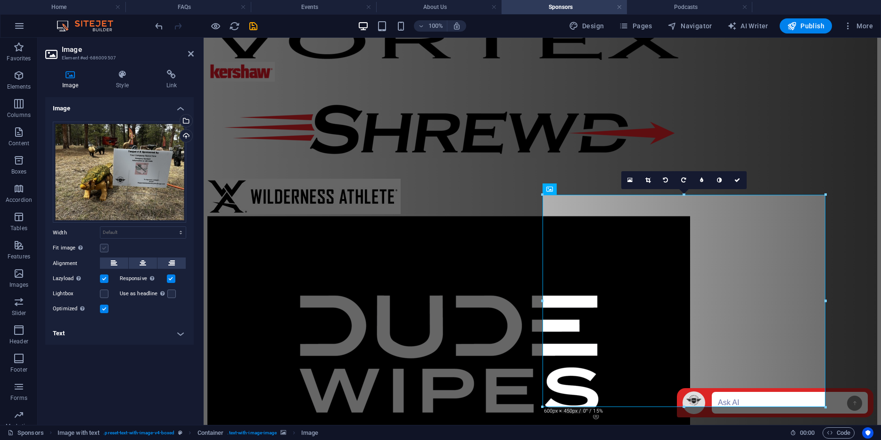
click at [107, 247] on label at bounding box center [104, 248] width 8 height 8
click at [0, 0] on input "Fit image Automatically fit image to a fixed width and height" at bounding box center [0, 0] width 0 height 0
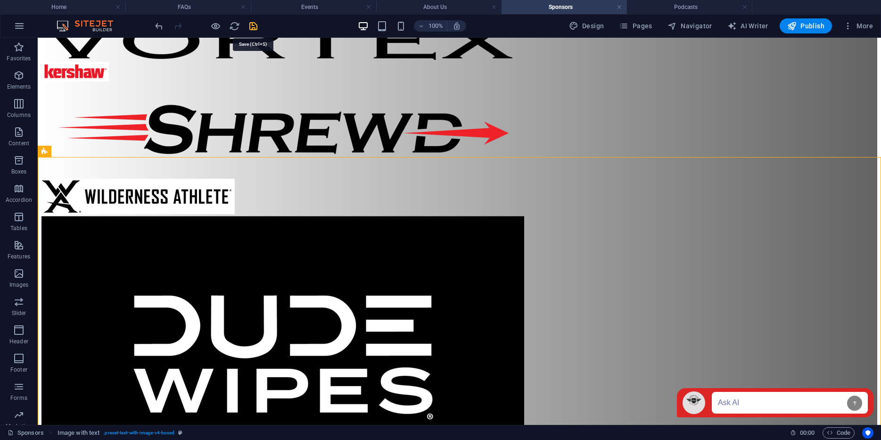
click at [254, 24] on icon "save" at bounding box center [253, 26] width 11 height 11
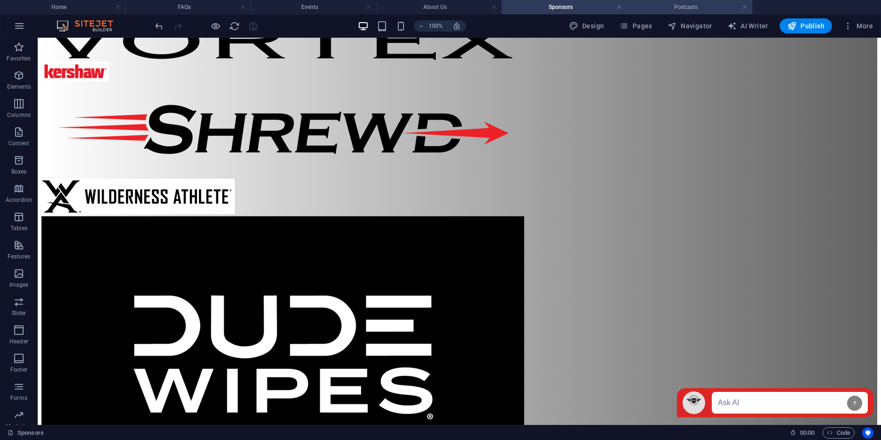
click at [670, 11] on h4 "Podcasts" at bounding box center [689, 7] width 125 height 10
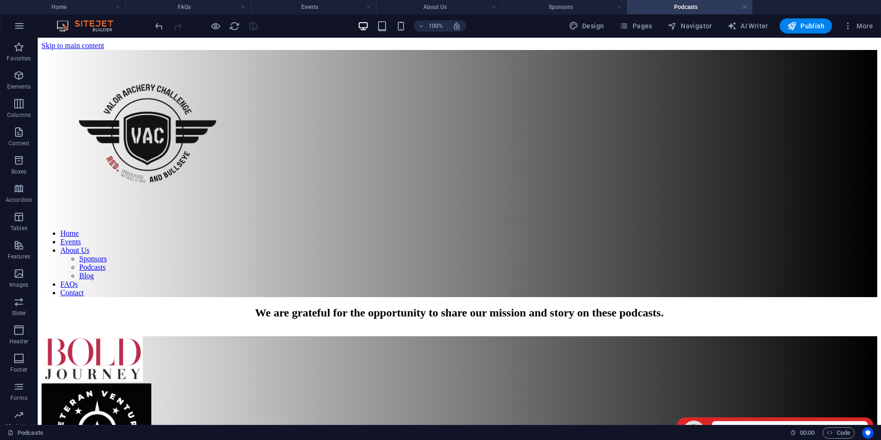
scroll to position [636, 0]
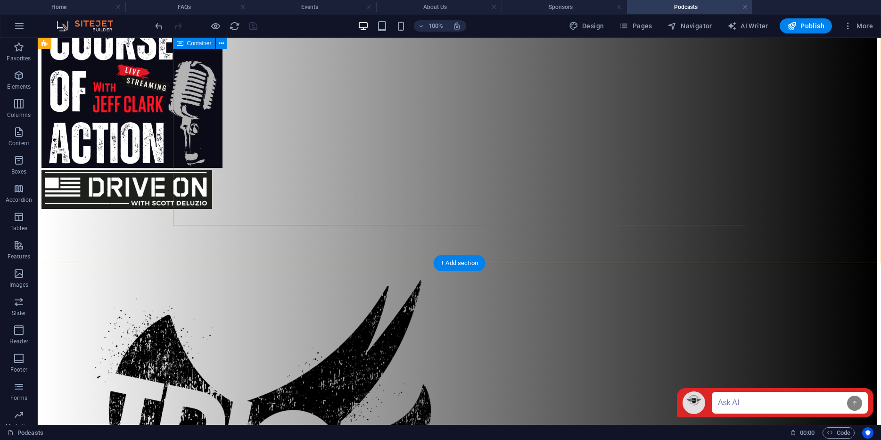
select select "marquee"
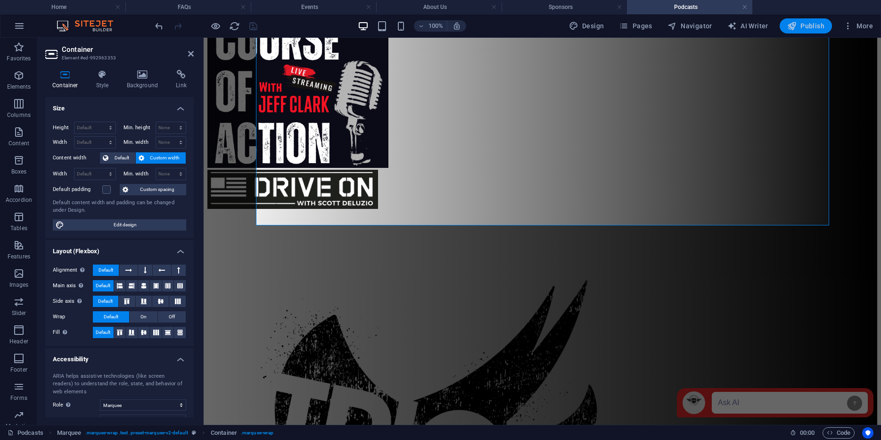
click at [803, 25] on span "Publish" at bounding box center [805, 25] width 37 height 9
